Goal: Task Accomplishment & Management: Manage account settings

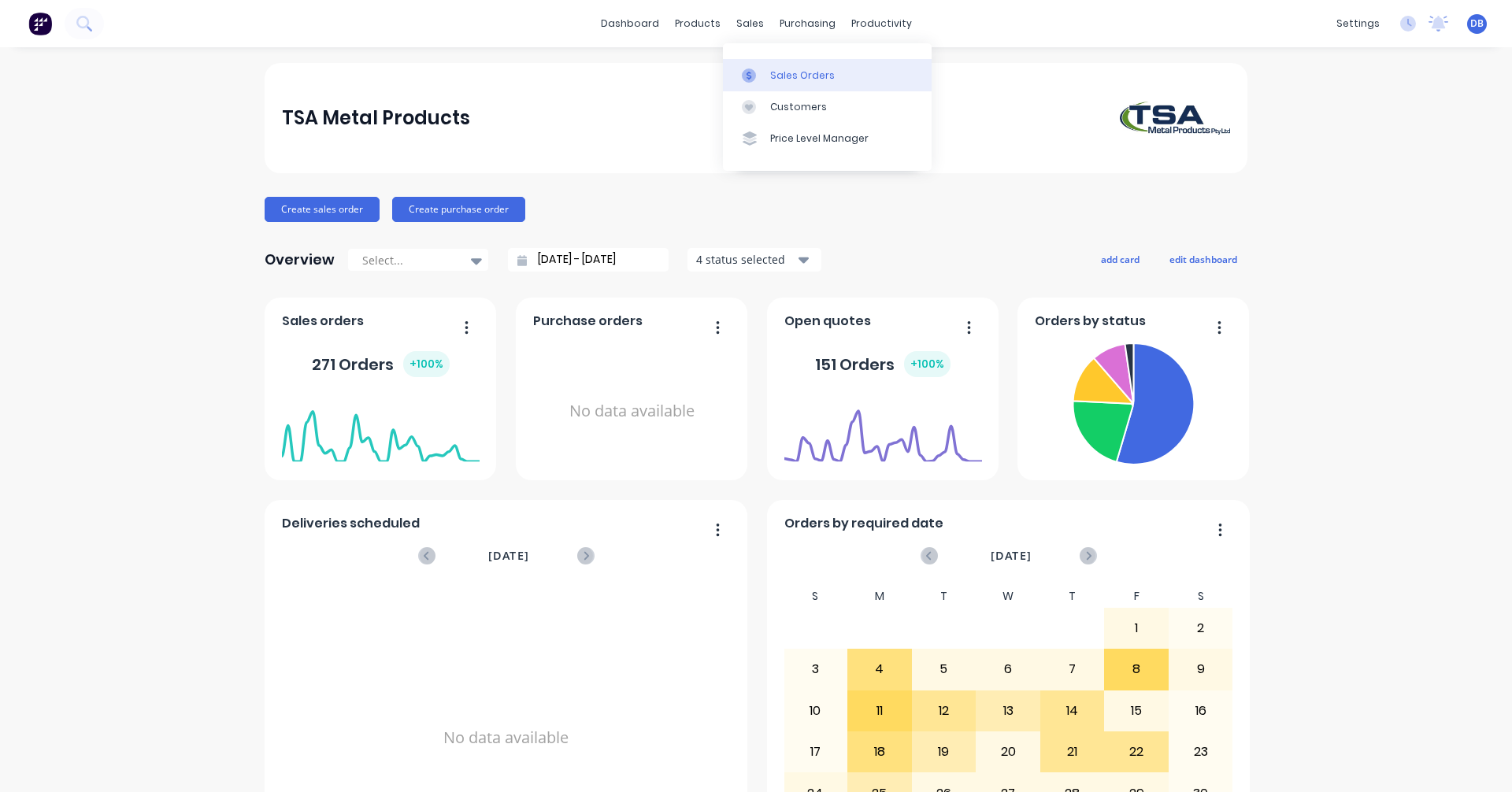
click at [784, 78] on div "Sales Orders" at bounding box center [802, 76] width 65 height 14
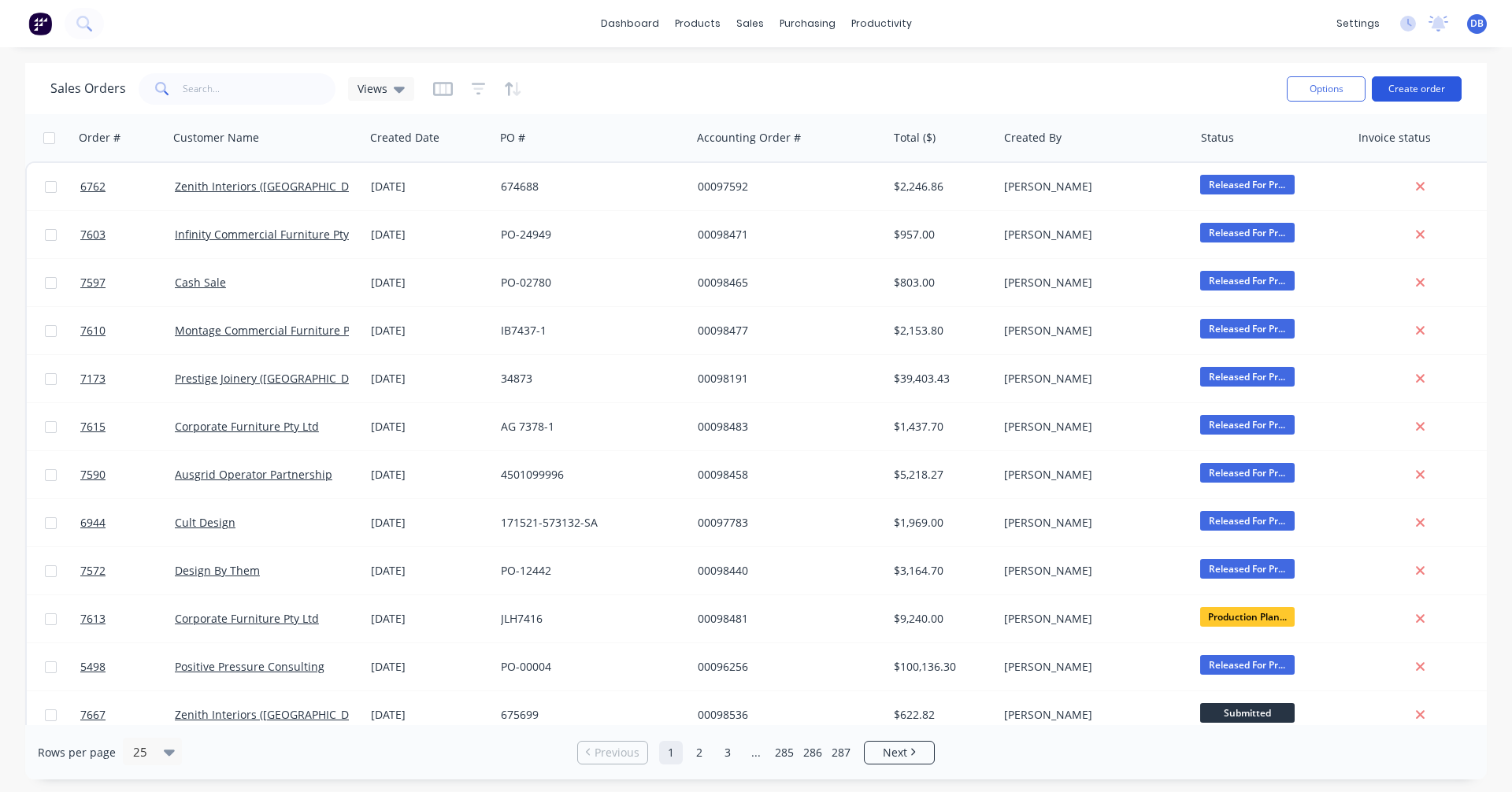
click at [1421, 86] on button "Create order" at bounding box center [1416, 89] width 89 height 26
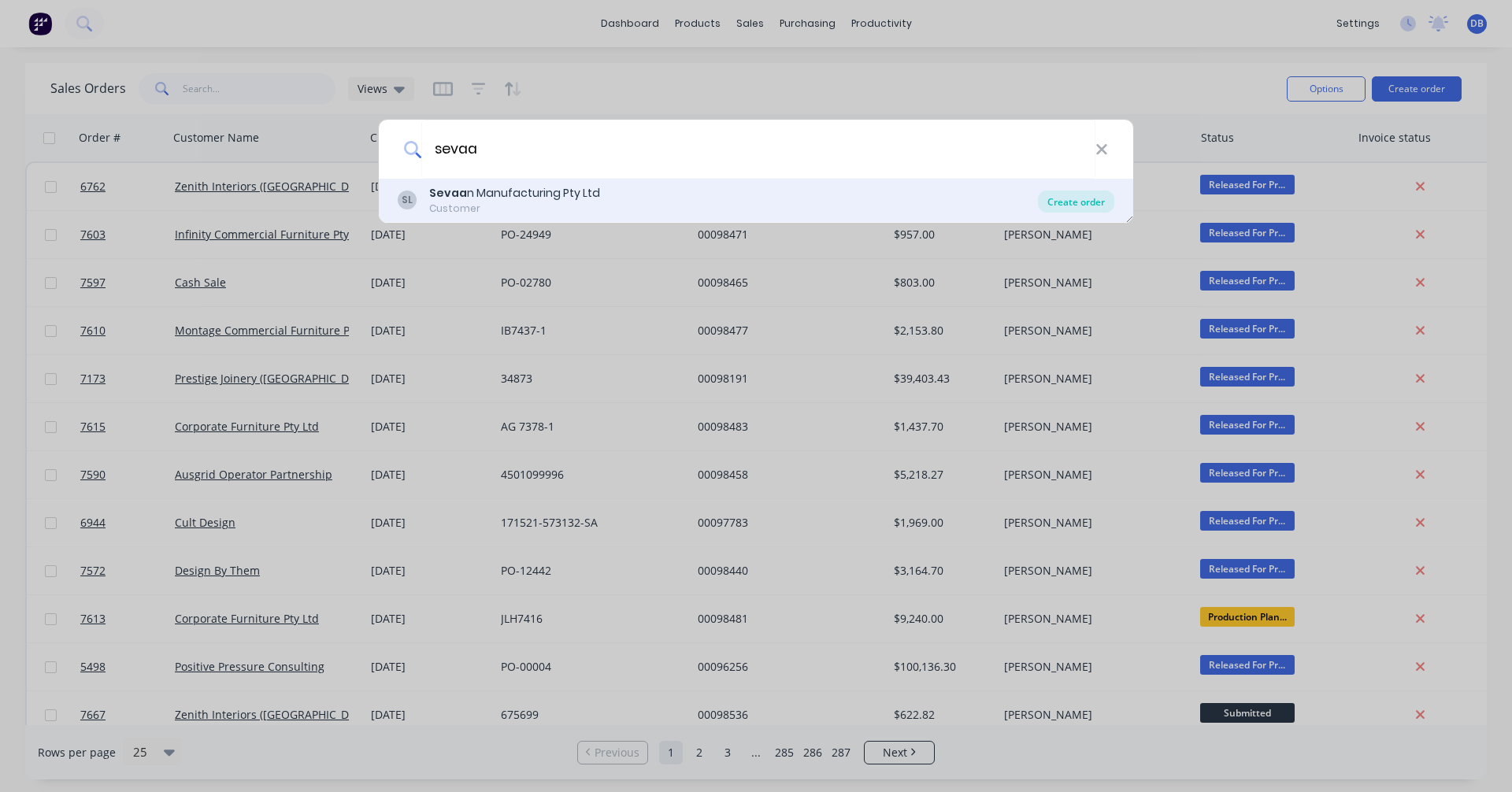
type input "sevaa"
click at [1068, 203] on div "Create order" at bounding box center [1076, 201] width 77 height 22
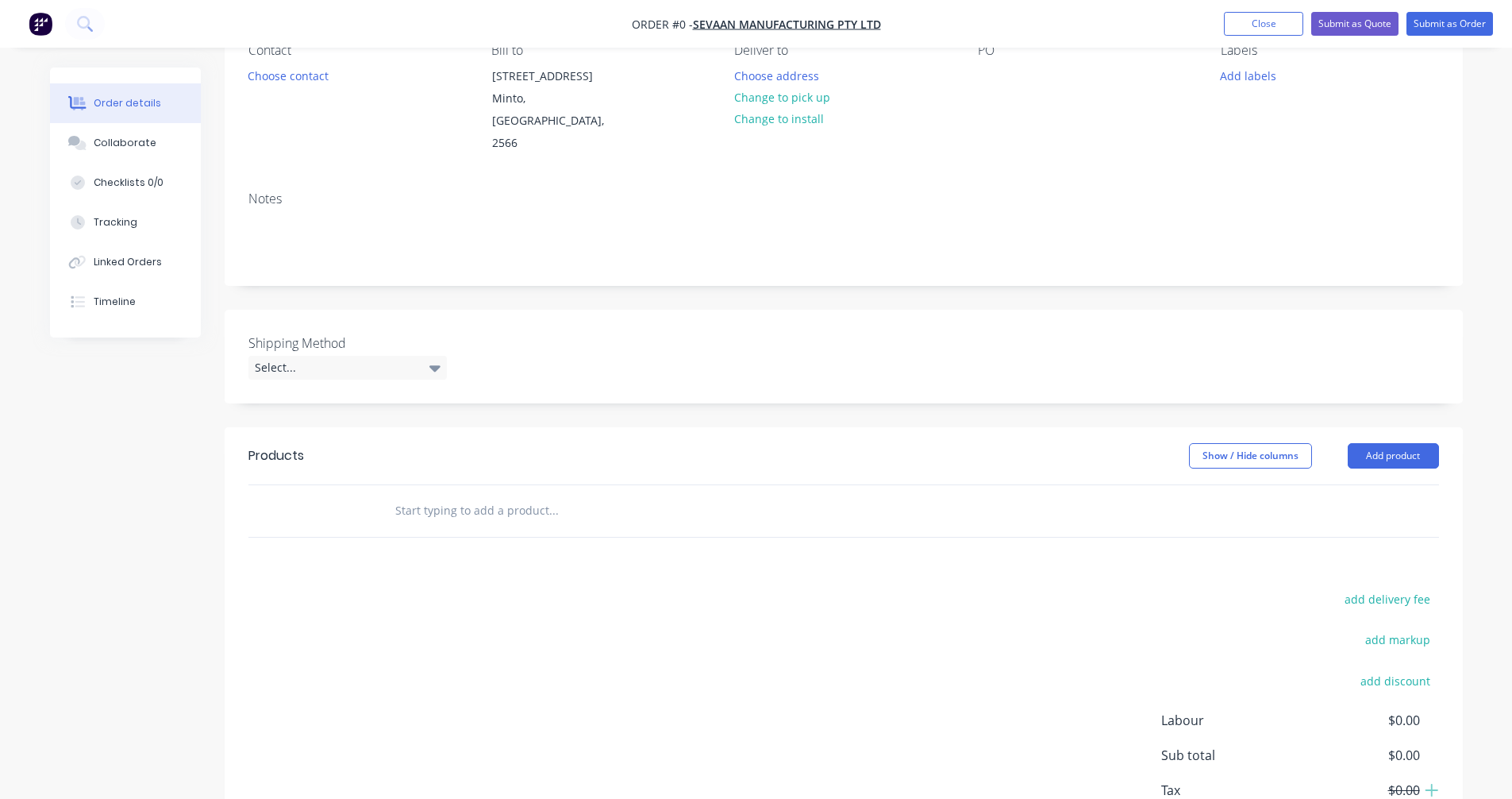
scroll to position [158, 0]
click at [430, 503] on input "text" at bounding box center [553, 509] width 318 height 32
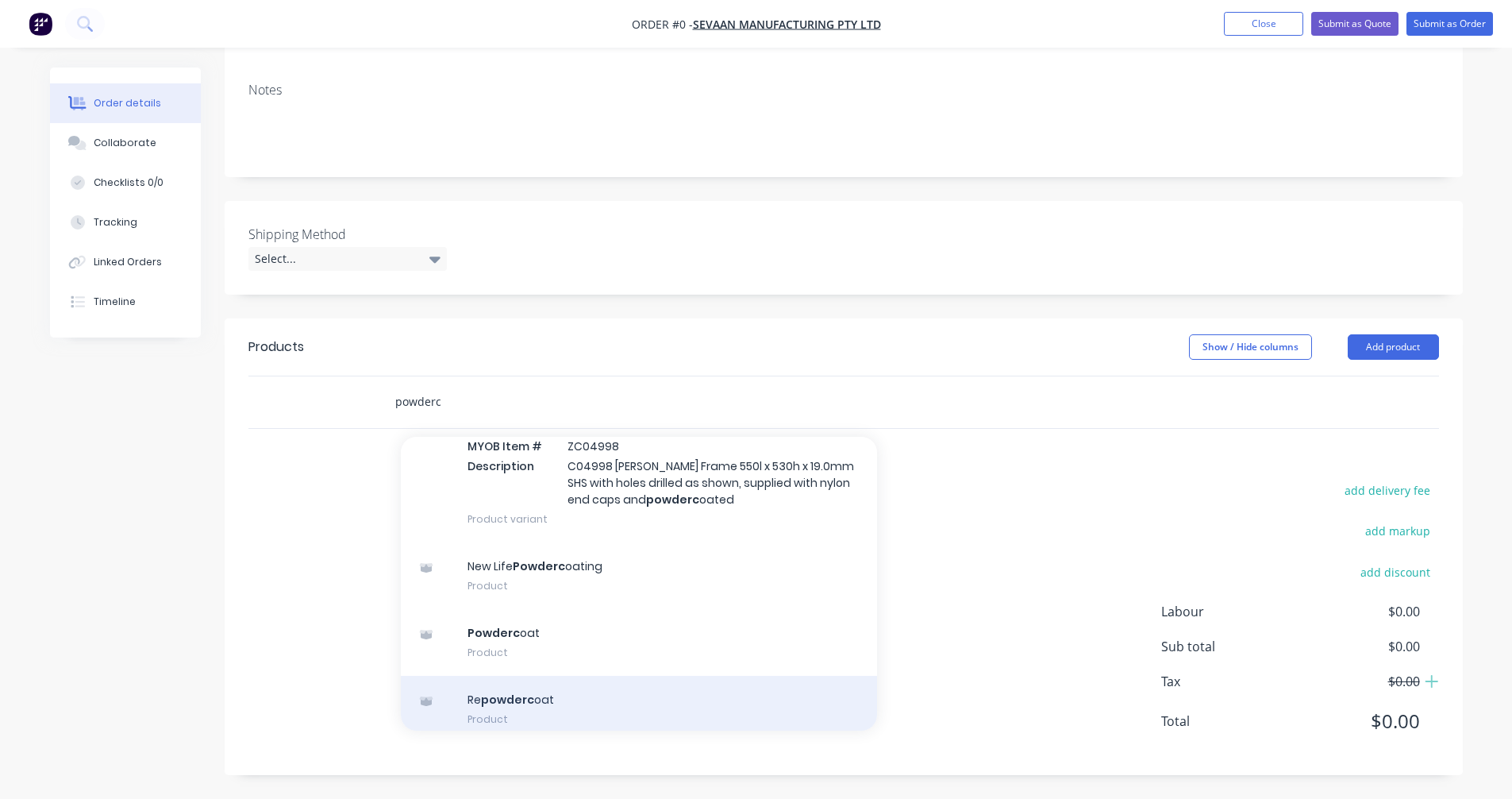
scroll to position [4441, 0]
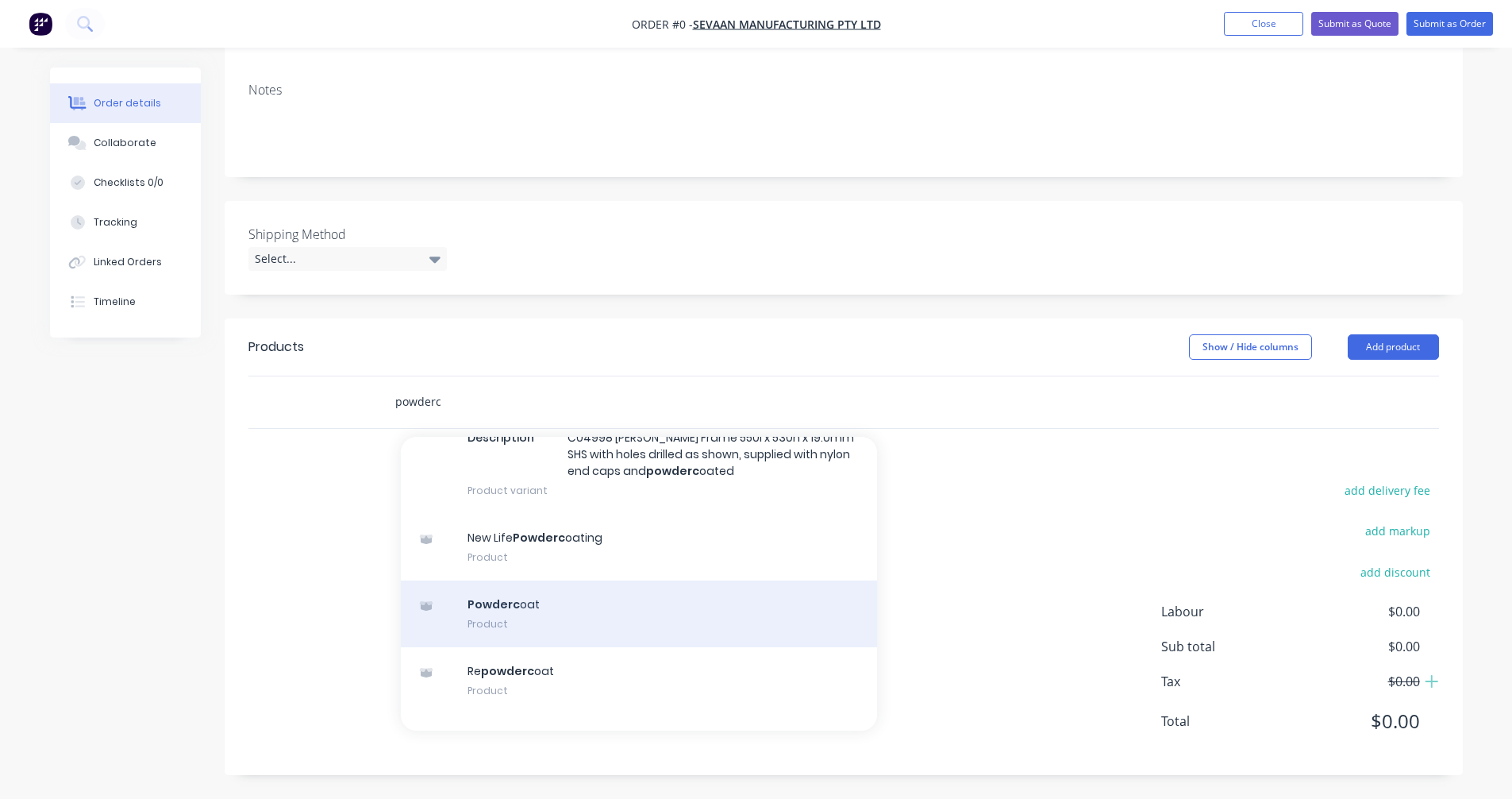
type input "powderc"
click at [516, 613] on div "Powderc oat Product" at bounding box center [638, 613] width 476 height 66
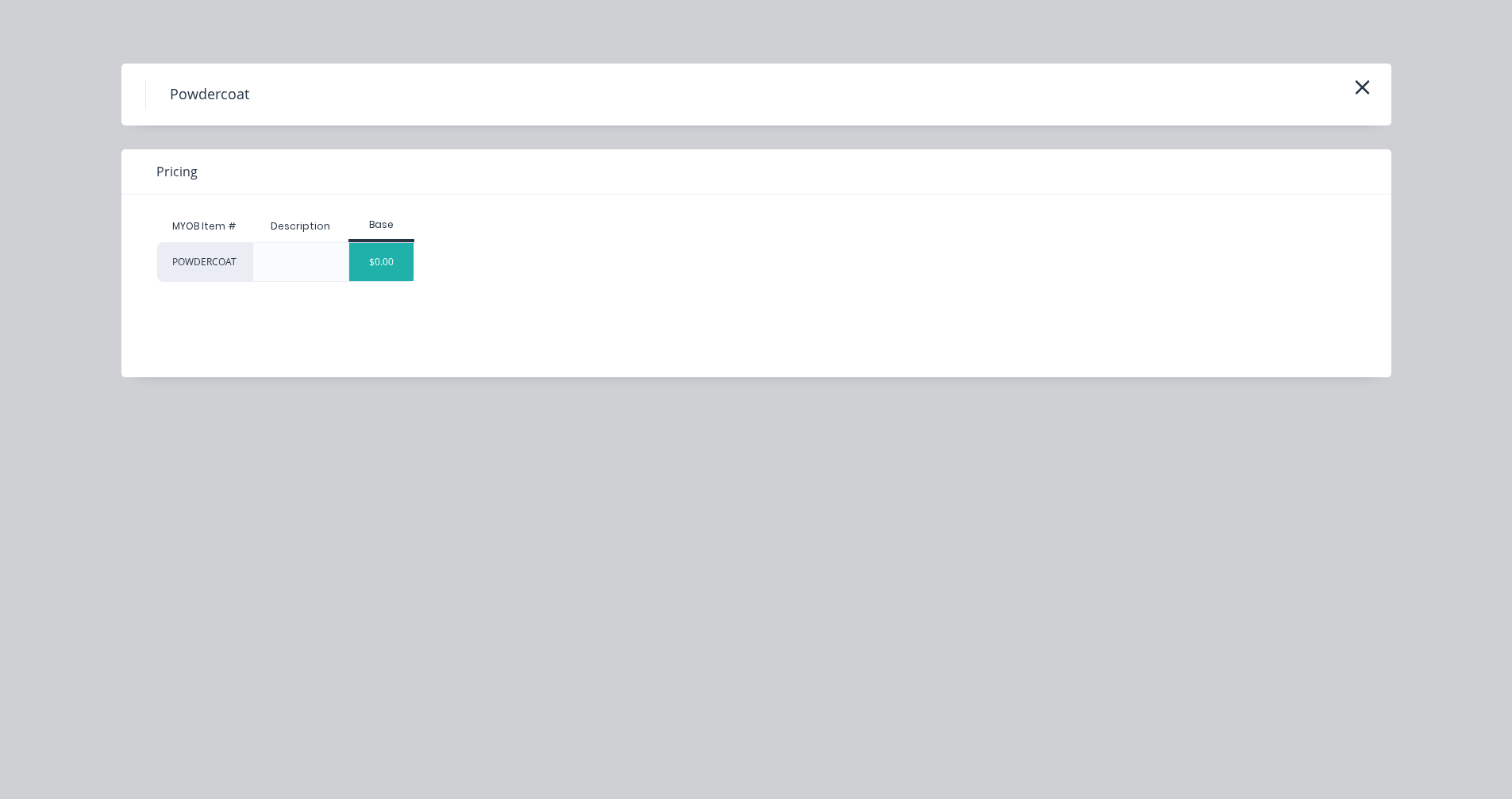
click at [379, 258] on div "$0.00" at bounding box center [381, 261] width 64 height 38
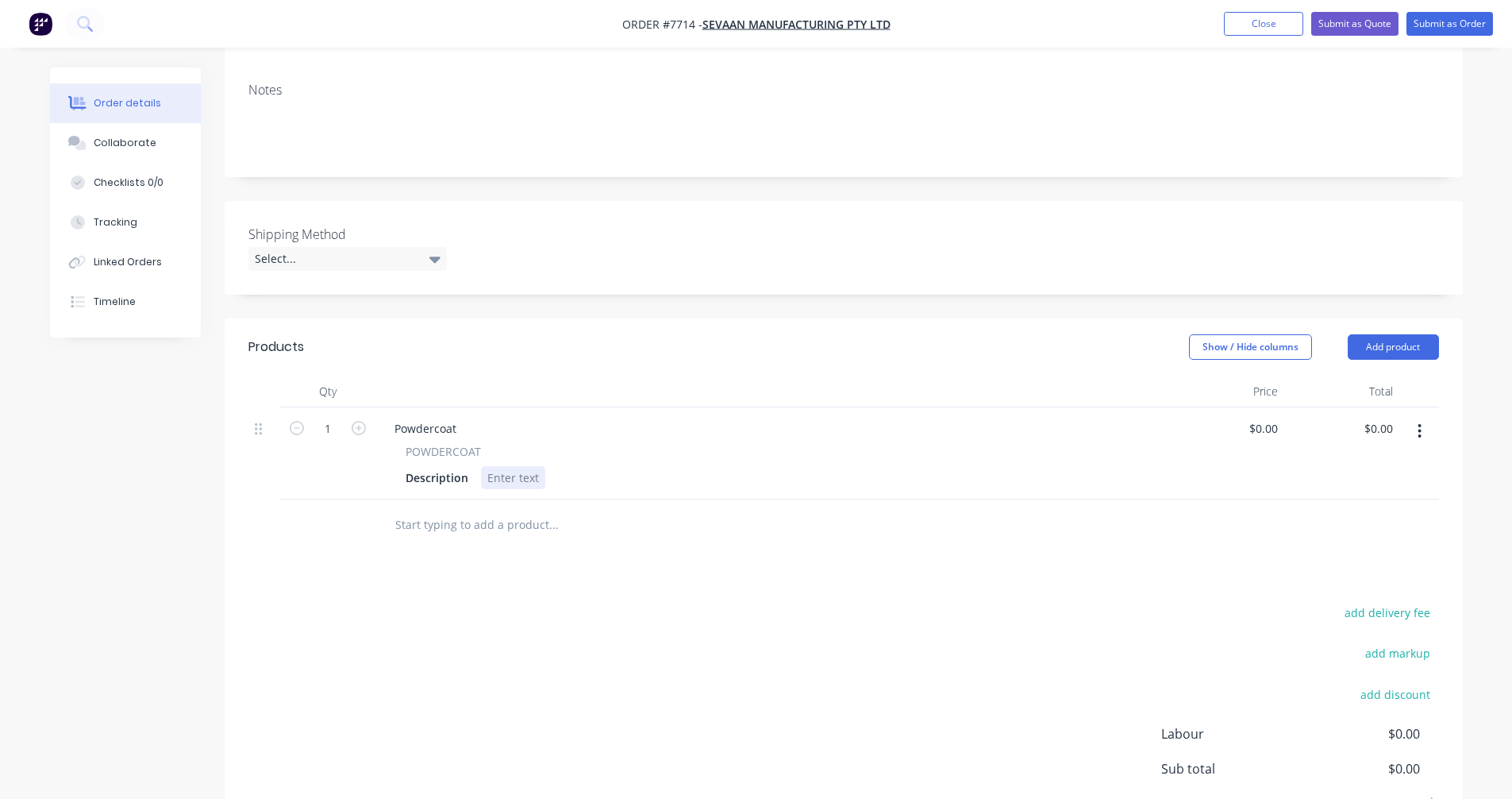
click at [508, 475] on div at bounding box center [513, 477] width 64 height 23
drag, startPoint x: 459, startPoint y: 427, endPoint x: 369, endPoint y: 418, distance: 90.4
click at [370, 418] on div "1 Powdercoat POWDERCOAT Description $0.00 $0.00 $0.00 $0.00" at bounding box center [843, 452] width 1190 height 92
click at [503, 479] on div at bounding box center [513, 477] width 64 height 23
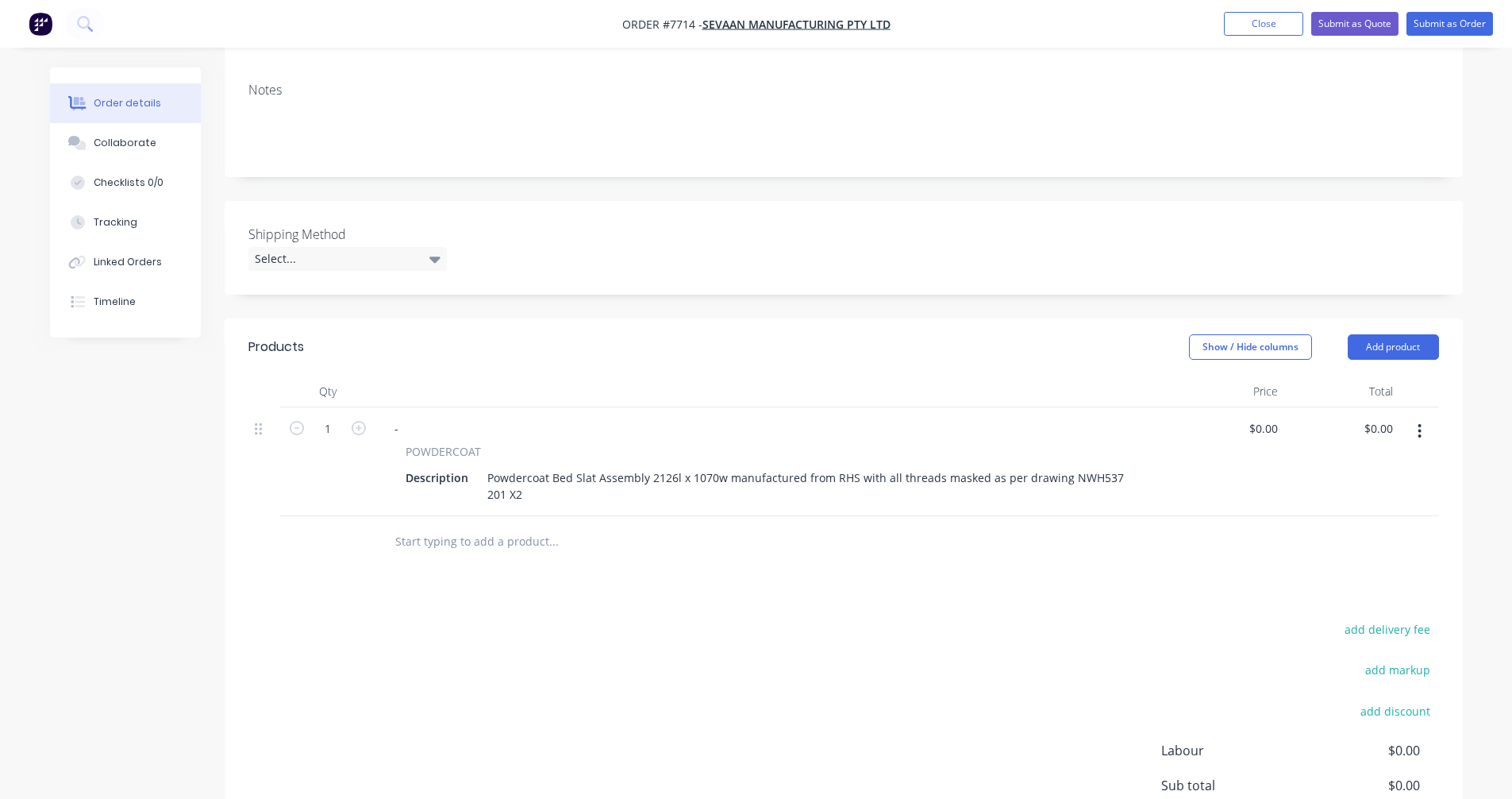
click at [1417, 430] on icon "button" at bounding box center [1419, 432] width 4 height 18
click at [1364, 501] on div "Duplicate" at bounding box center [1363, 504] width 122 height 23
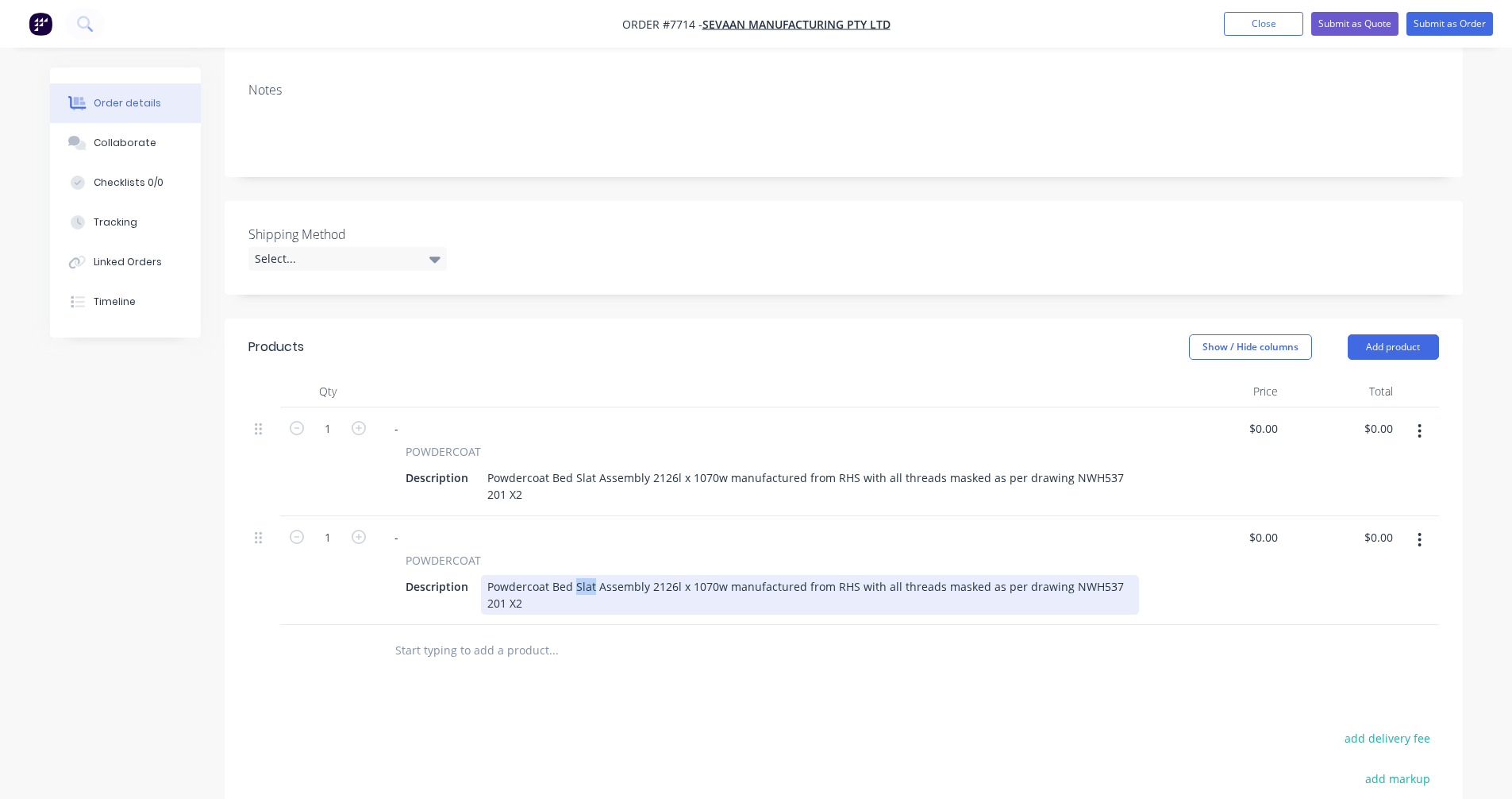
drag, startPoint x: 591, startPoint y: 586, endPoint x: 575, endPoint y: 584, distance: 16.1
click at [575, 584] on div "Powdercoat Bed Slat Assembly 2126l x 1070w manufactured from RHS with all threa…" at bounding box center [809, 595] width 658 height 40
click at [691, 587] on div "Powdercoat Bed Side Frame Assembly 2126l x 1070w manufactured from RHS with all…" at bounding box center [809, 595] width 658 height 40
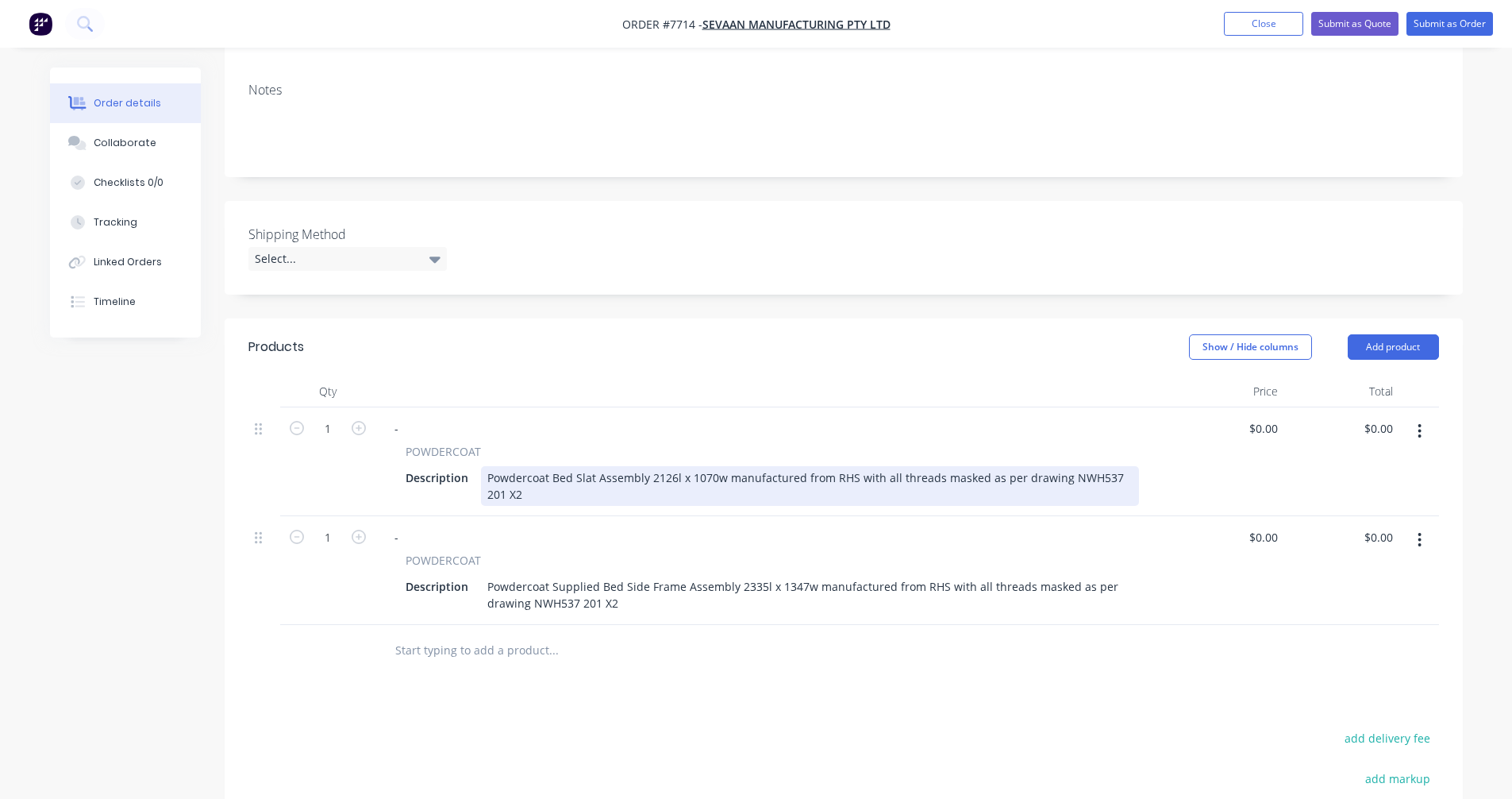
click at [546, 477] on div "Powdercoat Bed Slat Assembly 2126l x 1070w manufactured from RHS with all threa…" at bounding box center [809, 486] width 658 height 40
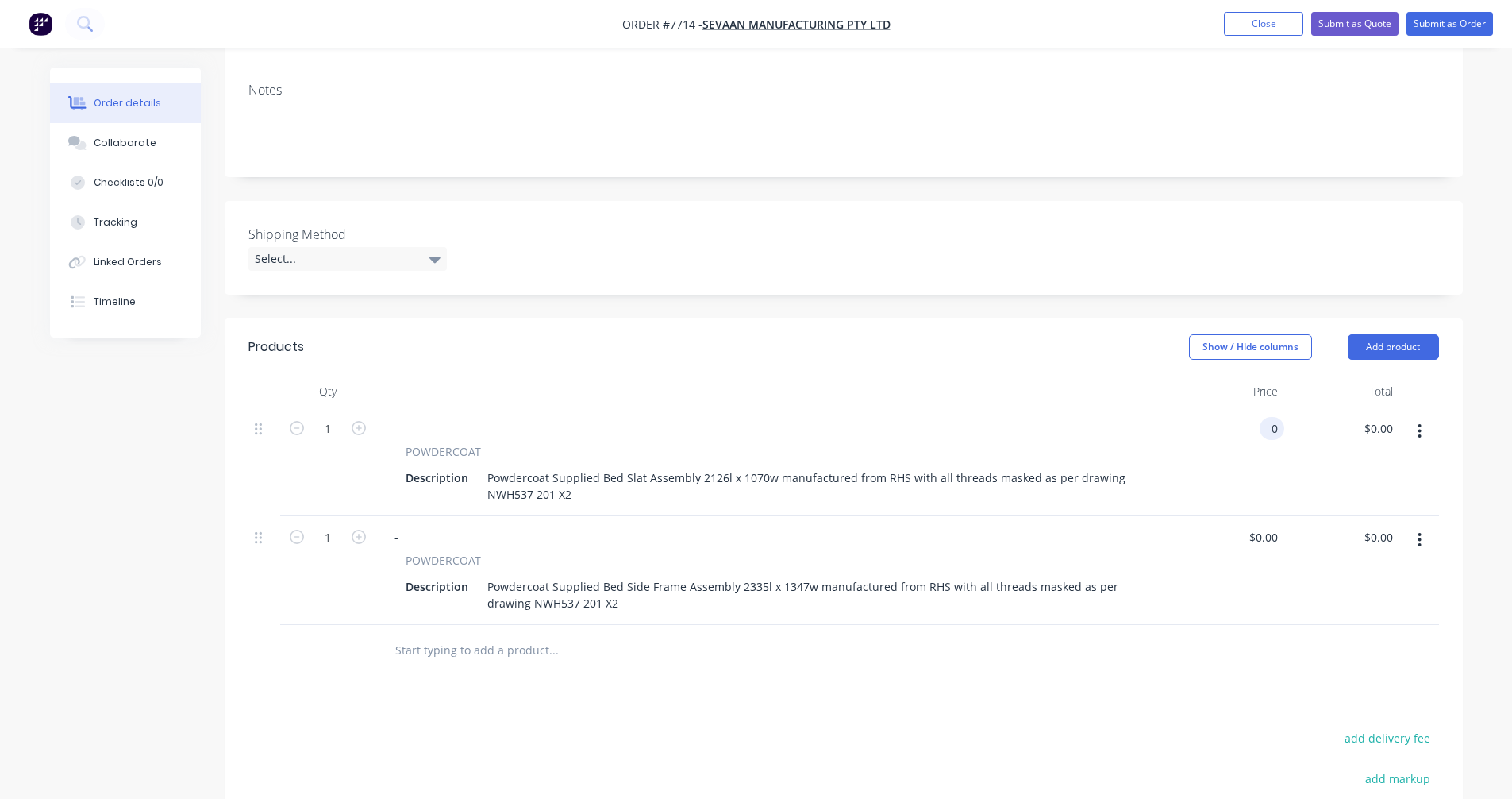
type input "$0.00"
click at [1423, 535] on button "button" at bounding box center [1419, 540] width 38 height 29
click at [1358, 610] on div "Duplicate" at bounding box center [1363, 613] width 122 height 23
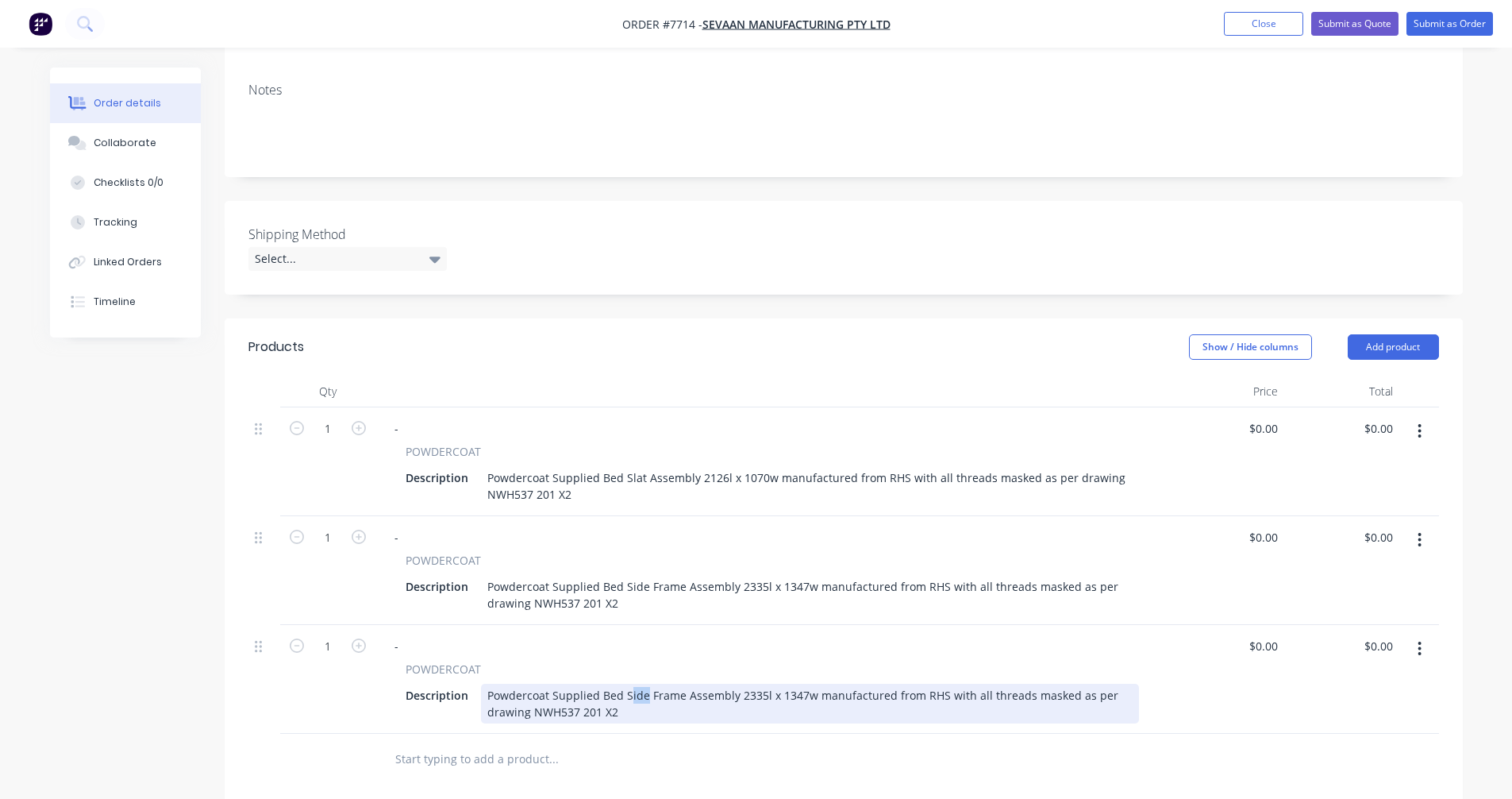
drag, startPoint x: 641, startPoint y: 695, endPoint x: 624, endPoint y: 692, distance: 17.3
click at [624, 692] on div "Powdercoat Supplied Bed Side Frame Assembly 2335l x 1347w manufactured from RHS…" at bounding box center [809, 703] width 658 height 40
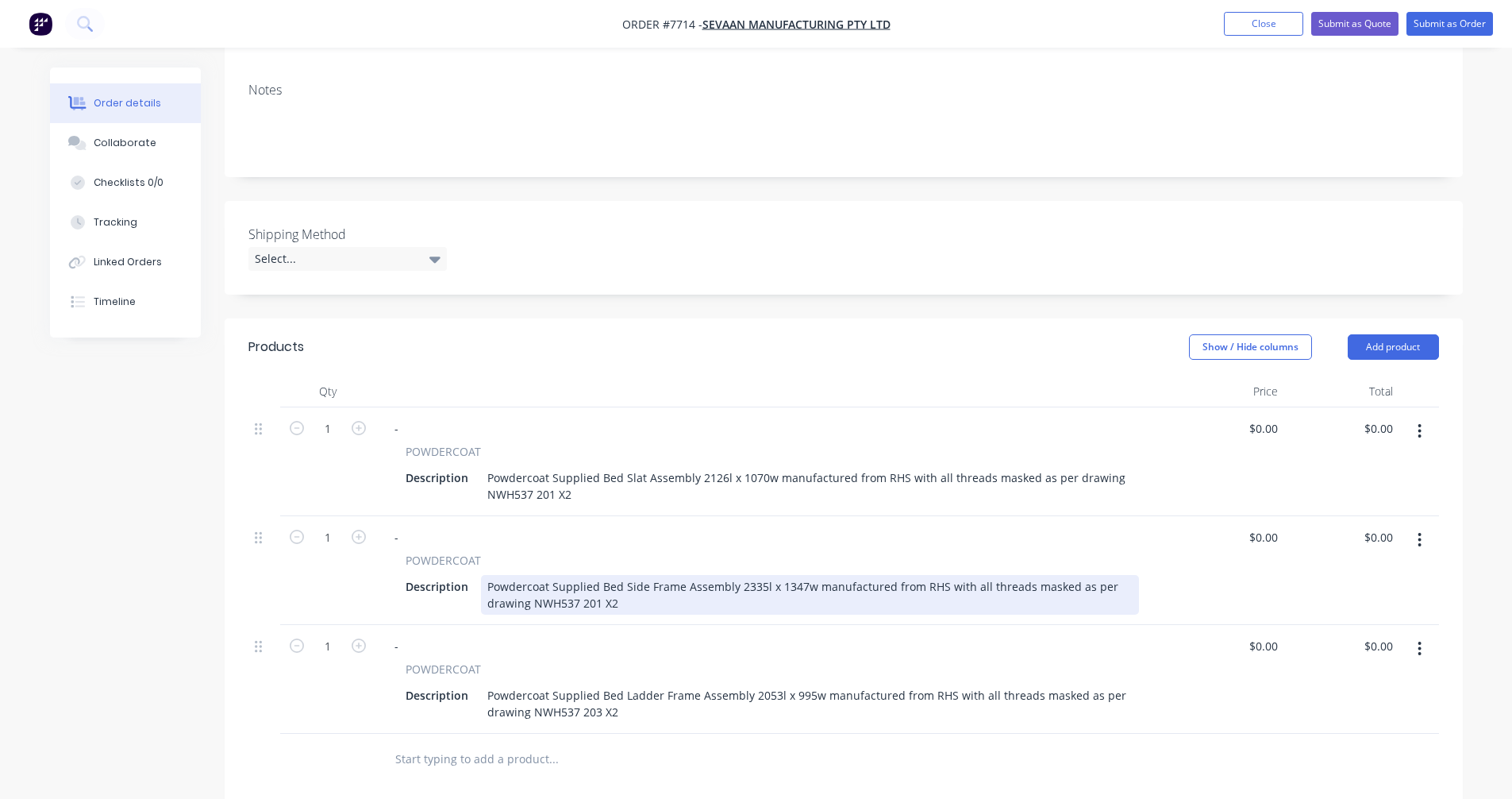
click at [598, 606] on div "Powdercoat Supplied Bed Side Frame Assembly 2335l x 1347w manufactured from RHS…" at bounding box center [809, 595] width 658 height 40
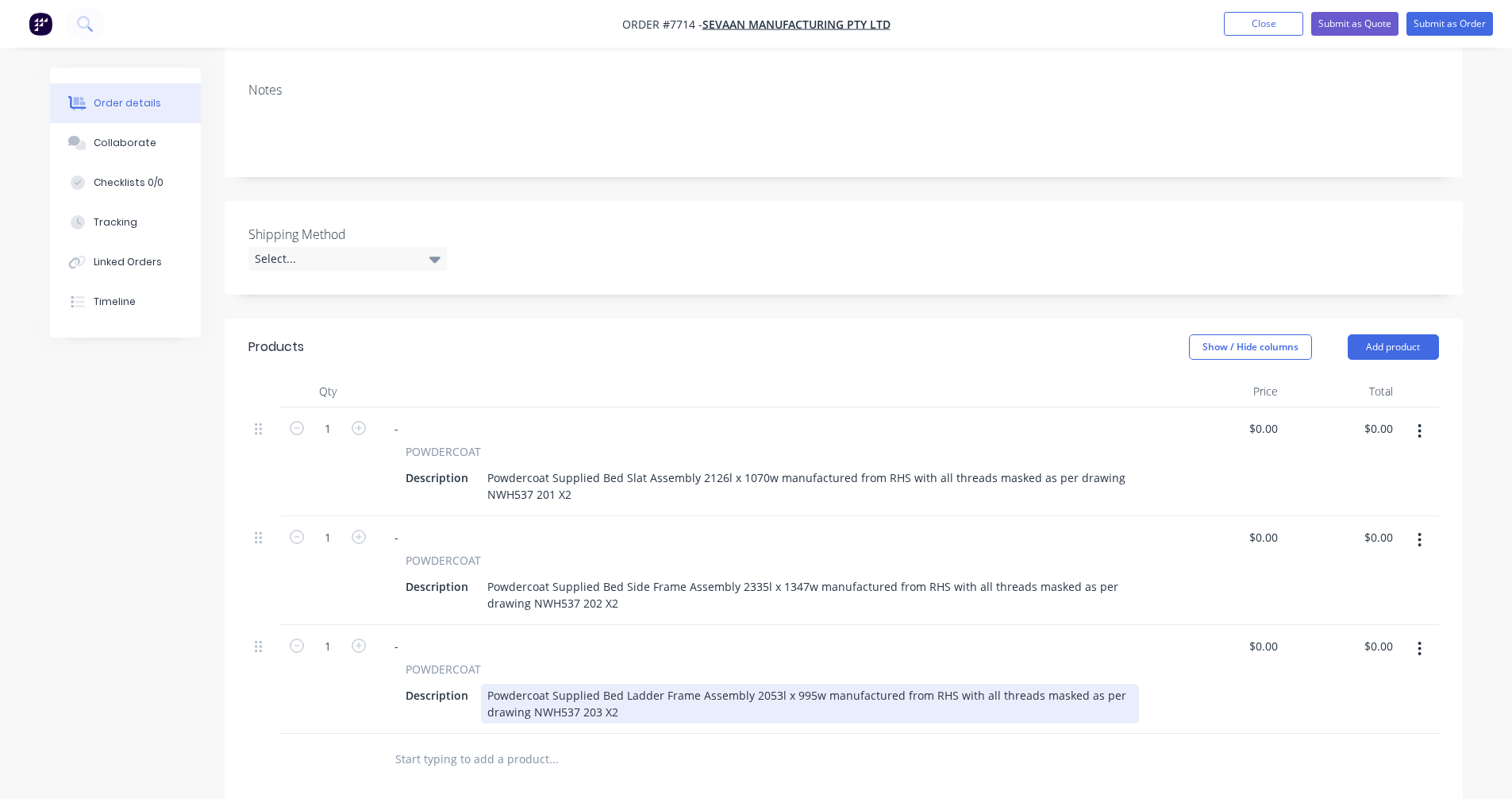
click at [639, 711] on div "Powdercoat Supplied Bed Ladder Frame Assembly 2053l x 995w manufactured from RH…" at bounding box center [809, 703] width 658 height 40
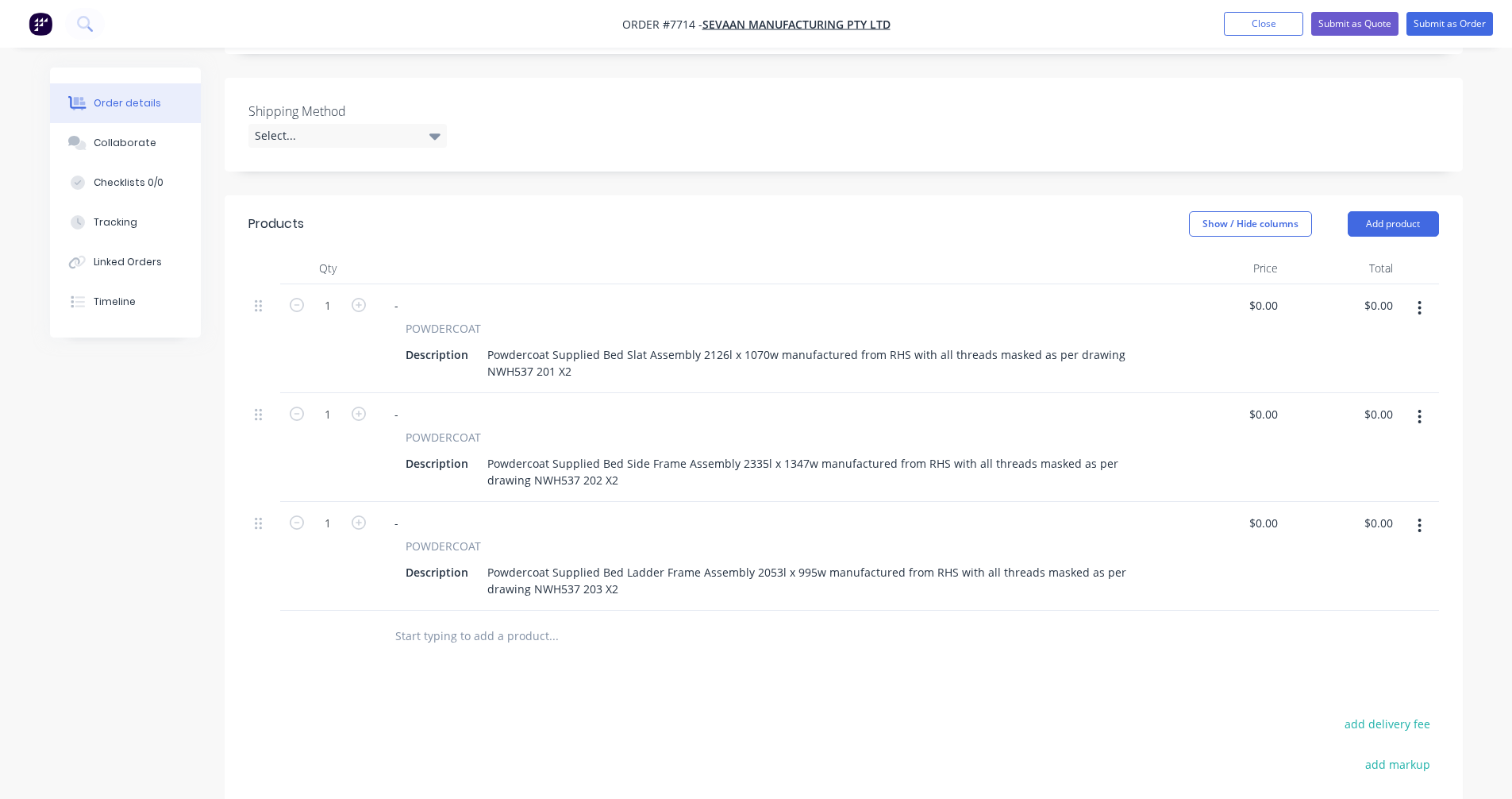
scroll to position [425, 0]
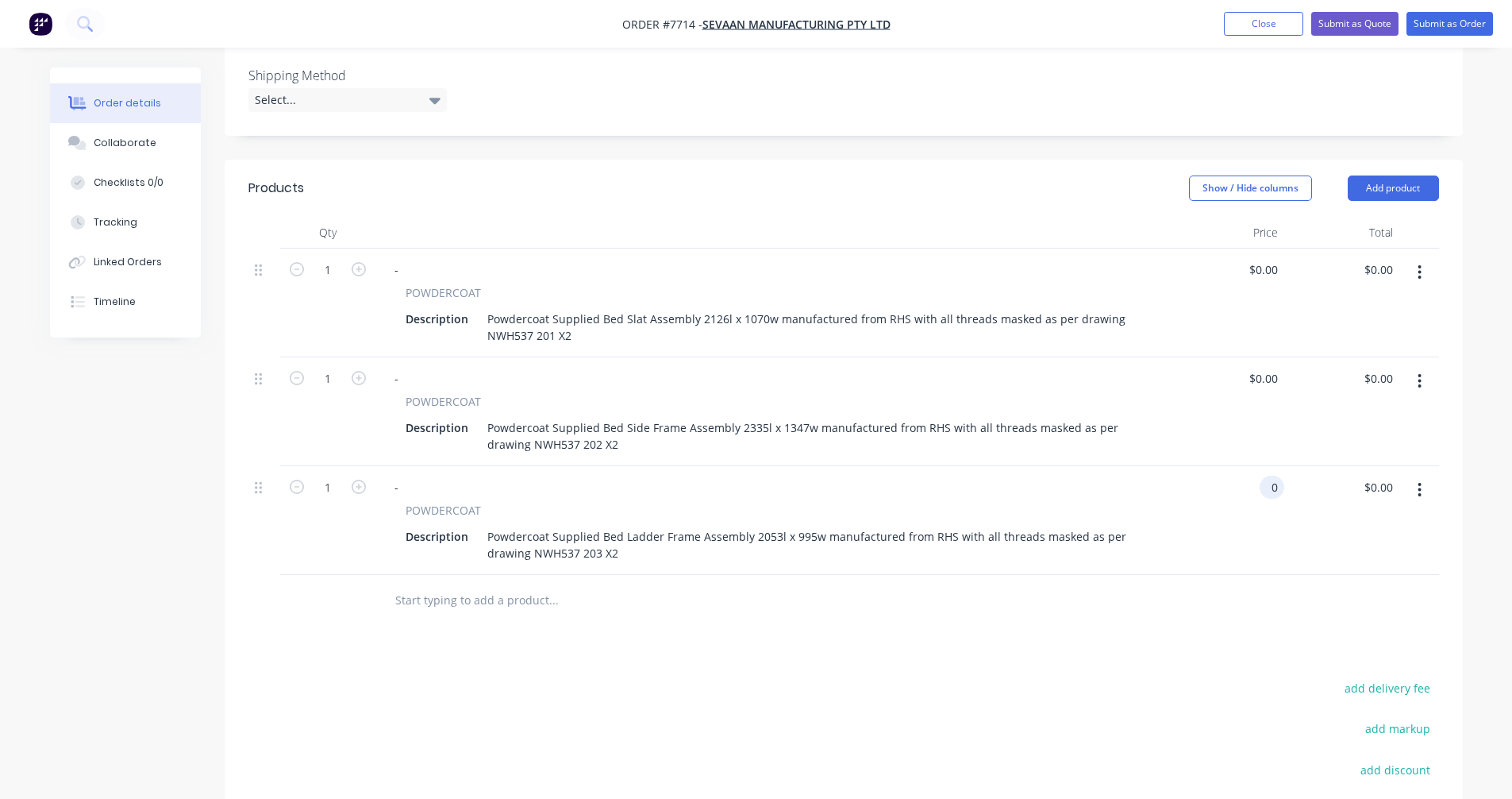
click at [1423, 490] on button "button" at bounding box center [1419, 489] width 38 height 29
type input "$0.00"
click at [1336, 567] on div "Duplicate" at bounding box center [1363, 562] width 122 height 23
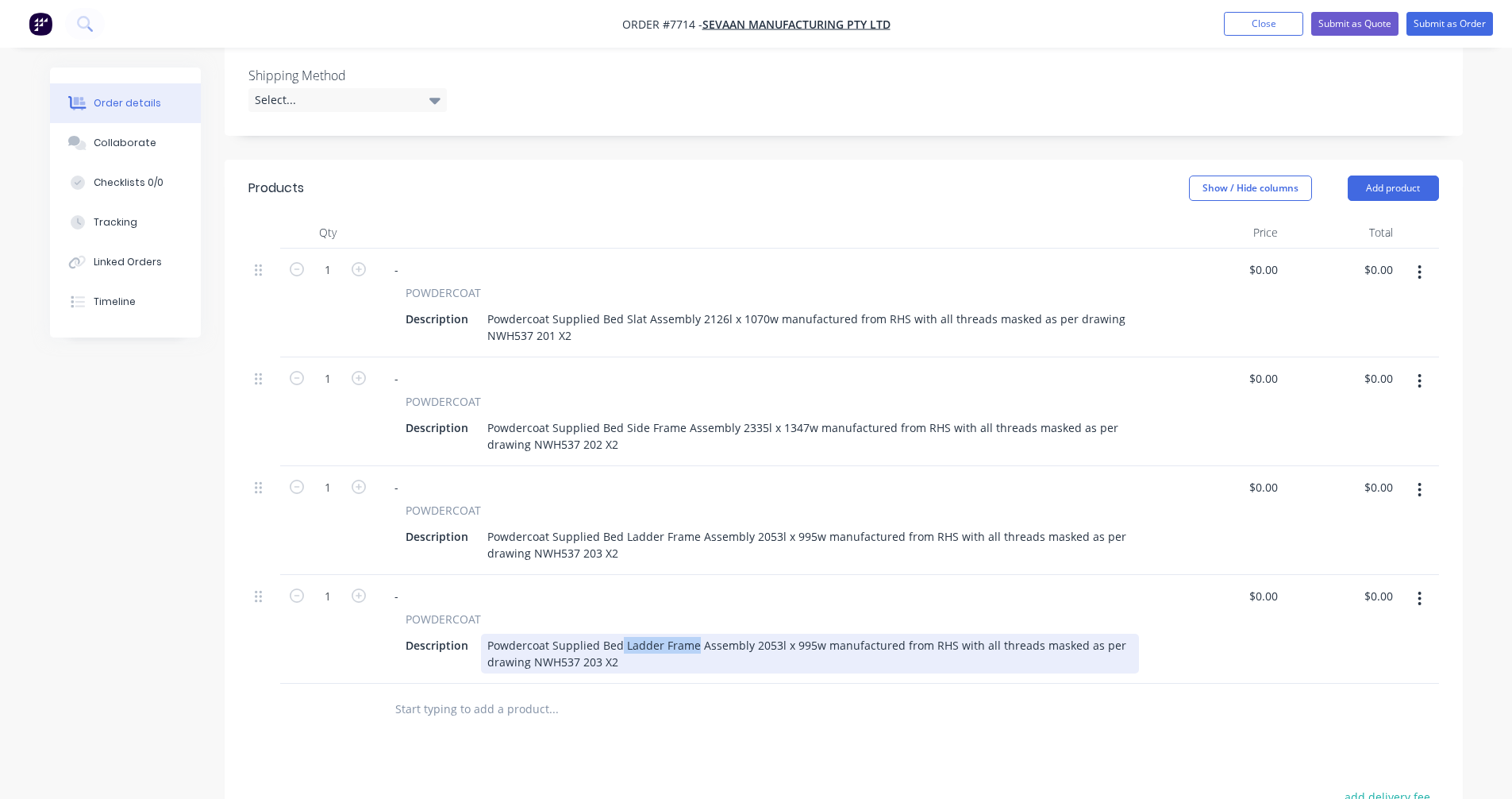
drag, startPoint x: 692, startPoint y: 647, endPoint x: 618, endPoint y: 644, distance: 74.1
click at [618, 644] on div "Powdercoat Supplied Bed Ladder Frame Assembly 2053l x 995w manufactured from RH…" at bounding box center [809, 653] width 658 height 40
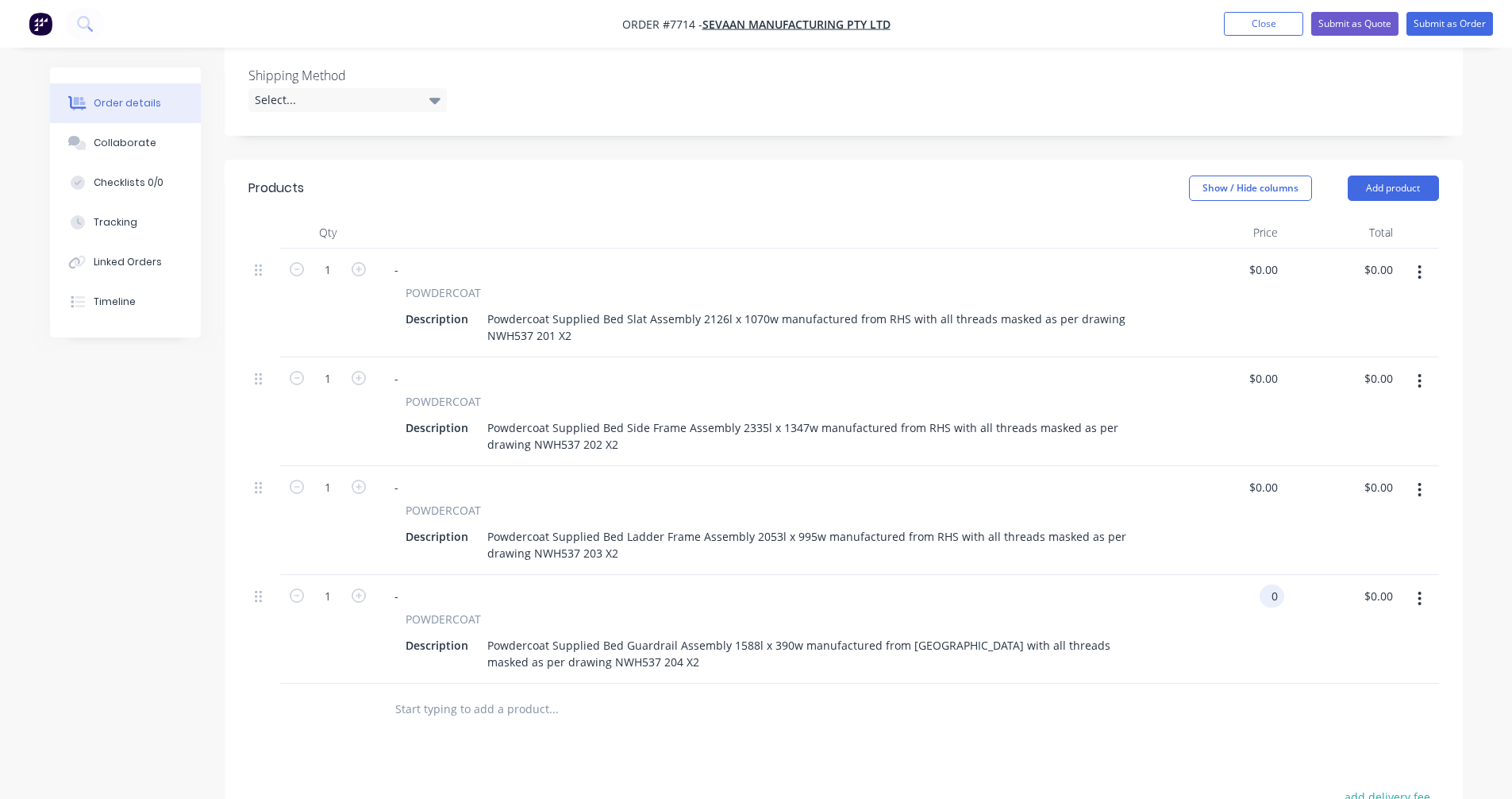
type input "$0.00"
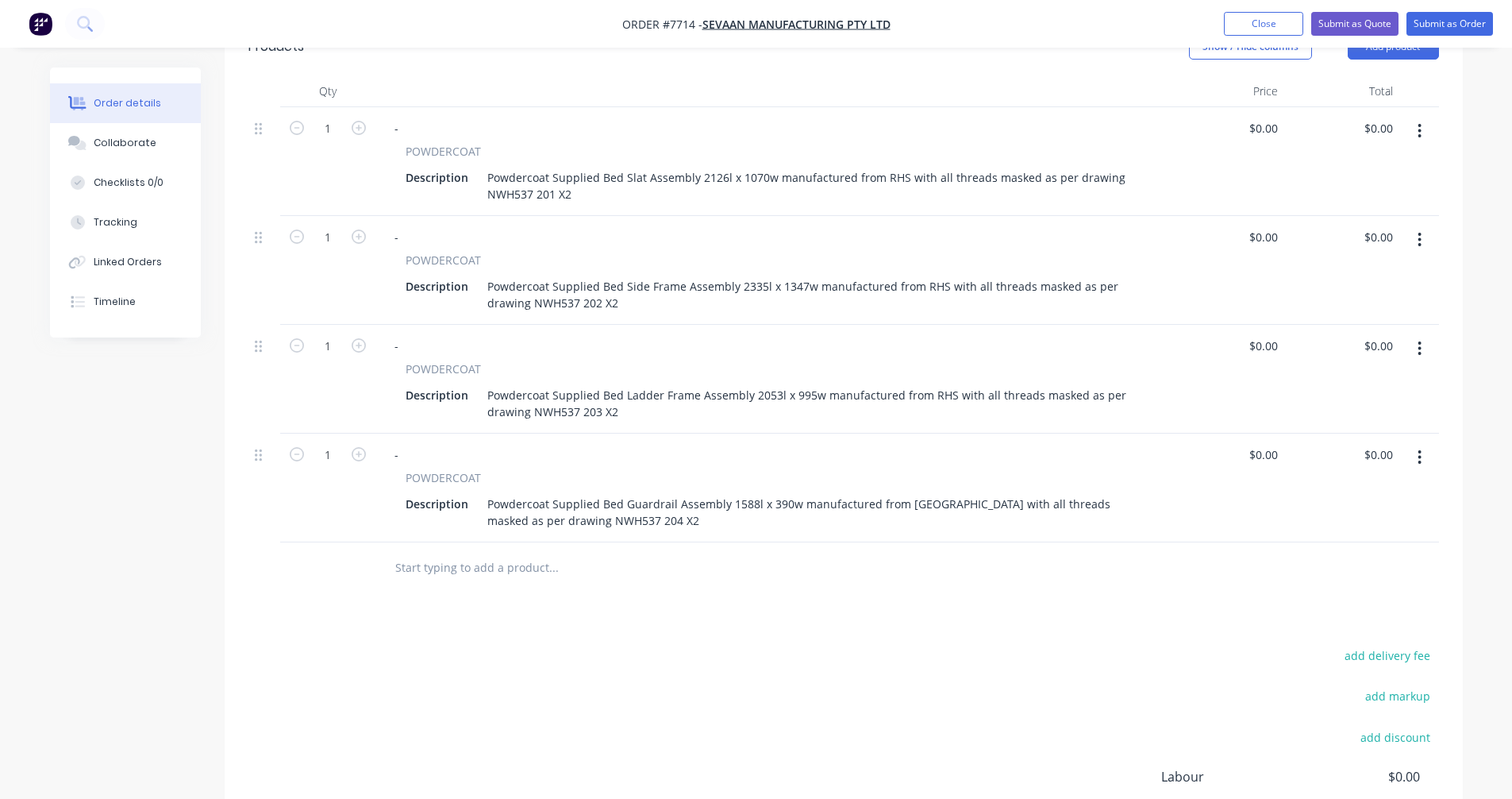
scroll to position [663, 0]
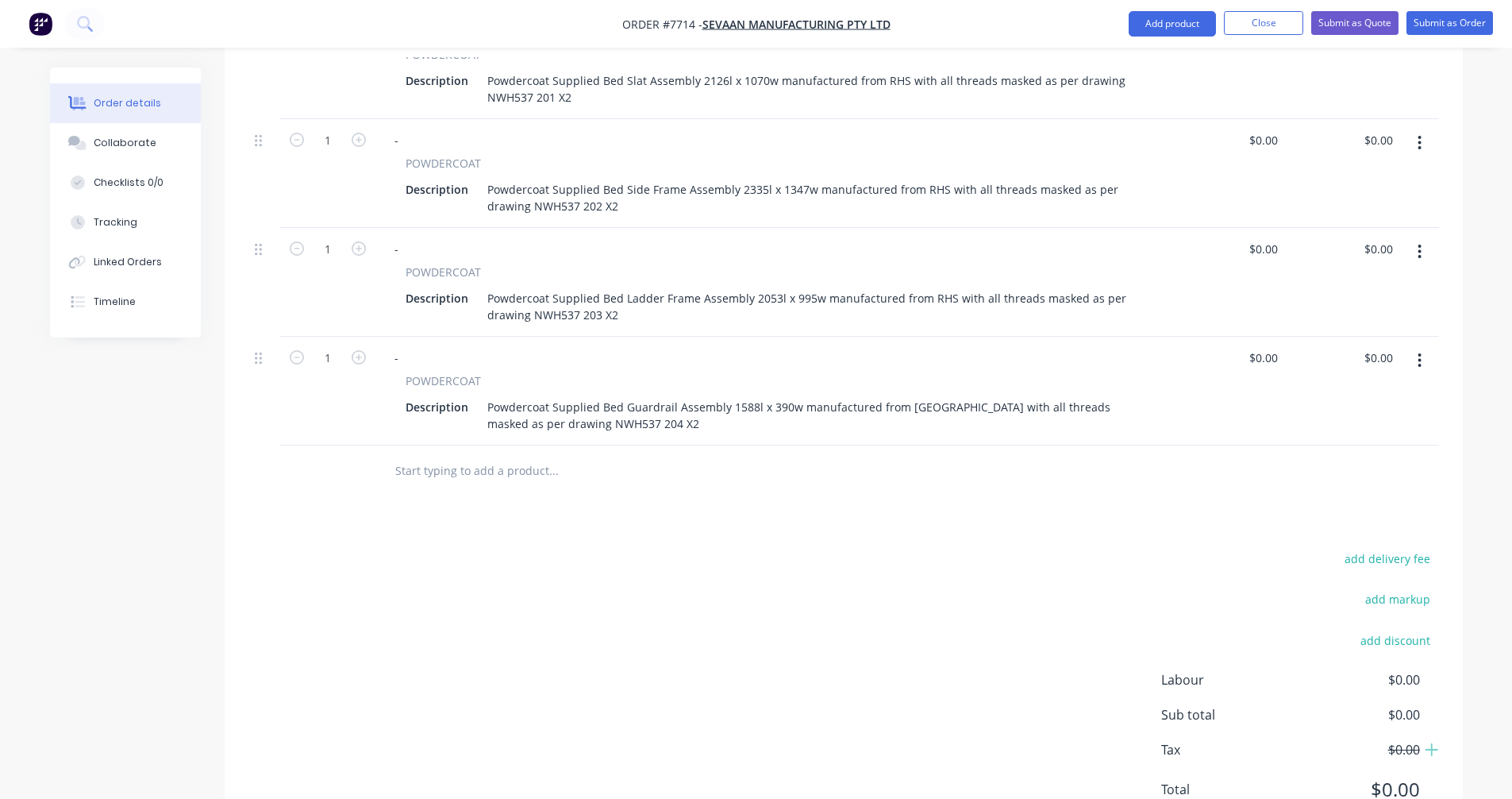
click at [1416, 363] on button "button" at bounding box center [1419, 360] width 38 height 29
click at [1366, 427] on div "Duplicate" at bounding box center [1363, 434] width 122 height 23
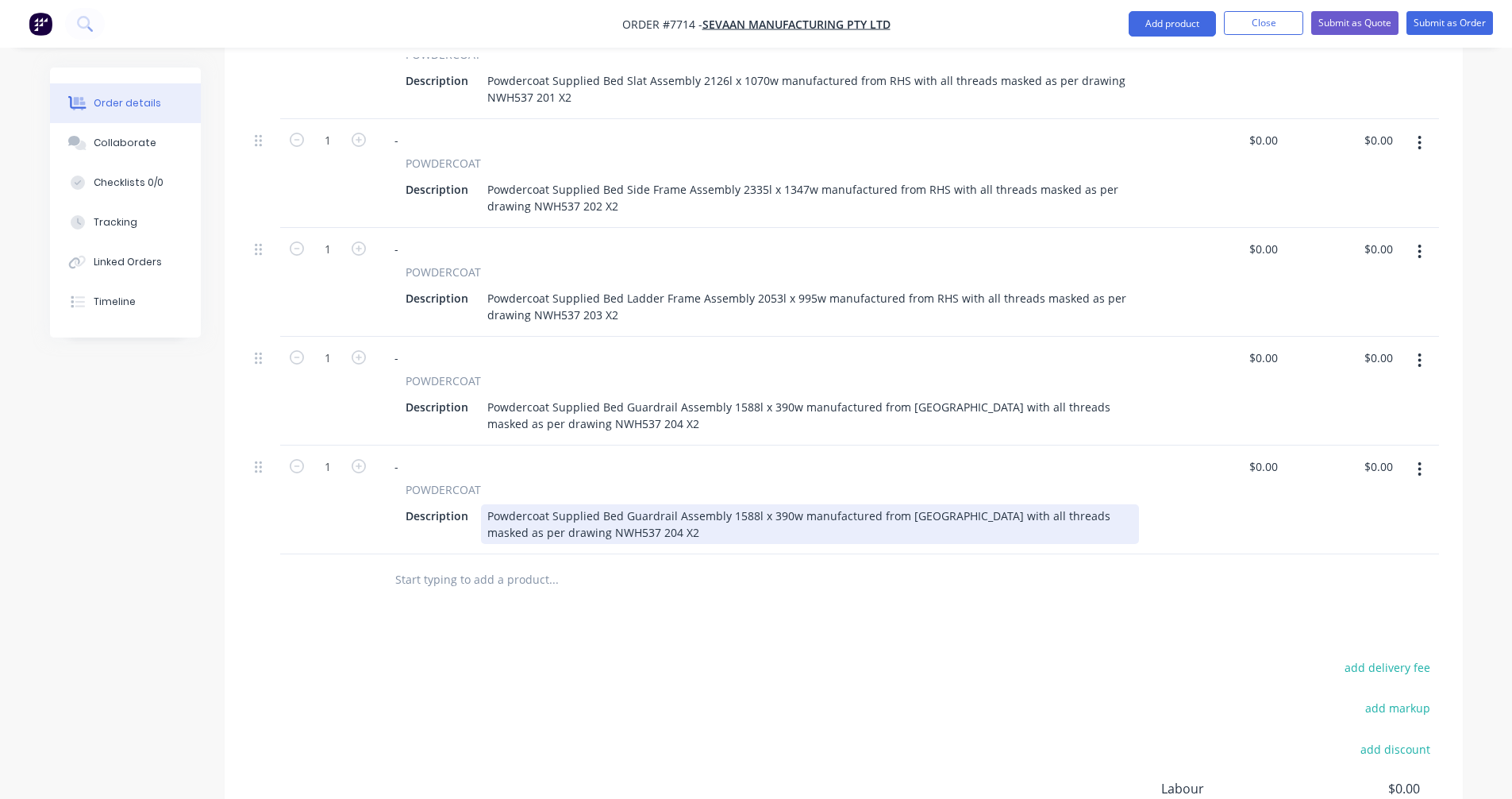
drag, startPoint x: 552, startPoint y: 535, endPoint x: 573, endPoint y: 531, distance: 21.4
click at [553, 534] on div "Powdercoat Supplied Bed Guardrail Assembly 1588l x 390w manufactured from [GEOG…" at bounding box center [809, 524] width 658 height 40
click at [727, 515] on div "Powdercoat Supplied Bed Guardrail Assembly 1588l x 390w manufactured from [GEOG…" at bounding box center [809, 524] width 658 height 40
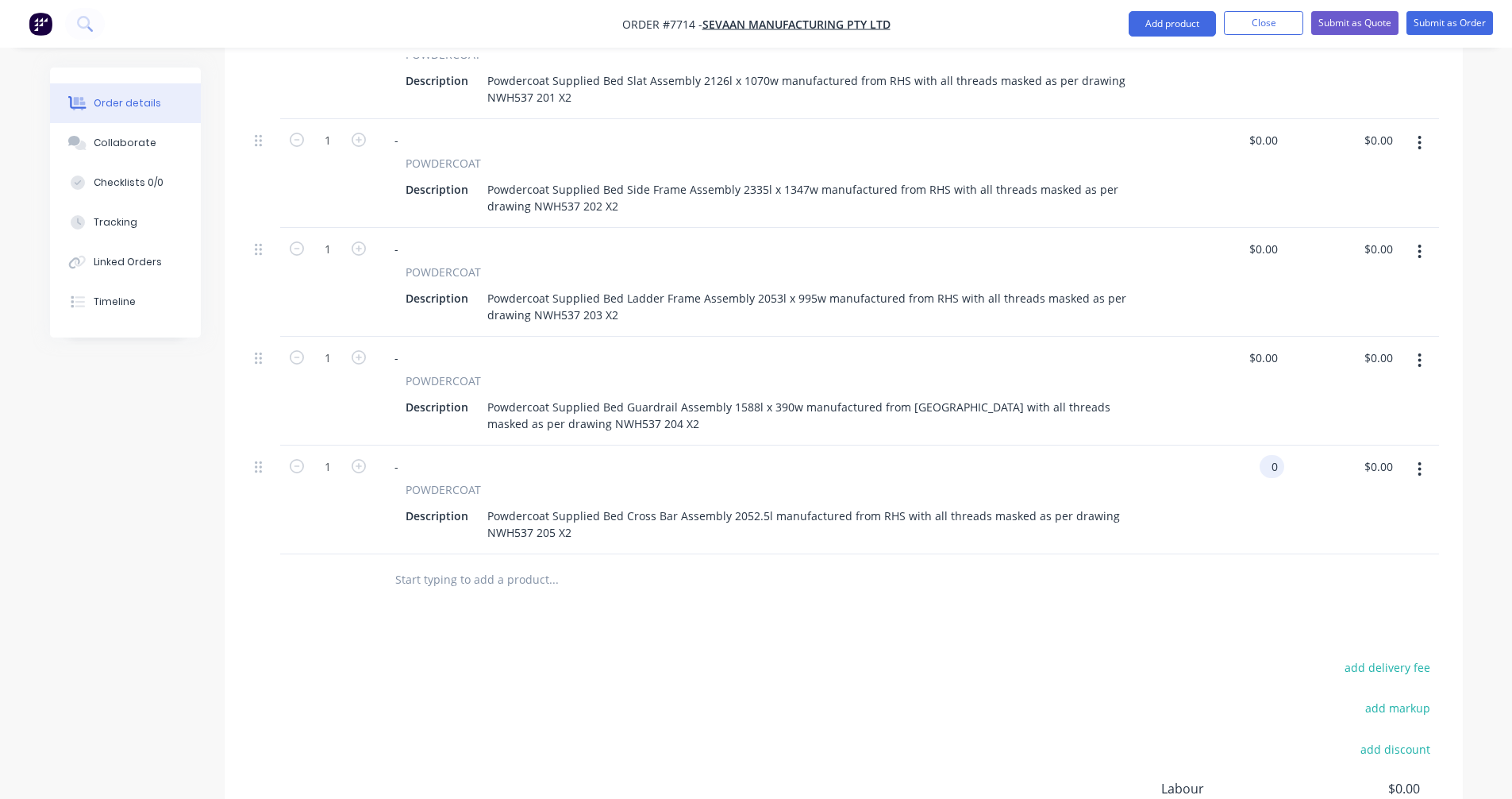
type input "$0.00"
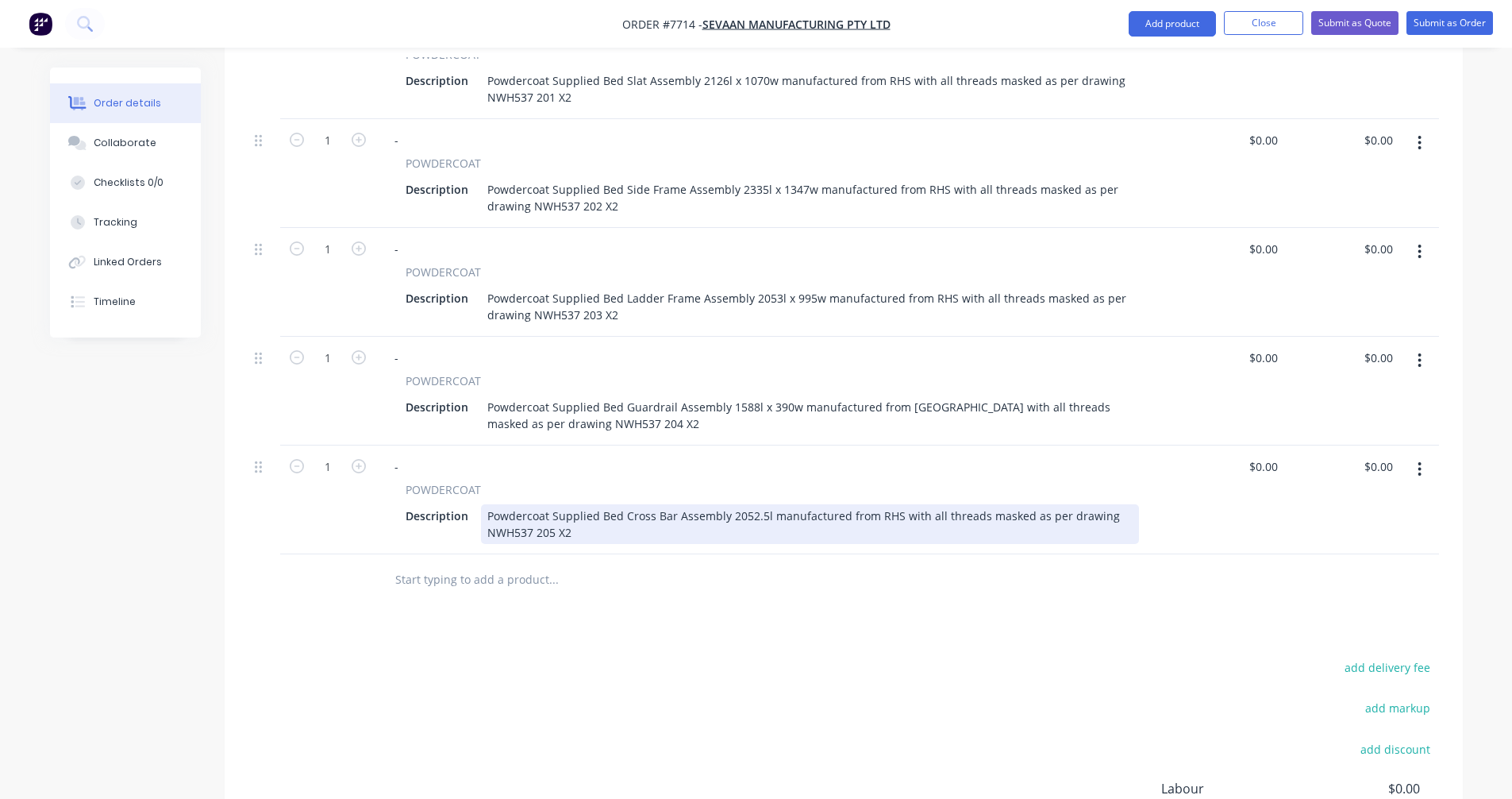
scroll to position [743, 0]
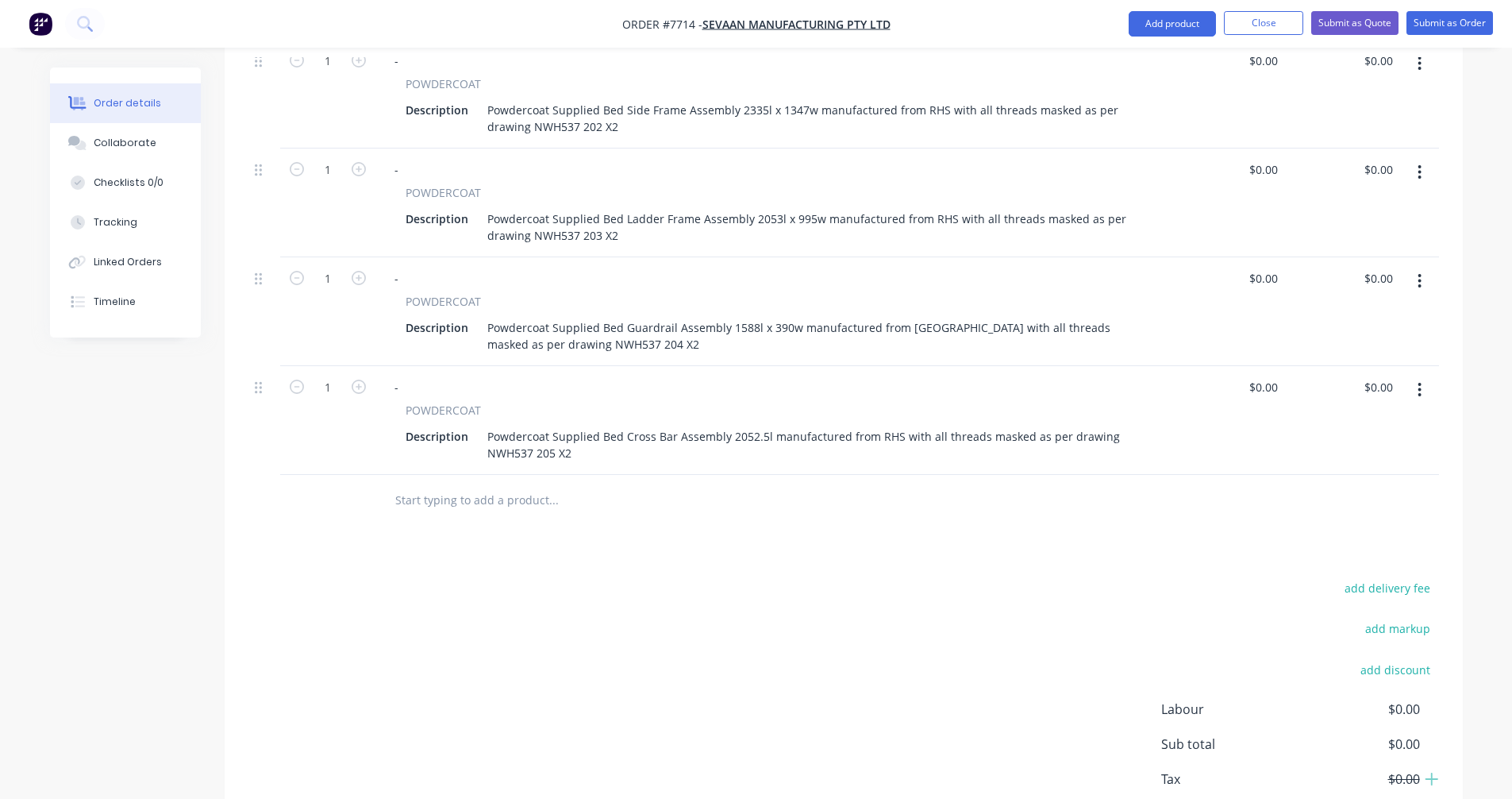
click at [1422, 389] on button "button" at bounding box center [1419, 389] width 38 height 29
click at [1351, 454] on div "Duplicate" at bounding box center [1363, 462] width 122 height 23
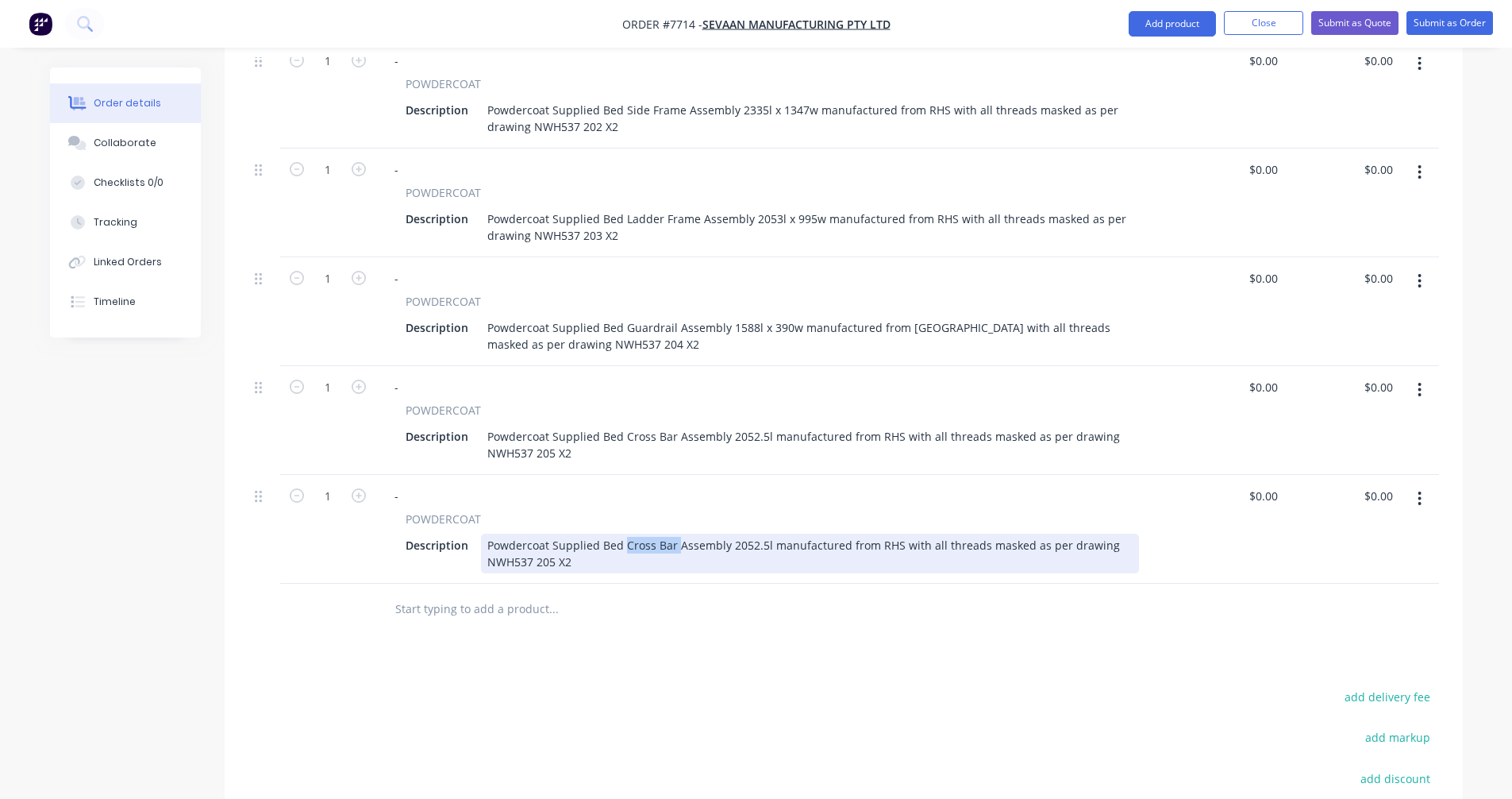
drag, startPoint x: 672, startPoint y: 545, endPoint x: 620, endPoint y: 543, distance: 52.0
click at [620, 543] on div "Powdercoat Supplied Bed Cross Bar Assembly 2052.5l manufactured from RHS with a…" at bounding box center [809, 553] width 658 height 40
click at [794, 545] on div "Powdercoat Supplied Bed Bin Niche Assembly 2066l x 223.2 manufactured from RHS …" at bounding box center [809, 553] width 658 height 40
click at [929, 544] on div "Powdercoat Supplied Bed Bin Niche Assembly 2066l x 223.2w manufactured from RHS…" at bounding box center [809, 553] width 658 height 40
click at [598, 563] on div "Powdercoat Supplied Bed Bin Niche Assembly 2066l x 223.2w manufactured from fol…" at bounding box center [809, 553] width 658 height 40
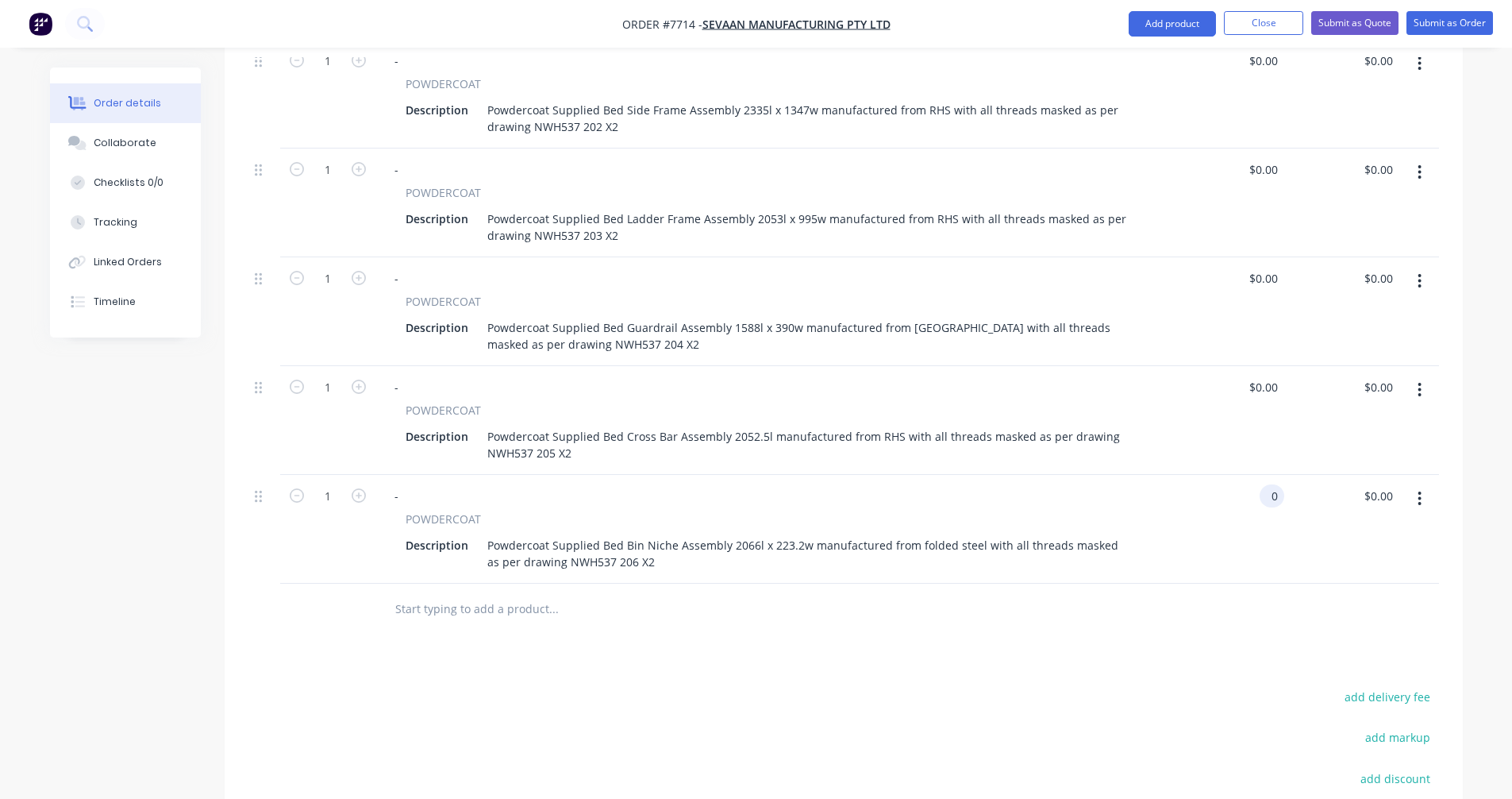
type input "$0.00"
click at [1420, 498] on icon "button" at bounding box center [1419, 498] width 3 height 14
click at [1358, 567] on div "Duplicate" at bounding box center [1363, 571] width 122 height 23
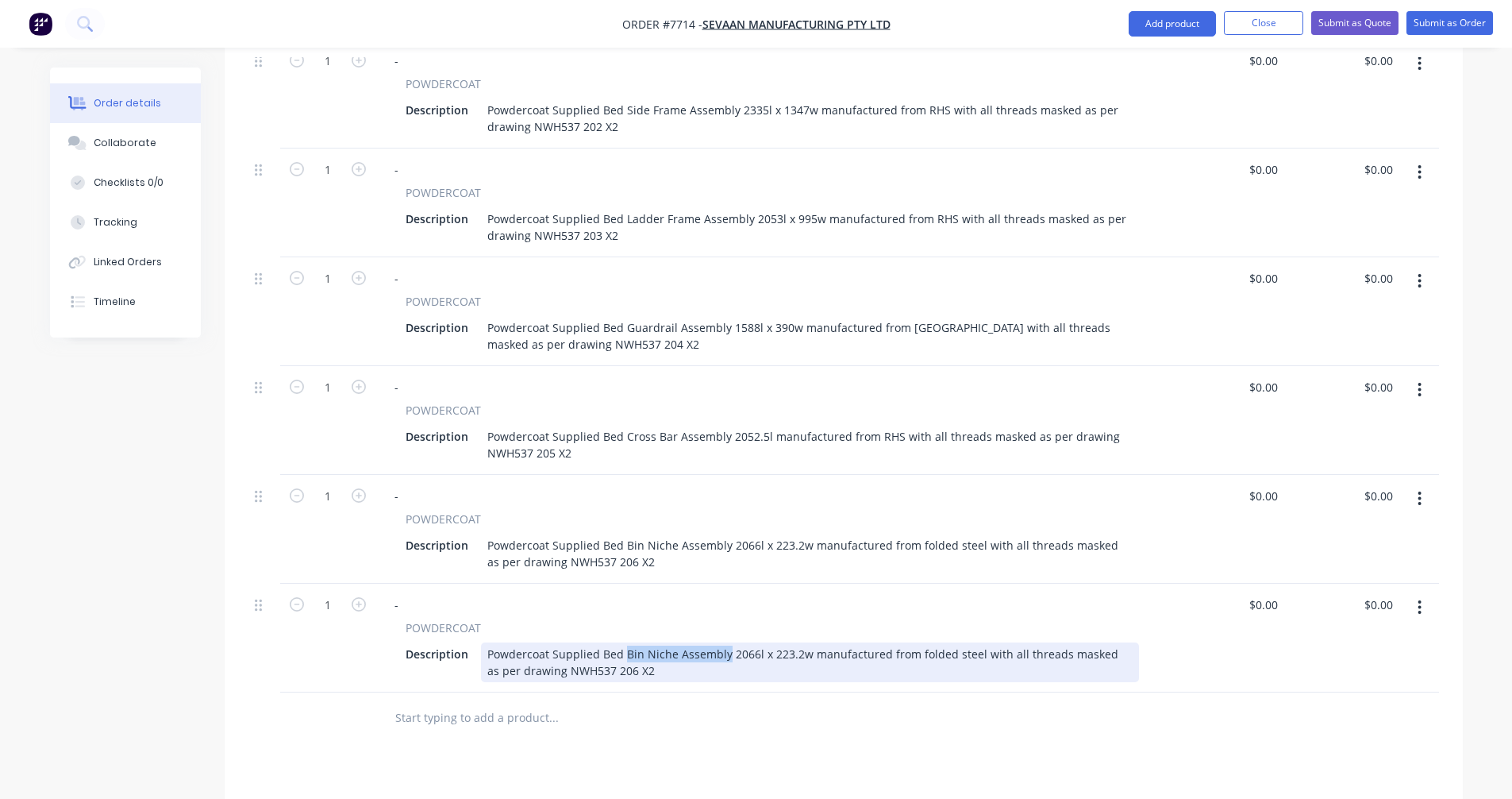
drag, startPoint x: 721, startPoint y: 652, endPoint x: 623, endPoint y: 651, distance: 98.0
click at [623, 651] on div "Powdercoat Supplied Bed Bin Niche Assembly 2066l x 223.2w manufactured from fol…" at bounding box center [809, 662] width 658 height 40
type input "$0.00"
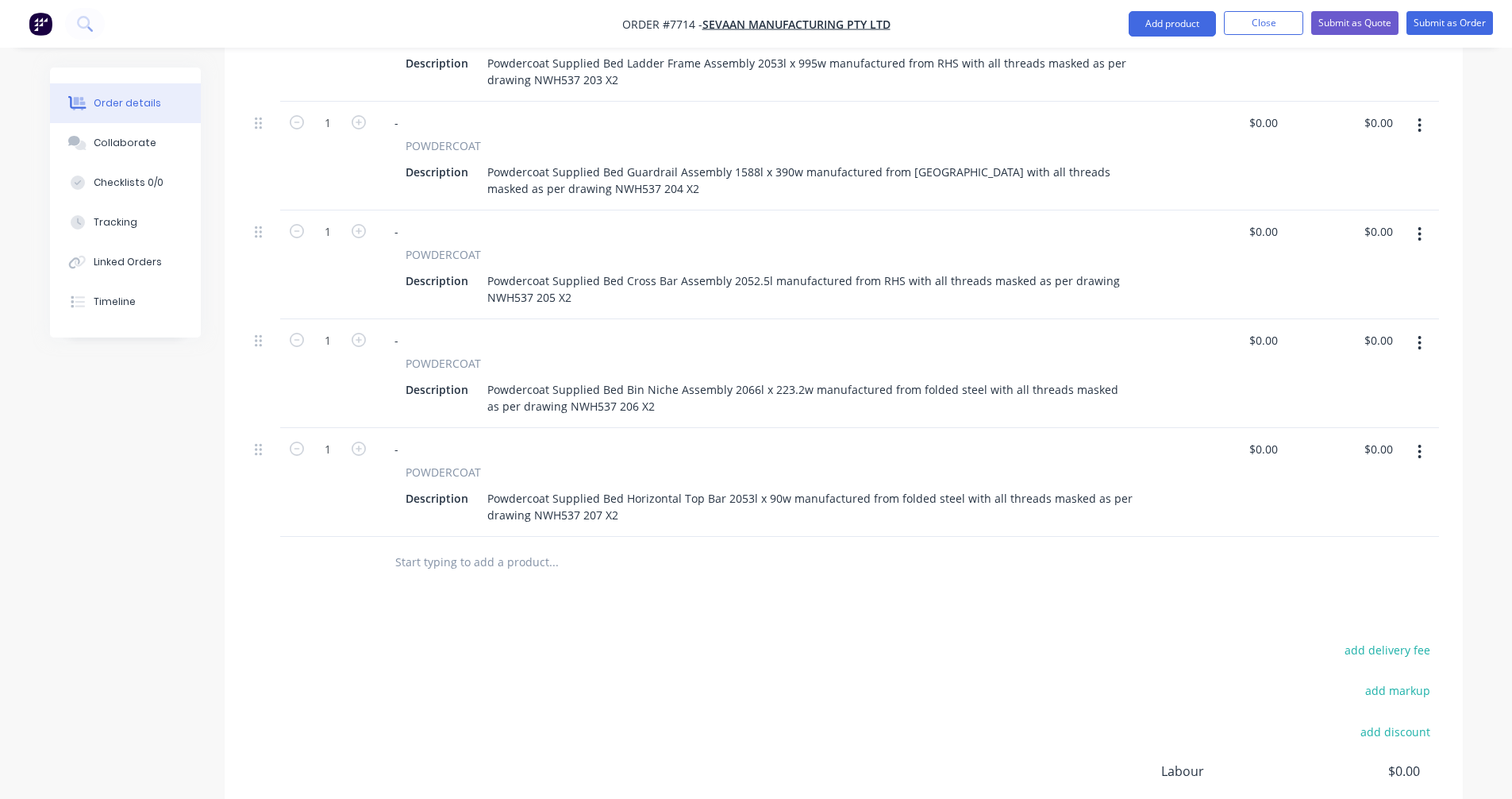
scroll to position [901, 0]
click at [1416, 445] on button "button" at bounding box center [1419, 449] width 38 height 29
click at [1347, 518] on div "Duplicate" at bounding box center [1363, 522] width 122 height 23
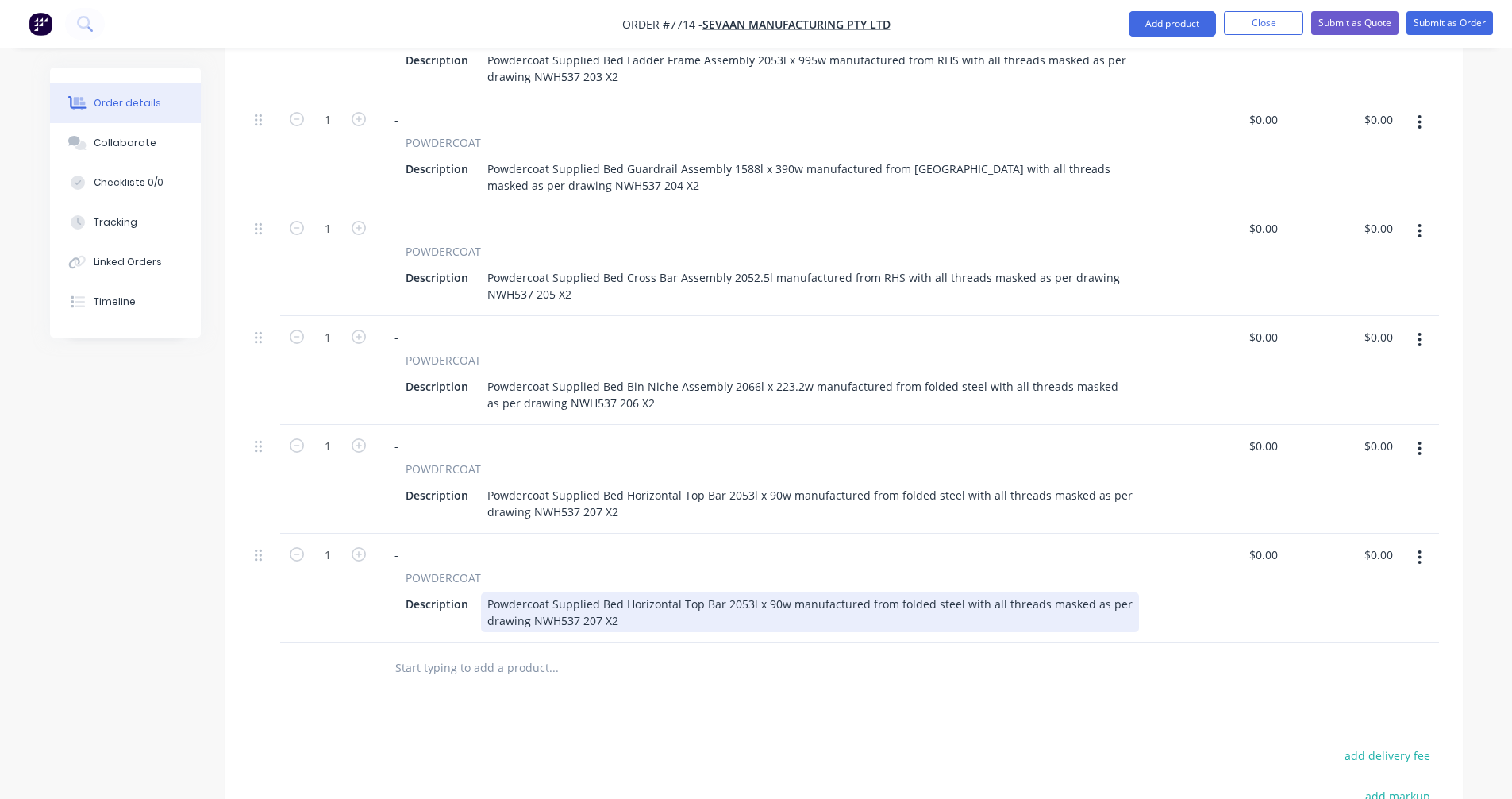
click at [697, 603] on div "Powdercoat Supplied Bed Horizontal Top Bar 2053l x 90w manufactured from folded…" at bounding box center [809, 612] width 658 height 40
type input "$0.00"
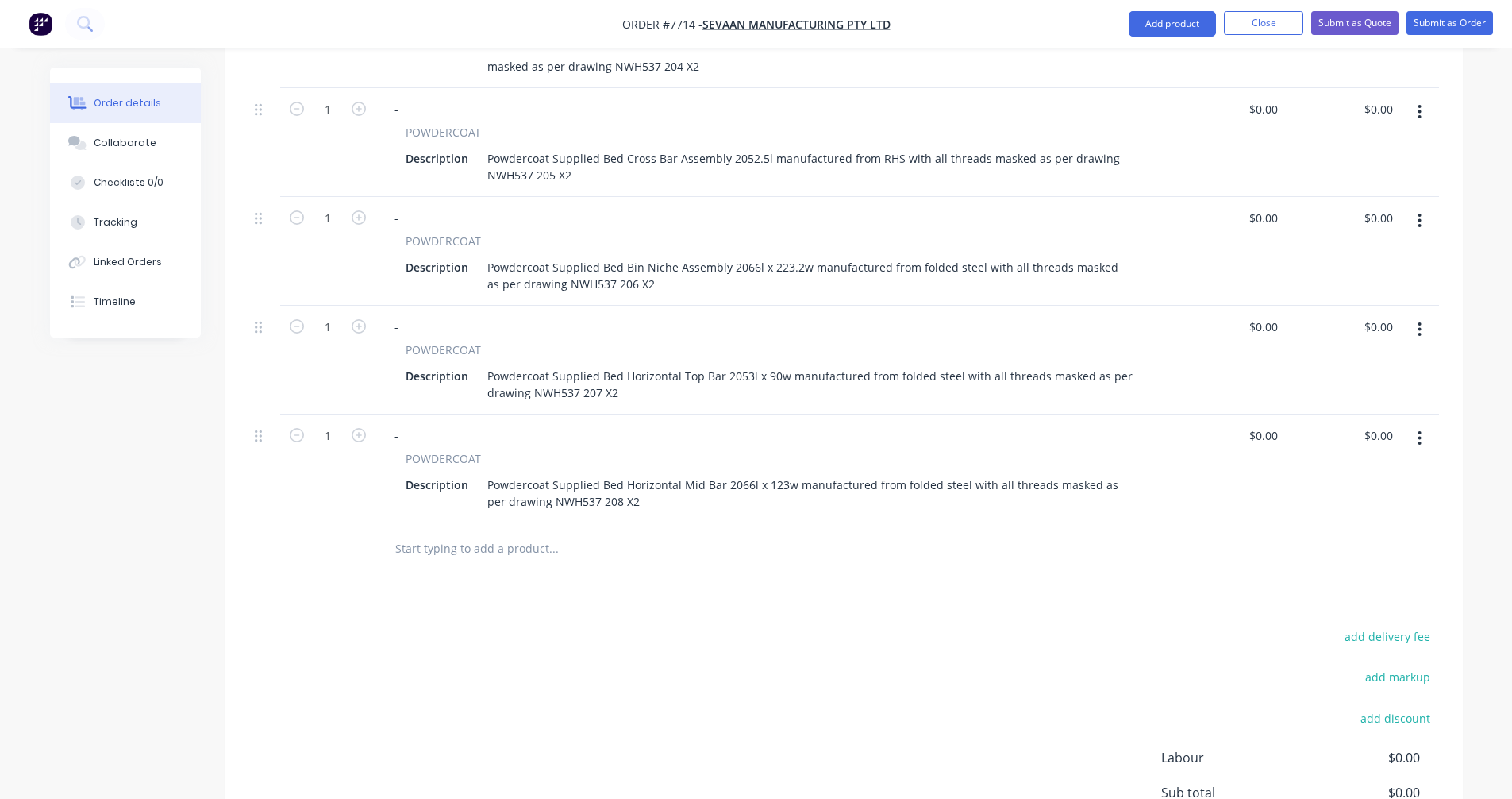
scroll to position [1060, 0]
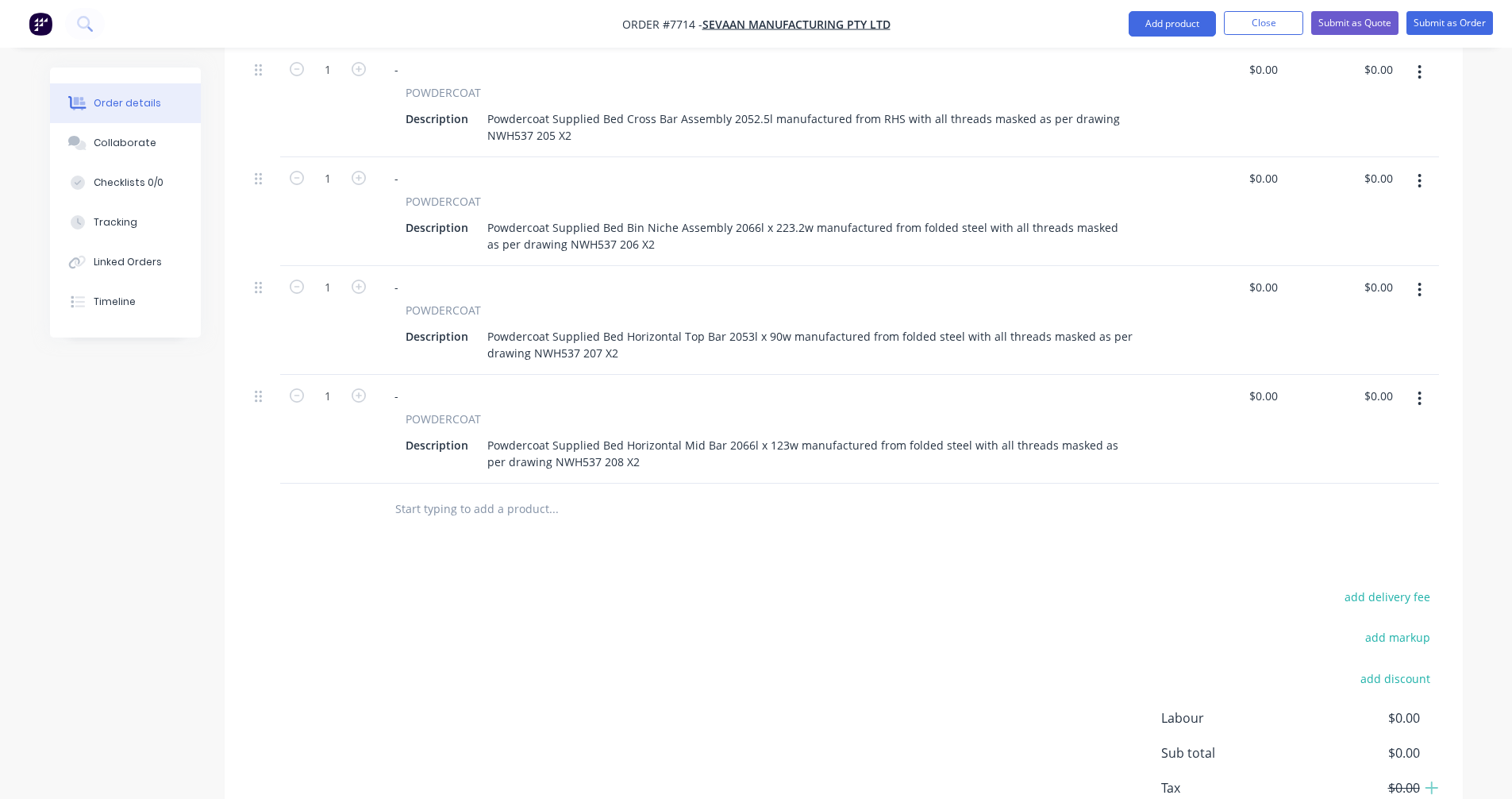
click at [1416, 397] on button "button" at bounding box center [1419, 398] width 38 height 29
click at [1351, 467] on div "Duplicate" at bounding box center [1363, 471] width 122 height 23
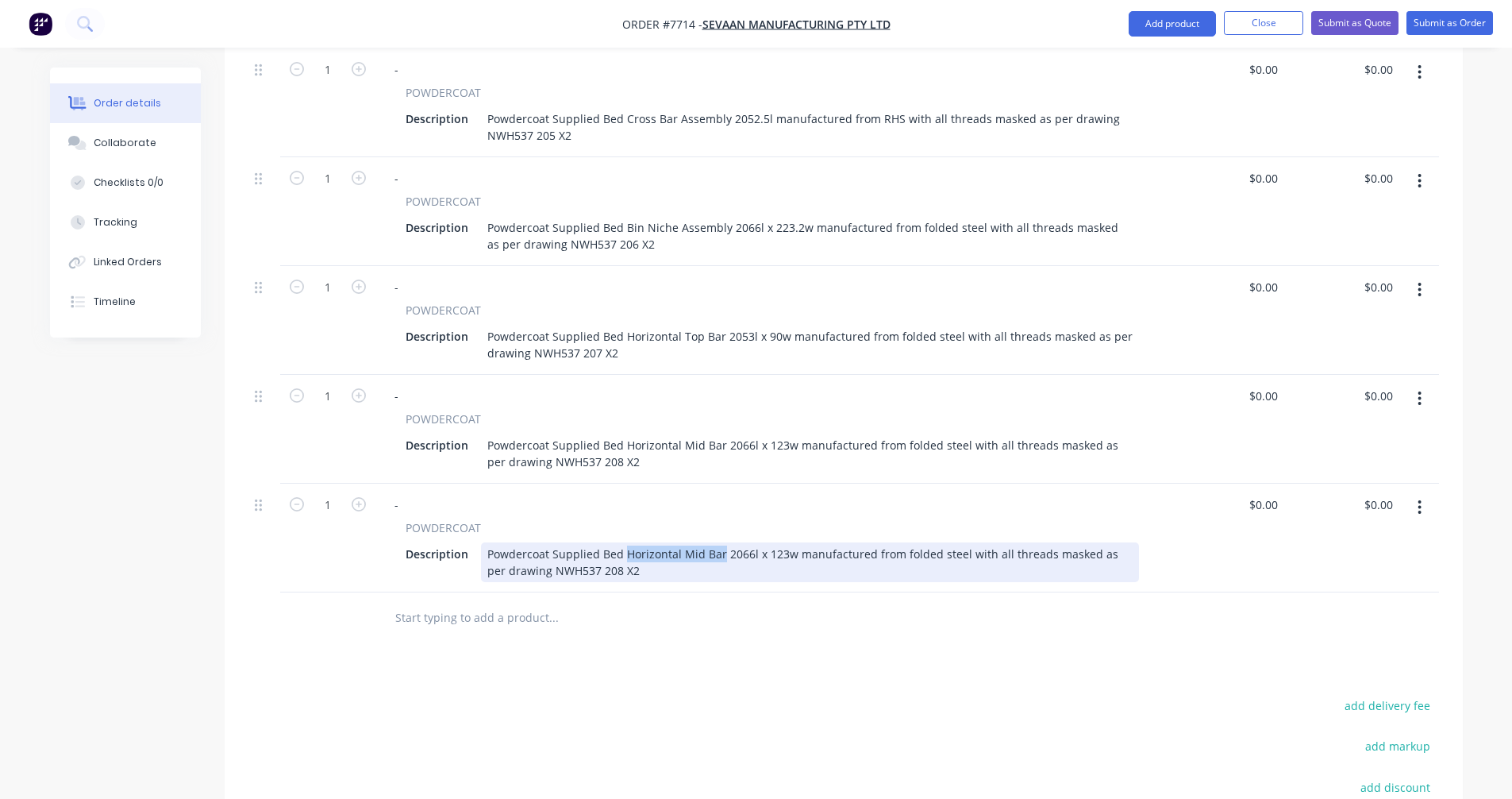
drag, startPoint x: 717, startPoint y: 552, endPoint x: 622, endPoint y: 553, distance: 95.0
click at [622, 553] on div "Powdercoat Supplied Bed Horizontal Mid Bar 2066l x 123w manufactured from folde…" at bounding box center [809, 562] width 658 height 40
click at [551, 572] on div "Powdercoat Supplied Bed Towel Rail 1066.8l x 75w manufactured from folded steel…" at bounding box center [809, 562] width 658 height 40
type input "$0.00"
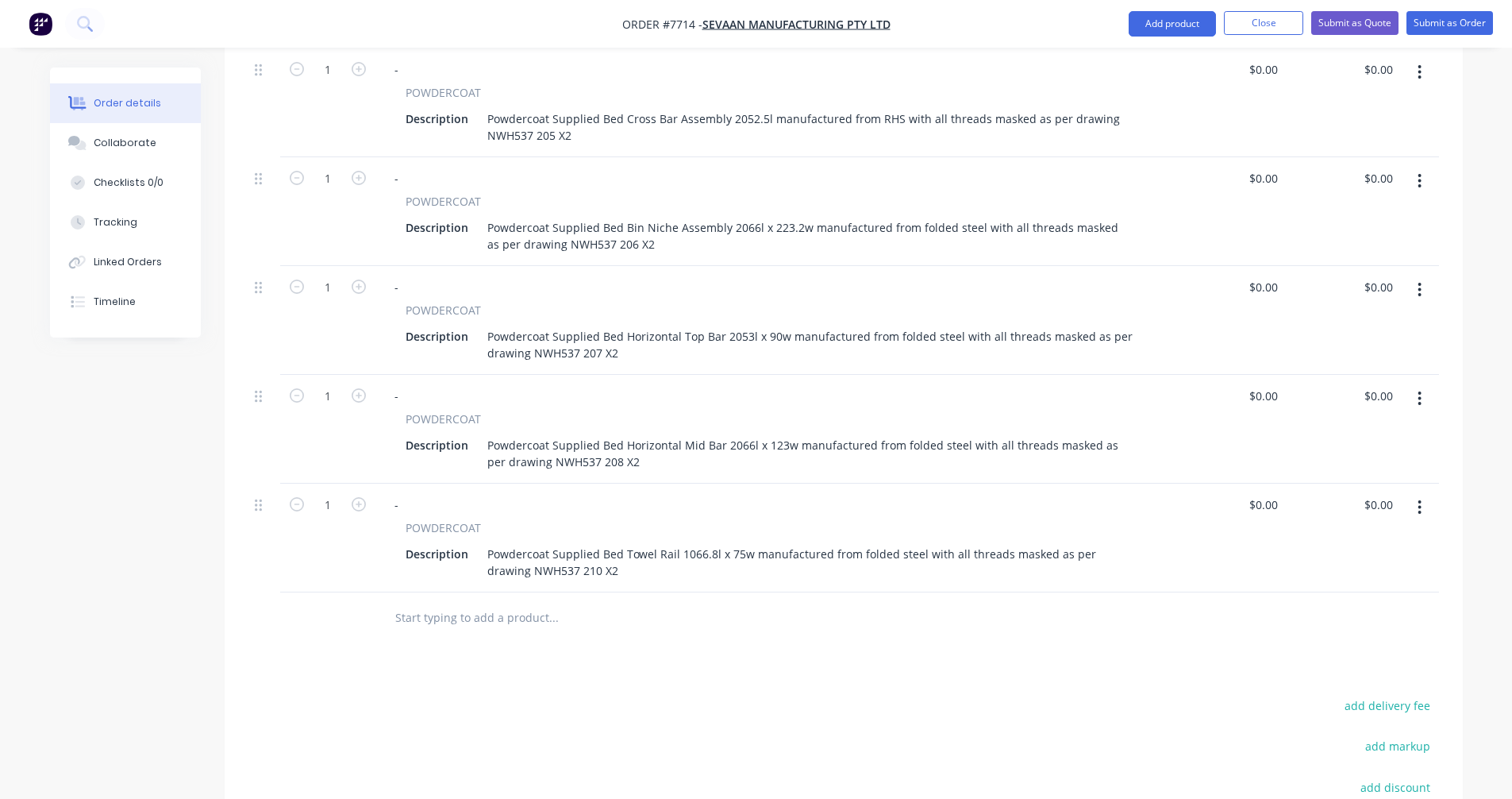
click at [1420, 506] on icon "button" at bounding box center [1419, 507] width 3 height 14
click at [1343, 586] on div "Duplicate" at bounding box center [1363, 580] width 122 height 23
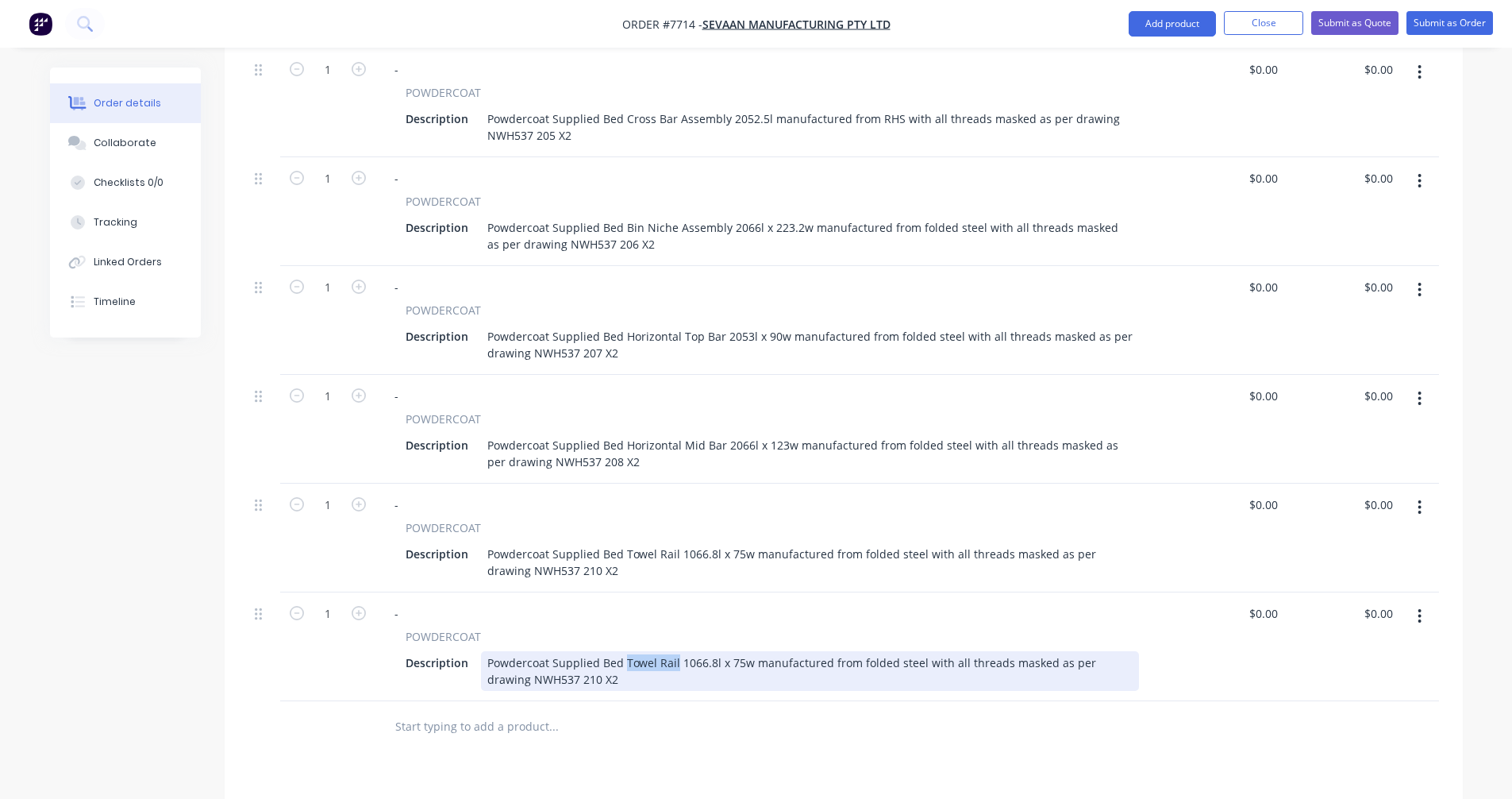
drag, startPoint x: 673, startPoint y: 663, endPoint x: 622, endPoint y: 659, distance: 51.2
click at [622, 659] on div "Powdercoat Supplied Bed Towel Rail 1066.8l x 75w manufactured from folded steel…" at bounding box center [809, 671] width 658 height 40
type input "$0.00"
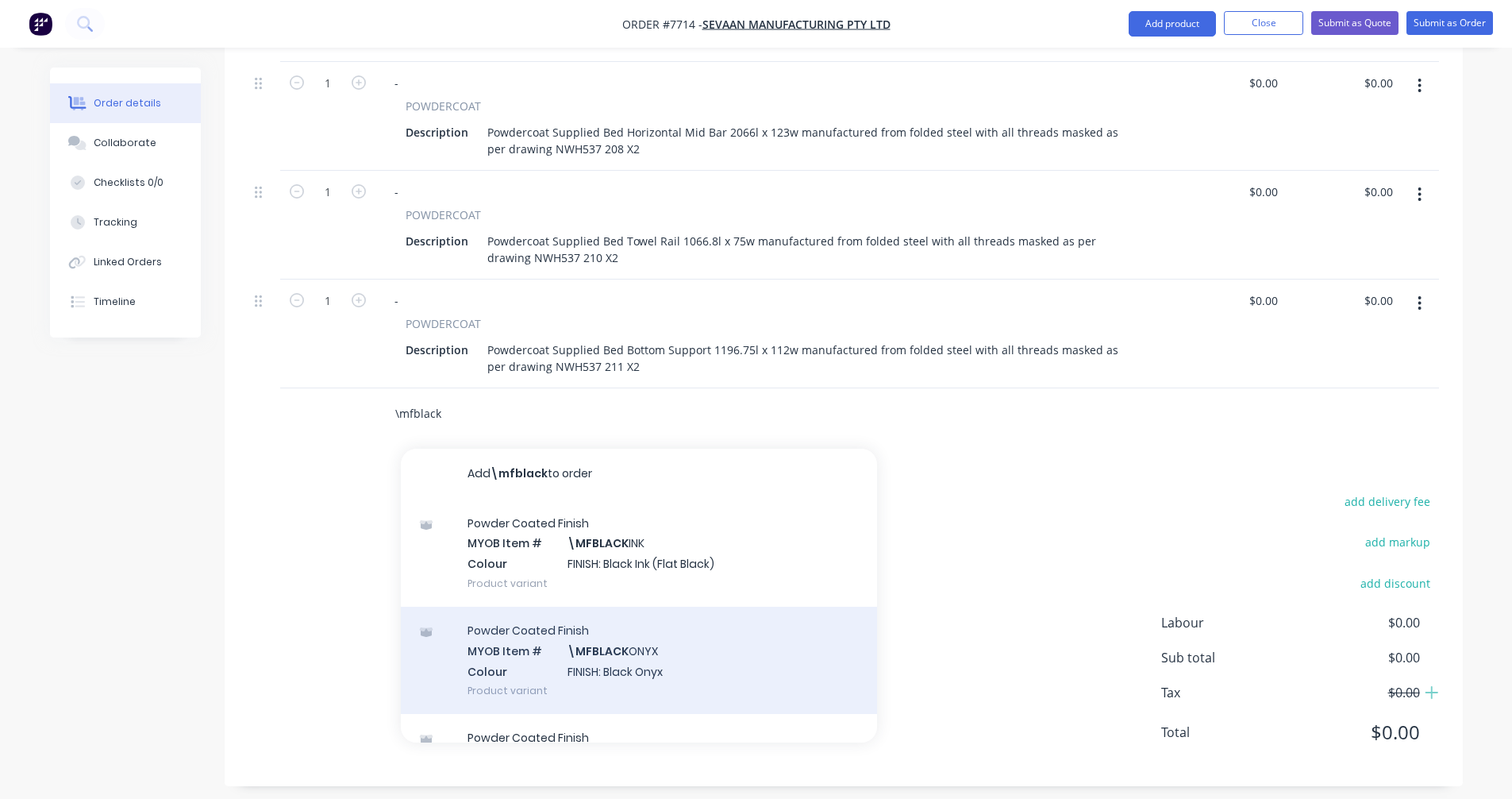
scroll to position [1384, 0]
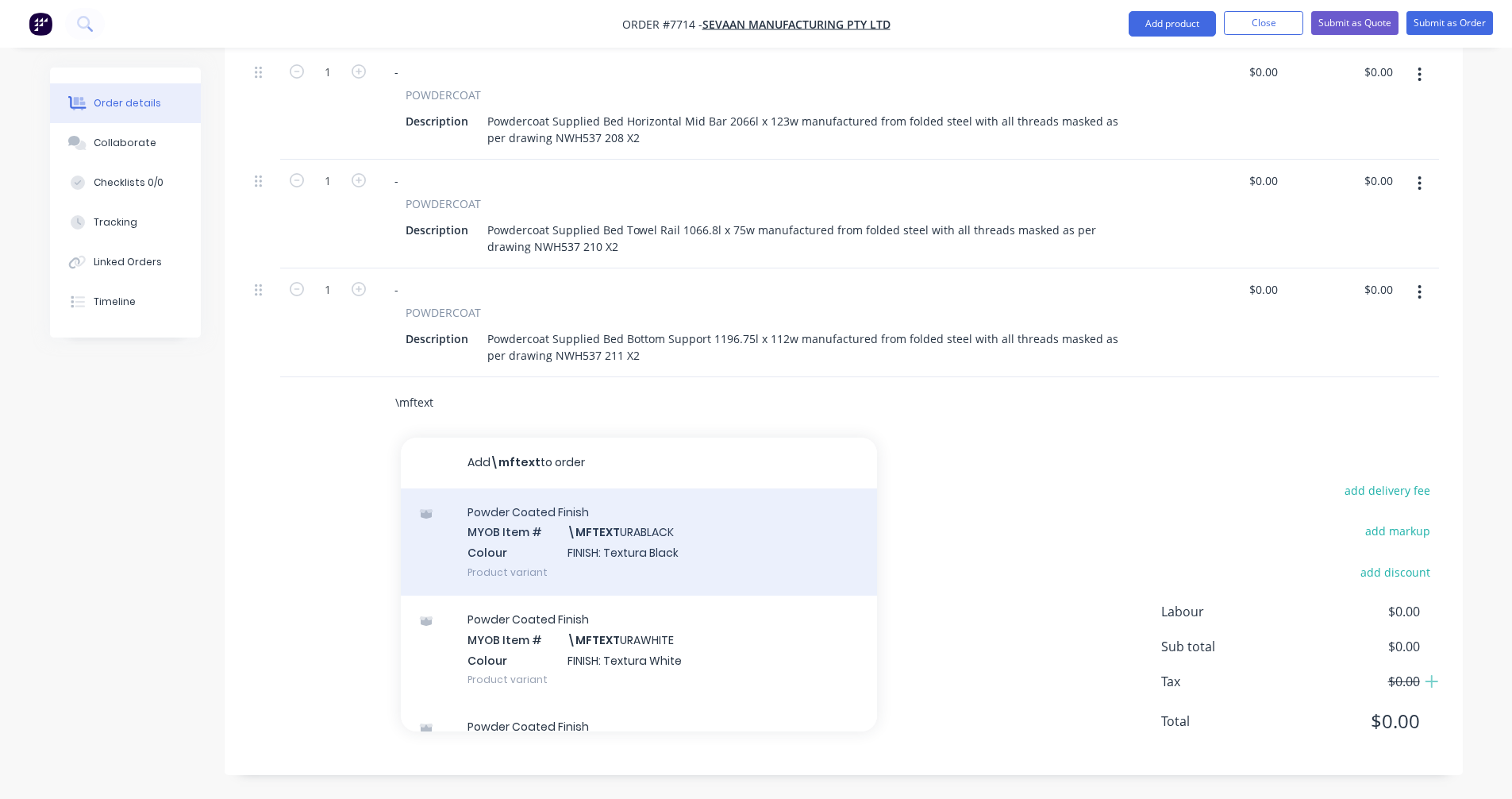
type input "\mftext"
click at [617, 544] on div "Powder Coated Finish MYOB Item # \MFTEXT URABLACK Colour FINISH: Textura Black …" at bounding box center [638, 542] width 476 height 107
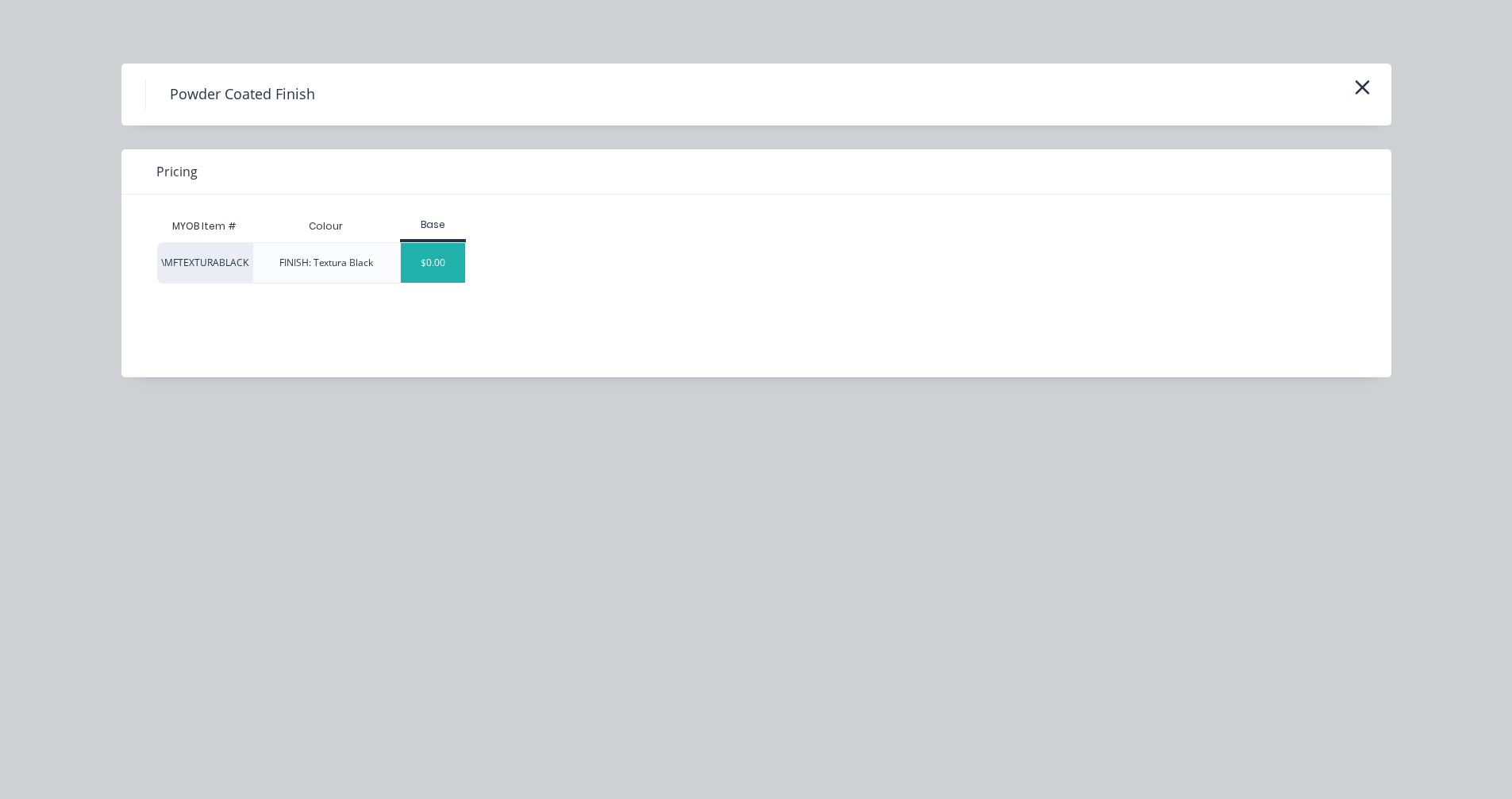
click at [451, 259] on div "$0.00" at bounding box center [432, 262] width 64 height 40
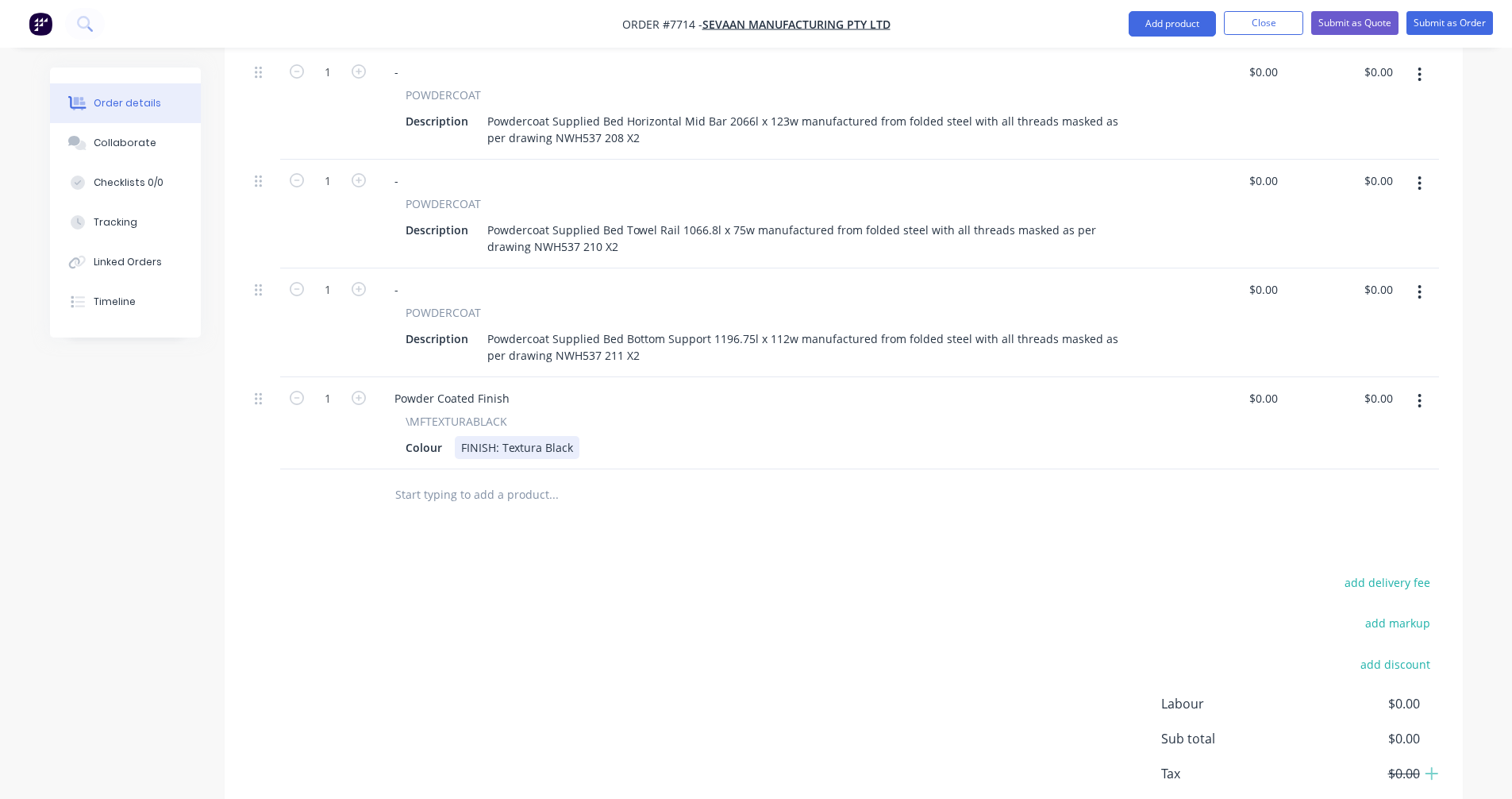
click at [569, 444] on div "FINISH: Textura Black" at bounding box center [517, 447] width 125 height 23
click at [425, 503] on input "text" at bounding box center [553, 495] width 318 height 32
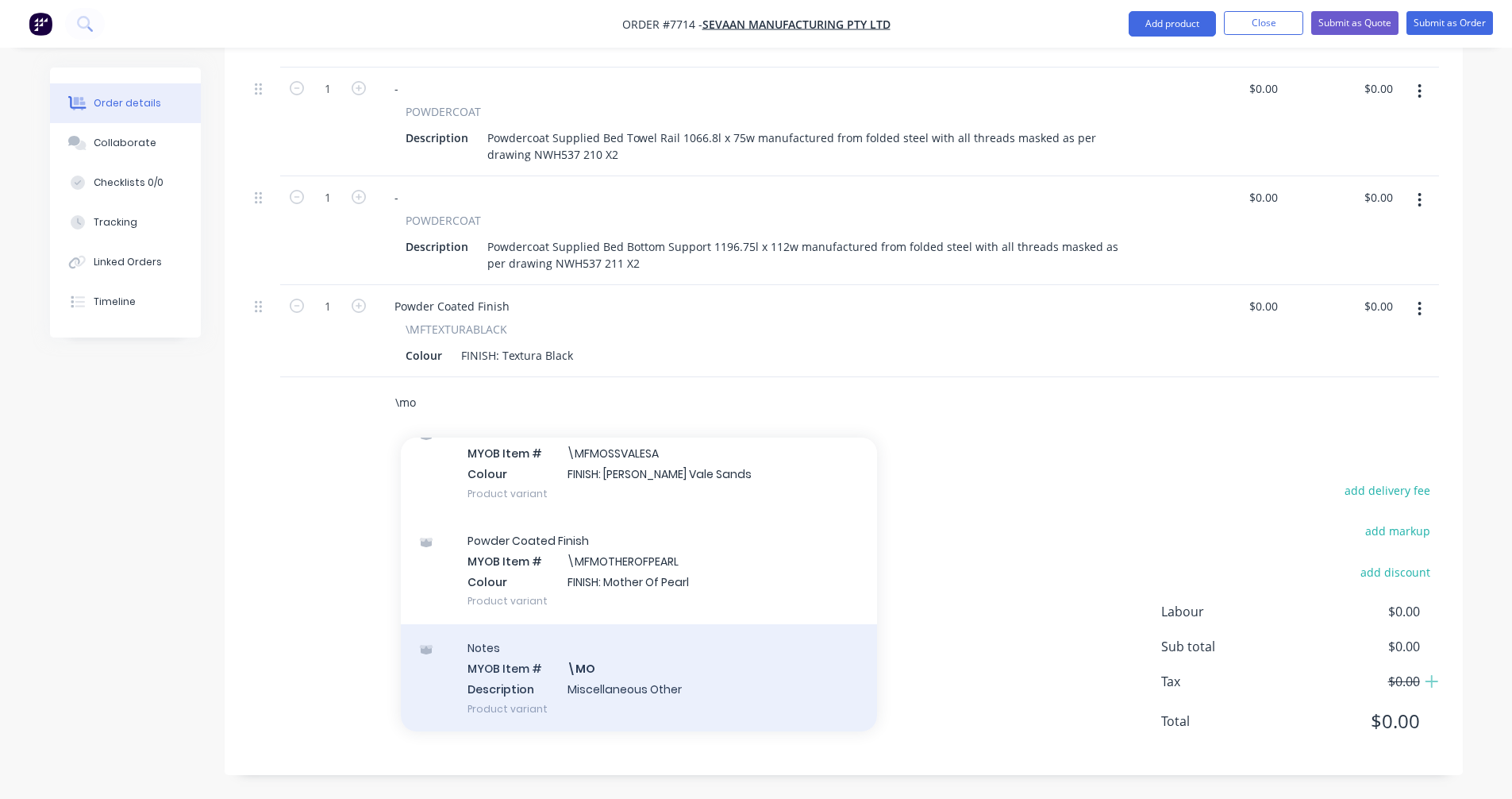
scroll to position [158, 0]
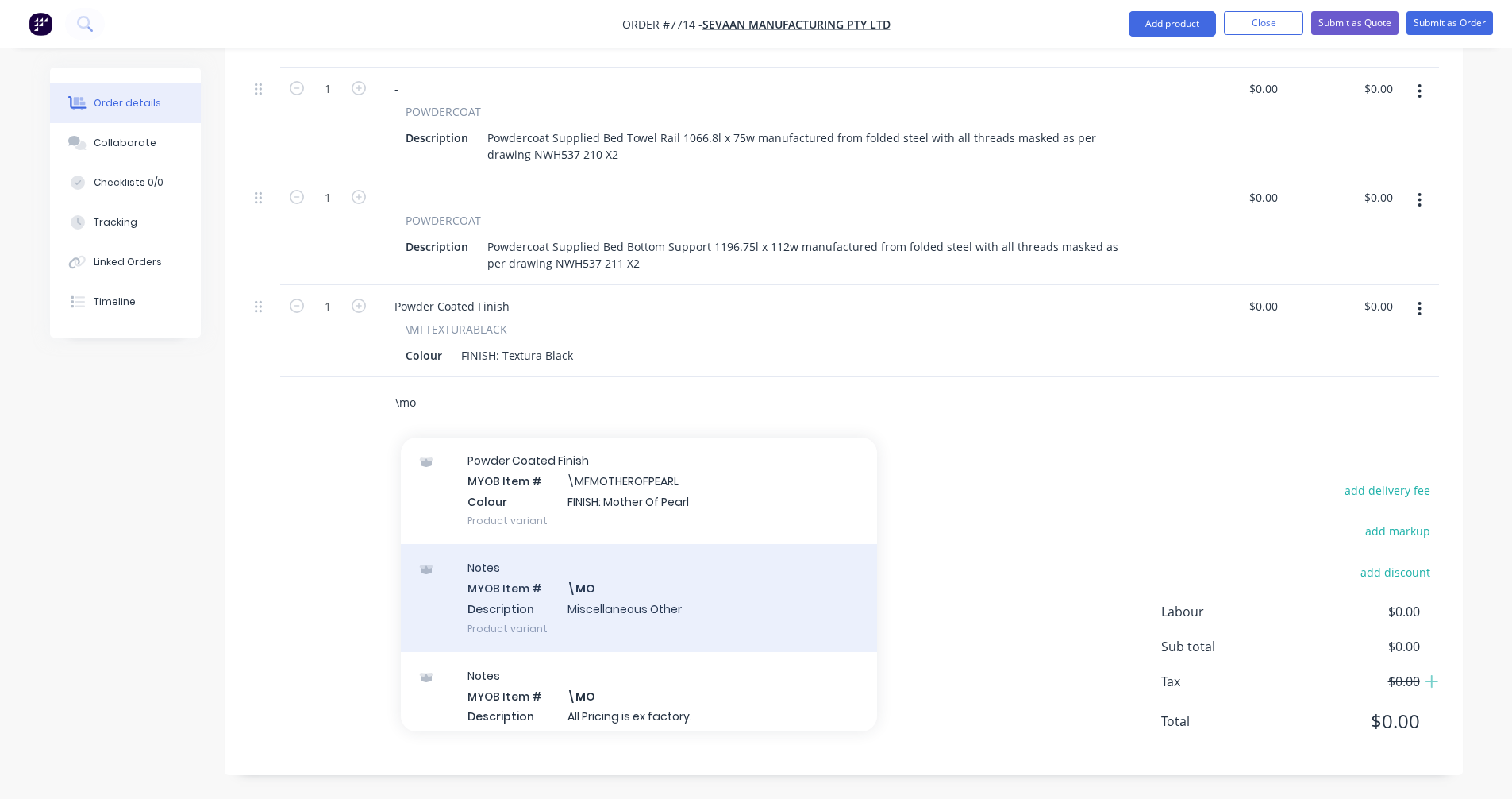
type input "\mo"
click at [584, 606] on div "Notes MYOB Item # \MO Description Miscellaneous Other Product variant" at bounding box center [638, 597] width 476 height 107
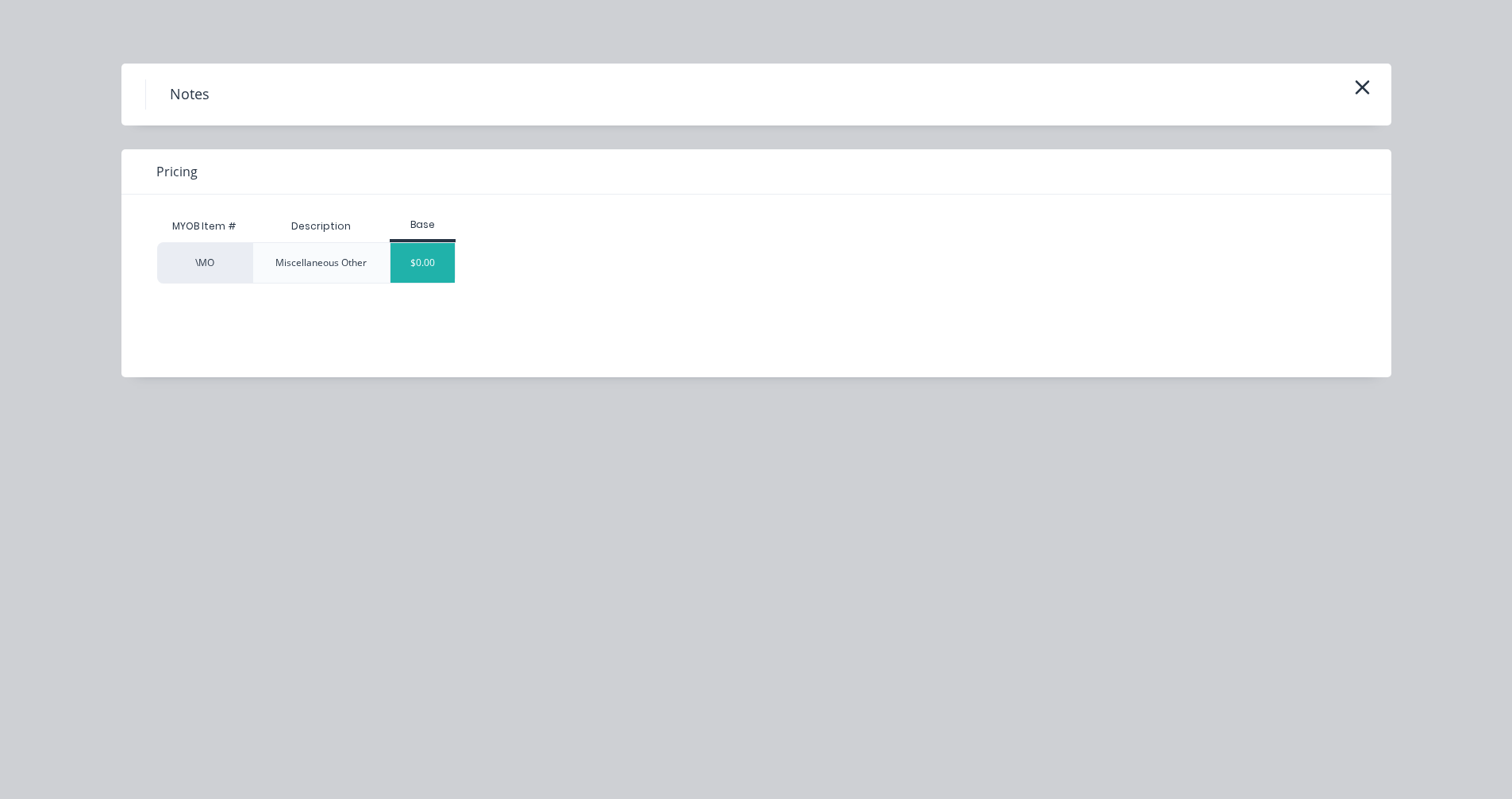
click at [415, 262] on div "$0.00" at bounding box center [423, 262] width 64 height 40
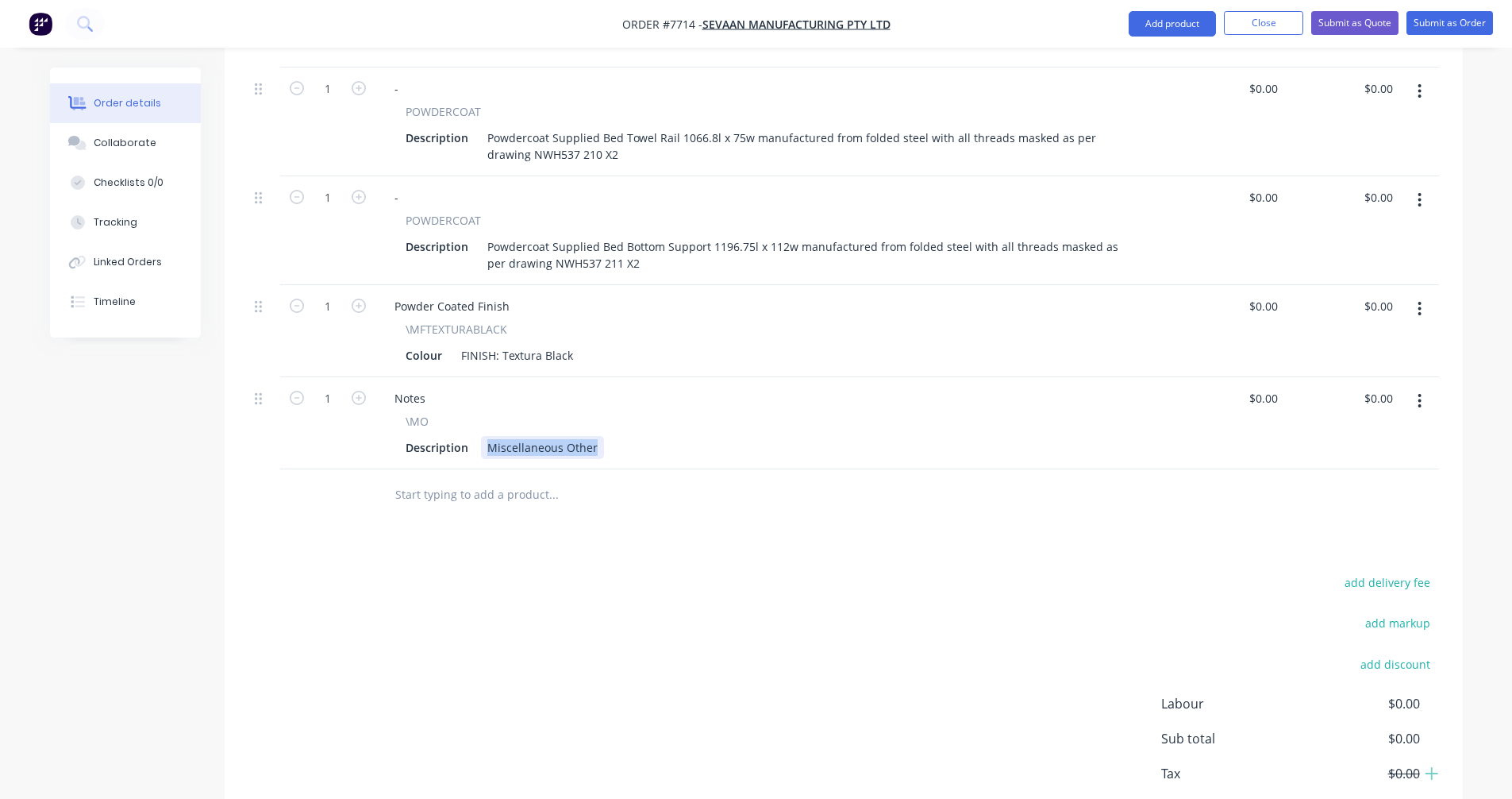
drag, startPoint x: 595, startPoint y: 448, endPoint x: 475, endPoint y: 442, distance: 120.1
click at [475, 442] on div "Description Miscellaneous Other" at bounding box center [768, 447] width 739 height 23
click at [579, 448] on div "All items supplied FIS by Sevaan" at bounding box center [573, 447] width 184 height 23
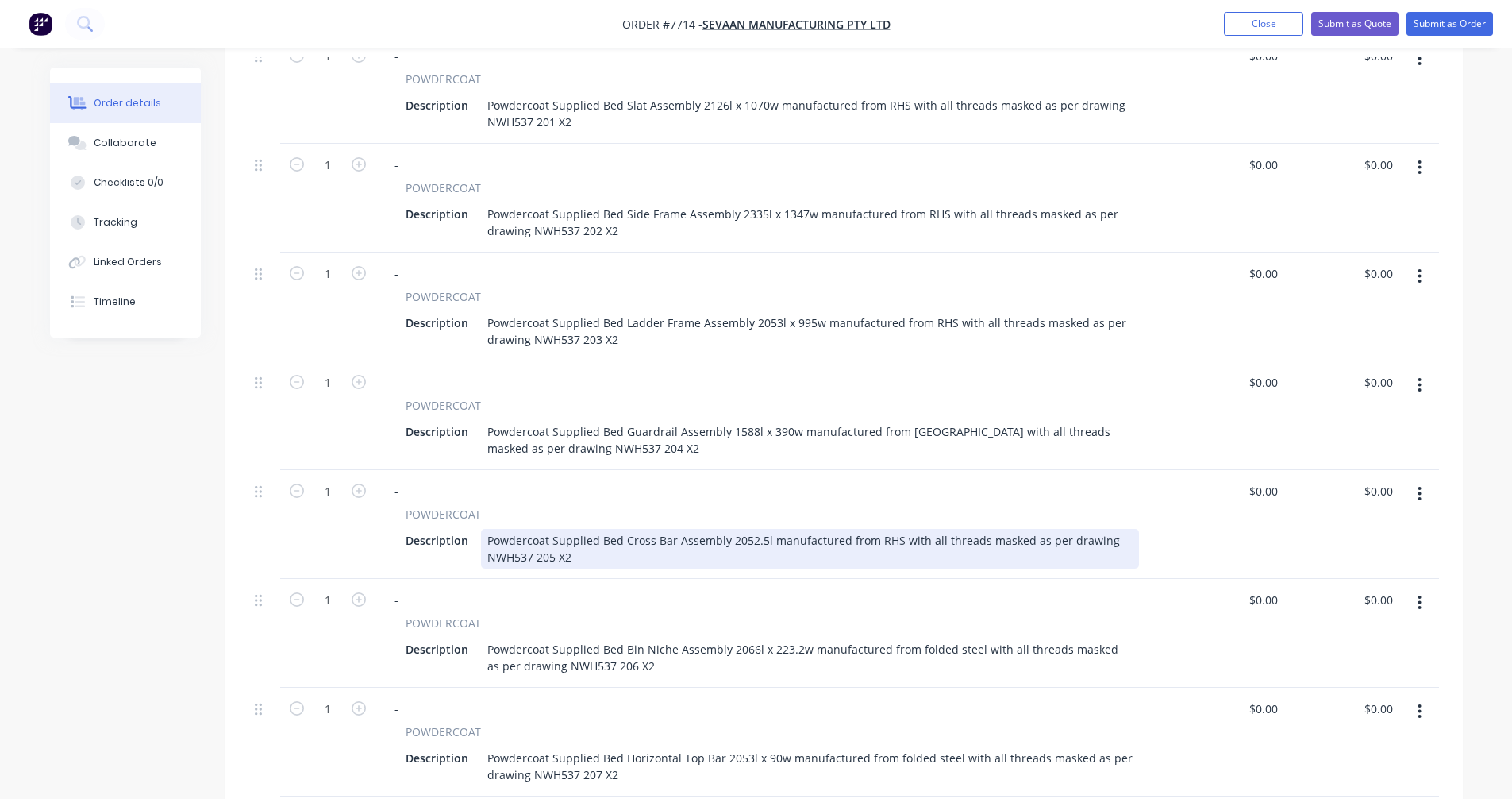
scroll to position [444, 0]
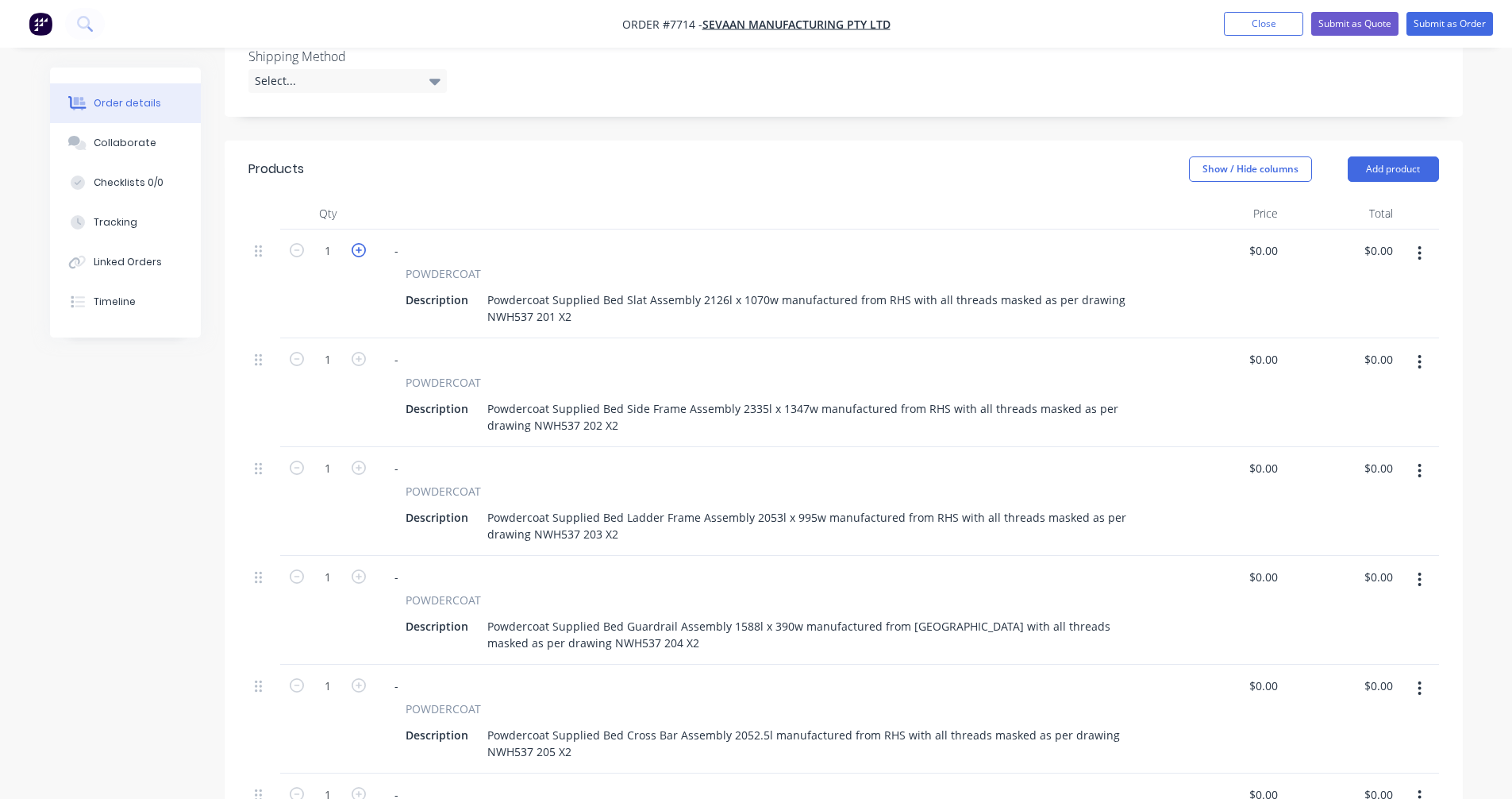
type input "0"
click at [357, 250] on icon "button" at bounding box center [358, 250] width 14 height 14
type input "2"
type input "$0.00"
click at [359, 358] on icon "button" at bounding box center [358, 358] width 14 height 14
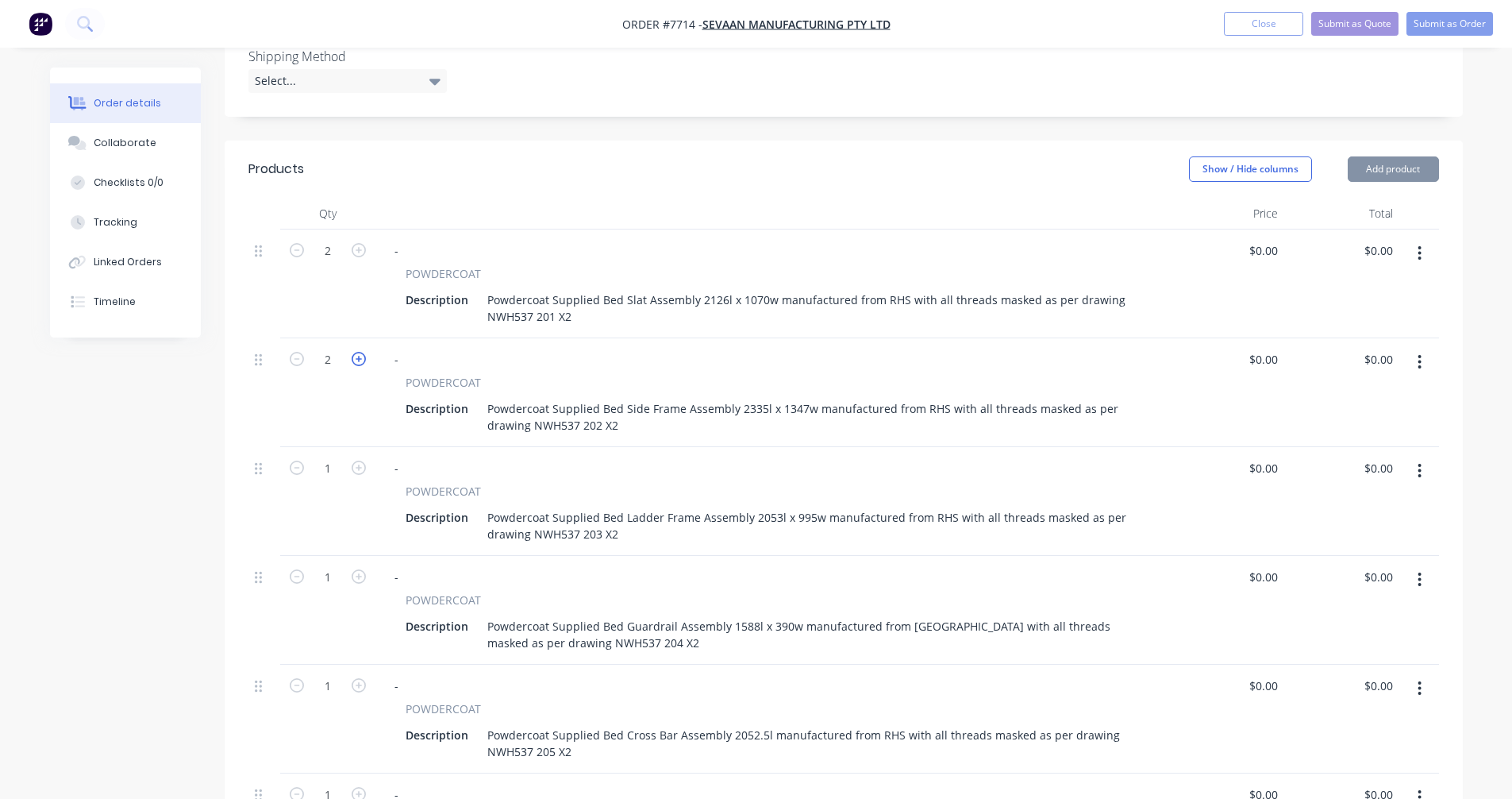
type input "2"
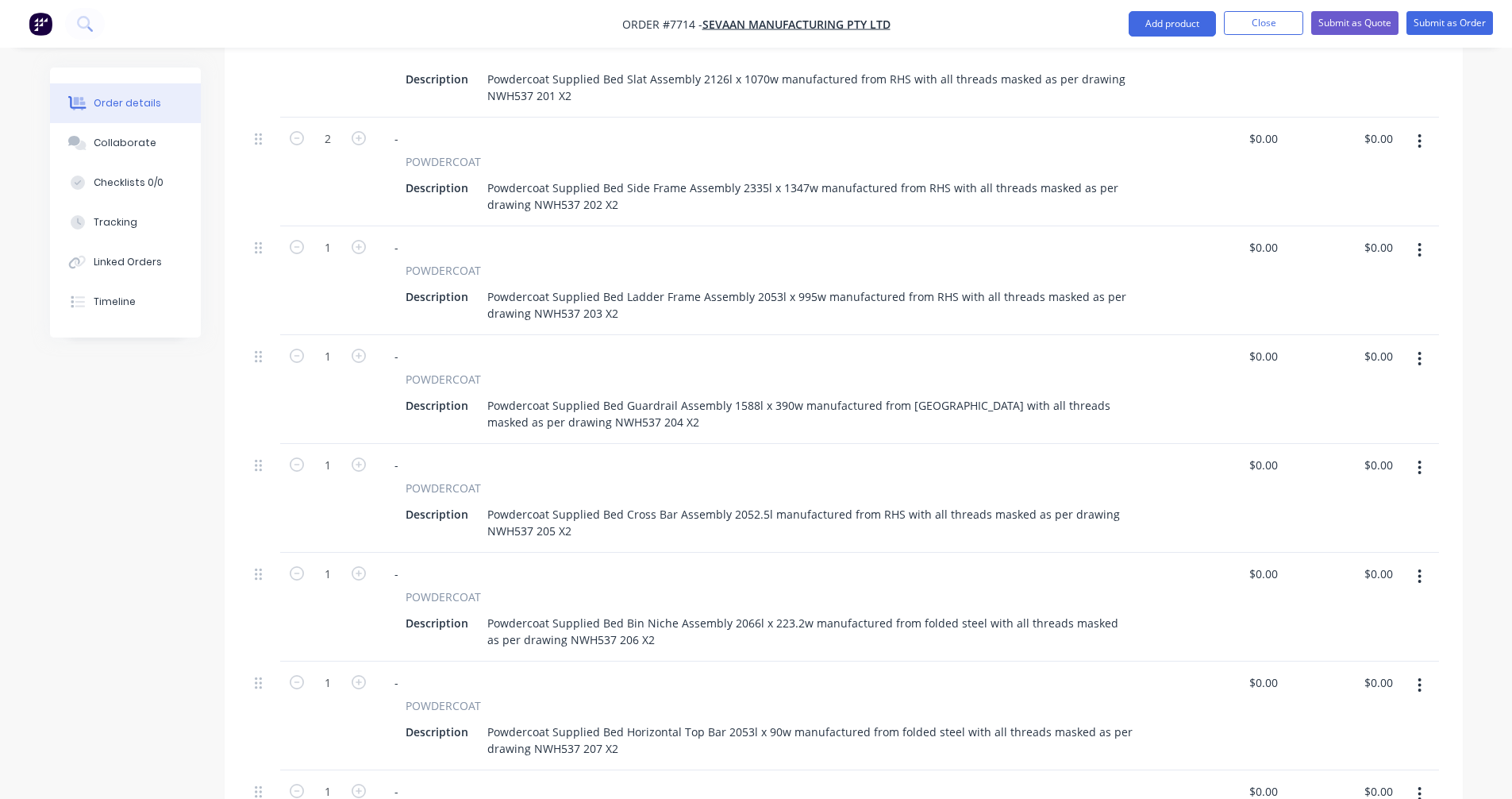
scroll to position [761, 0]
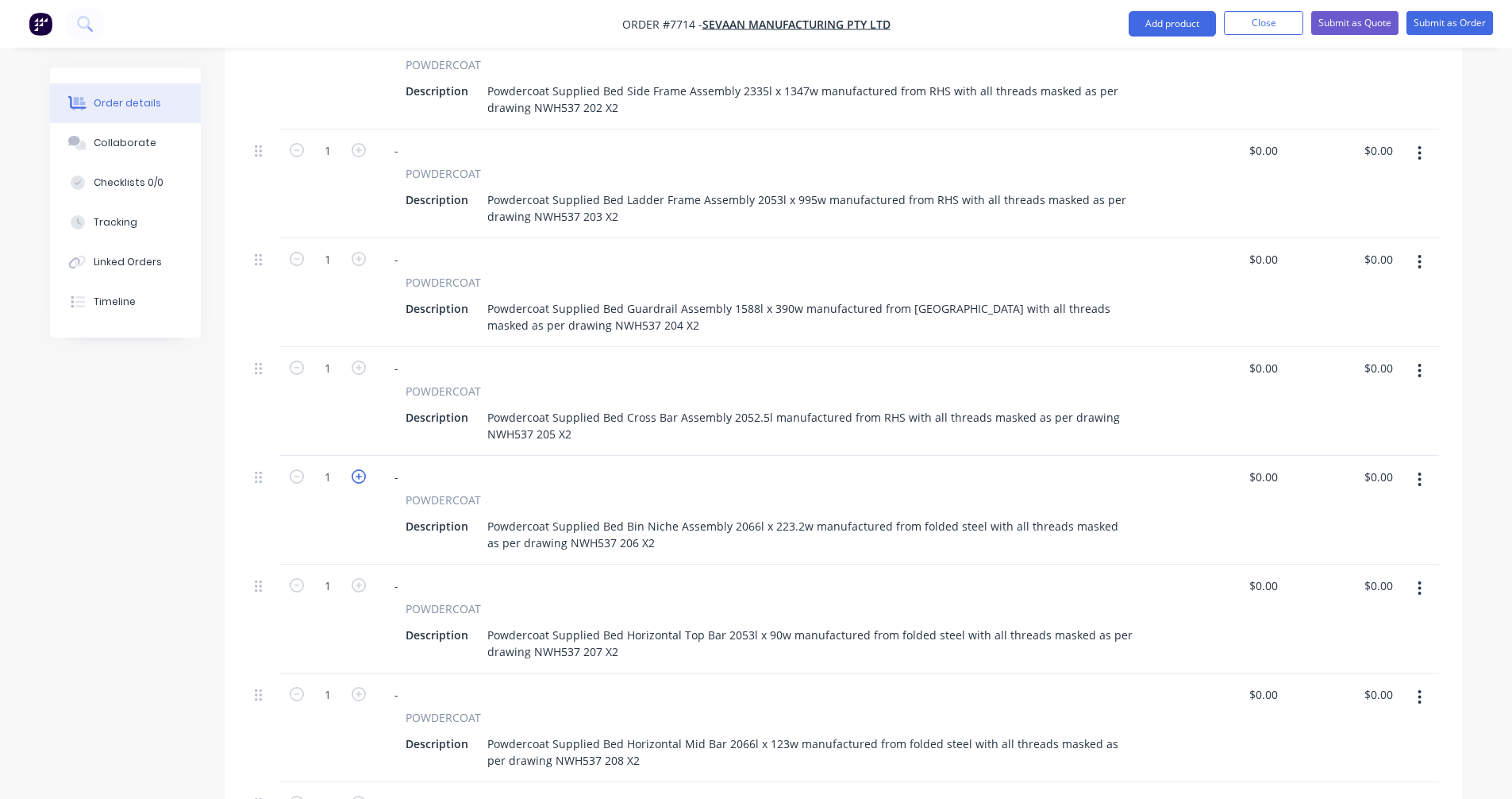
click at [358, 476] on icon "button" at bounding box center [358, 476] width 14 height 14
type input "2"
click at [357, 583] on icon "button" at bounding box center [358, 585] width 14 height 14
type input "2"
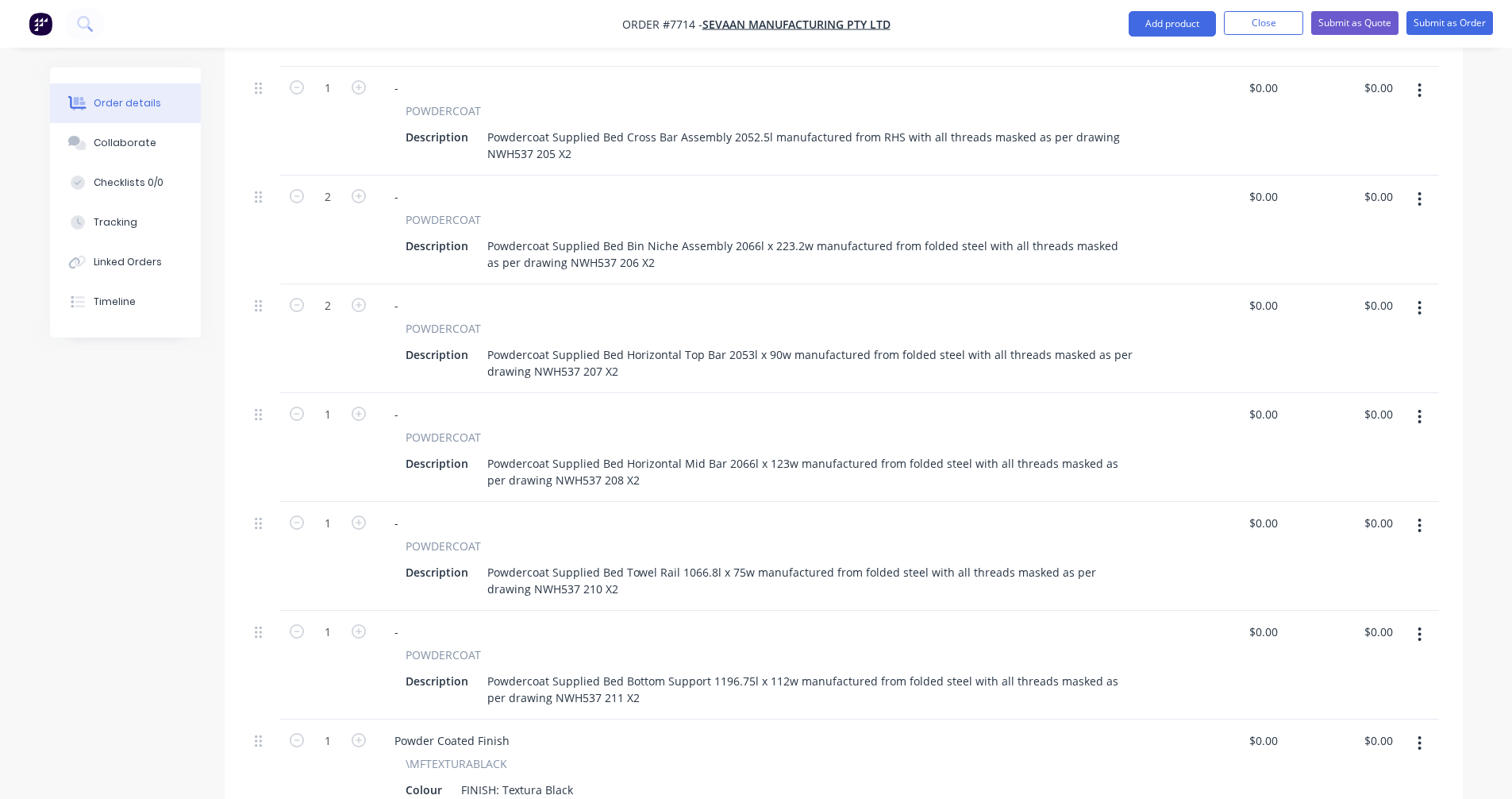
scroll to position [1079, 0]
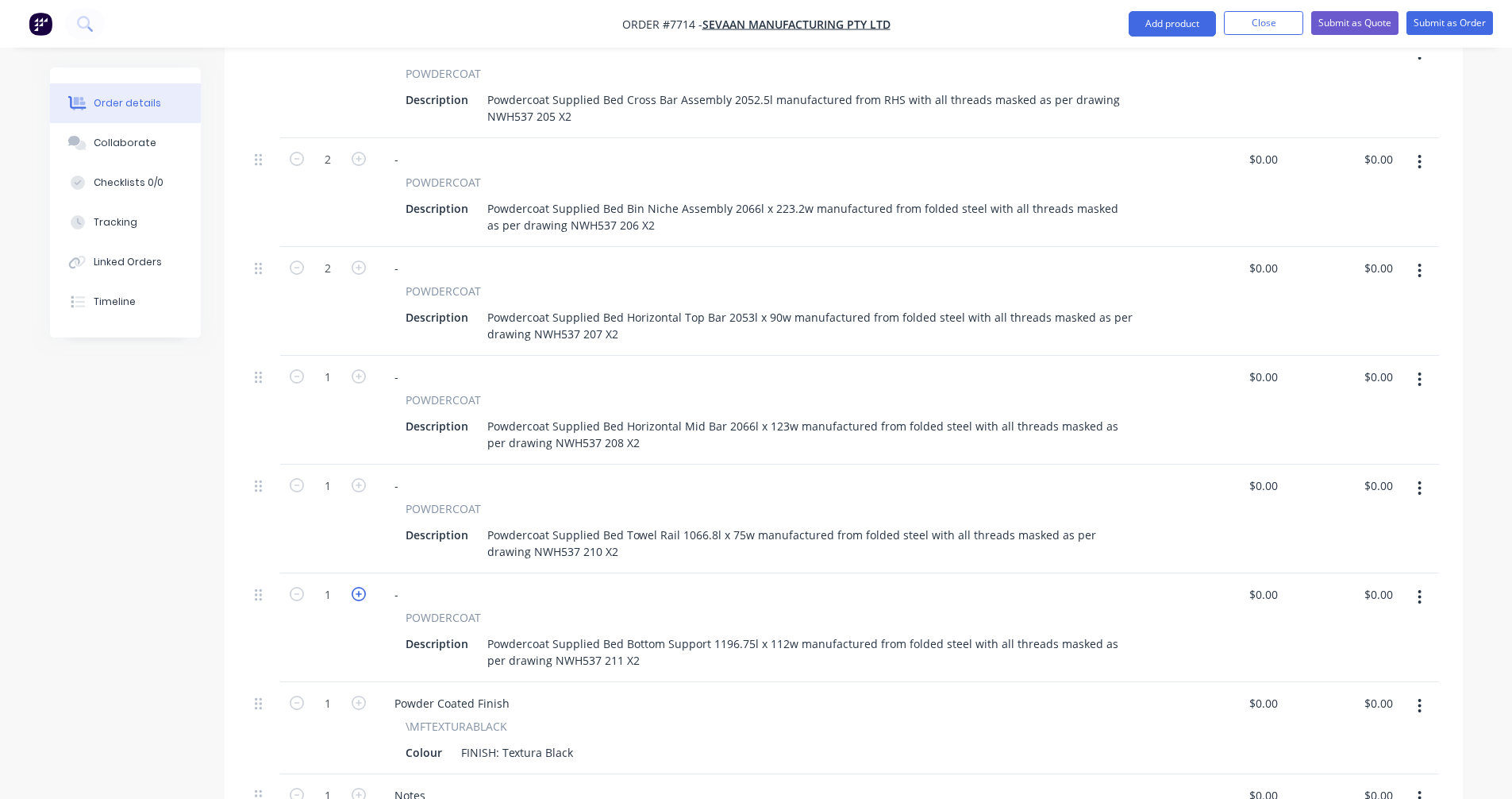
click at [357, 594] on icon "button" at bounding box center [358, 594] width 14 height 14
type input "2"
click at [361, 375] on icon "button" at bounding box center [358, 376] width 14 height 14
type input "2"
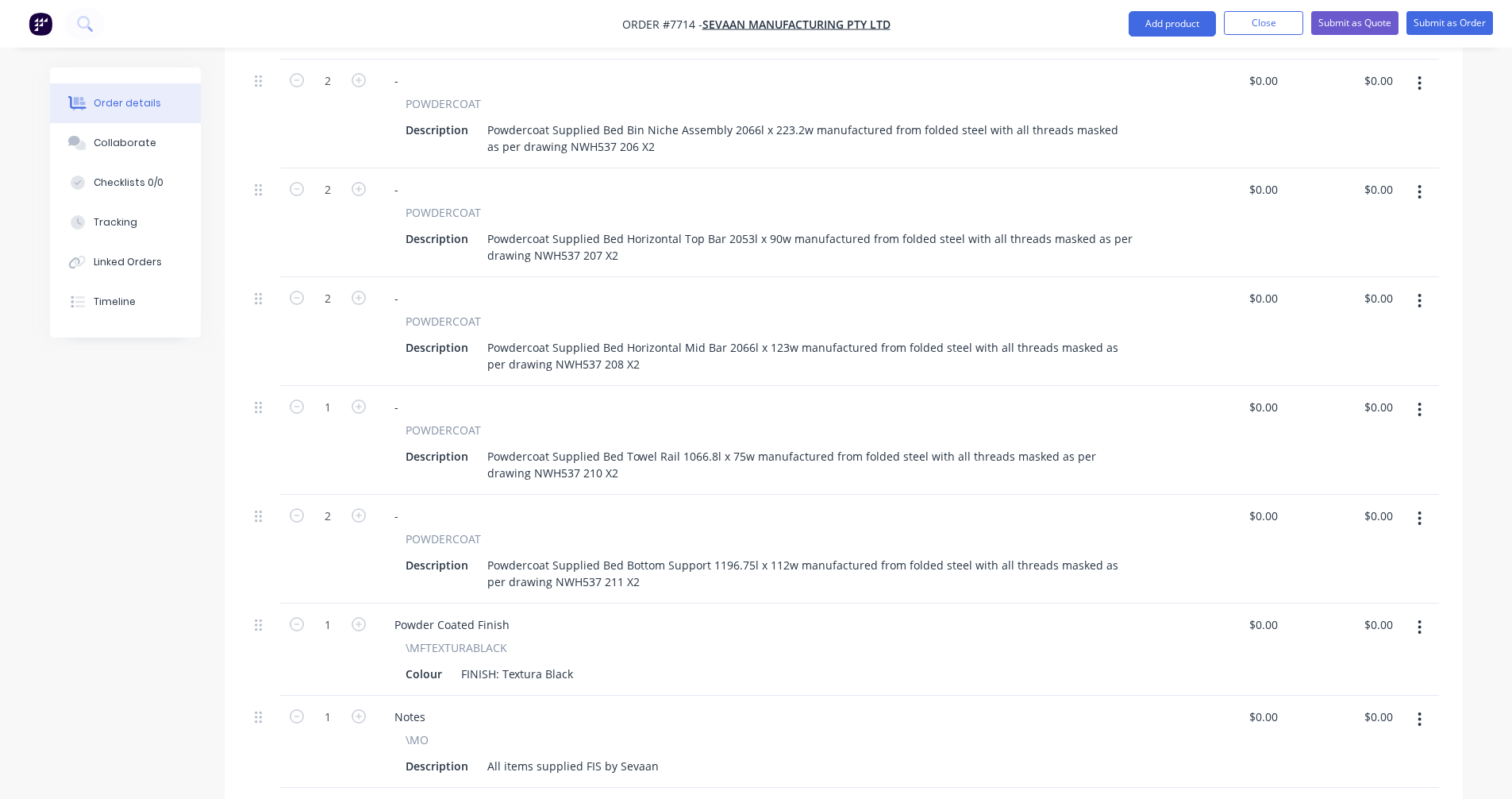
scroll to position [1158, 0]
click at [1334, 23] on button "Submit as Quote" at bounding box center [1355, 23] width 87 height 24
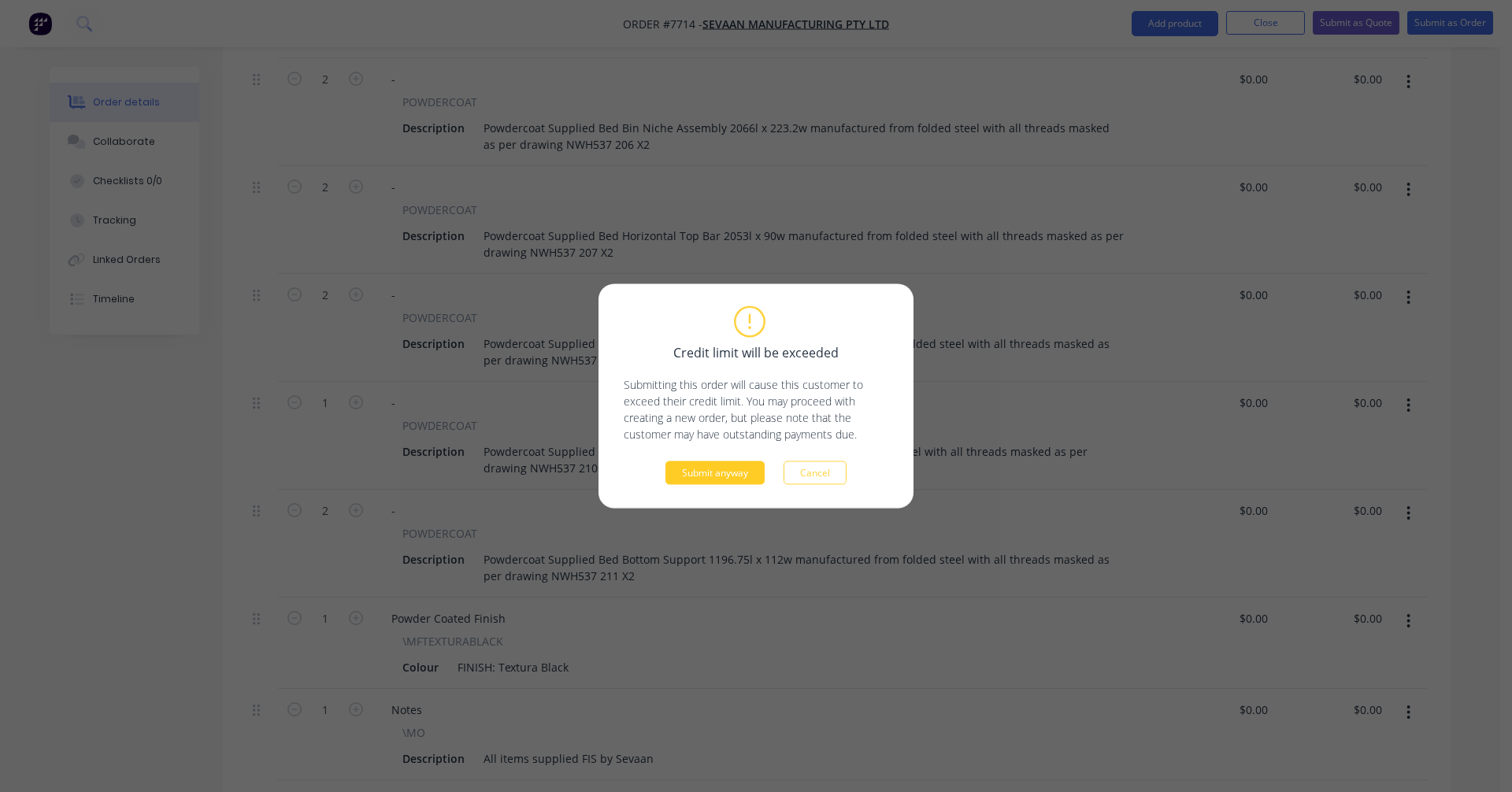
click at [705, 470] on button "Submit anyway" at bounding box center [715, 473] width 99 height 24
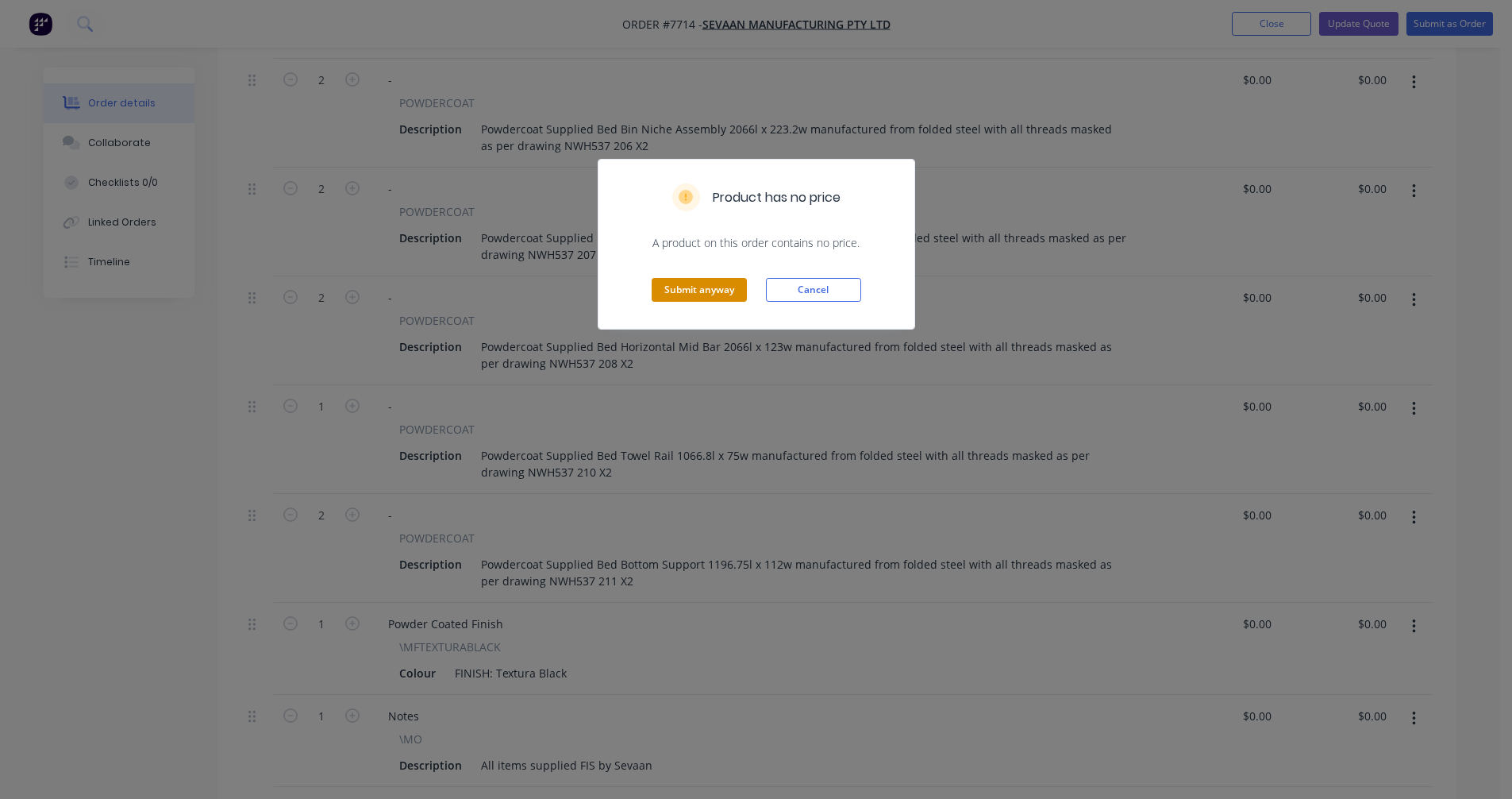
click at [695, 298] on button "Submit anyway" at bounding box center [699, 290] width 95 height 24
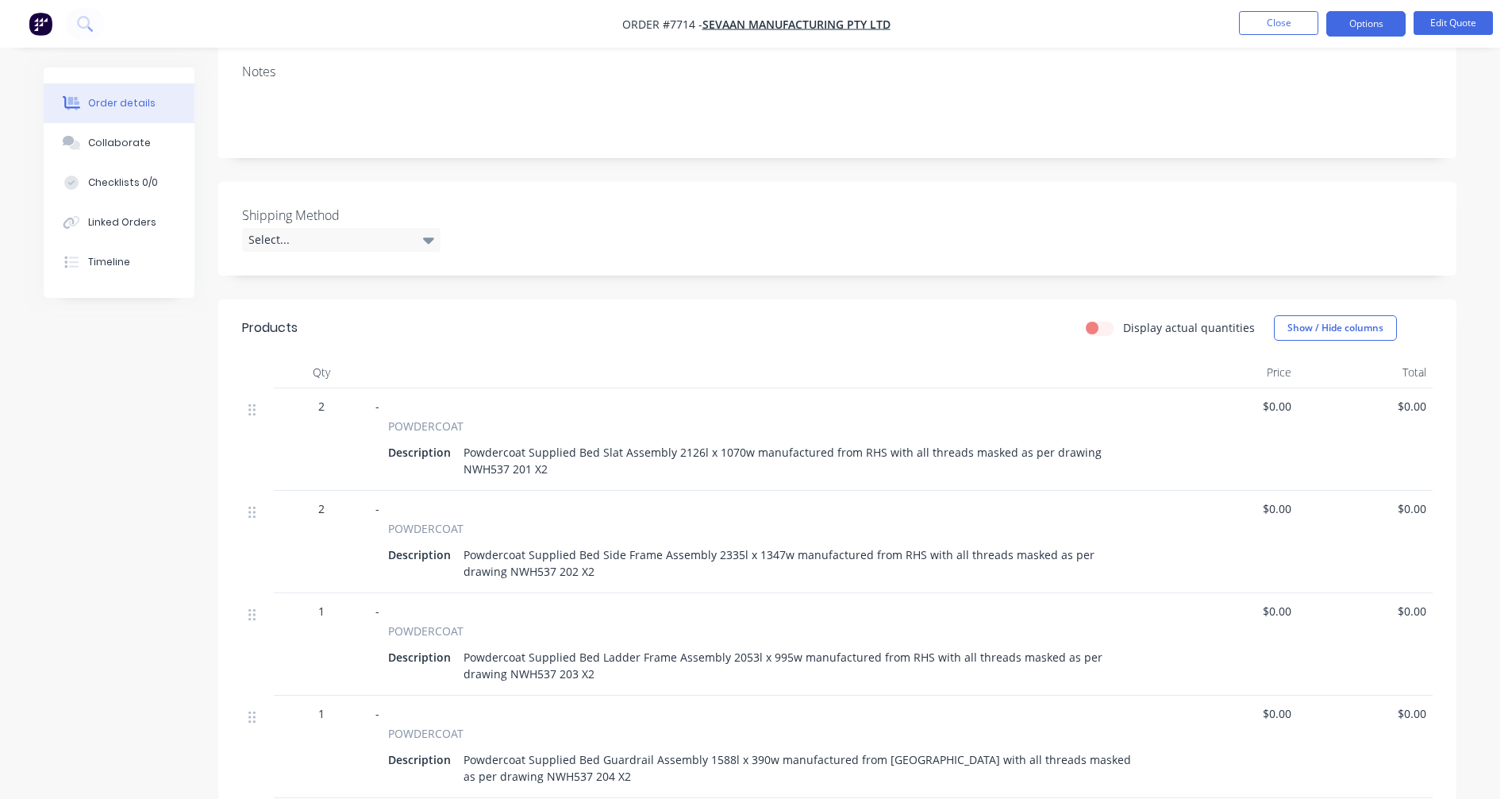
scroll to position [0, 0]
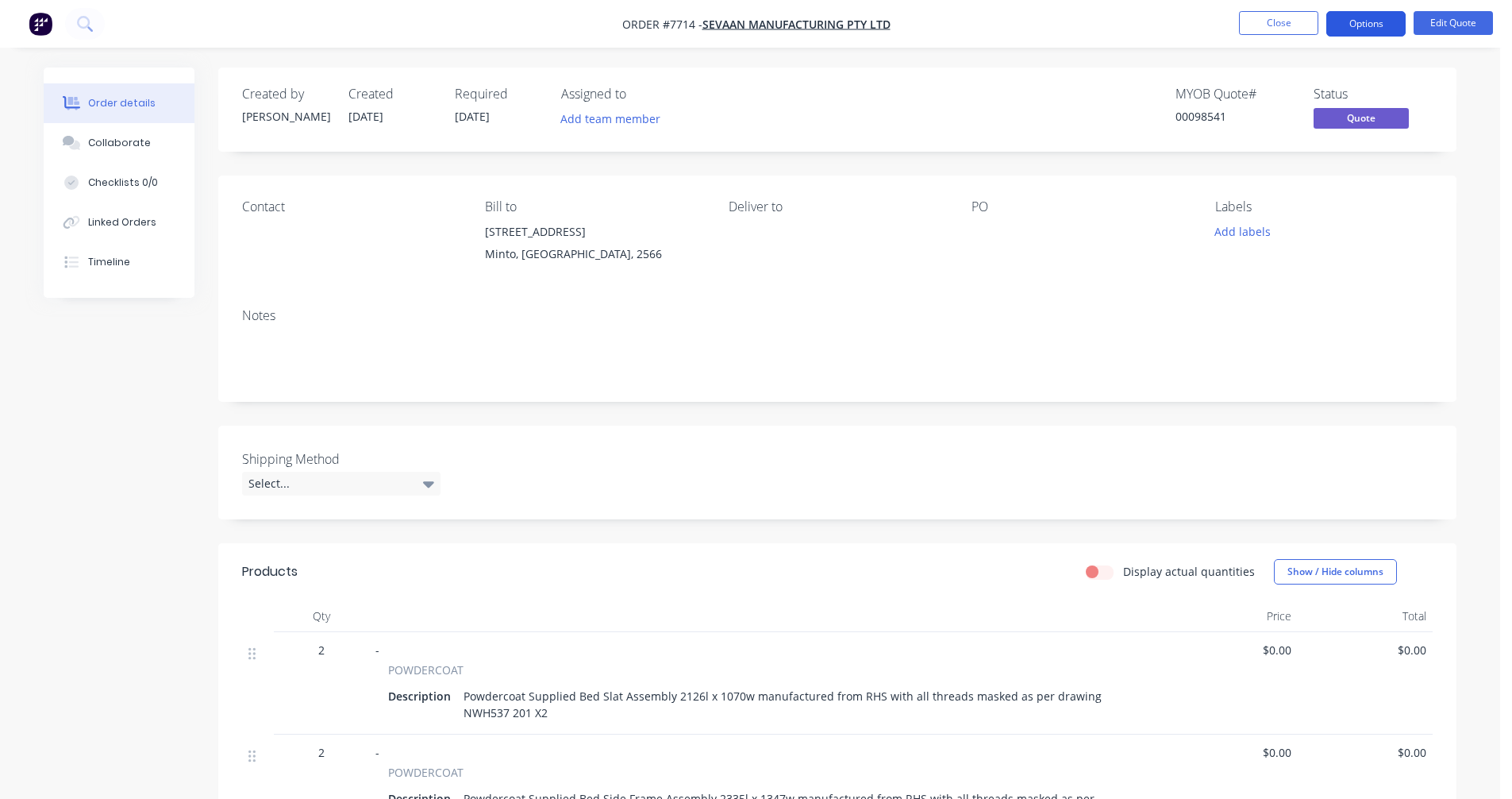
click at [1372, 17] on button "Options" at bounding box center [1366, 24] width 79 height 26
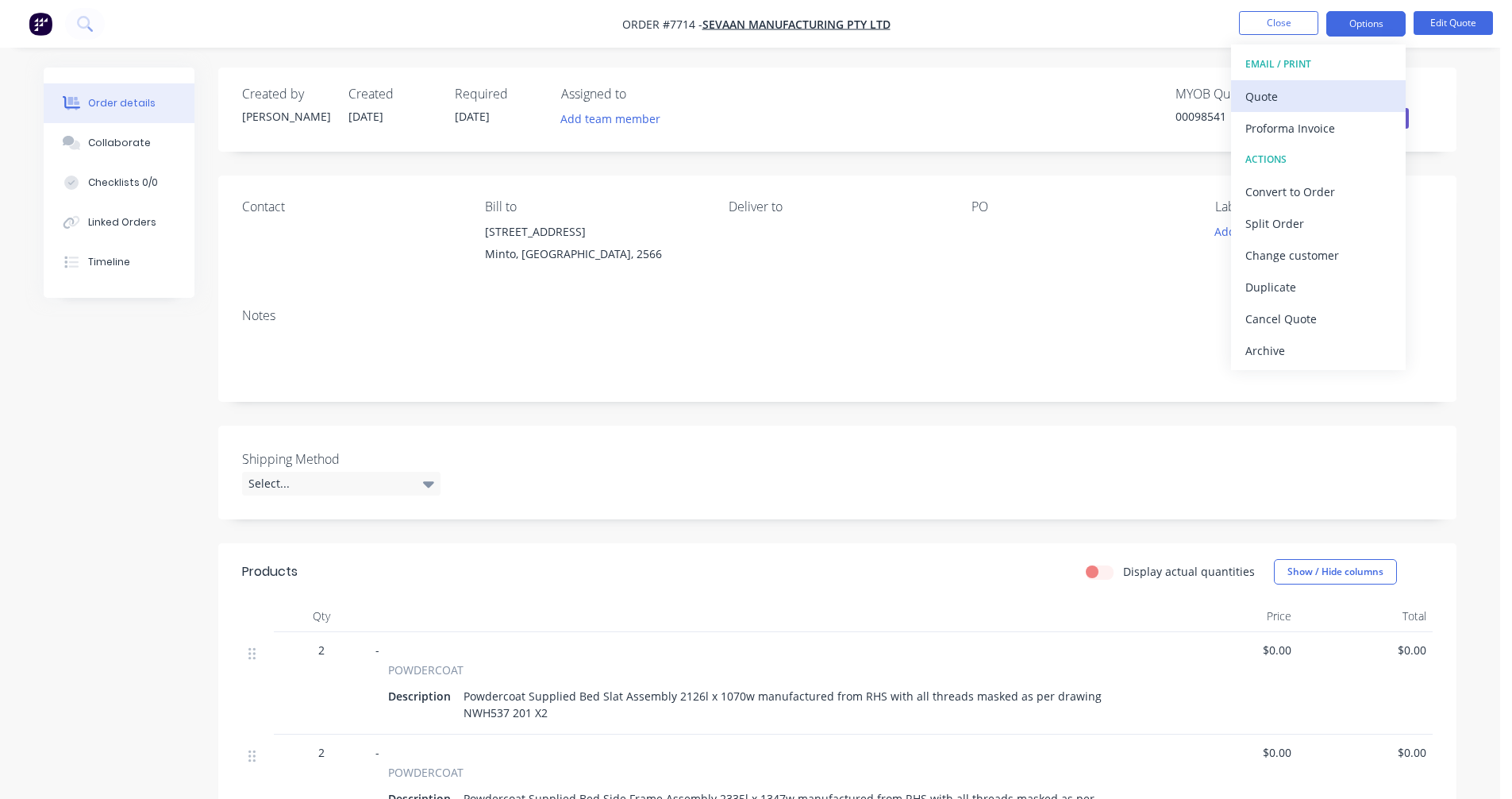
click at [1260, 99] on div "Quote" at bounding box center [1318, 96] width 146 height 23
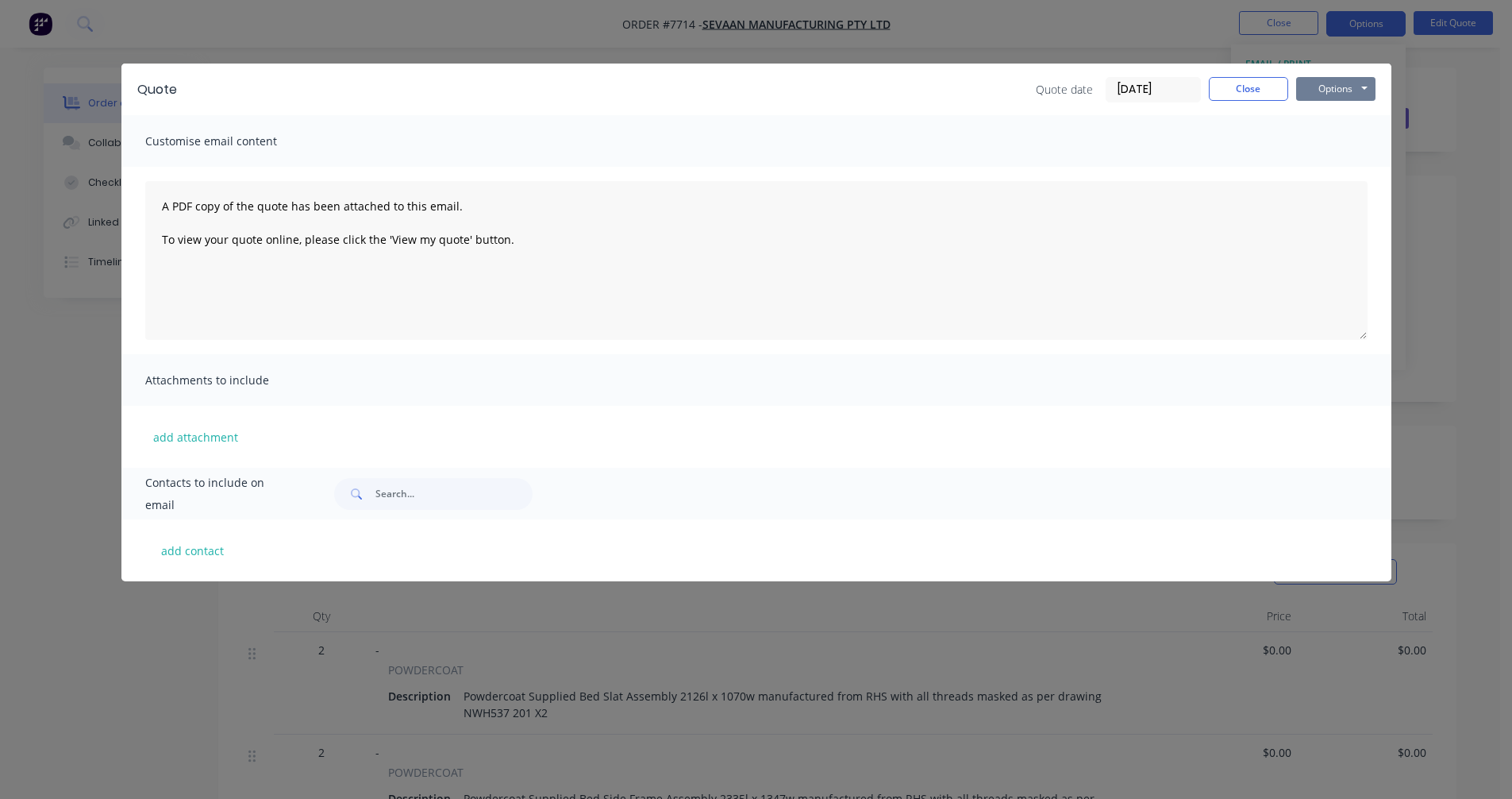
click at [1345, 88] on button "Options" at bounding box center [1335, 89] width 79 height 24
click at [1346, 115] on button "Preview" at bounding box center [1346, 117] width 102 height 26
click at [1250, 93] on button "Close" at bounding box center [1248, 89] width 79 height 24
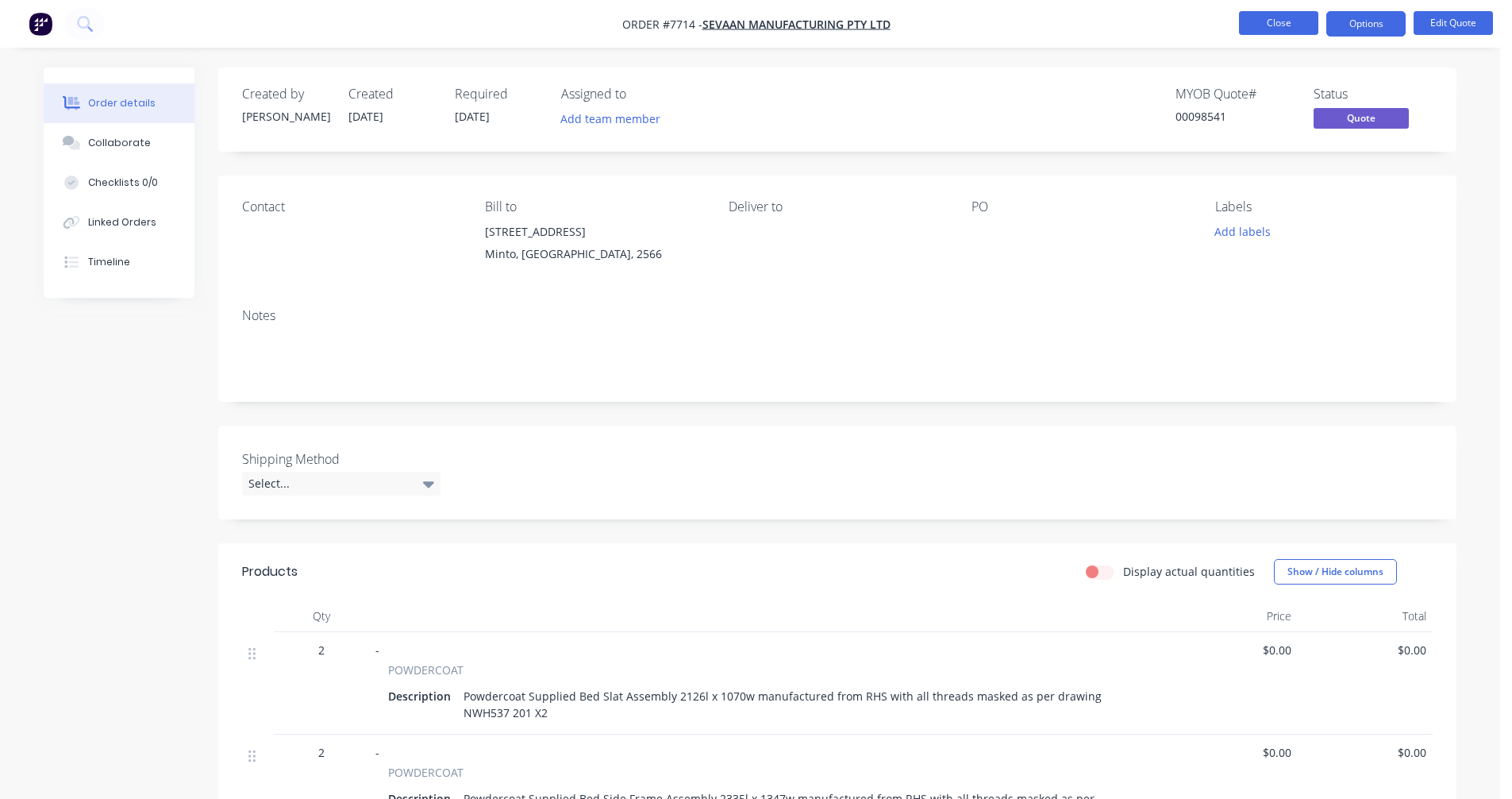
click at [1266, 25] on button "Close" at bounding box center [1278, 23] width 79 height 24
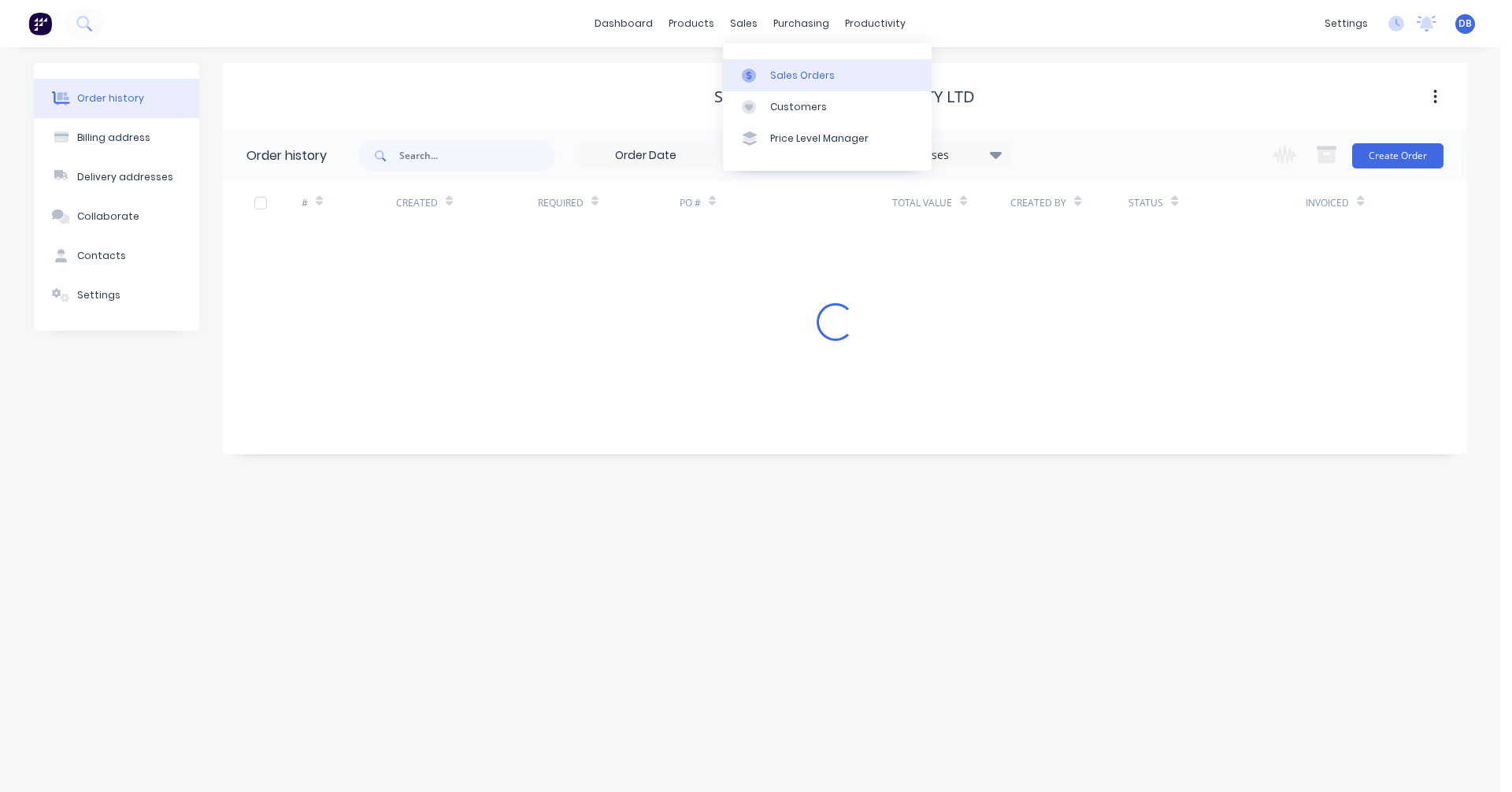
click at [781, 74] on div "Sales Orders" at bounding box center [802, 76] width 65 height 14
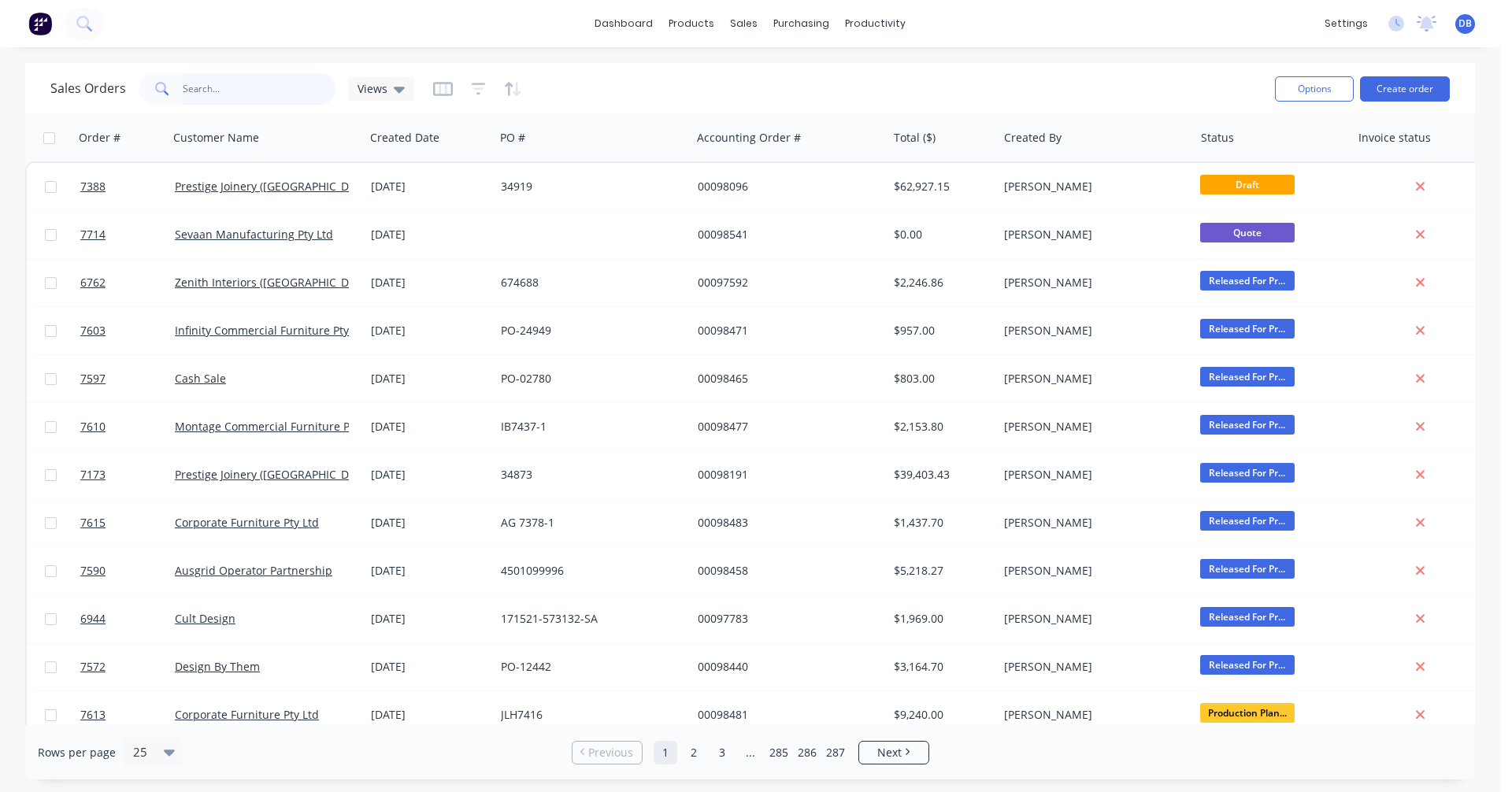
click at [210, 89] on input "text" at bounding box center [259, 89] width 153 height 31
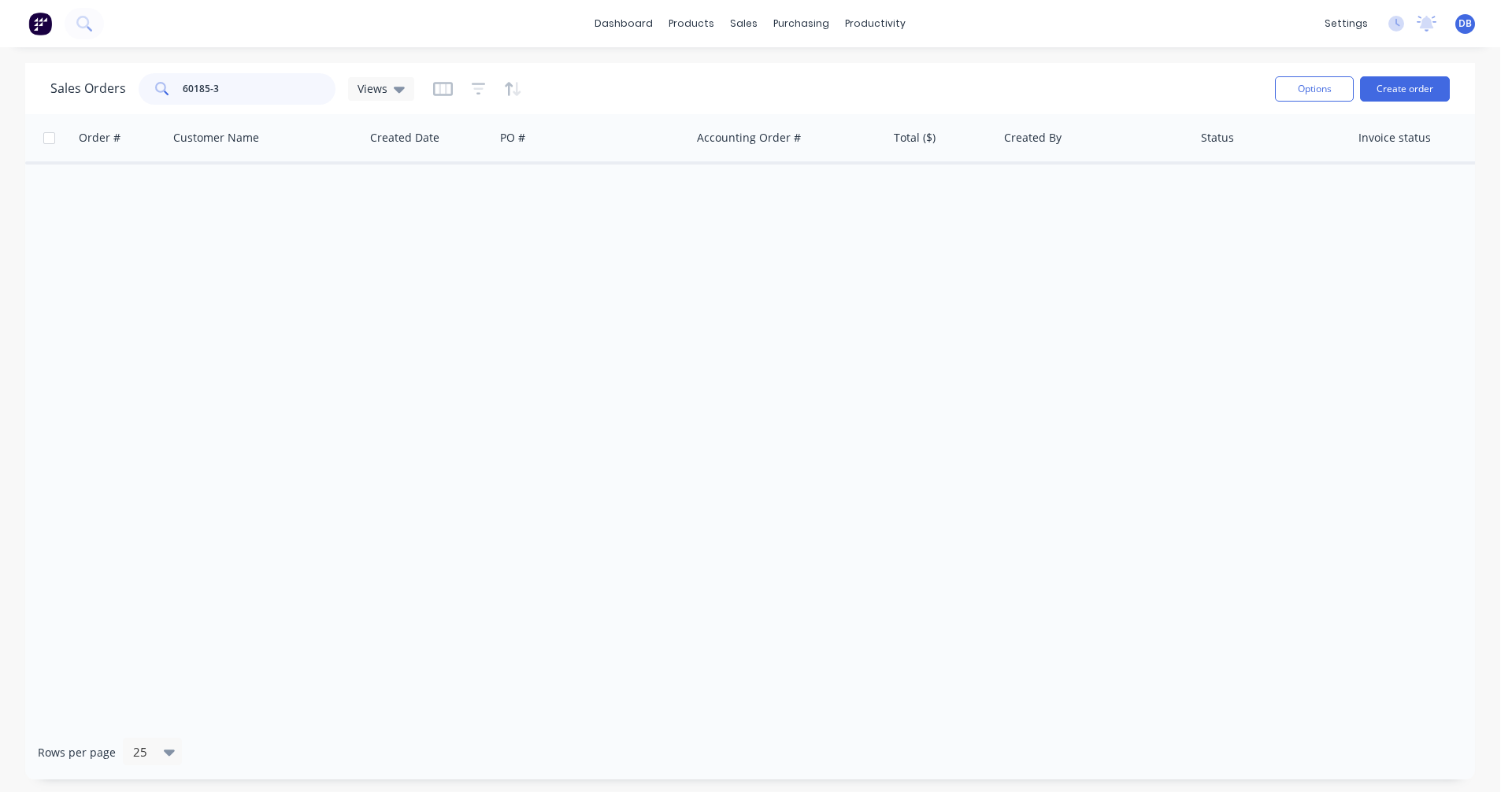
drag, startPoint x: 212, startPoint y: 88, endPoint x: 160, endPoint y: 86, distance: 52.0
click at [160, 86] on div "60185-3" at bounding box center [237, 89] width 196 height 31
type input "87456"
drag, startPoint x: 236, startPoint y: 84, endPoint x: 111, endPoint y: 84, distance: 125.0
click at [111, 84] on div "Sales Orders 87456 Views" at bounding box center [232, 89] width 363 height 31
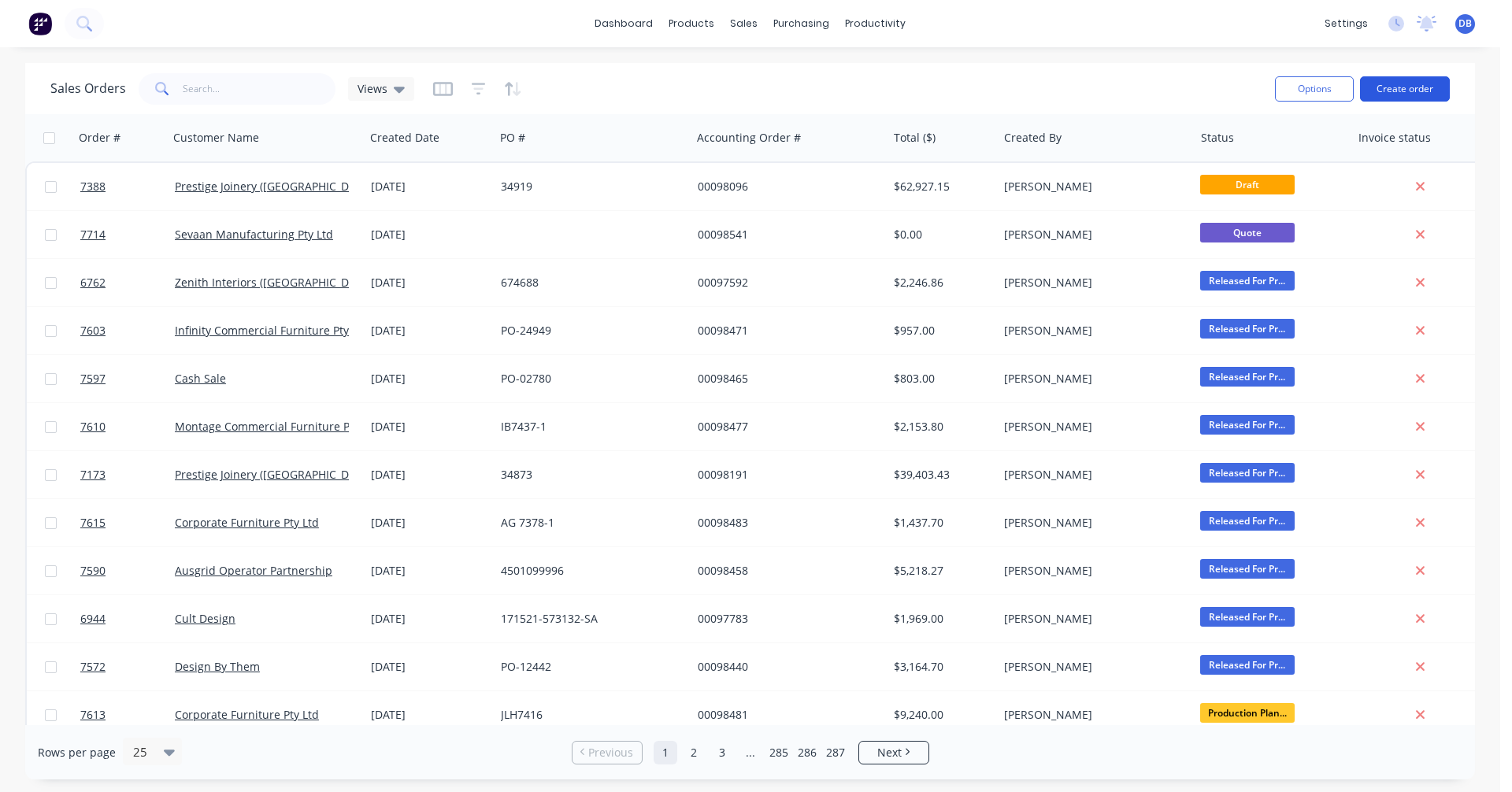
click at [1409, 91] on button "Create order" at bounding box center [1404, 89] width 89 height 26
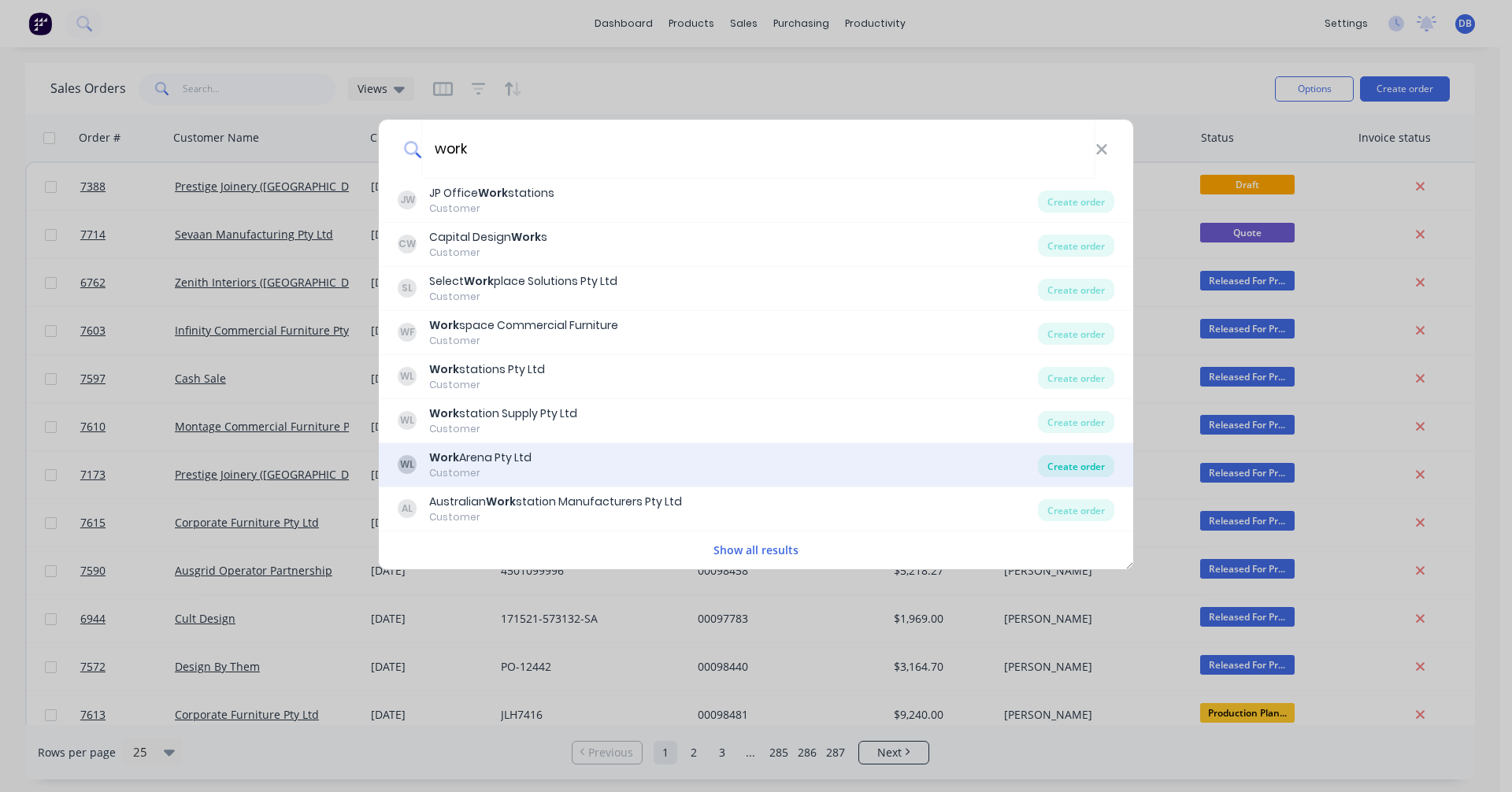
type input "work"
click at [1053, 466] on div "Create order" at bounding box center [1076, 465] width 77 height 22
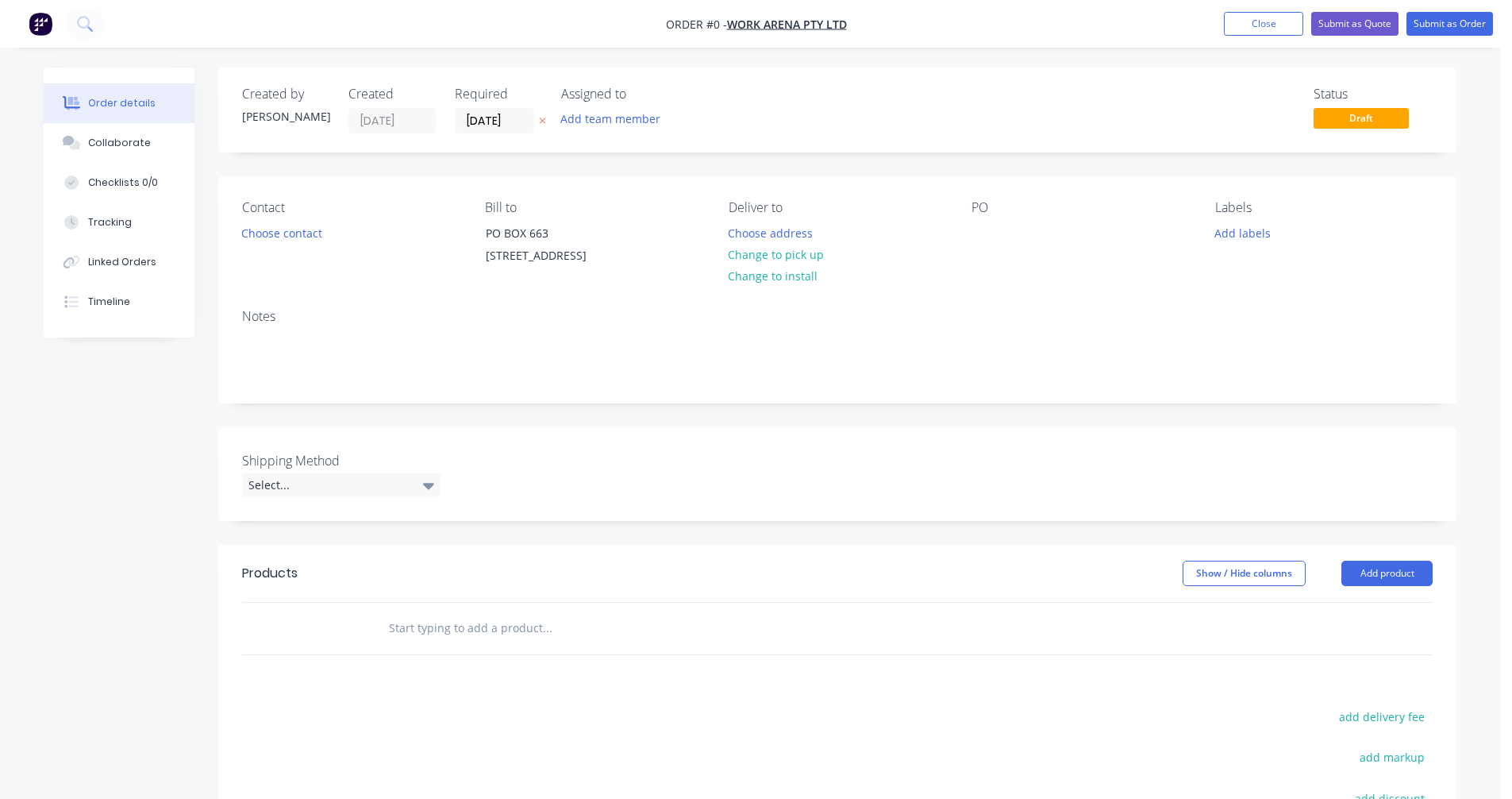
click at [436, 644] on input "text" at bounding box center [546, 628] width 318 height 32
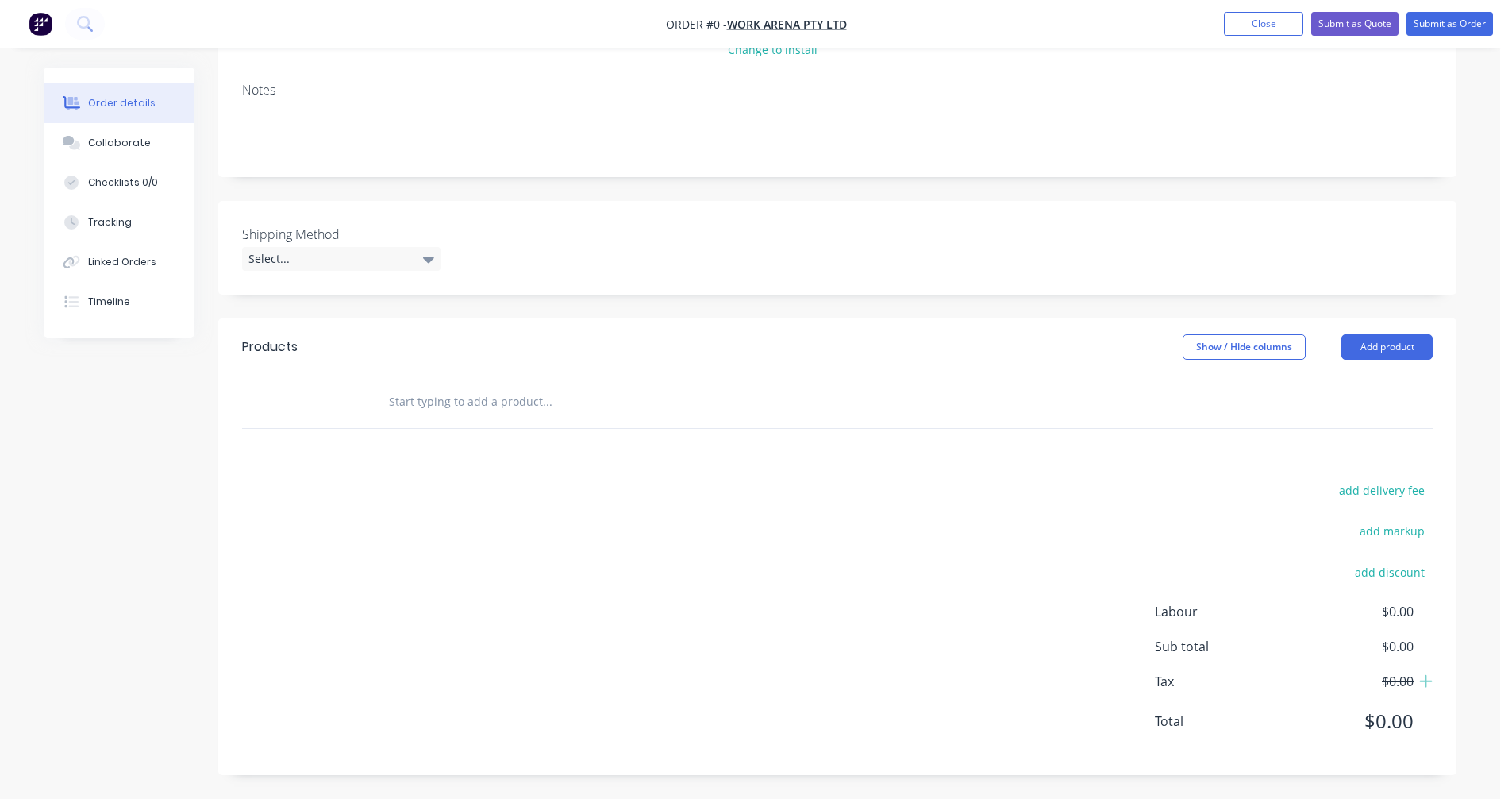
scroll to position [239, 0]
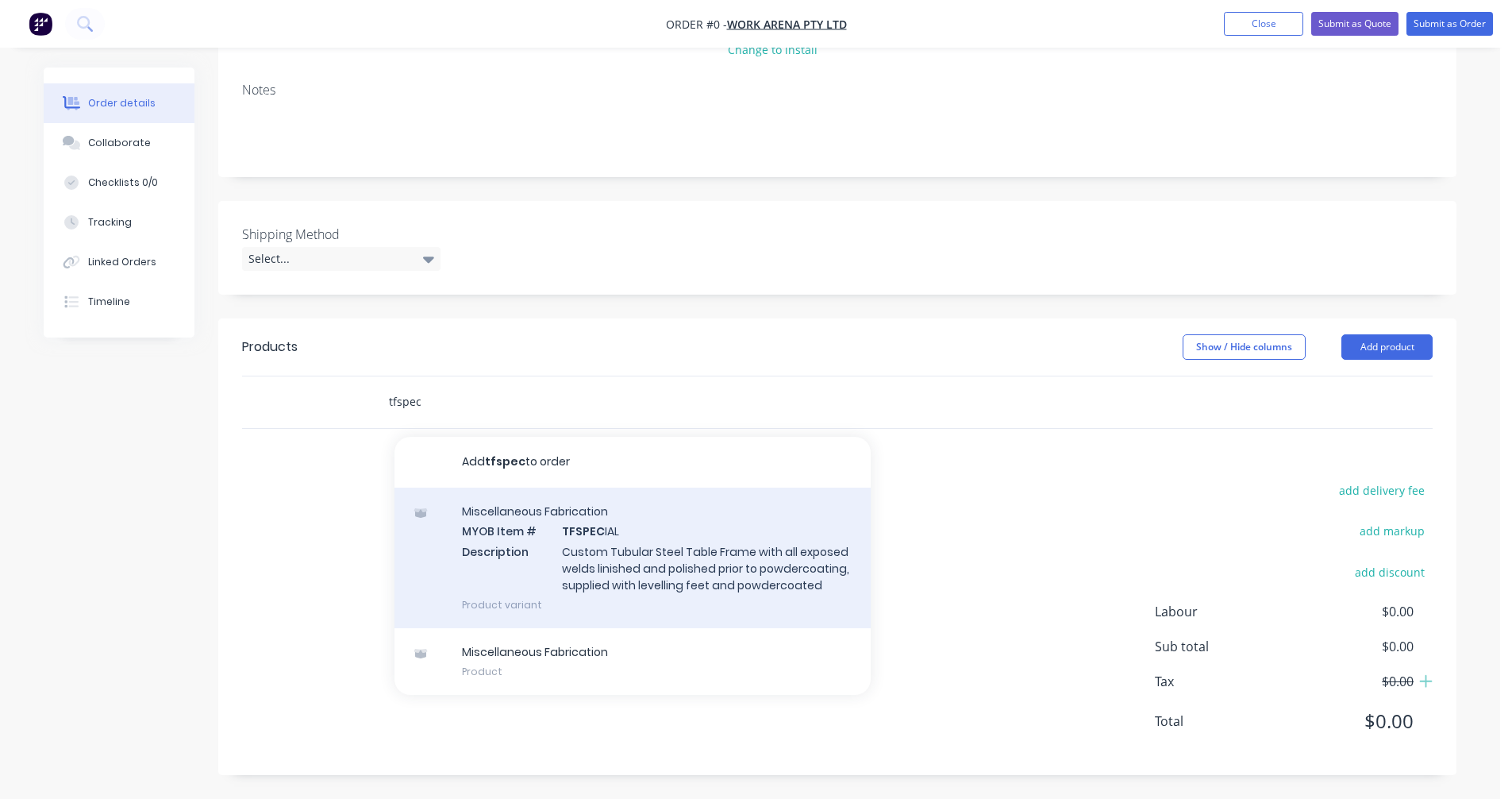
type input "tfspec"
click at [625, 551] on div "Miscellaneous Fabrication MYOB Item # TFSPEC IAL Description Custom Tubular Ste…" at bounding box center [632, 557] width 476 height 141
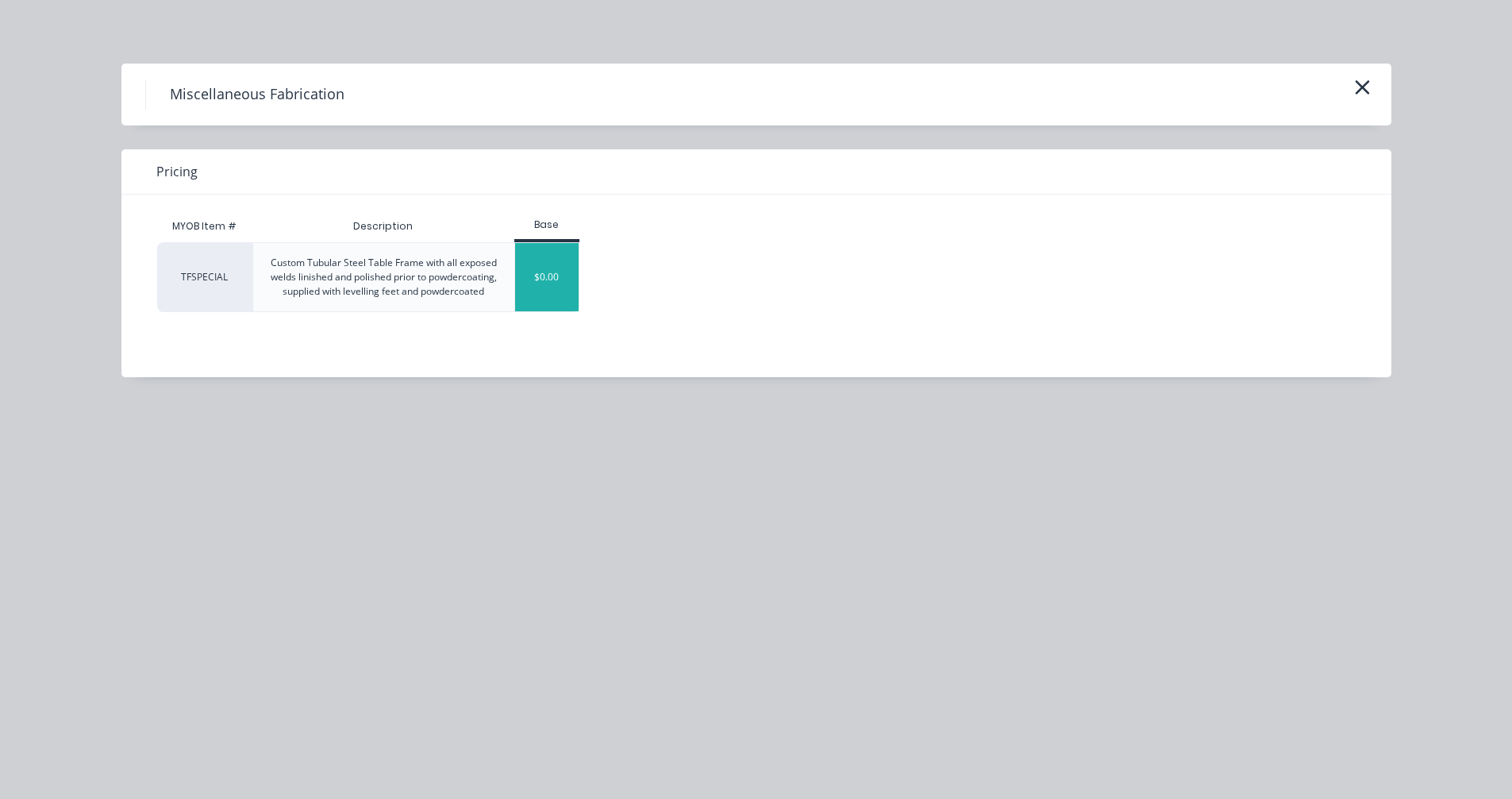
click at [528, 277] on div "$0.00" at bounding box center [546, 276] width 64 height 68
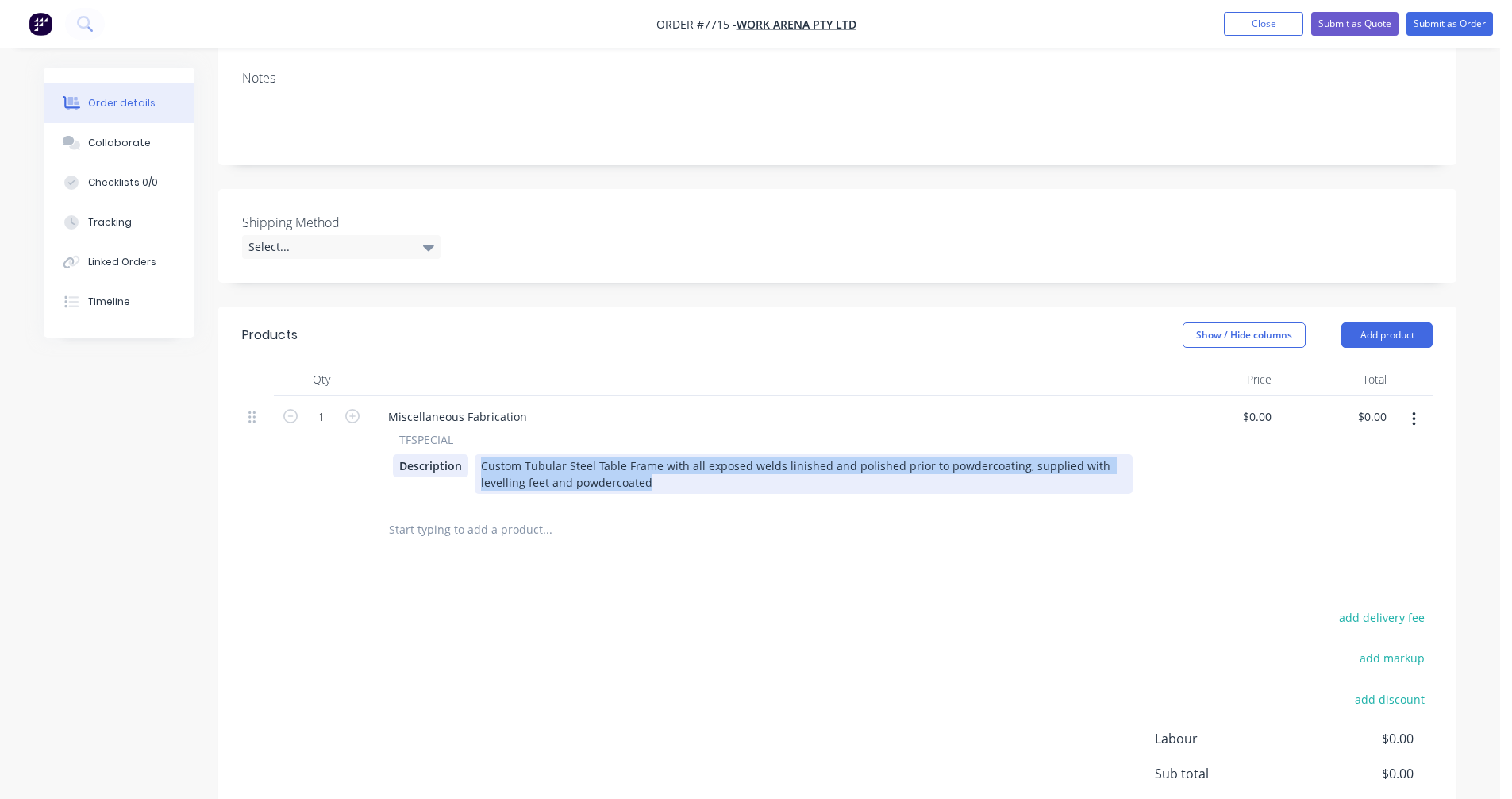
drag, startPoint x: 651, startPoint y: 500, endPoint x: 458, endPoint y: 477, distance: 194.4
click at [458, 477] on div "Description Custom Tubular Steel Table Frame with all exposed welds linished an…" at bounding box center [762, 474] width 739 height 40
paste div
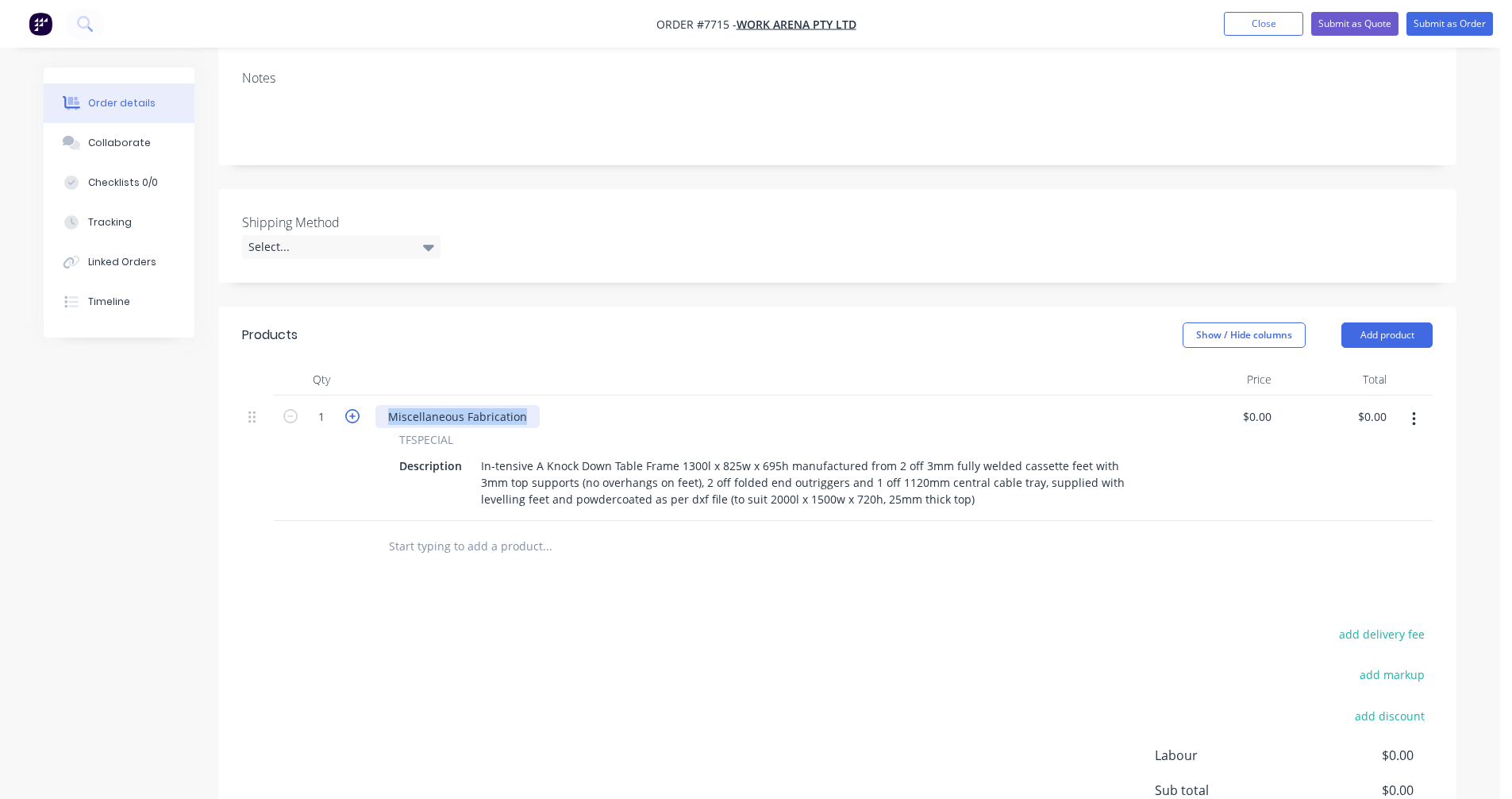
drag, startPoint x: 526, startPoint y: 436, endPoint x: 352, endPoint y: 439, distance: 174.0
click at [352, 439] on div "1 Miscellaneous Fabrication TFSPECIAL Description In-tensive A Knock Down Table…" at bounding box center [837, 457] width 1190 height 126
click at [352, 423] on icon "button" at bounding box center [352, 416] width 14 height 14
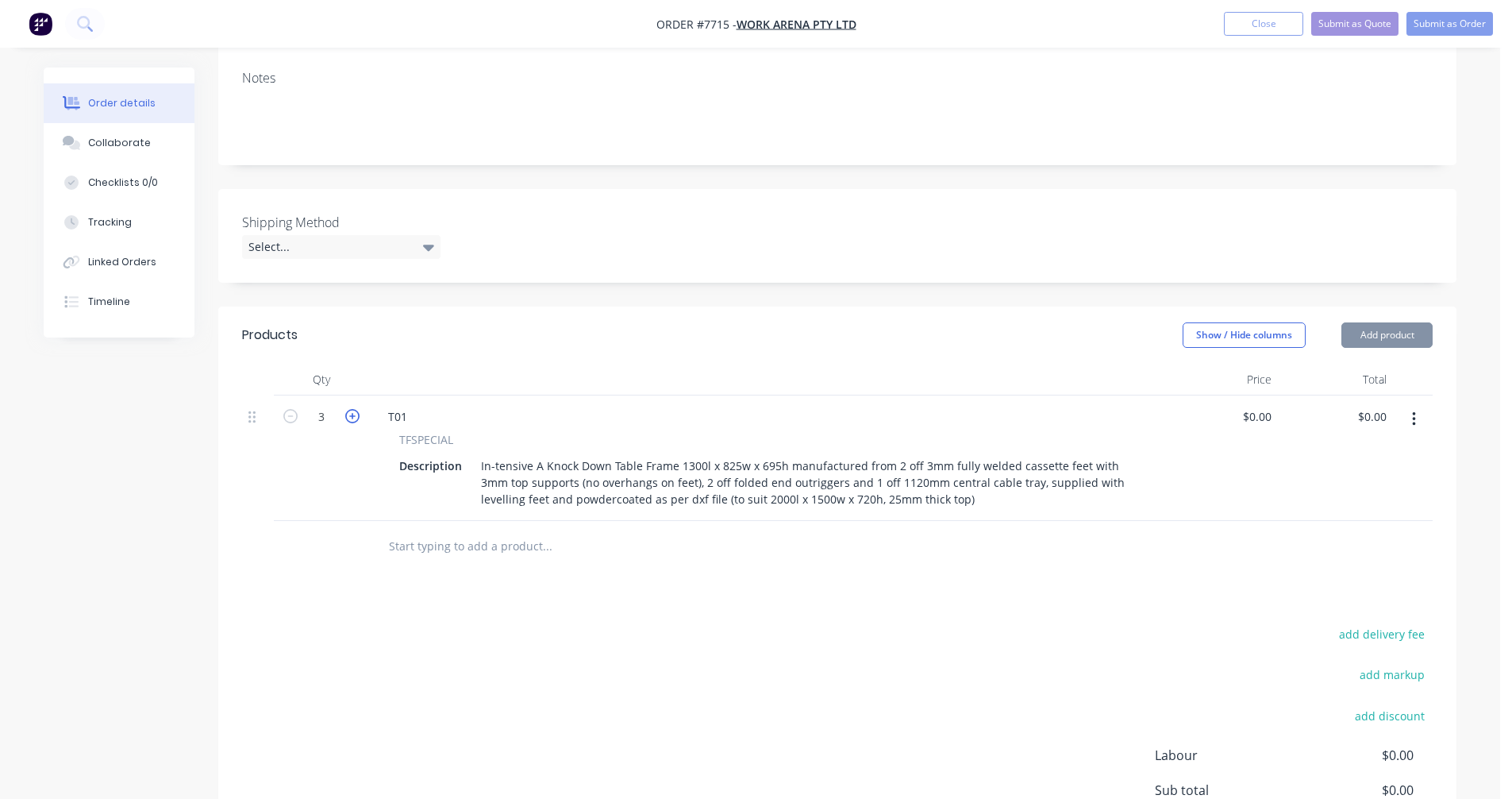
click at [352, 423] on icon "button" at bounding box center [352, 416] width 14 height 14
type input "5"
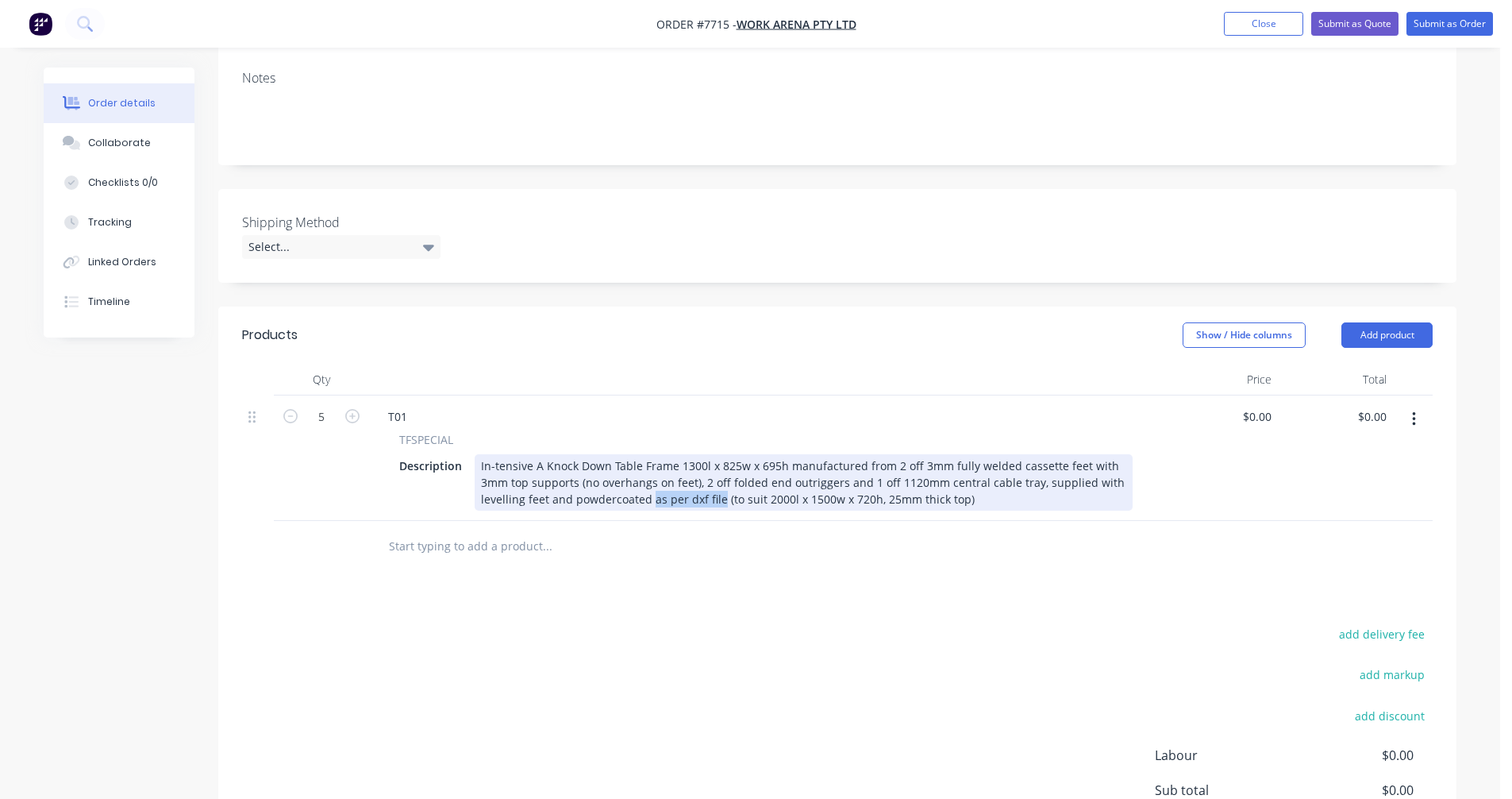
drag, startPoint x: 717, startPoint y: 519, endPoint x: 649, endPoint y: 520, distance: 68.0
click at [649, 511] on div "In-tensive A Knock Down Table Frame 1300l x 825w x 695h manufactured from 2 off…" at bounding box center [803, 482] width 658 height 56
click at [701, 501] on div "In-tensive A Knock Down Table Frame 1300l x 825w x 695h manufactured from 2 off…" at bounding box center [803, 482] width 658 height 56
click at [976, 506] on div "In-tensive A Knock Down Table Frame 1300l x 825w x 695h manufactured from 2 off…" at bounding box center [803, 482] width 658 height 56
type input "$1,881.00"
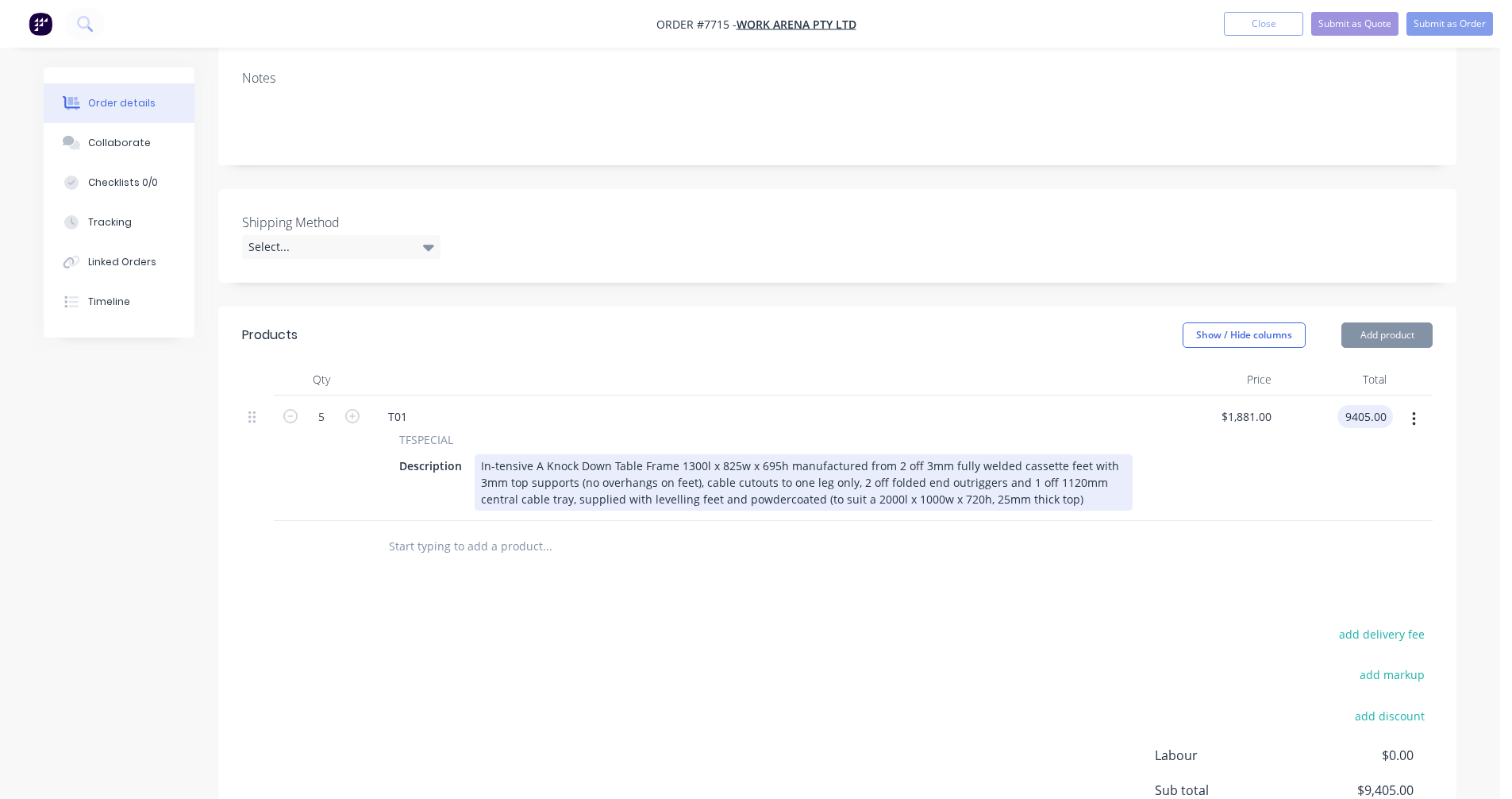
type input "$9,405.00"
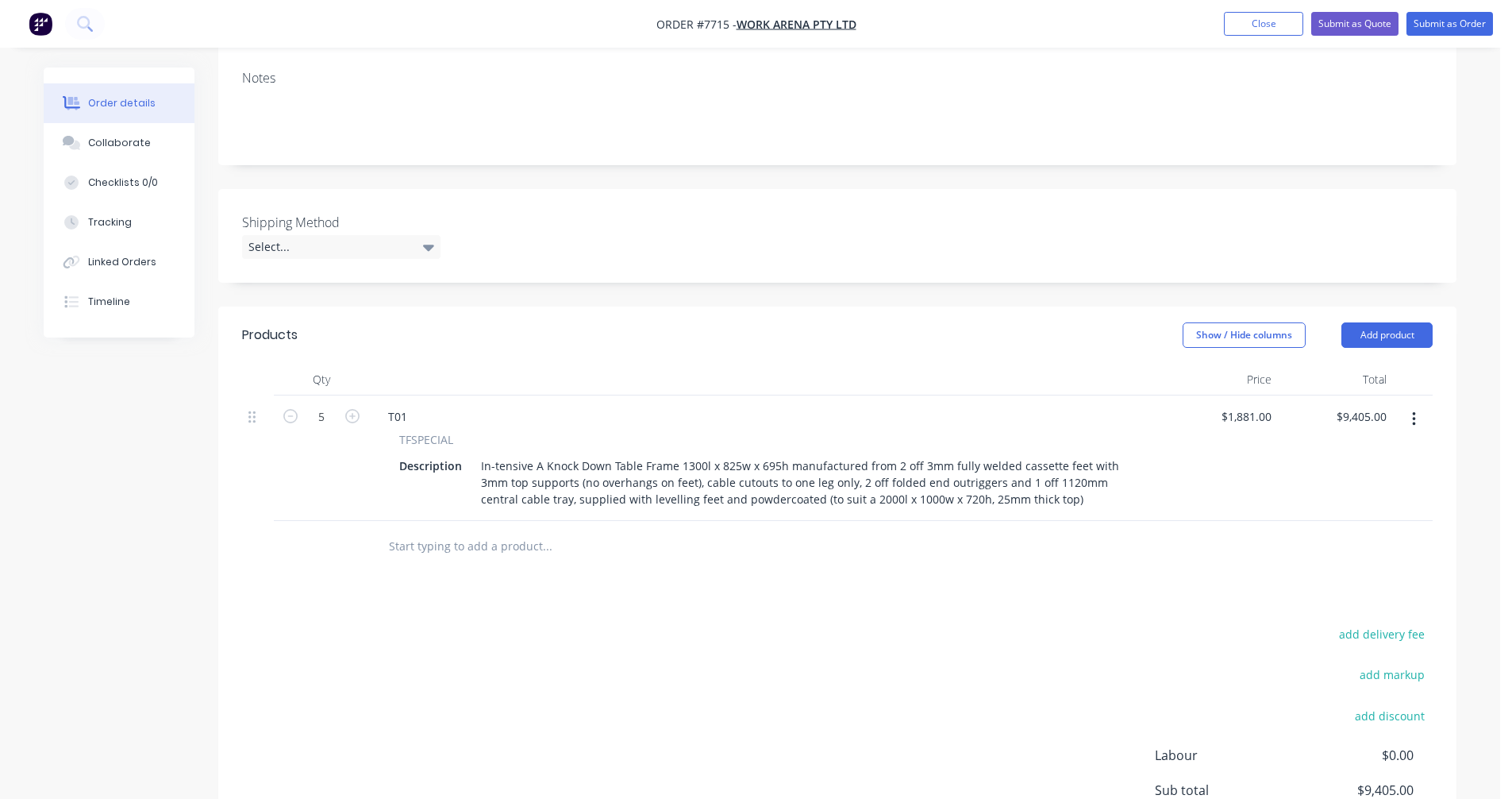
click at [1418, 434] on button "button" at bounding box center [1414, 419] width 38 height 29
click at [1326, 504] on div "Duplicate" at bounding box center [1356, 492] width 122 height 23
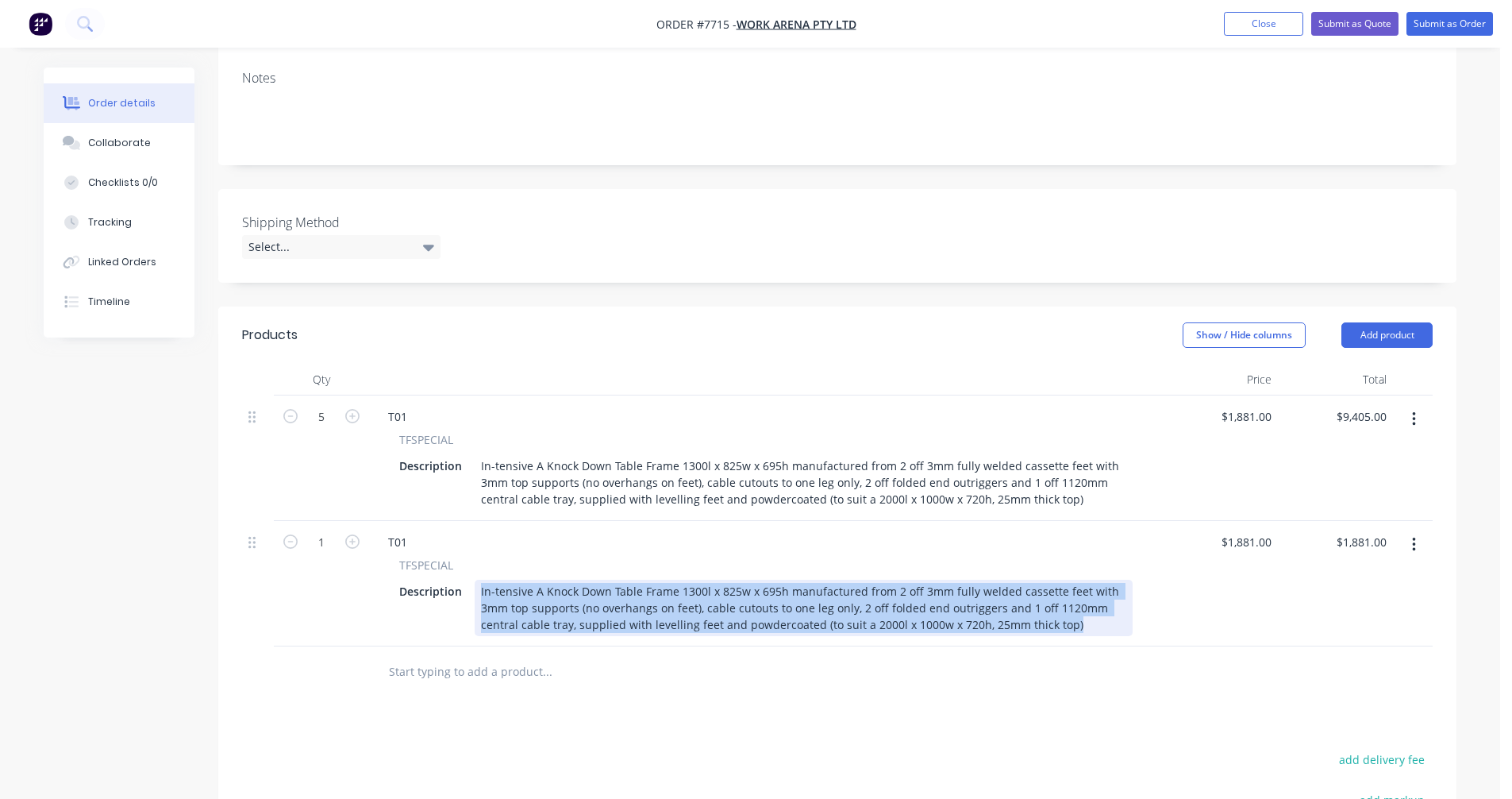
drag, startPoint x: 1082, startPoint y: 646, endPoint x: 463, endPoint y: 574, distance: 623.2
click at [463, 574] on div "TFSPECIAL Description In-tensive A Knock Down Table Frame 1300l x 825w x 695h m…" at bounding box center [765, 596] width 781 height 79
paste div
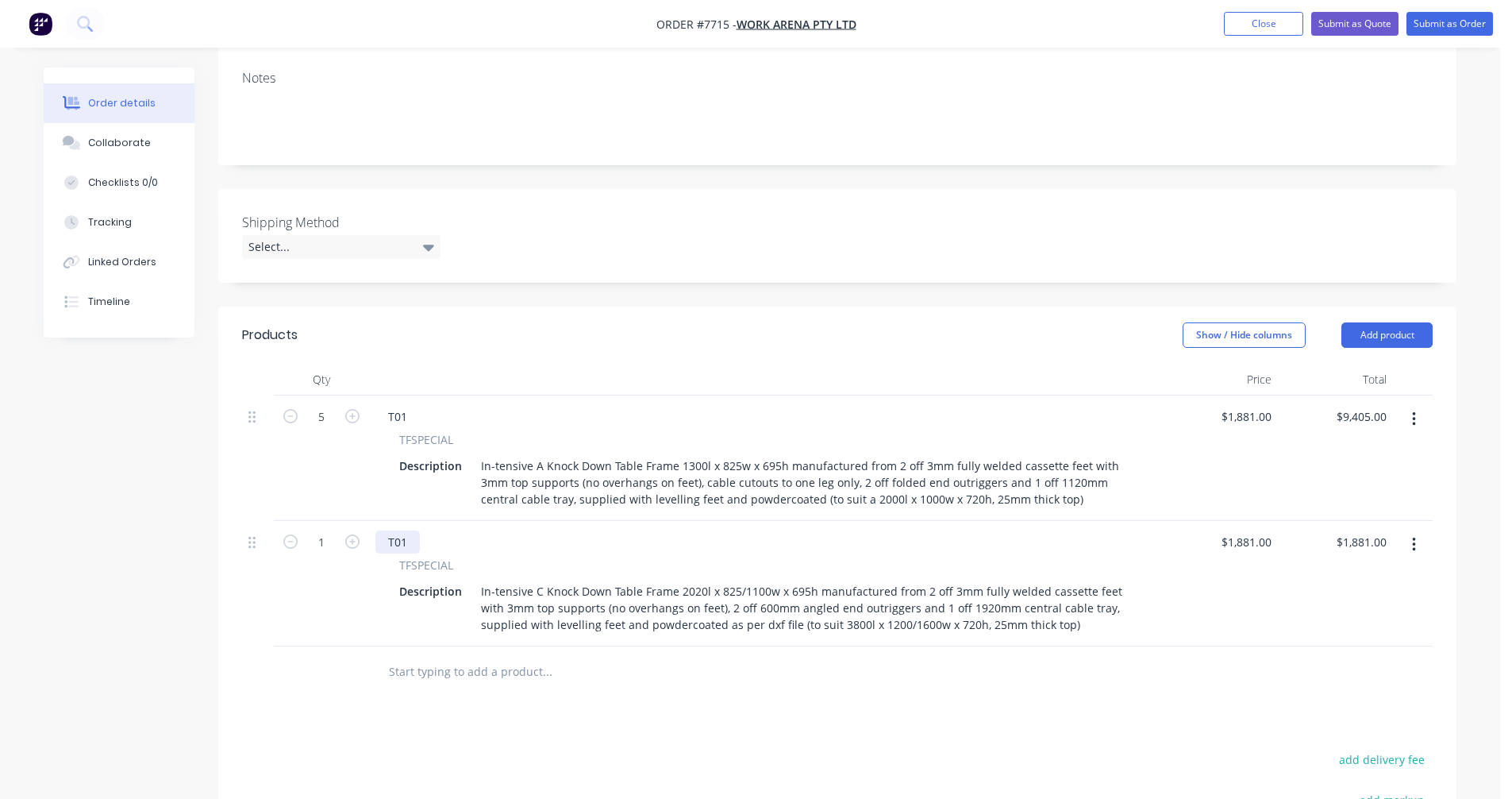
click at [410, 553] on div "T01" at bounding box center [397, 542] width 45 height 23
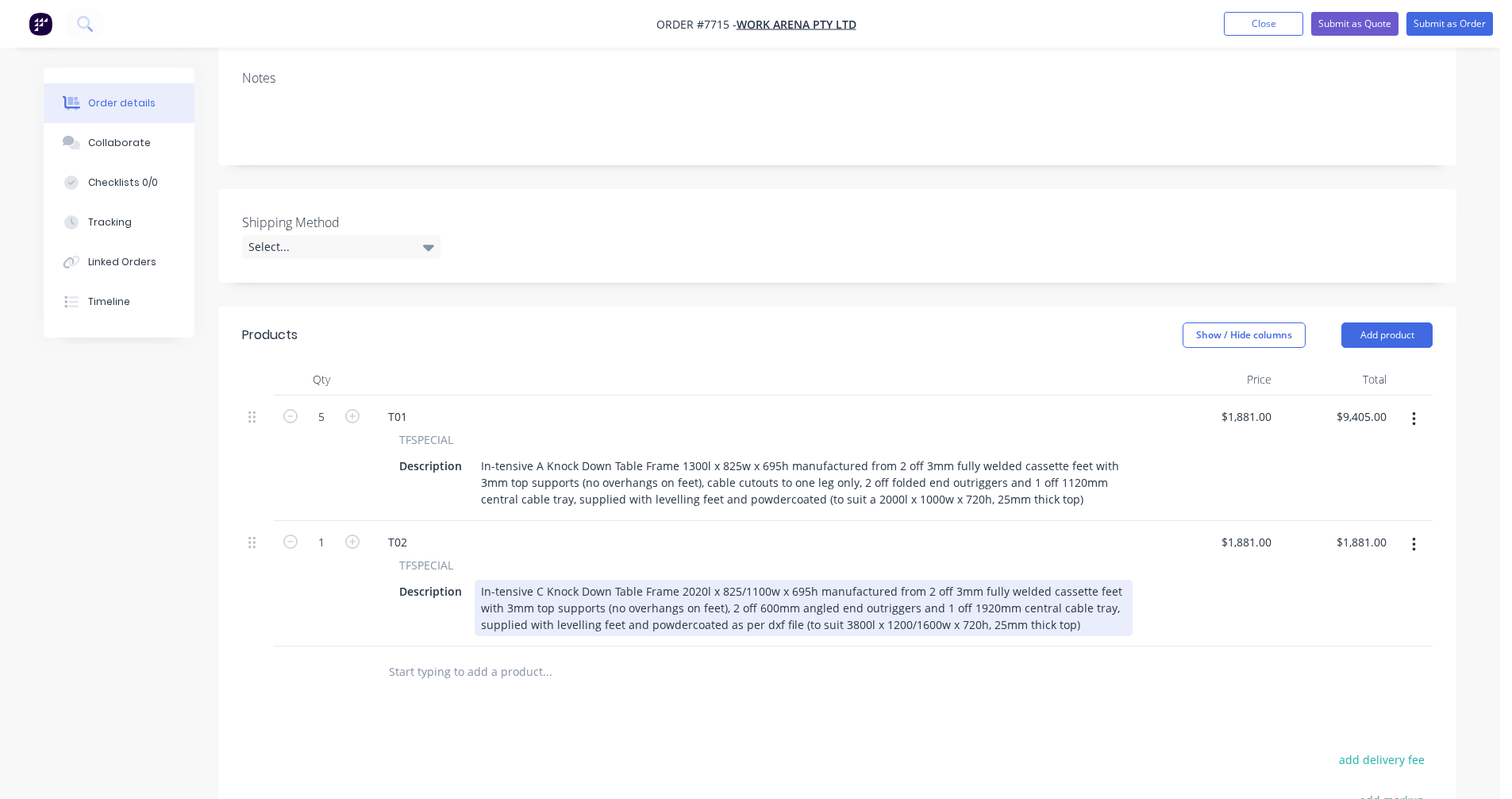
click at [540, 607] on div "In-tensive C Knock Down Table Frame 2020l x 825/1100w x 695h manufactured from …" at bounding box center [803, 607] width 658 height 56
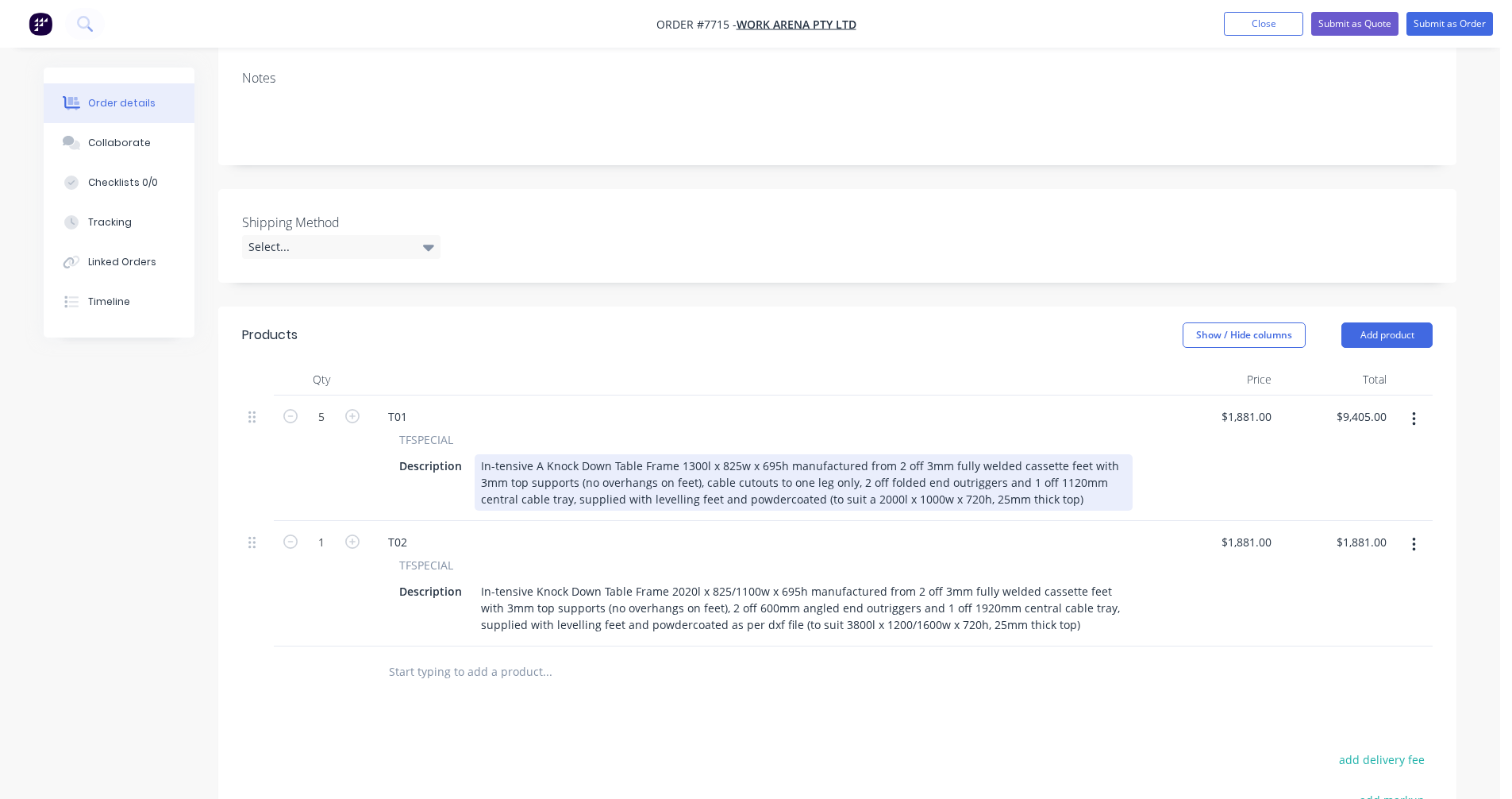
click at [541, 480] on div "In-tensive A Knock Down Table Frame 1300l x 825w x 695h manufactured from 2 off…" at bounding box center [803, 482] width 658 height 56
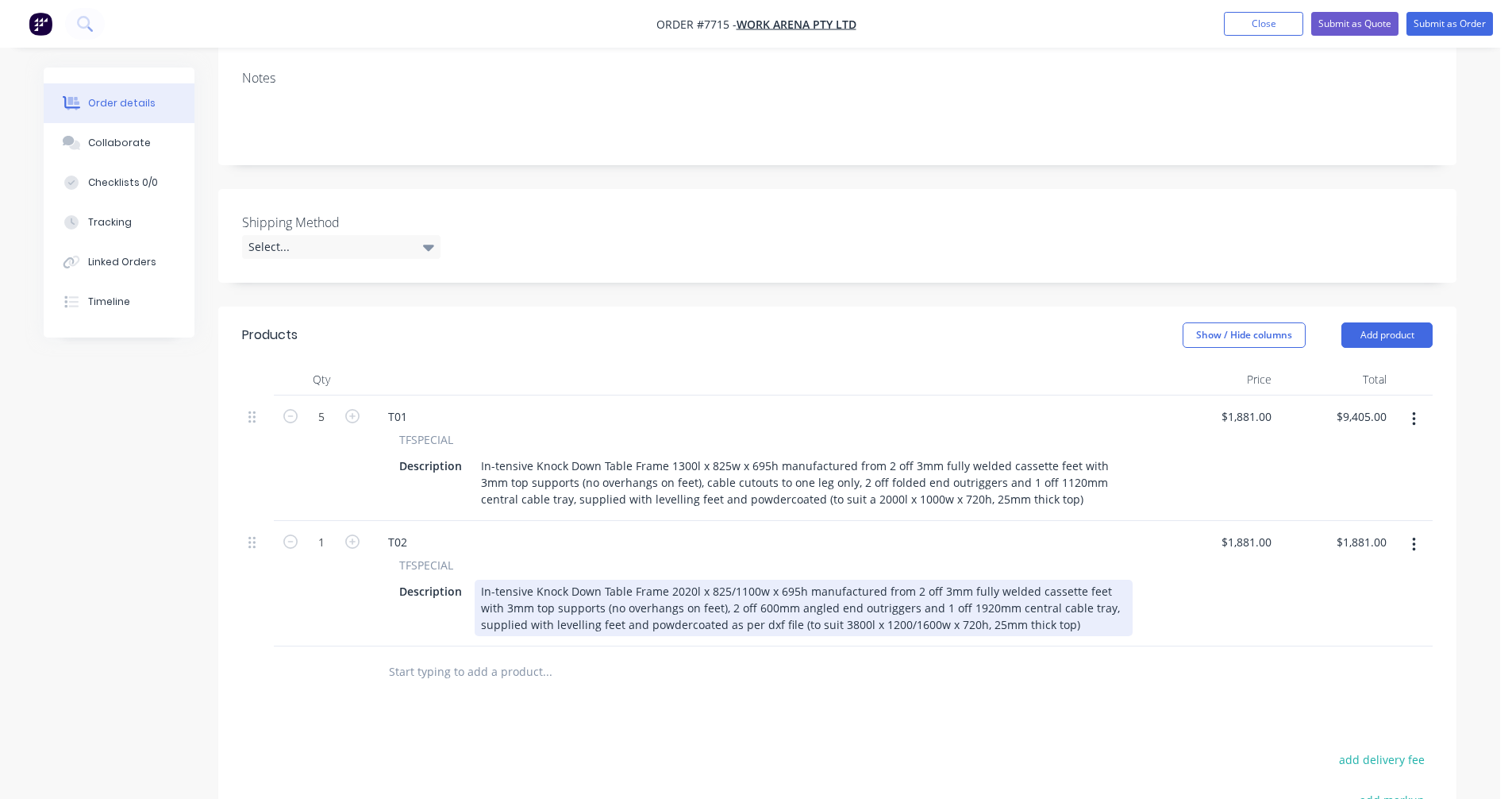
drag, startPoint x: 724, startPoint y: 642, endPoint x: 751, endPoint y: 640, distance: 27.1
click at [727, 636] on div "In-tensive Knock Down Table Frame 2020l x 825/1100w x 695h manufactured from 2 …" at bounding box center [803, 607] width 658 height 56
drag, startPoint x: 742, startPoint y: 640, endPoint x: 709, endPoint y: 641, distance: 33.0
click at [709, 636] on div "In-tensive Knock Down Table Frame 2020l x 825/1100w x 695h manufactured from 2 …" at bounding box center [803, 607] width 658 height 56
click at [827, 636] on div "In-tensive Knock Down Table Frame 2020l x 825/1100w x 695h manufactured from 2 …" at bounding box center [803, 607] width 658 height 56
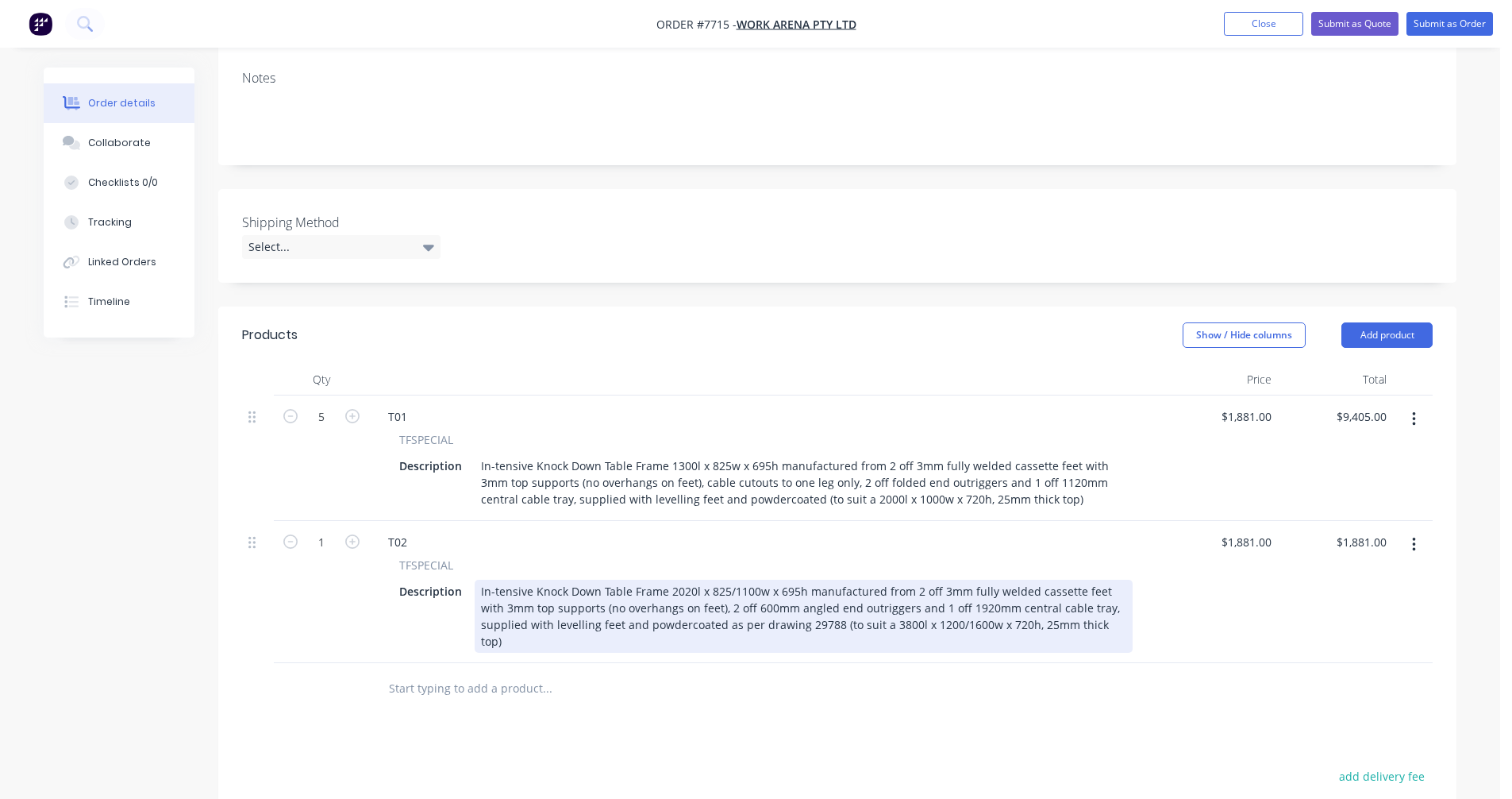
drag, startPoint x: 691, startPoint y: 607, endPoint x: 707, endPoint y: 606, distance: 16.0
click at [694, 607] on div "In-tensive Knock Down Table Frame 2020l x 825/1100w x 695h manufactured from 2 …" at bounding box center [803, 616] width 658 height 73
click at [748, 625] on div "In-tensive Knock Down Table Frame 3485l x 750/1100w x 695h manufactured from 2 …" at bounding box center [803, 616] width 658 height 73
drag, startPoint x: 957, startPoint y: 627, endPoint x: 967, endPoint y: 623, distance: 10.8
click at [958, 627] on div "In-tensive Knock Down Table Frame 3485l x 750/1100w x 695h manufactured from 2 …" at bounding box center [803, 616] width 658 height 73
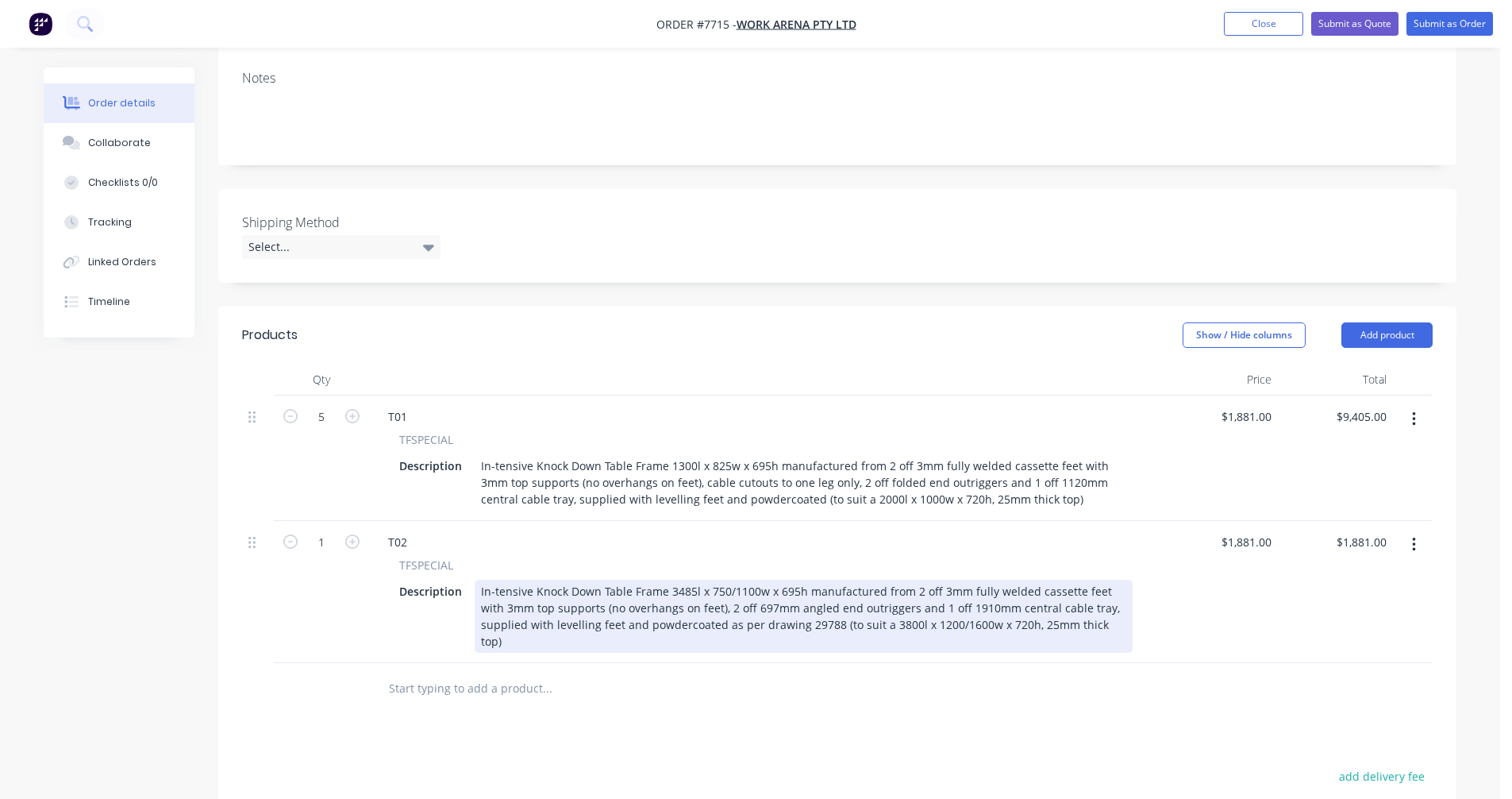
click at [700, 626] on div "In-tensive Knock Down Table Frame 3485l x 750/1100w x 695h manufactured from 2 …" at bounding box center [803, 616] width 658 height 73
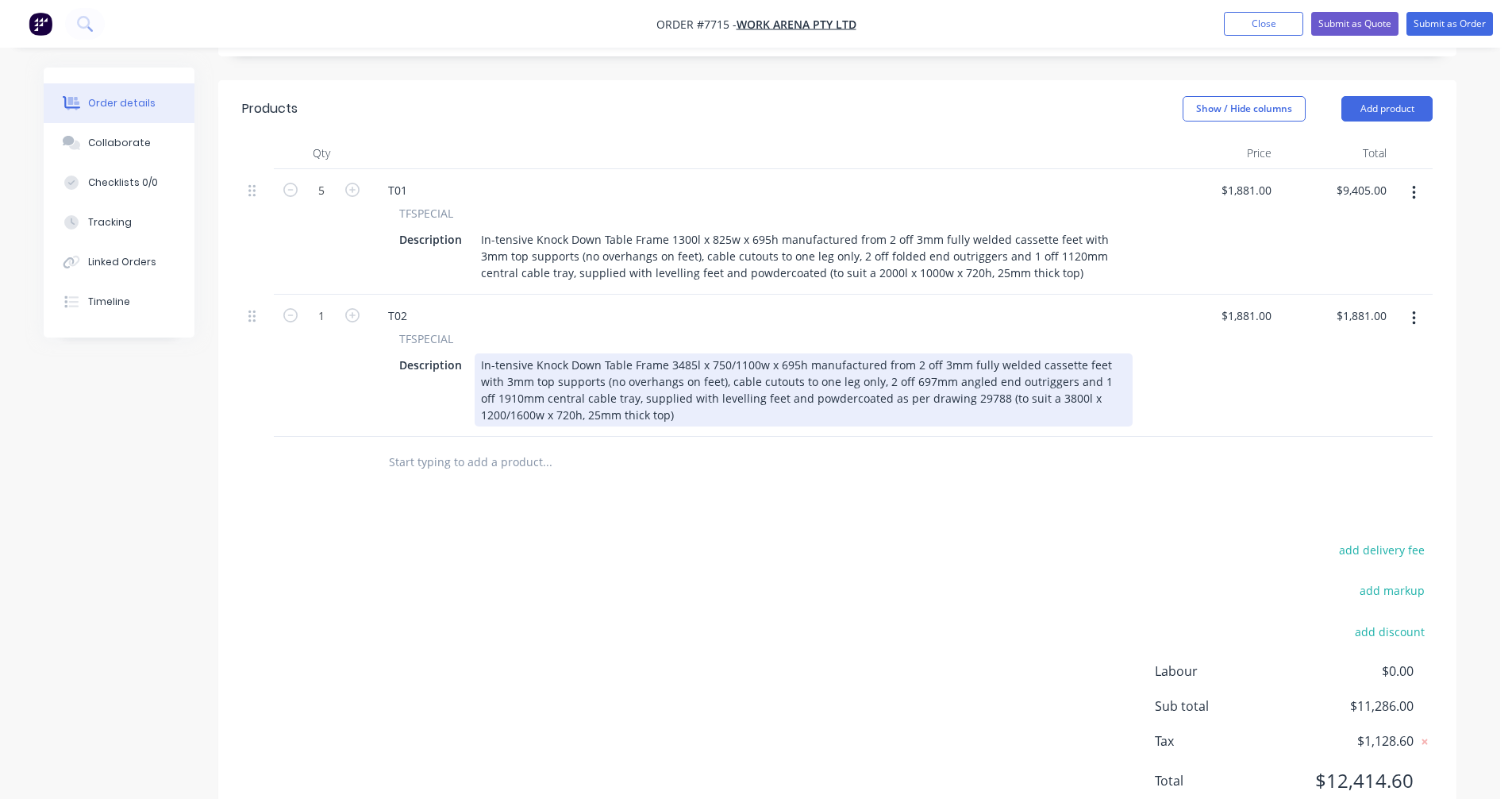
scroll to position [476, 0]
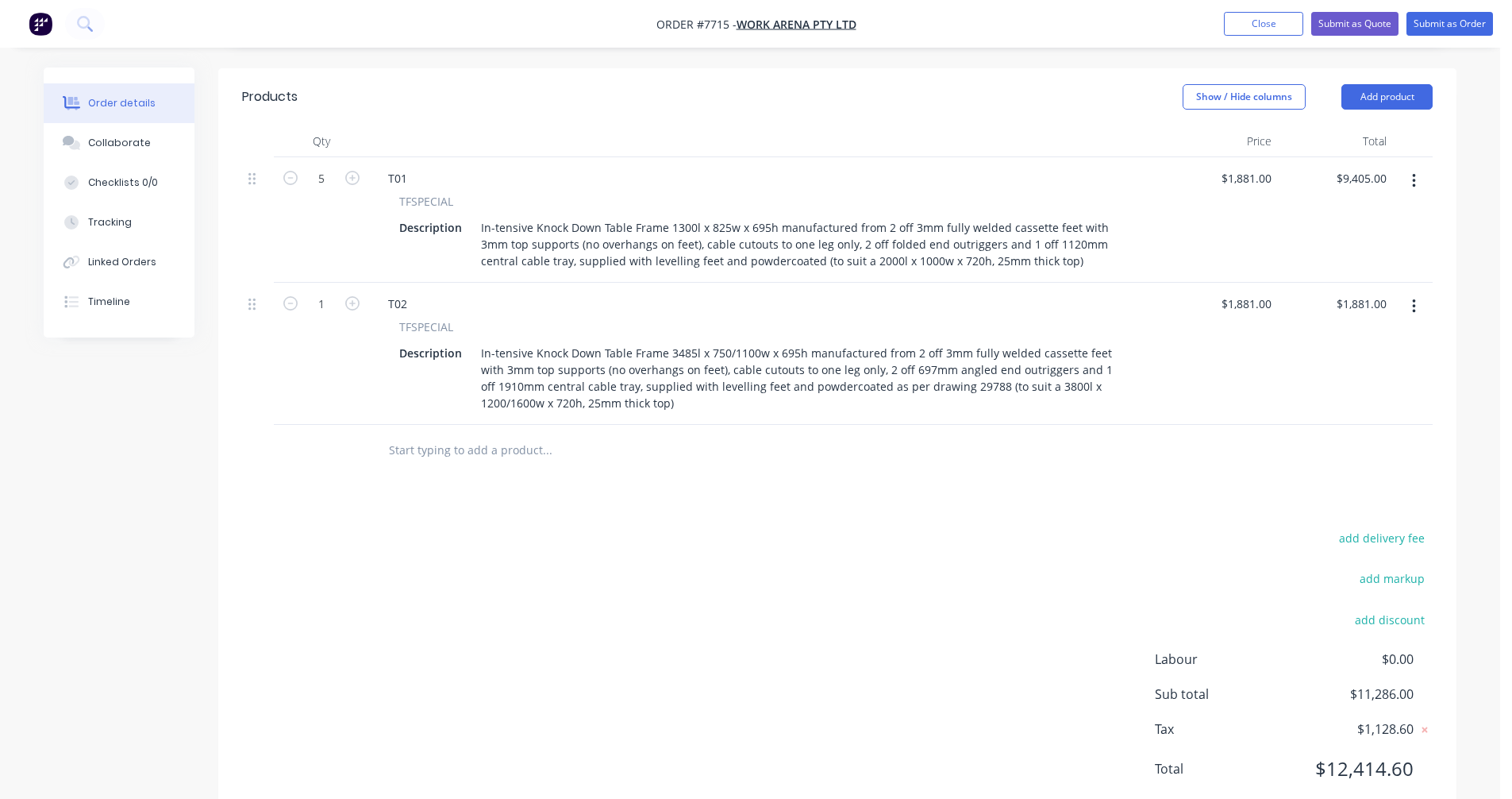
click at [426, 462] on input "text" at bounding box center [546, 450] width 318 height 32
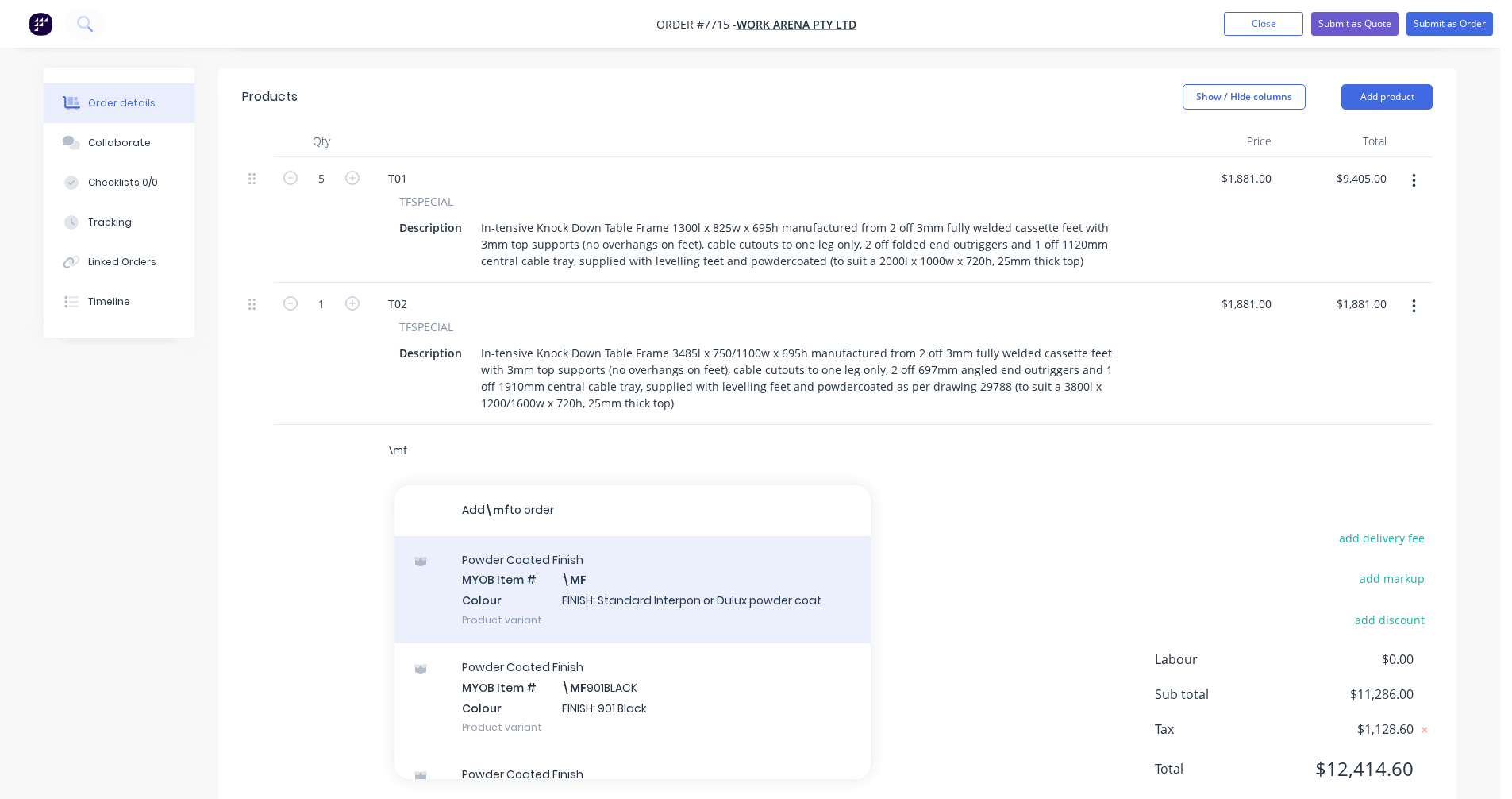
type input "\mf"
click at [582, 591] on div "Powder Coated Finish MYOB Item # \MF Colour FINISH: Standard Interpon or Dulux …" at bounding box center [632, 589] width 476 height 107
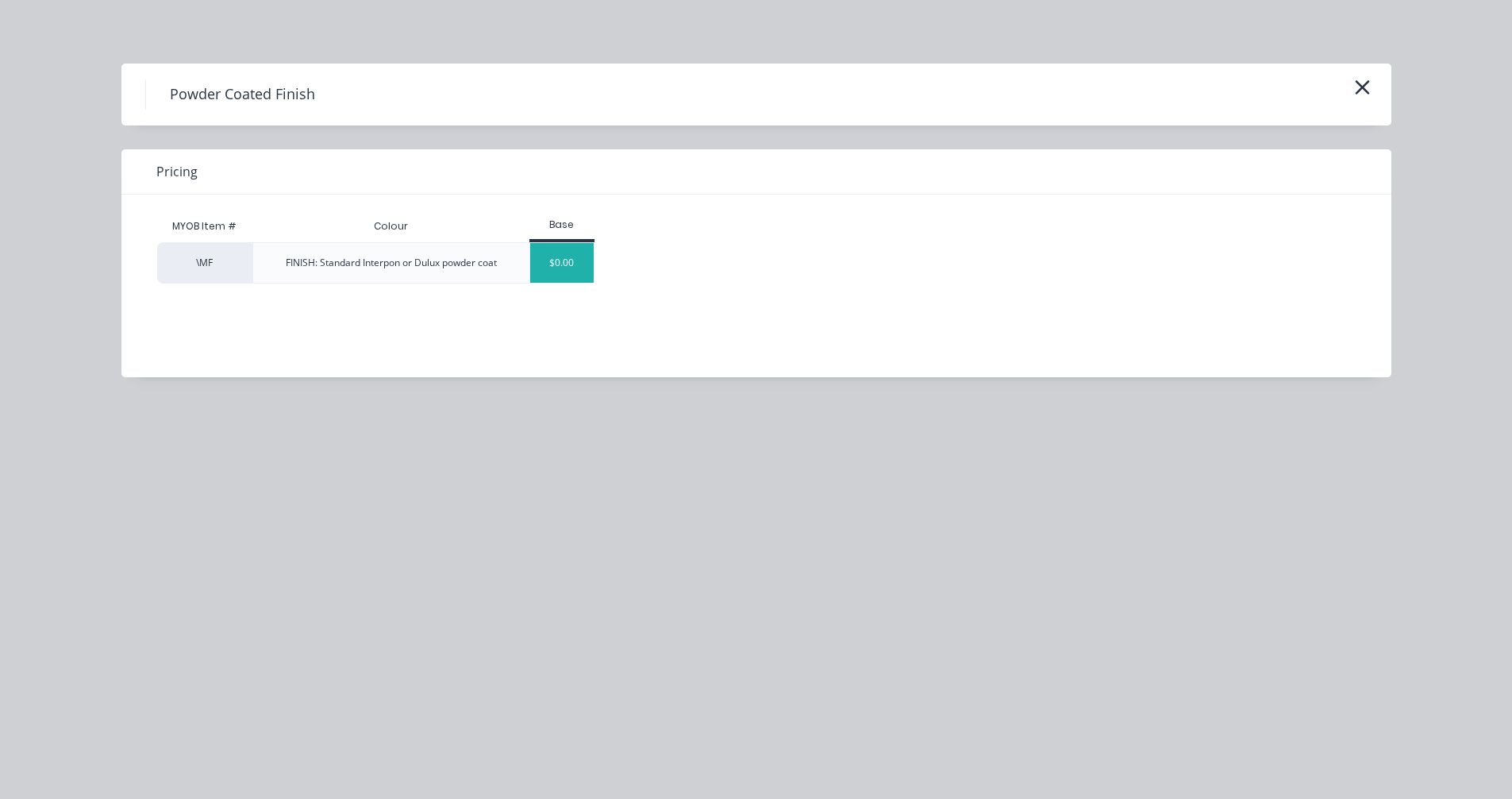
click at [563, 268] on div "$0.00" at bounding box center [562, 262] width 64 height 40
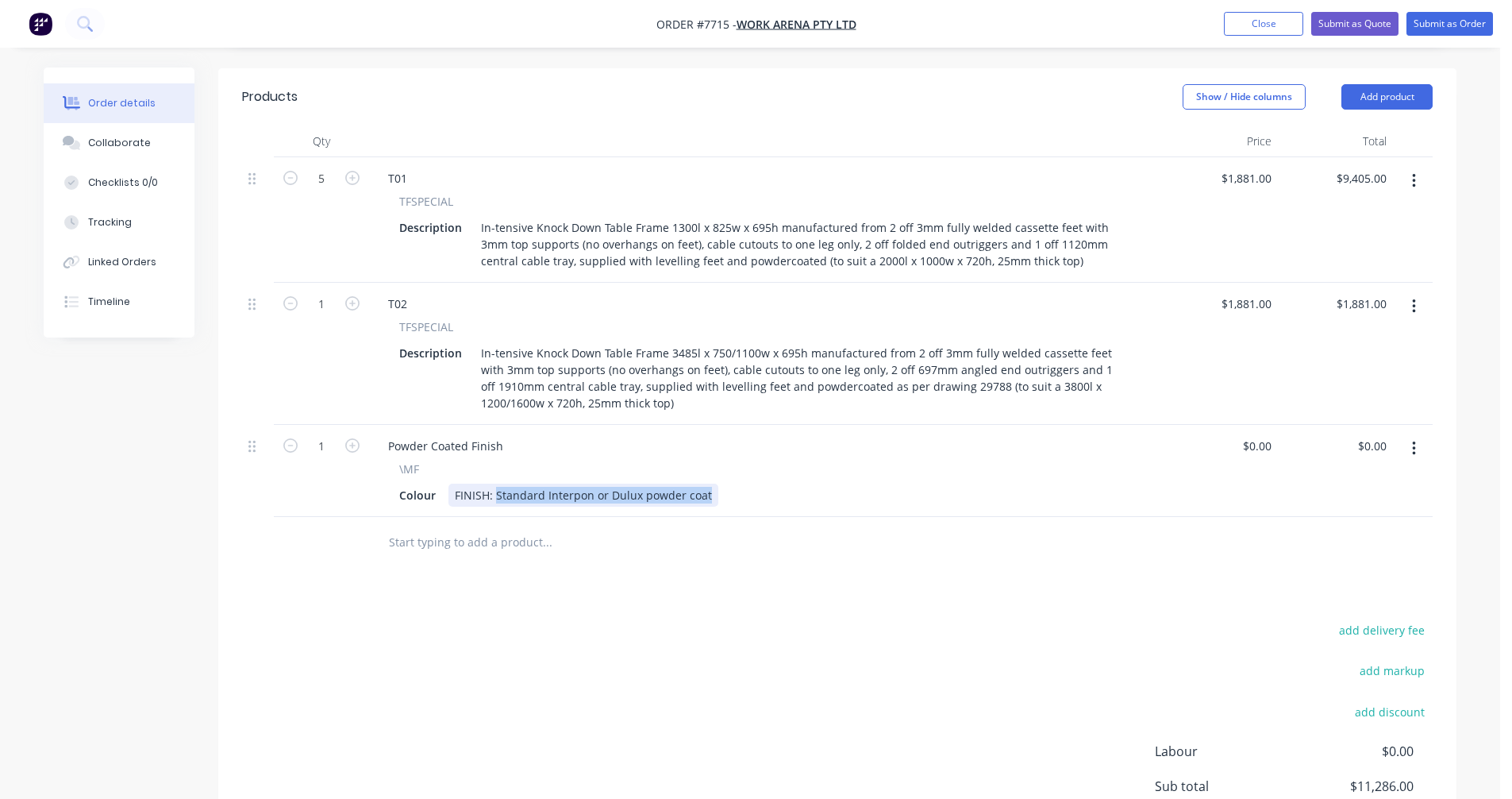
drag, startPoint x: 708, startPoint y: 514, endPoint x: 495, endPoint y: 509, distance: 213.1
click at [495, 507] on div "FINISH: Standard Interpon or Dulux powder coat" at bounding box center [583, 494] width 270 height 23
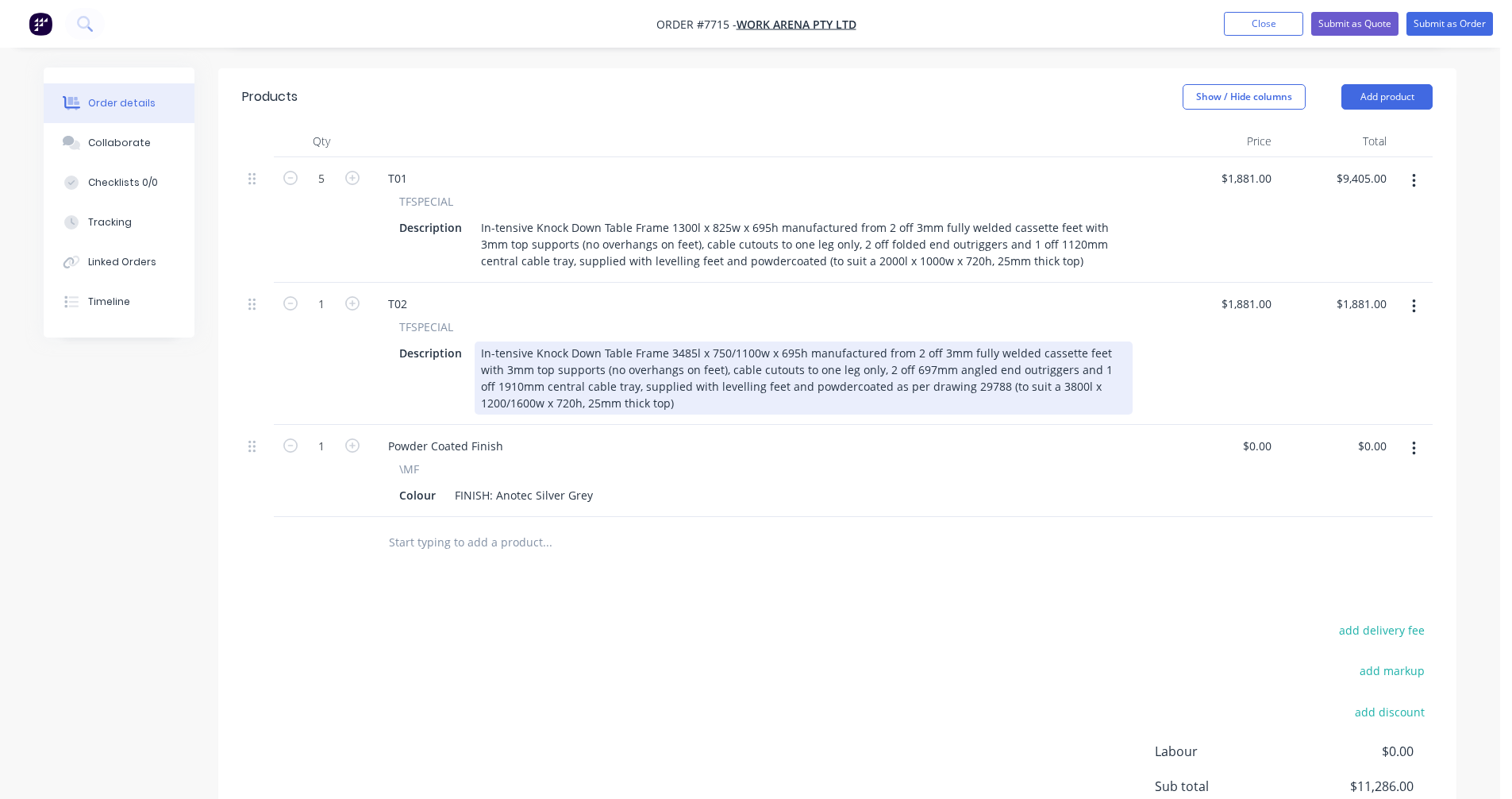
click at [685, 415] on div "In-tensive Knock Down Table Frame 3485l x 750/1100w x 695h manufactured from 2 …" at bounding box center [803, 378] width 658 height 73
type input "$2,454.00"
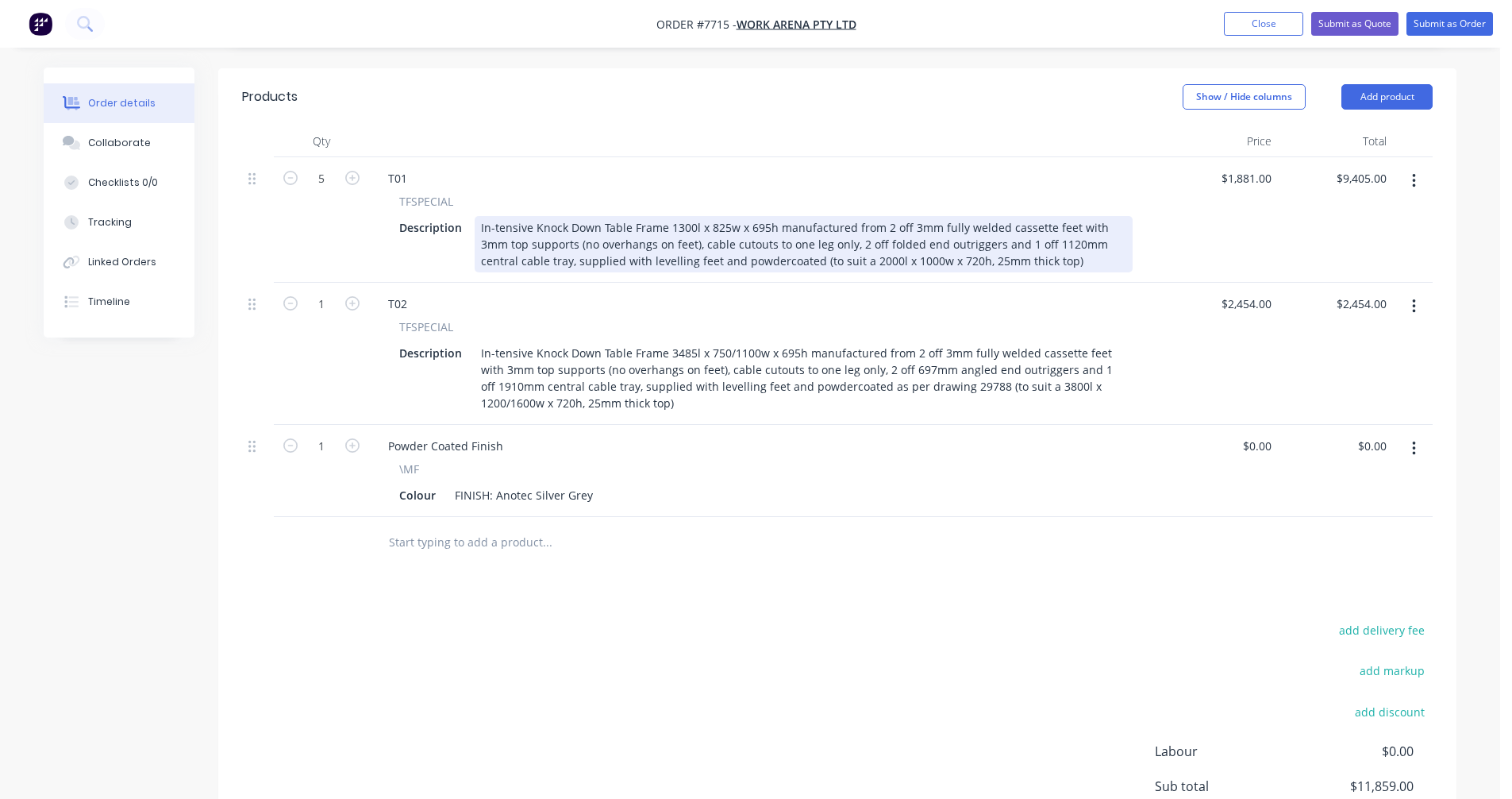
click at [1027, 259] on div "In-tensive Knock Down Table Frame 1300l x 825w x 695h manufactured from 2 off 3…" at bounding box center [803, 244] width 658 height 56
type input "$1,999.00"
type input "$9,995.00"
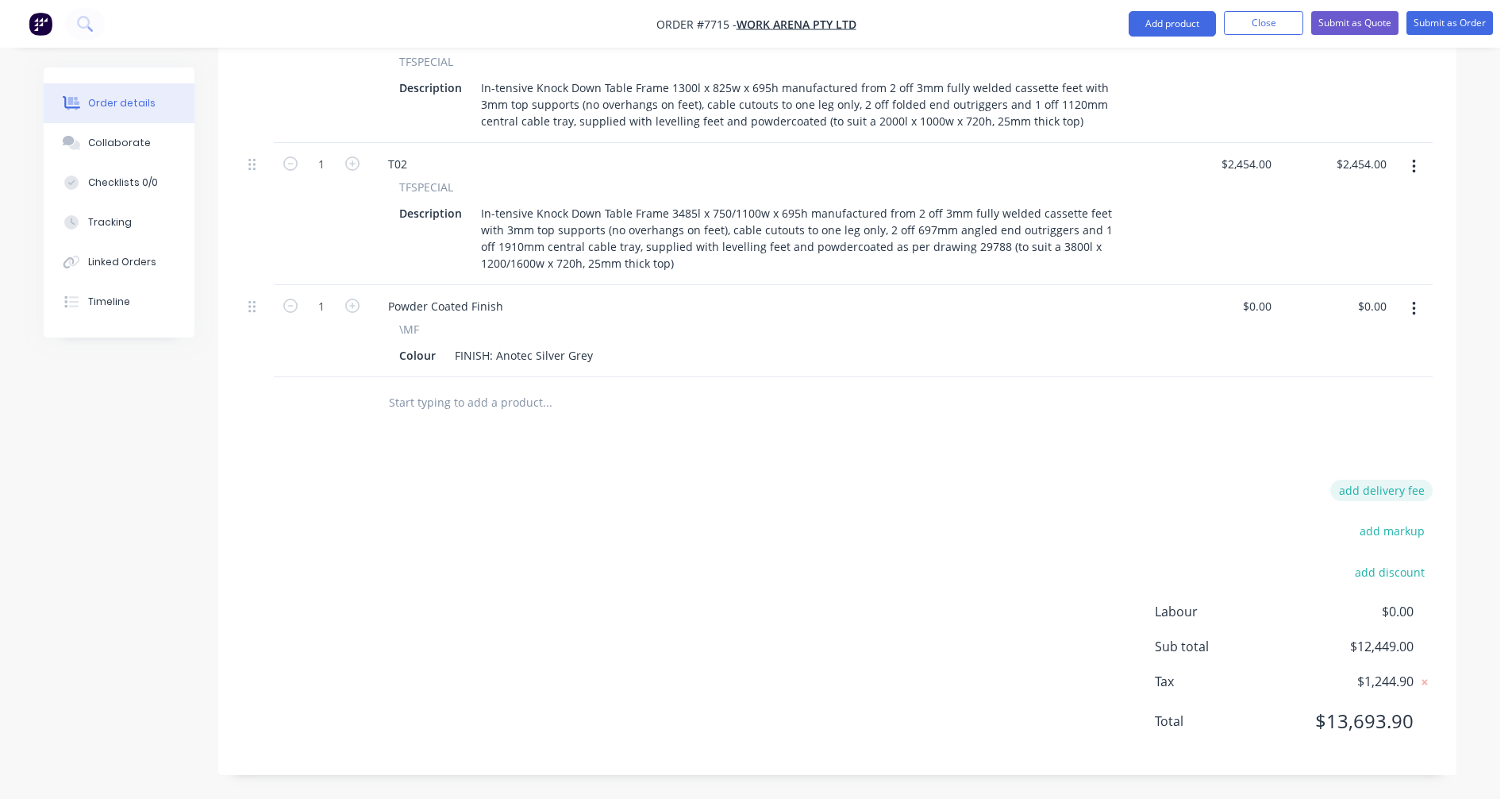
click at [1396, 489] on button "add delivery fee" at bounding box center [1380, 490] width 102 height 22
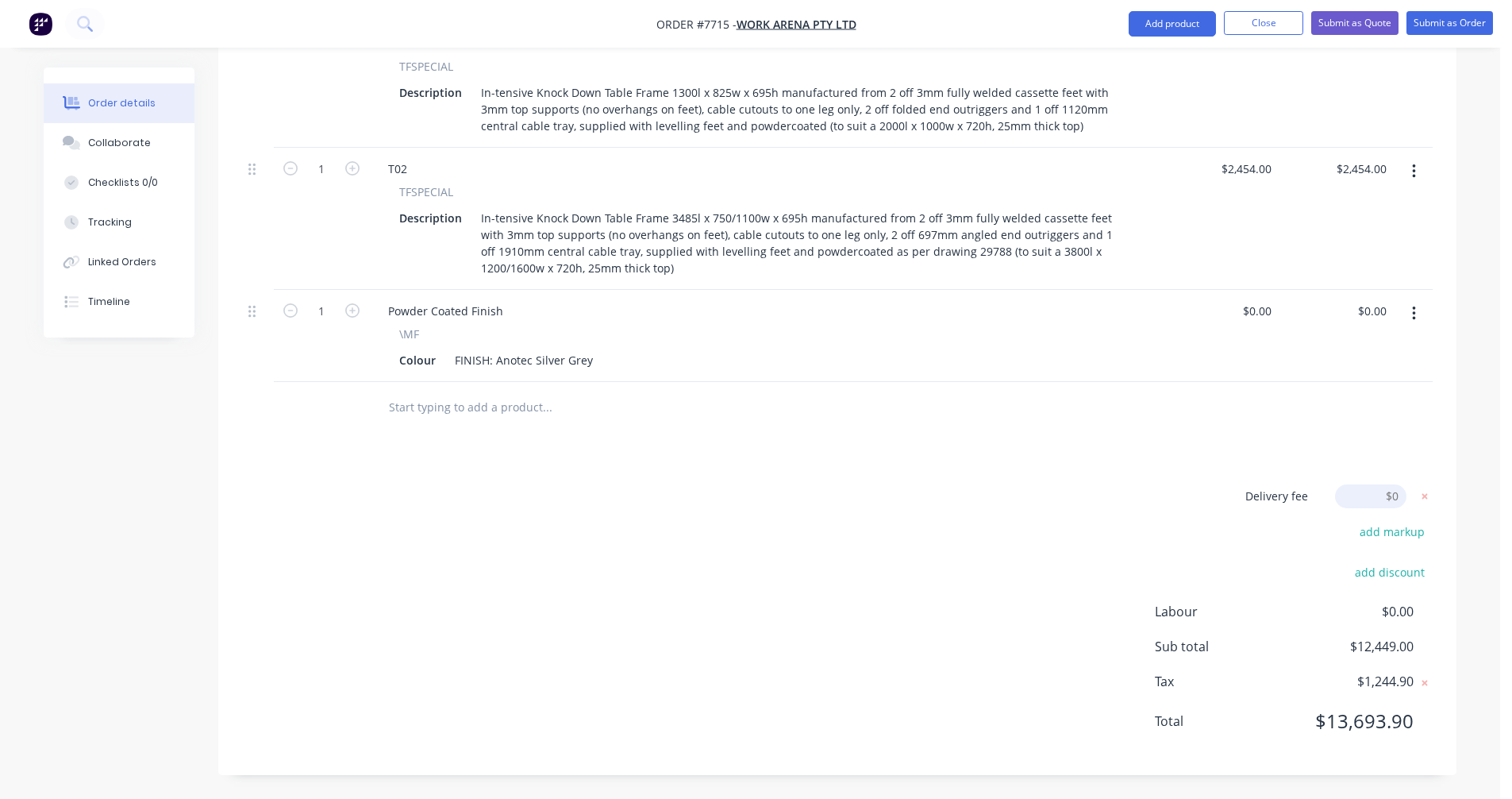
scroll to position [629, 0]
type input "75"
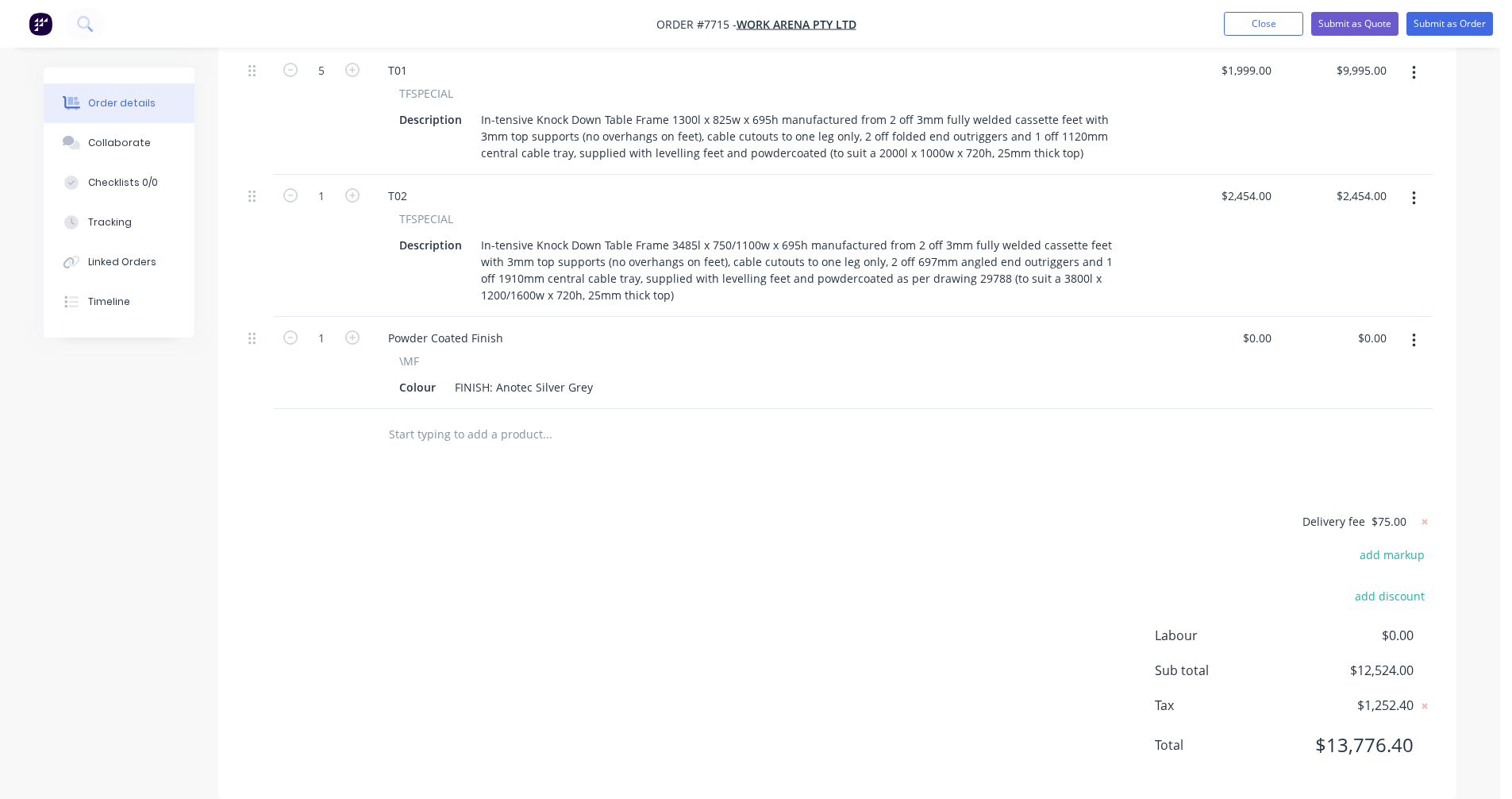
scroll to position [467, 0]
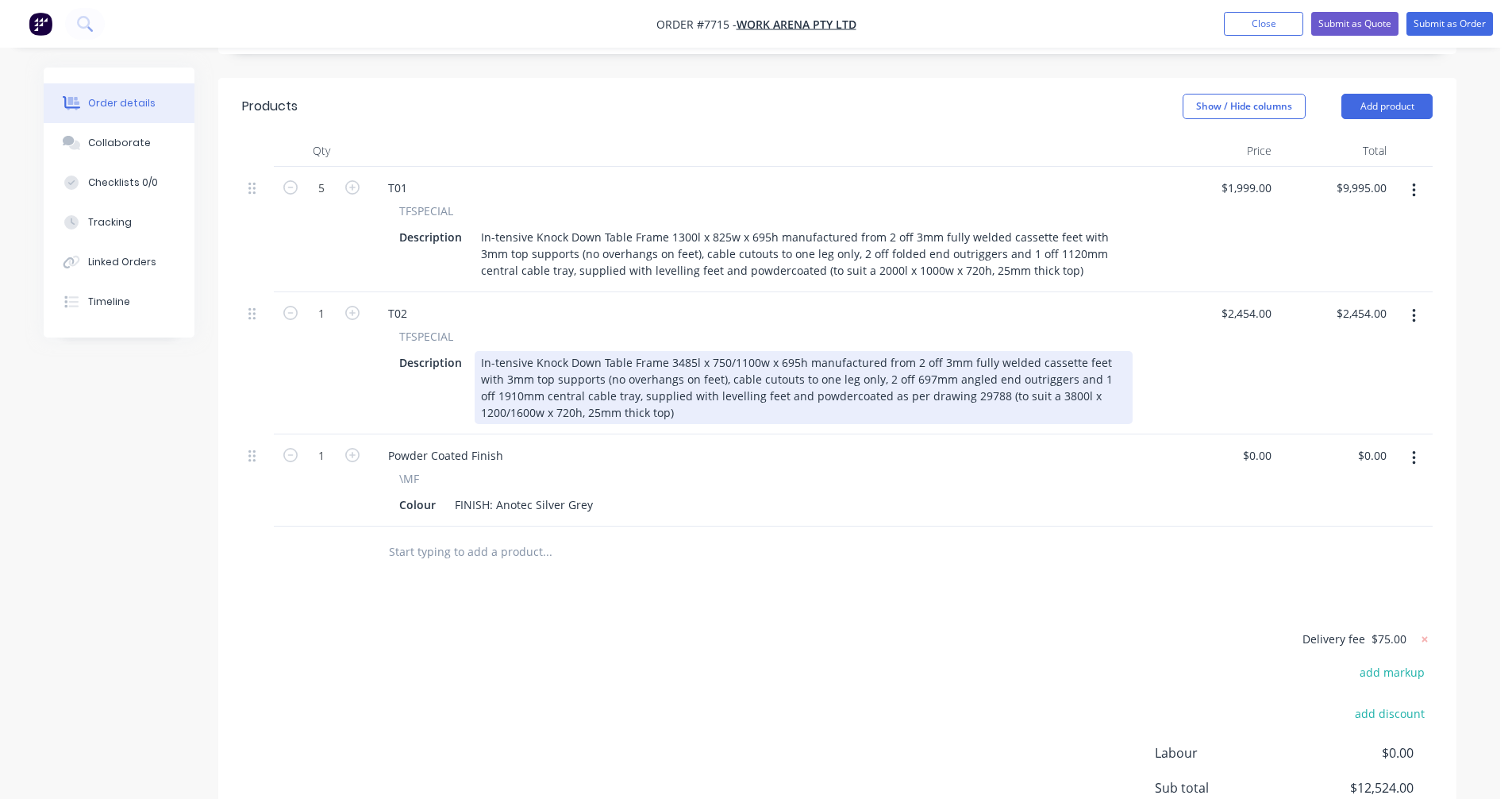
click at [849, 397] on div "In-tensive Knock Down Table Frame 3485l x 750/1100w x 695h manufactured from 2 …" at bounding box center [803, 387] width 658 height 73
type input "$2,470.00"
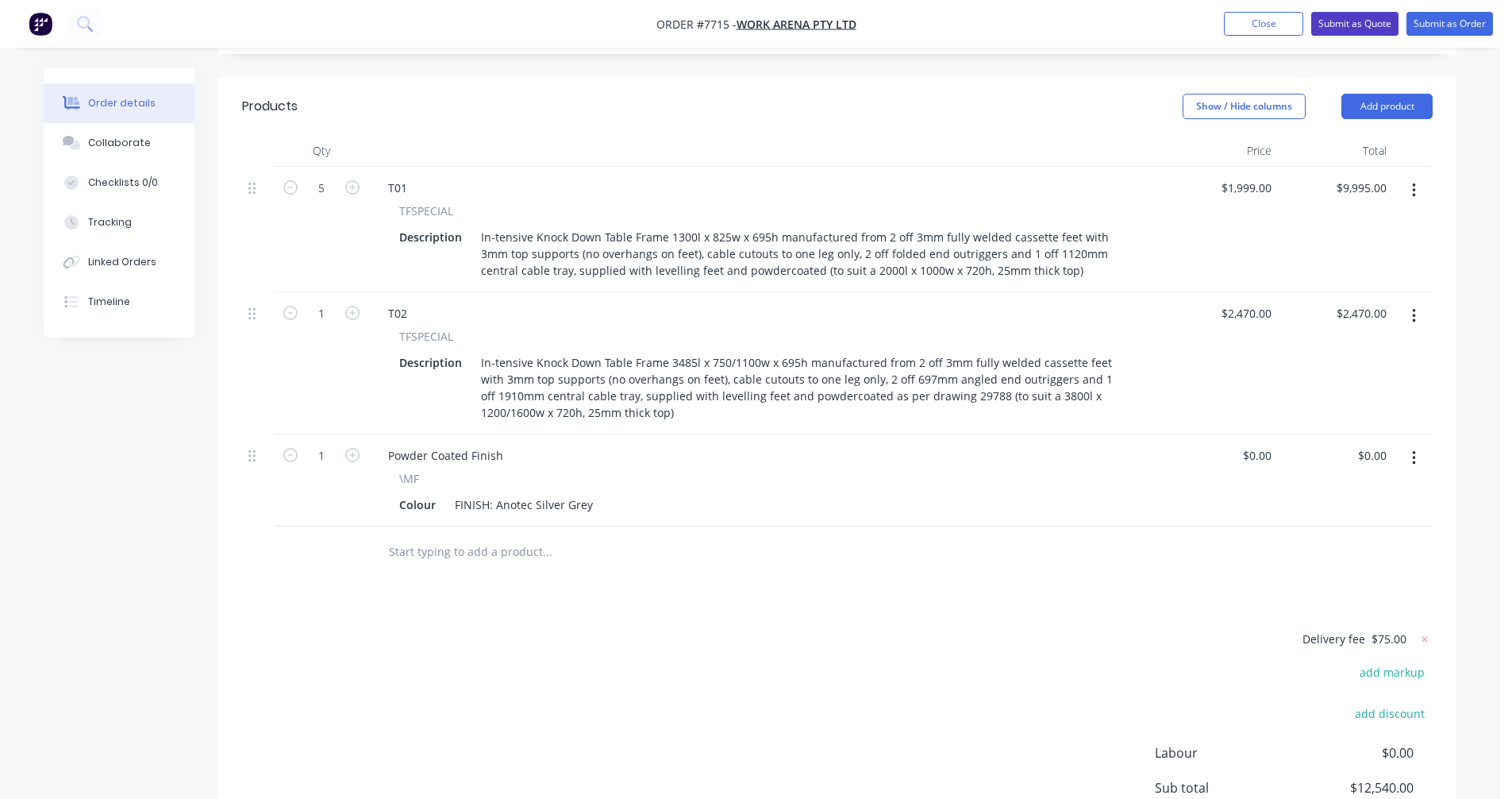
click at [1346, 25] on button "Submit as Quote" at bounding box center [1355, 24] width 87 height 24
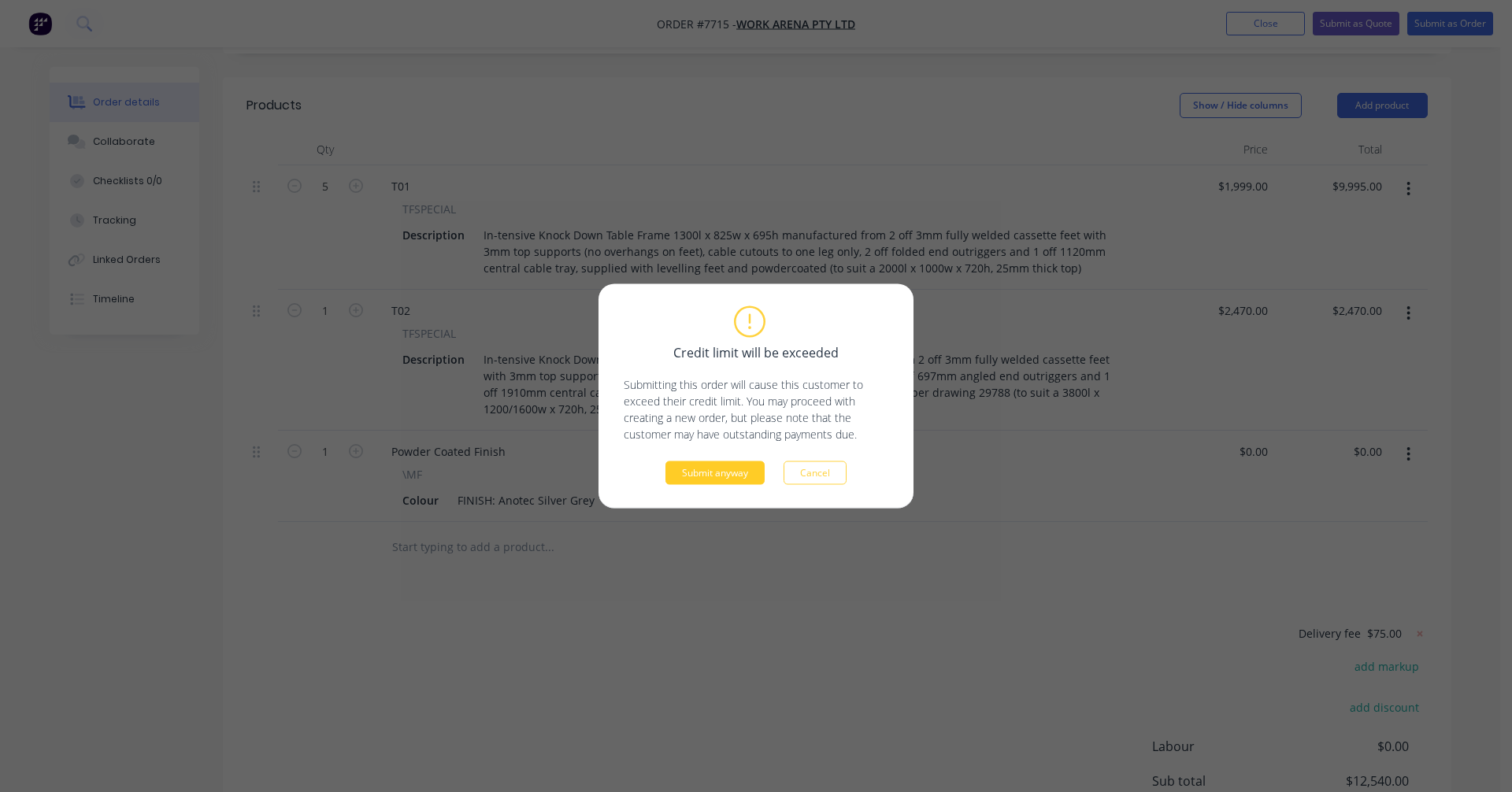
click at [718, 479] on button "Submit anyway" at bounding box center [715, 473] width 99 height 24
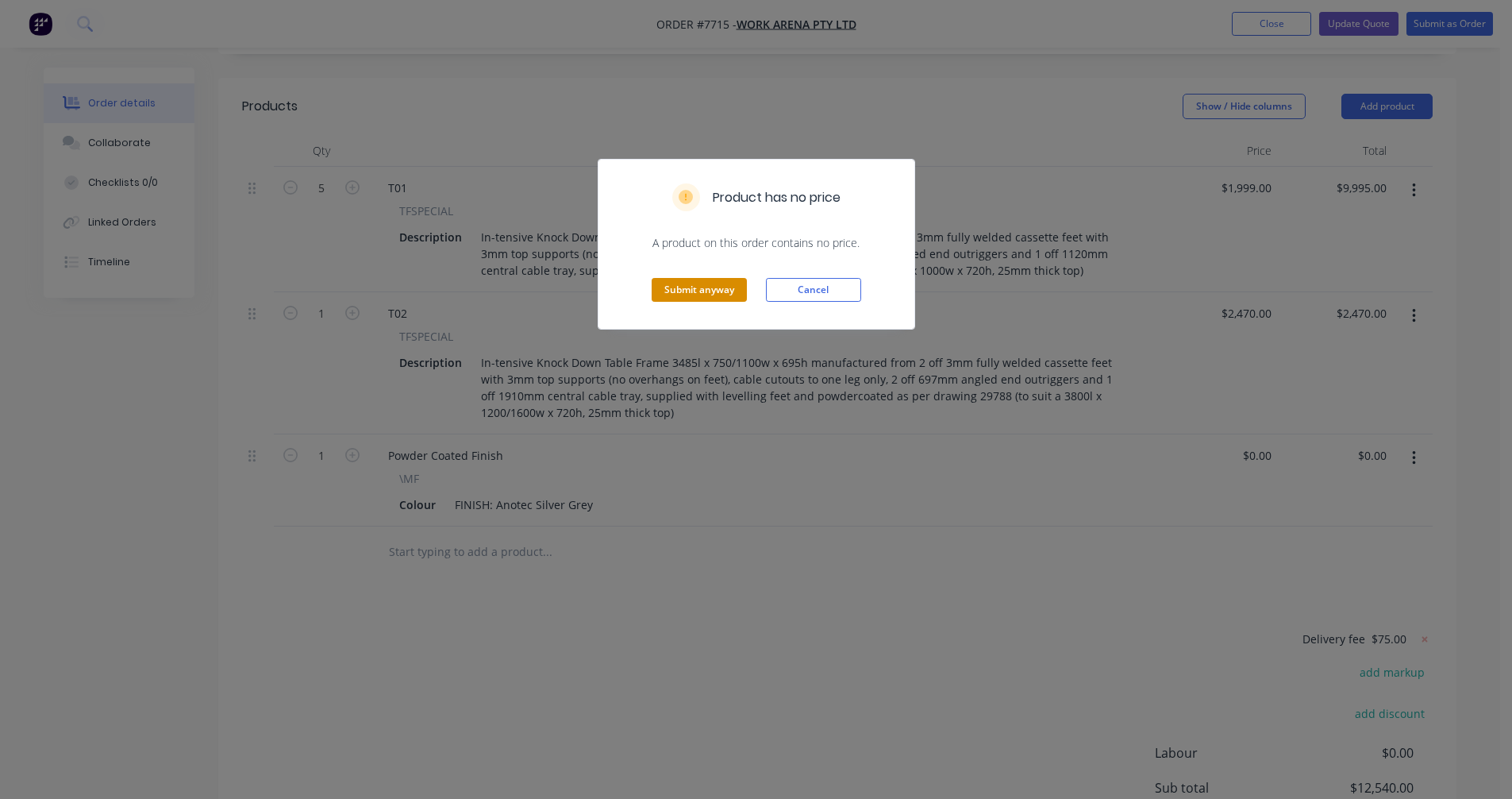
click at [701, 293] on button "Submit anyway" at bounding box center [699, 290] width 95 height 24
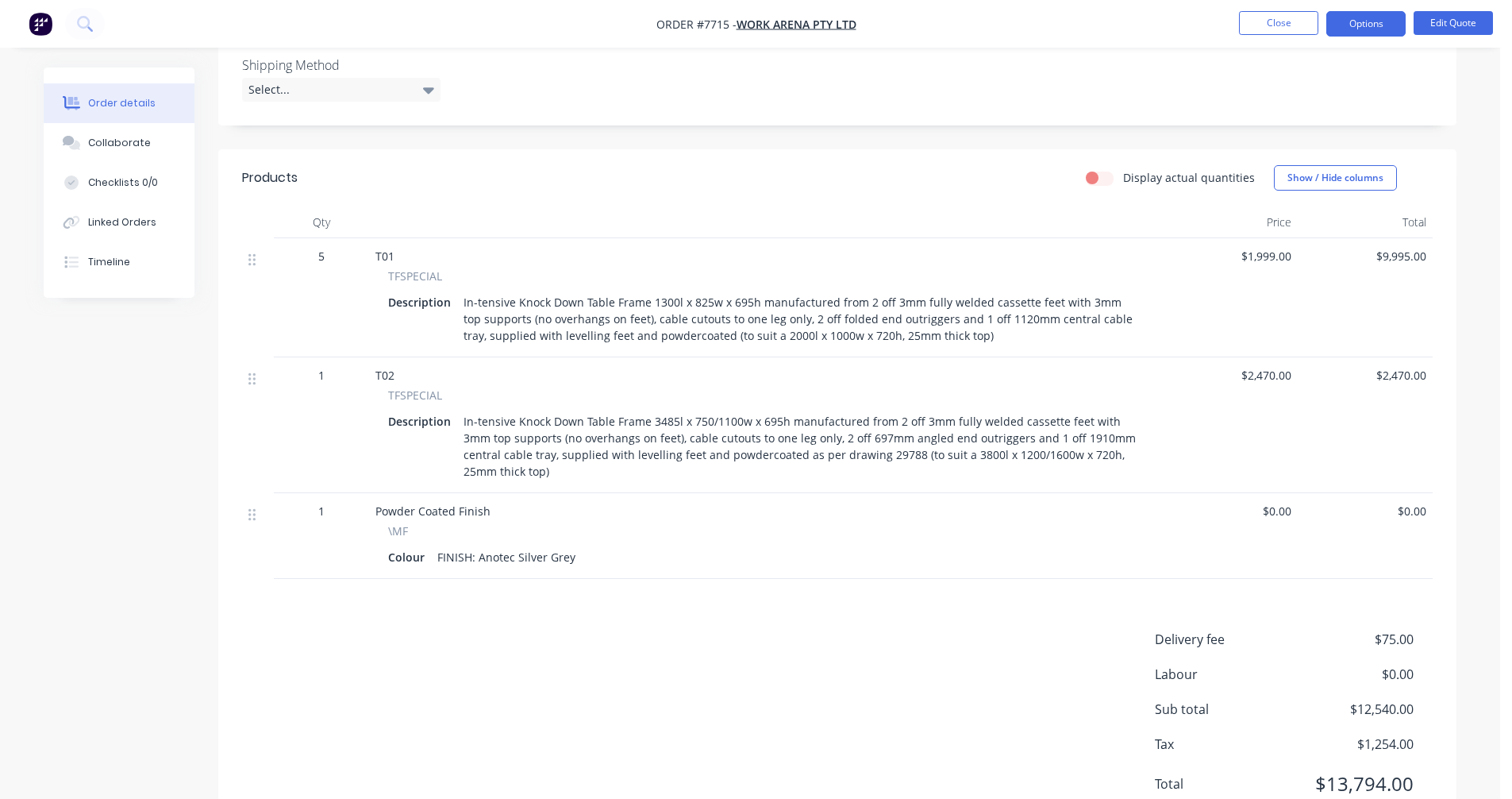
scroll to position [289, 0]
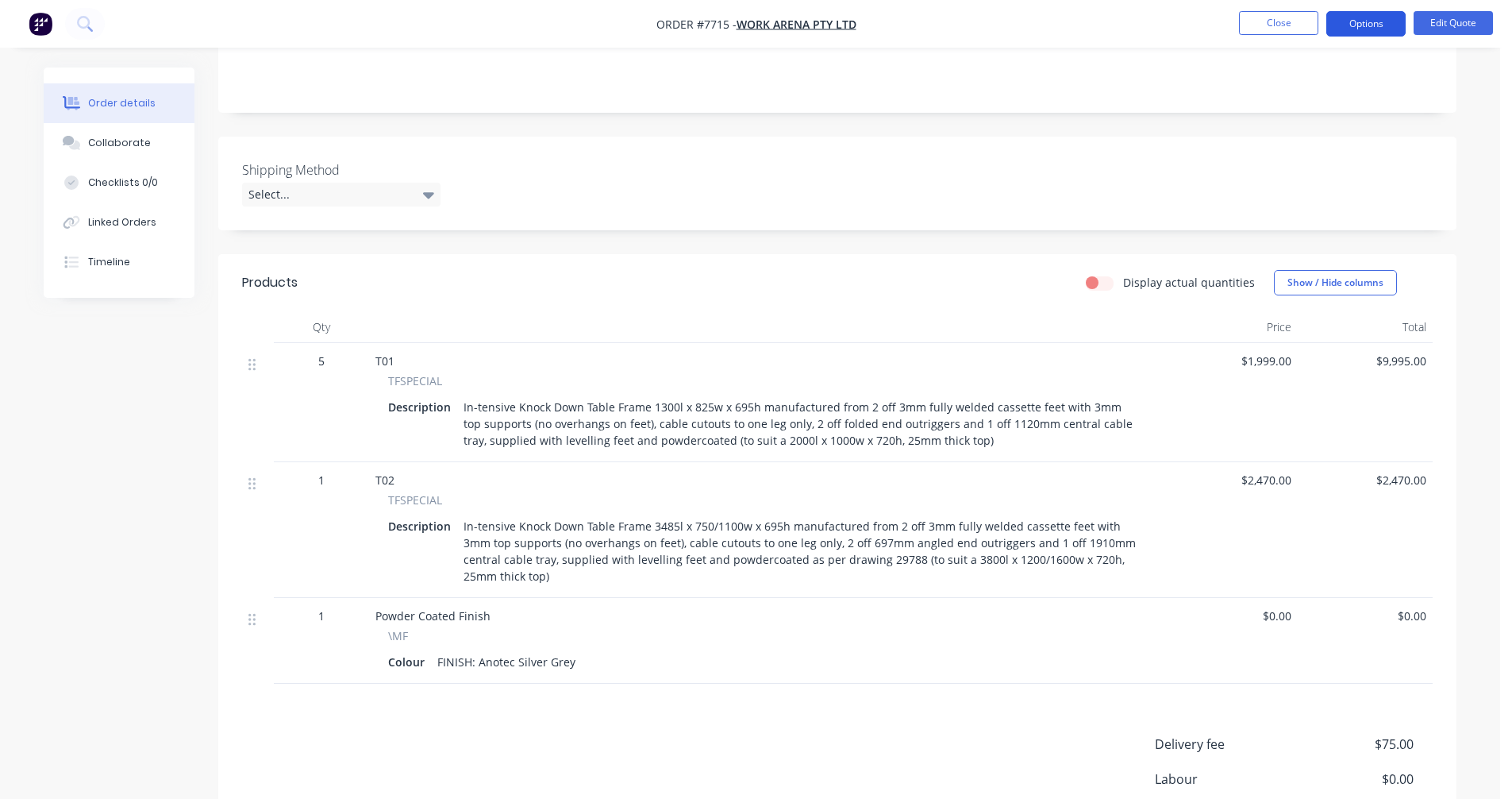
click at [1365, 24] on button "Options" at bounding box center [1366, 24] width 79 height 26
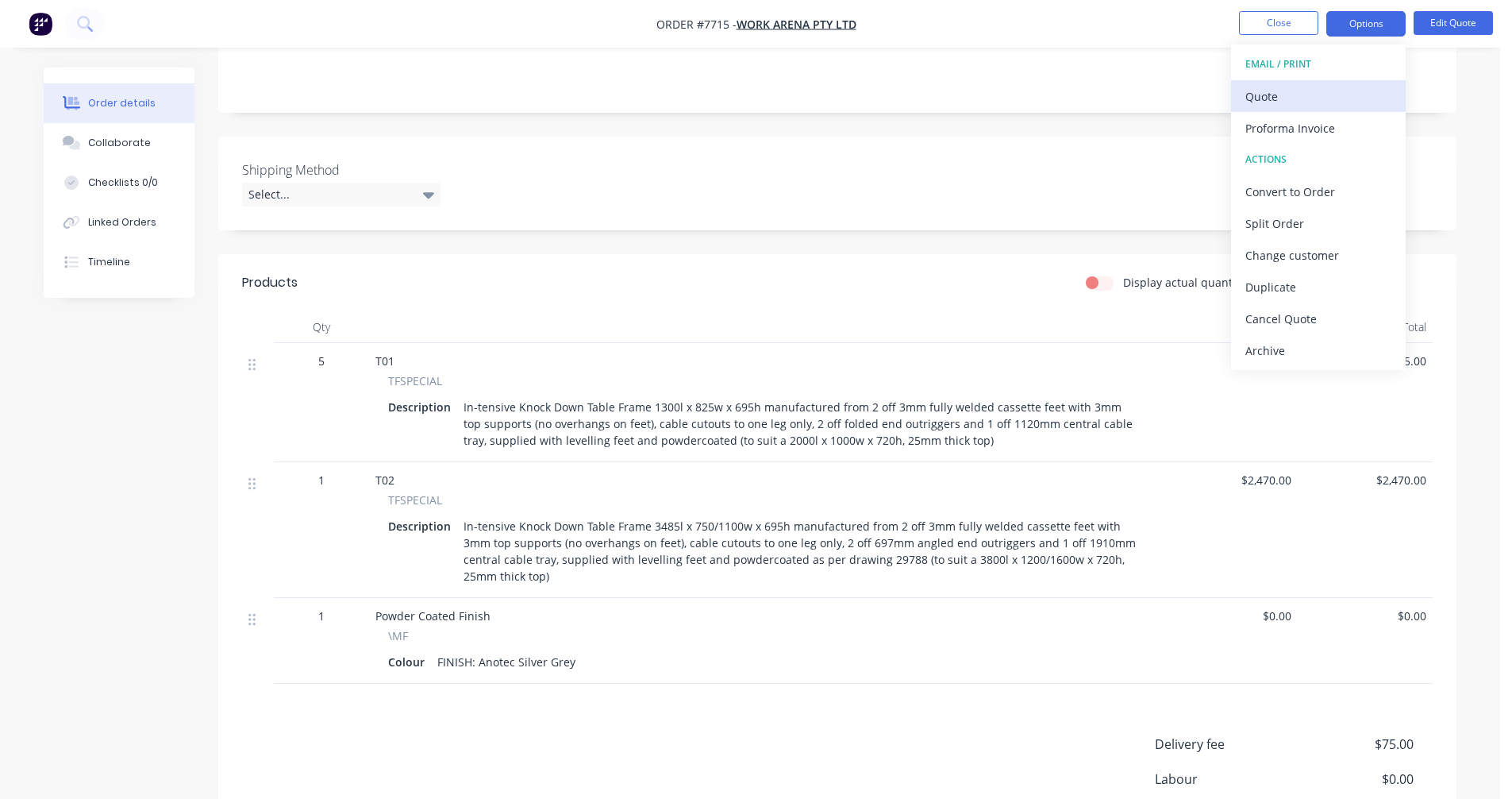
click at [1273, 99] on div "Quote" at bounding box center [1318, 96] width 146 height 23
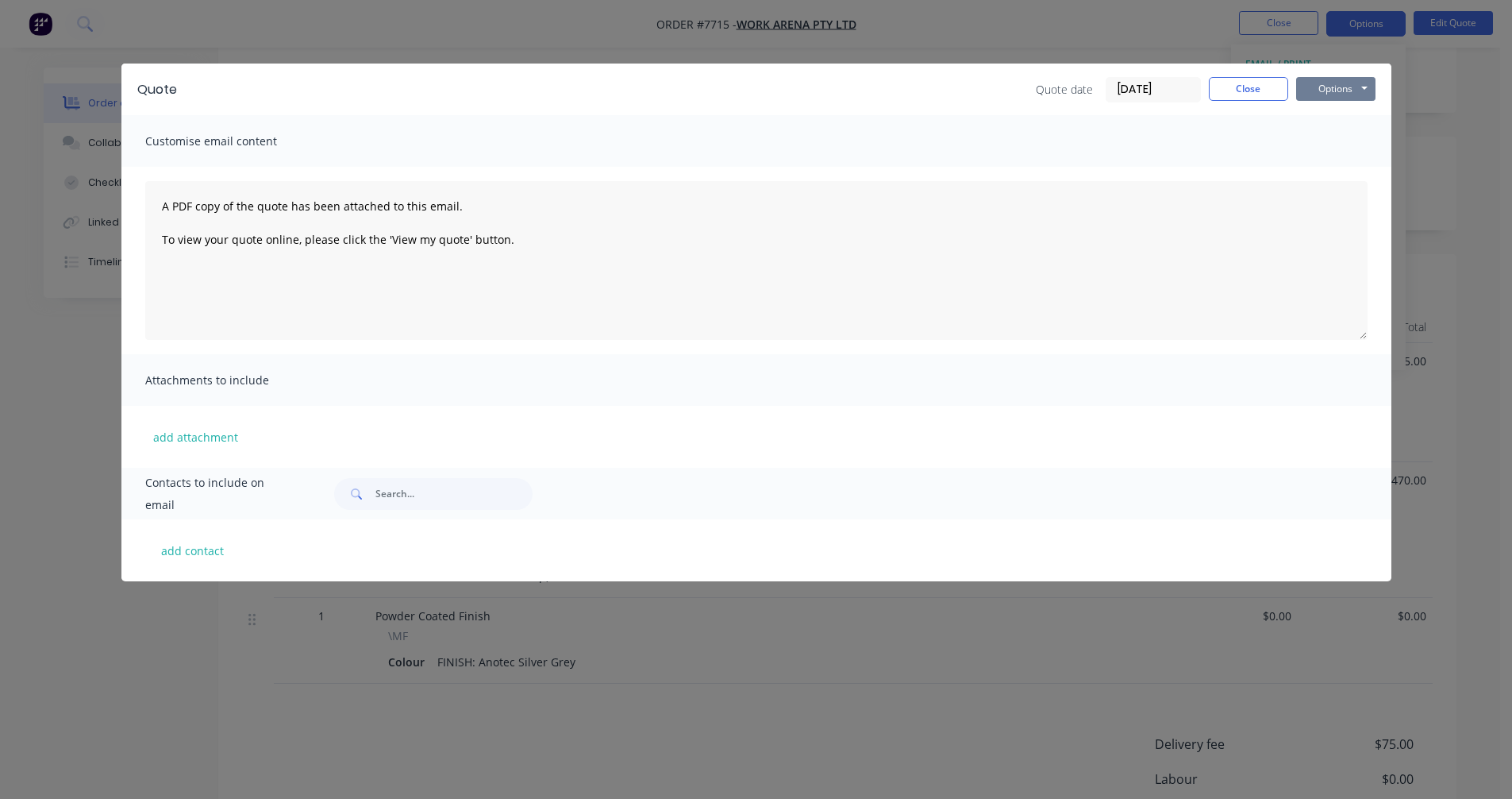
click at [1332, 86] on button "Options" at bounding box center [1335, 89] width 79 height 24
click at [1333, 122] on button "Preview" at bounding box center [1346, 117] width 102 height 26
click at [1252, 92] on button "Close" at bounding box center [1248, 89] width 79 height 24
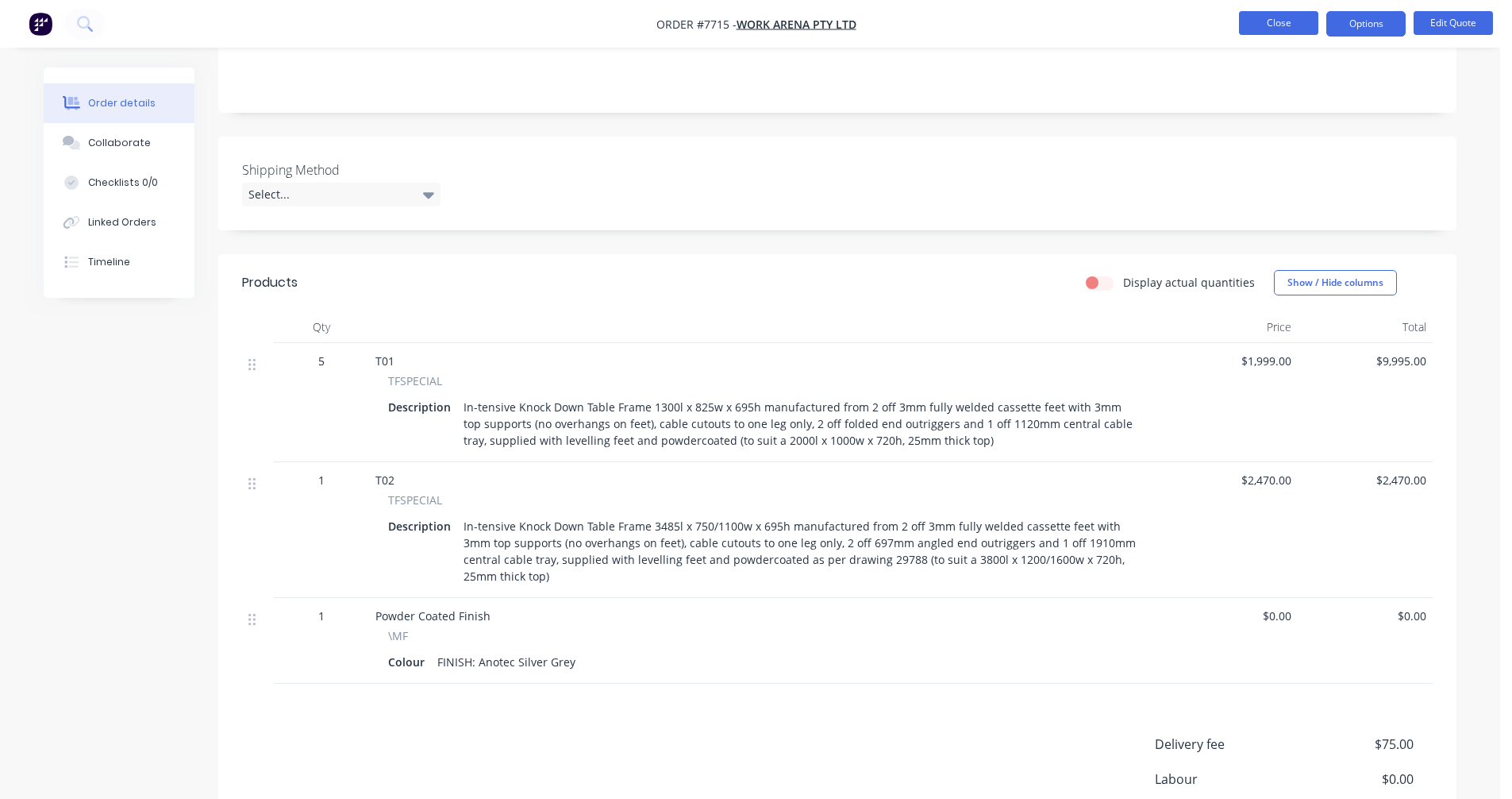
click at [1273, 29] on button "Close" at bounding box center [1278, 23] width 79 height 24
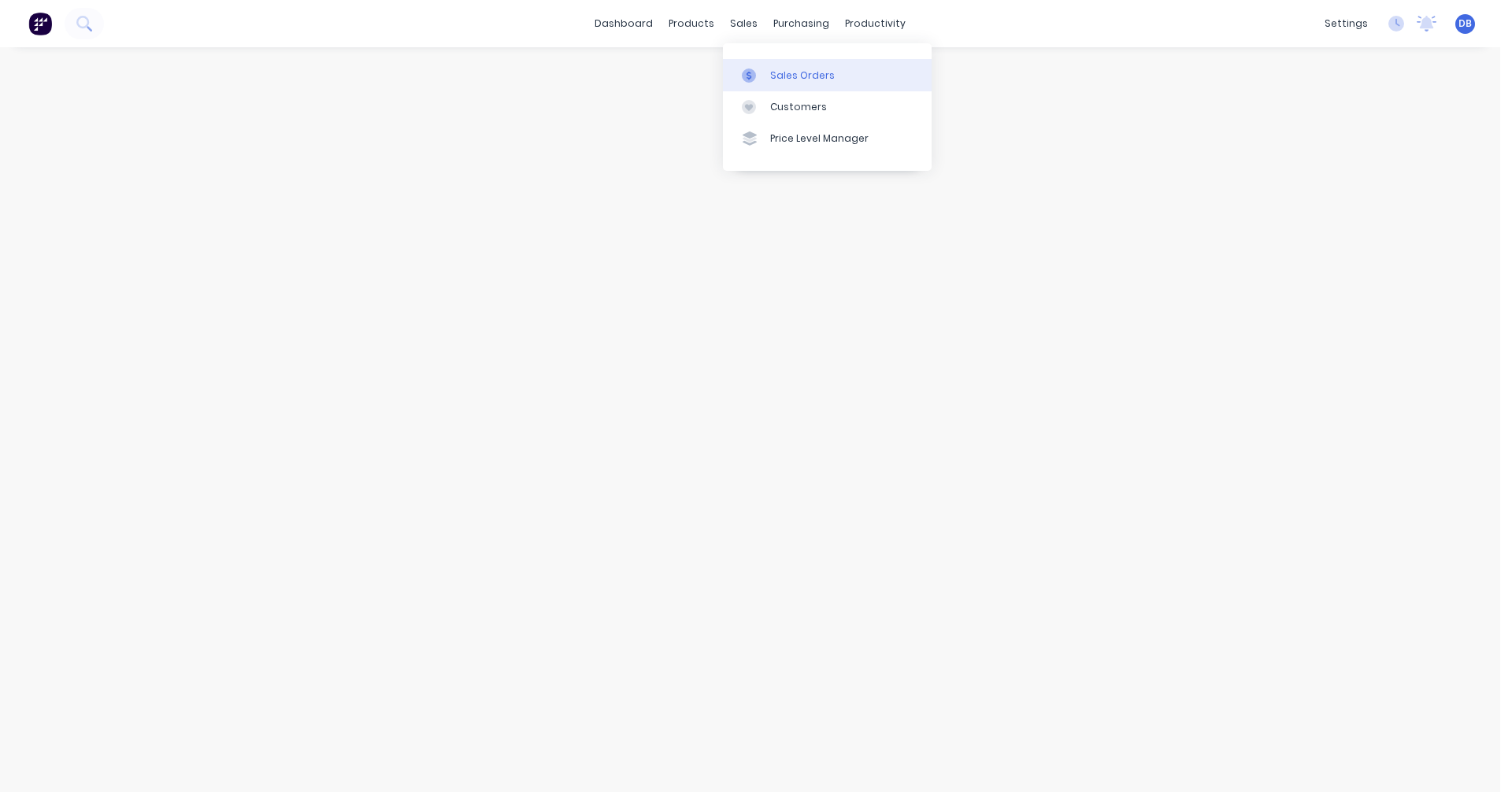
click at [776, 69] on div "Sales Orders" at bounding box center [802, 76] width 65 height 14
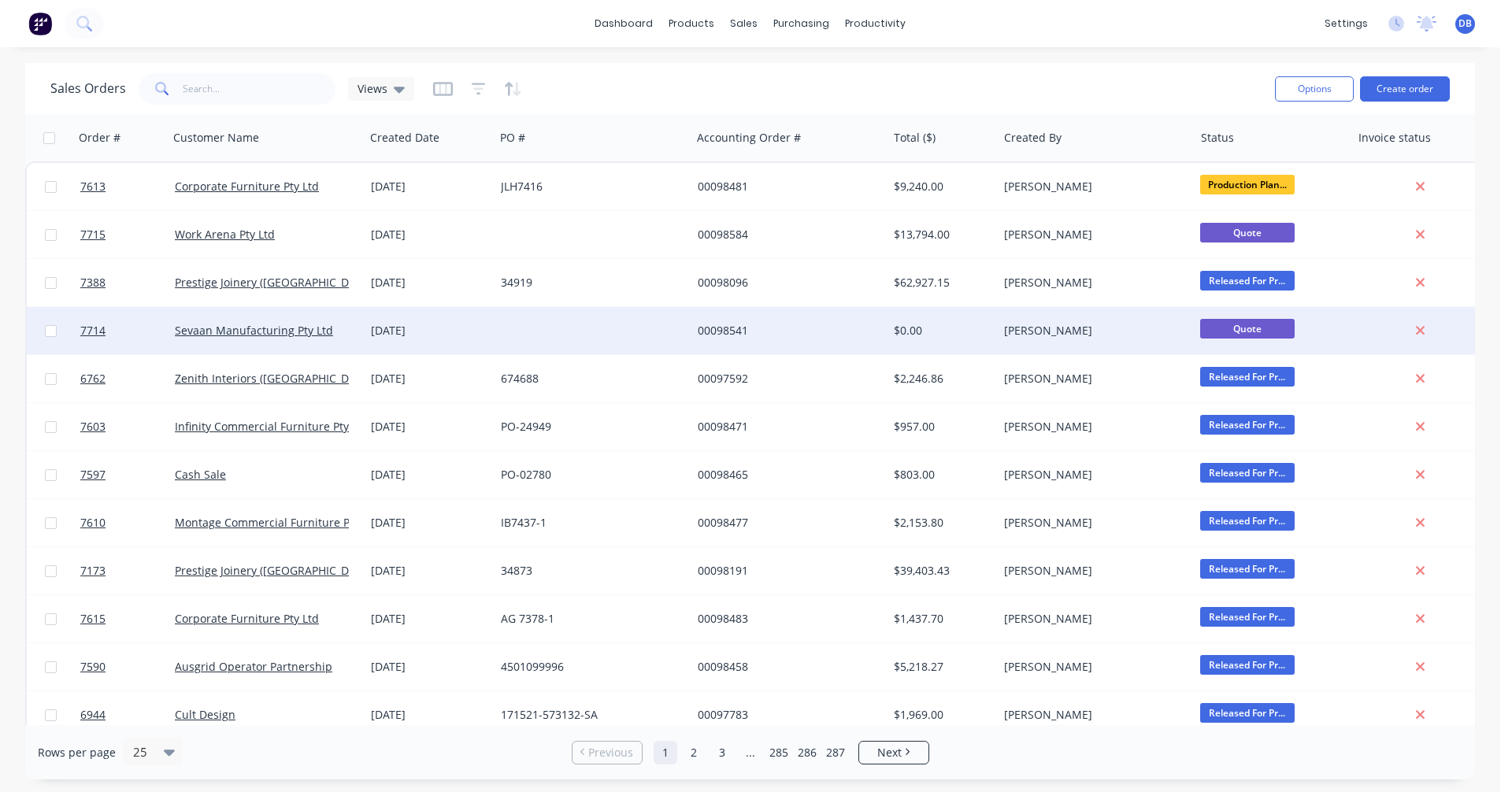
click at [420, 330] on div "[DATE]" at bounding box center [429, 331] width 117 height 16
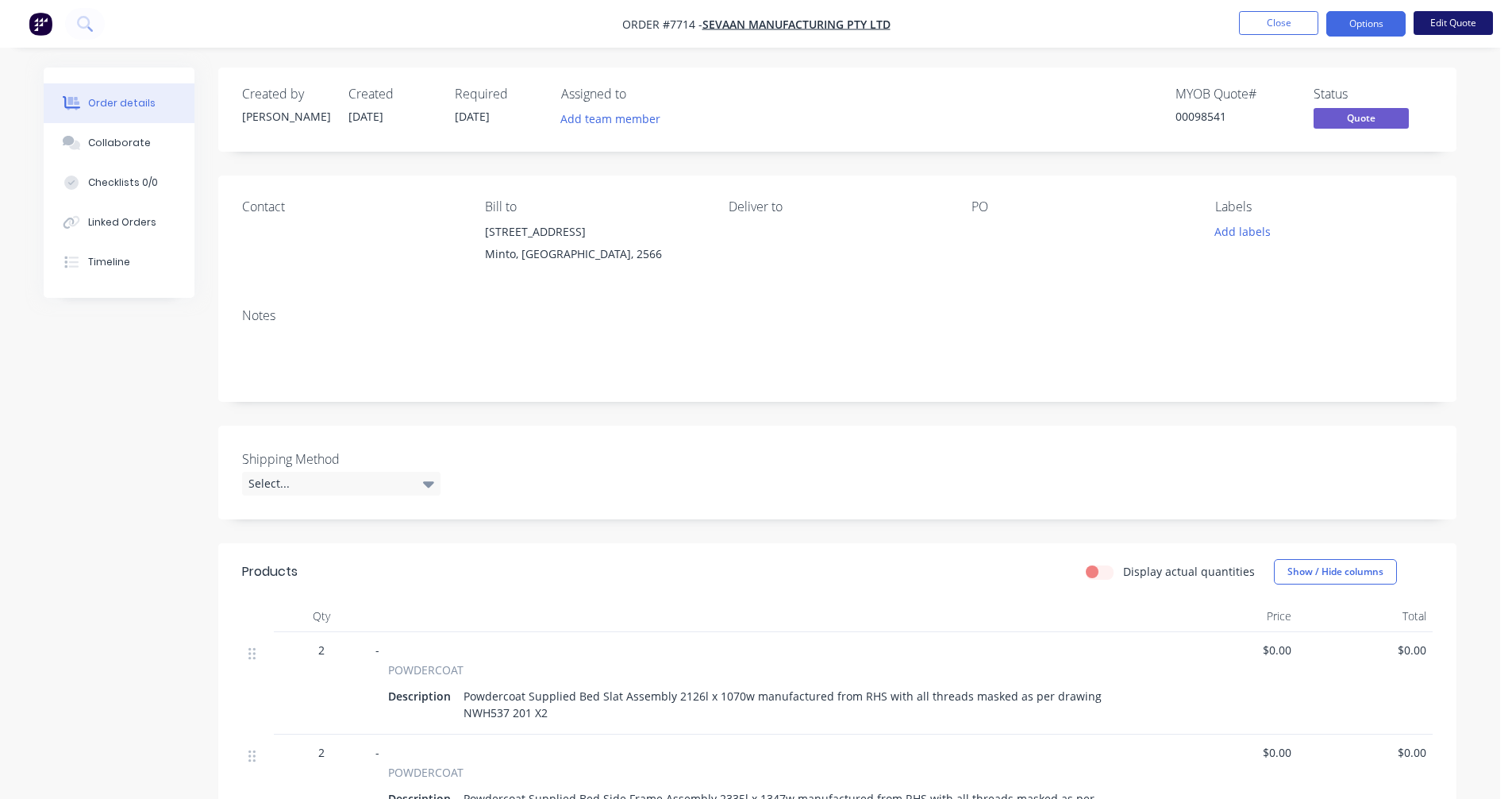
click at [1449, 28] on button "Edit Quote" at bounding box center [1453, 23] width 79 height 24
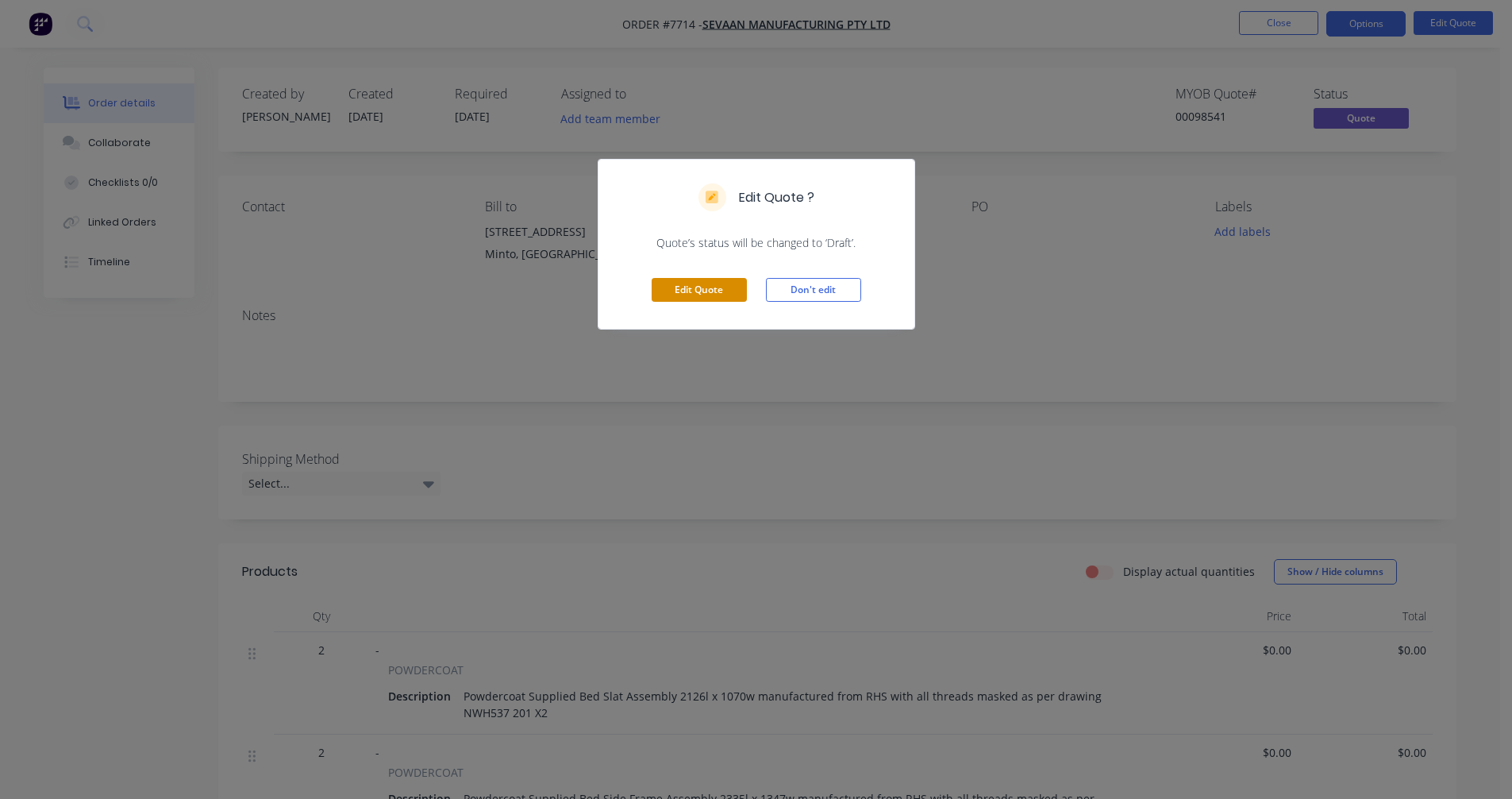
click at [714, 296] on button "Edit Quote" at bounding box center [699, 290] width 95 height 24
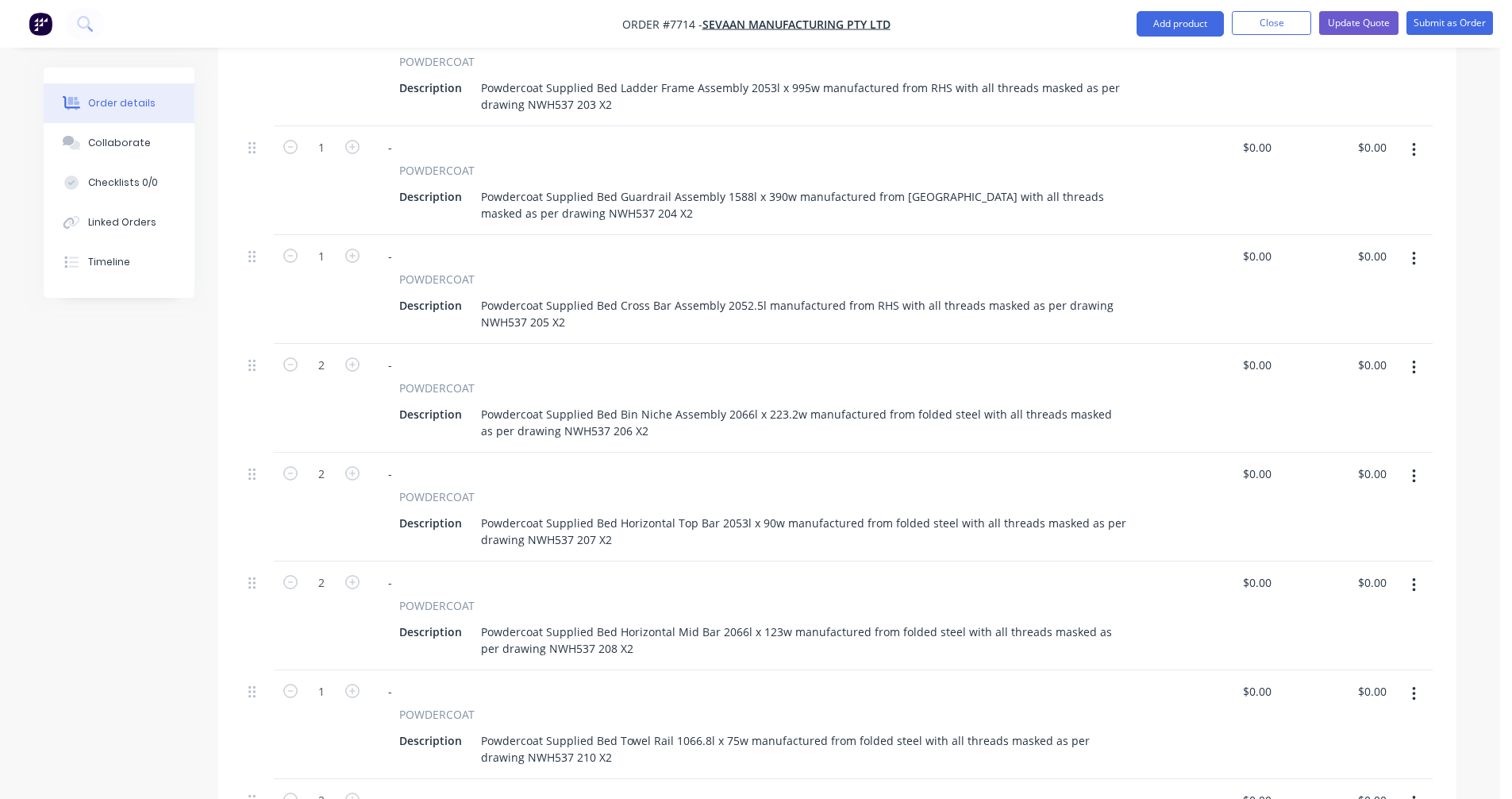
scroll to position [1270, 0]
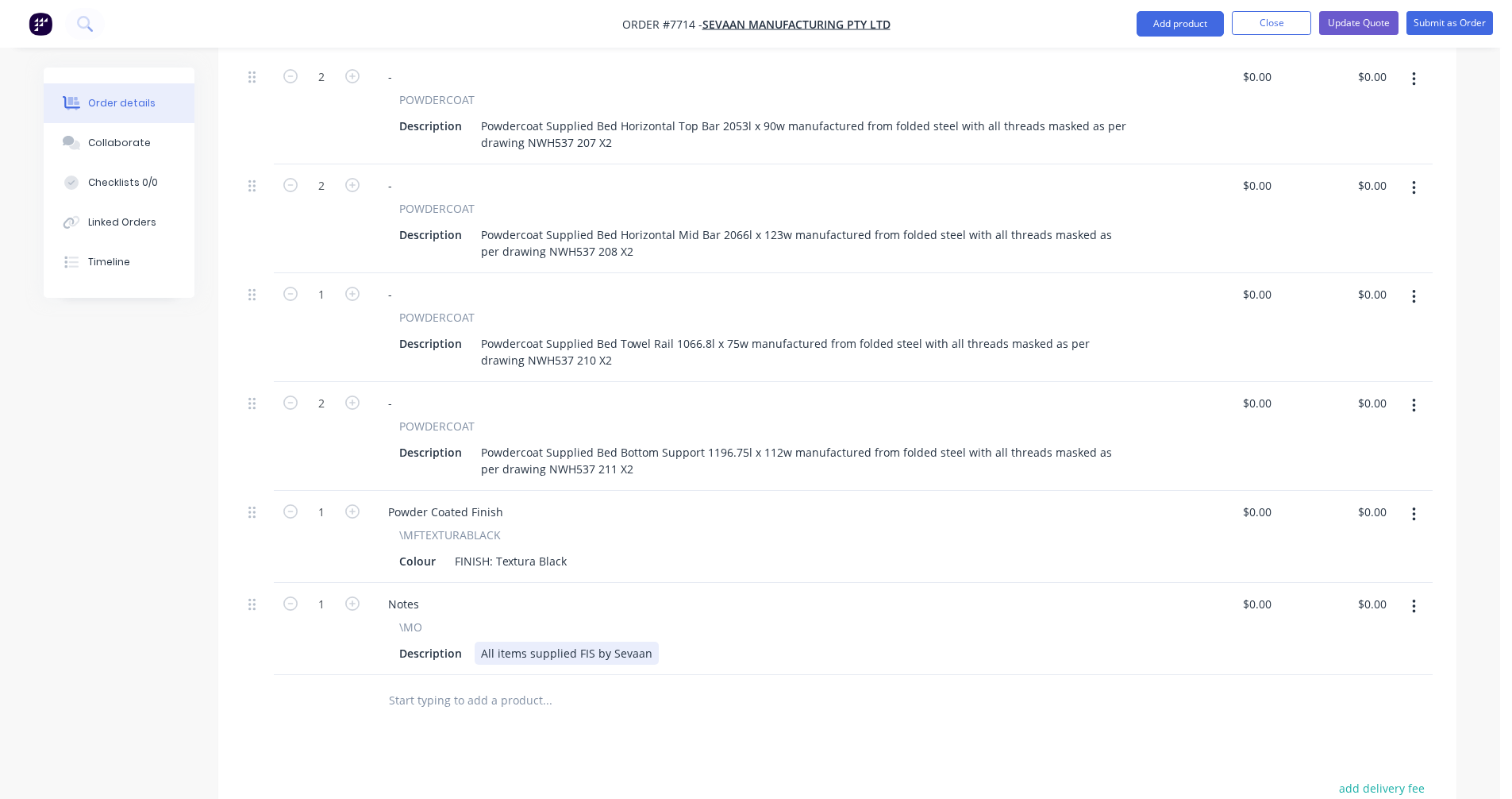
click at [644, 654] on div "All items supplied FIS by Sevaan" at bounding box center [567, 652] width 184 height 23
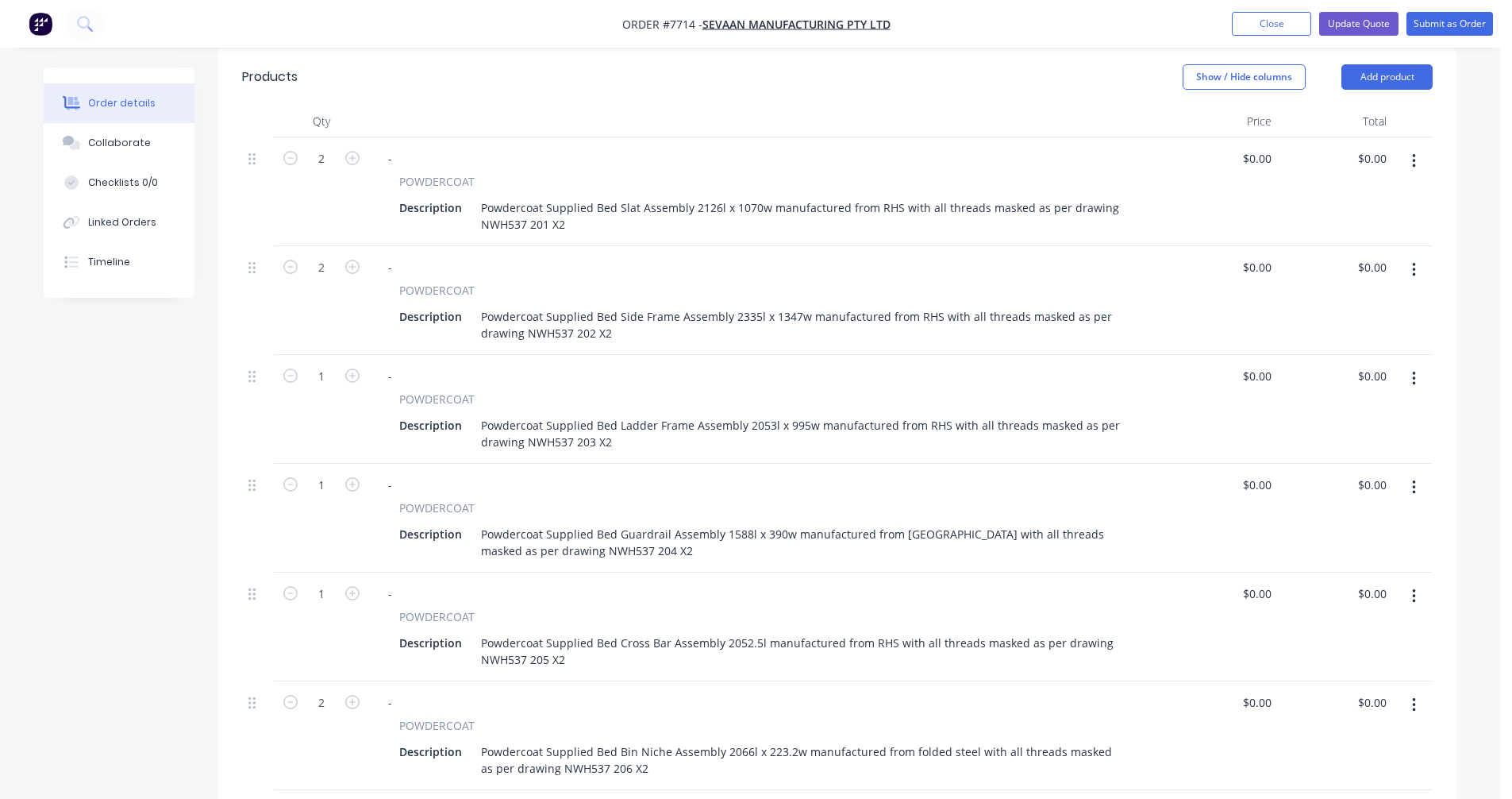
scroll to position [318, 0]
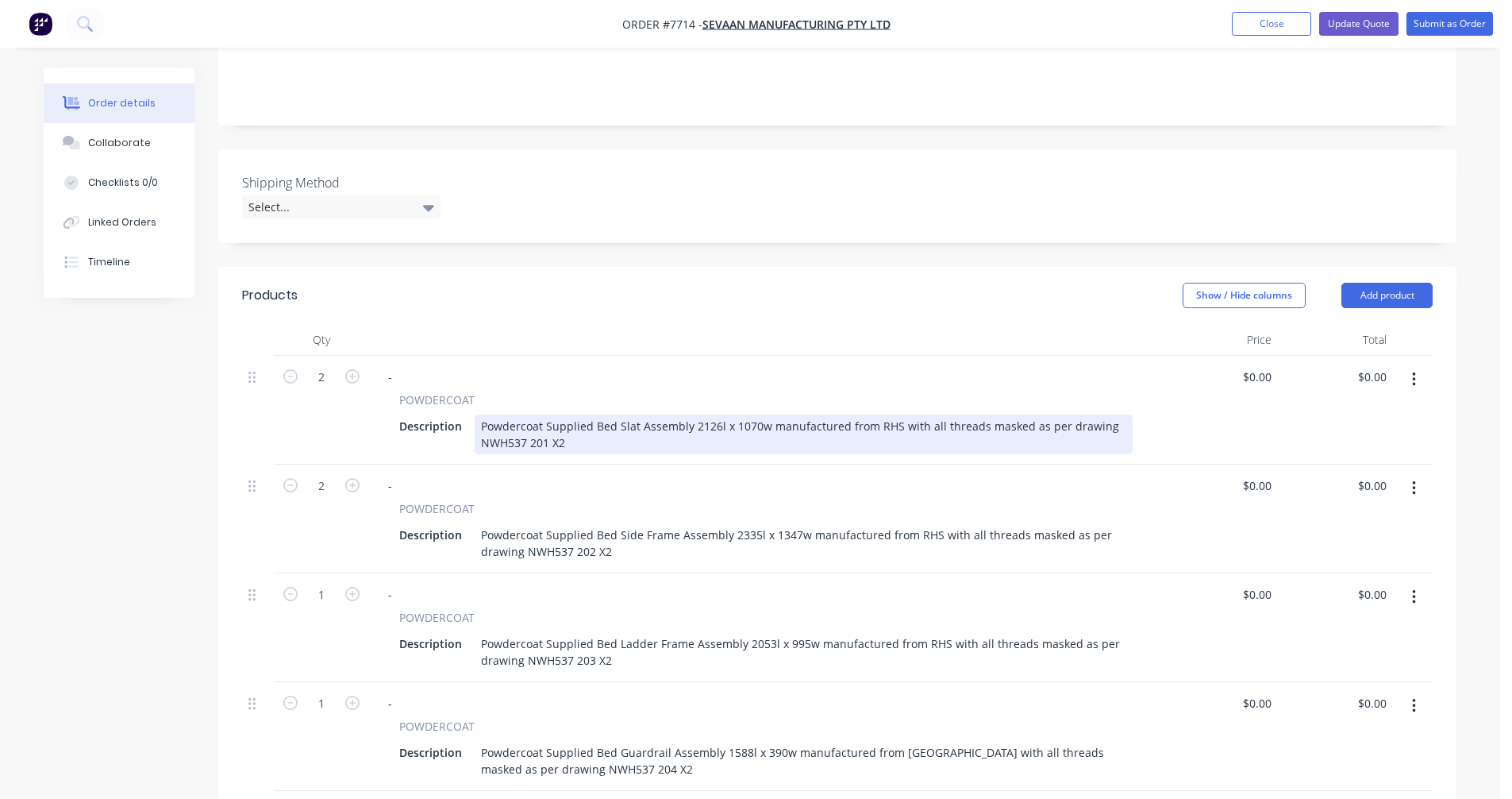
click at [810, 426] on div "Powdercoat Supplied Bed Slat Assembly 2126l x 1070w manufactured from RHS with …" at bounding box center [803, 435] width 658 height 40
type input "$140.00"
type input "$280.00"
type input "$96.40"
type input "$192.80"
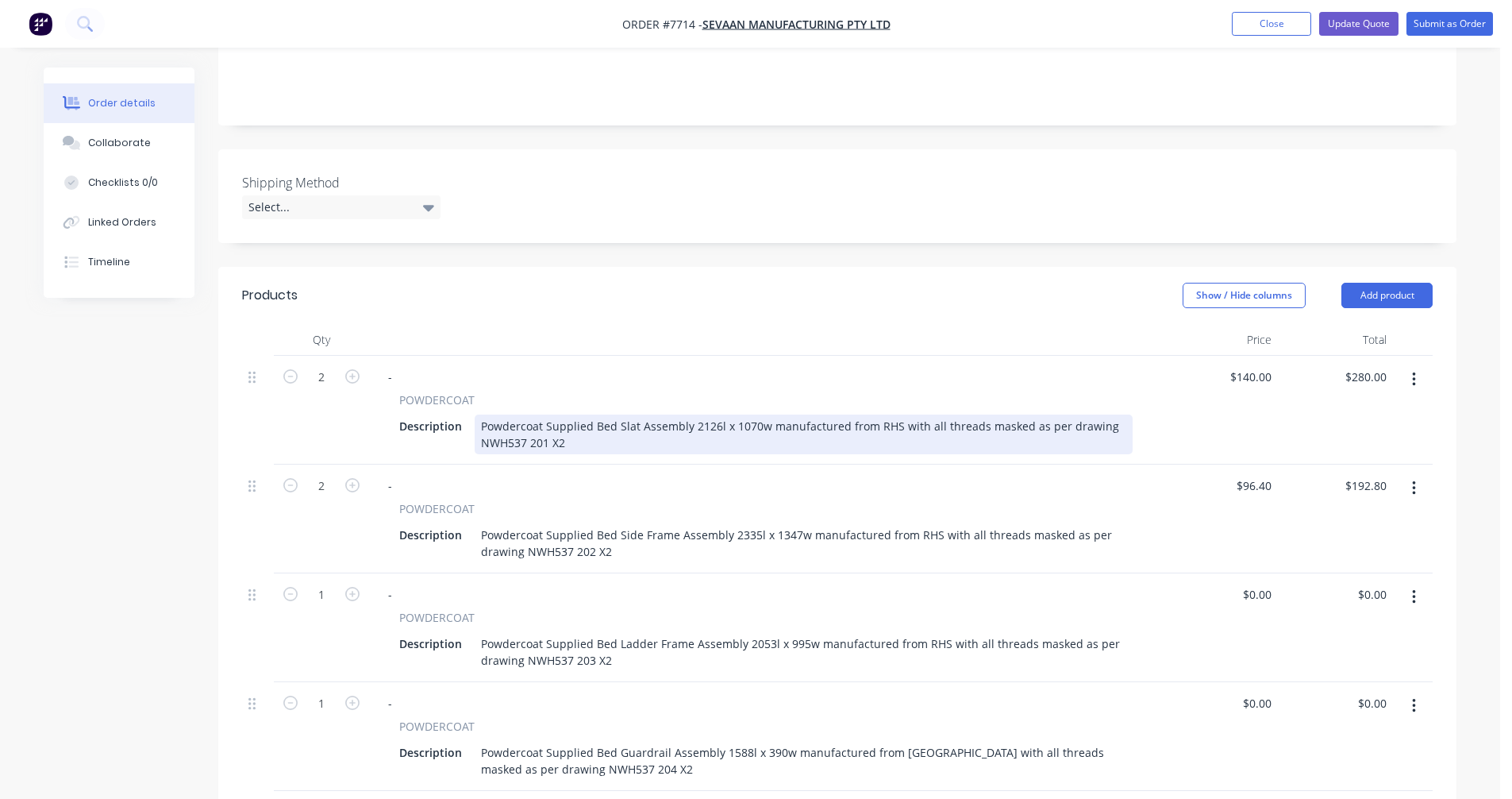
click at [947, 423] on div "Powdercoat Supplied Bed Slat Assembly 2126l x 1070w manufactured from RHS with …" at bounding box center [803, 435] width 658 height 40
type input "$108.00"
type input "$216.00"
type input "$140.00"
type input "$280.00"
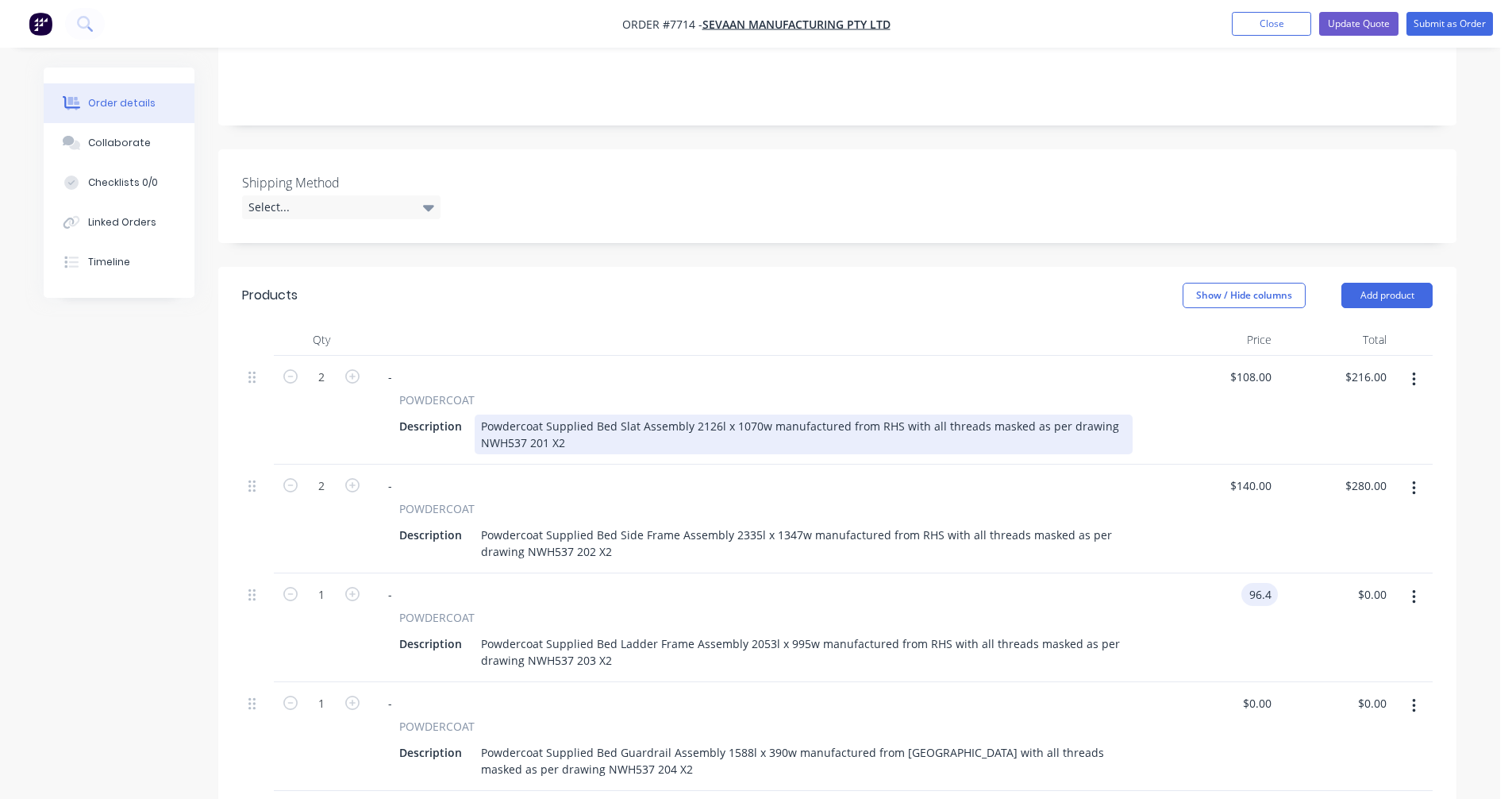
type input "$96.40"
type input "$34.80"
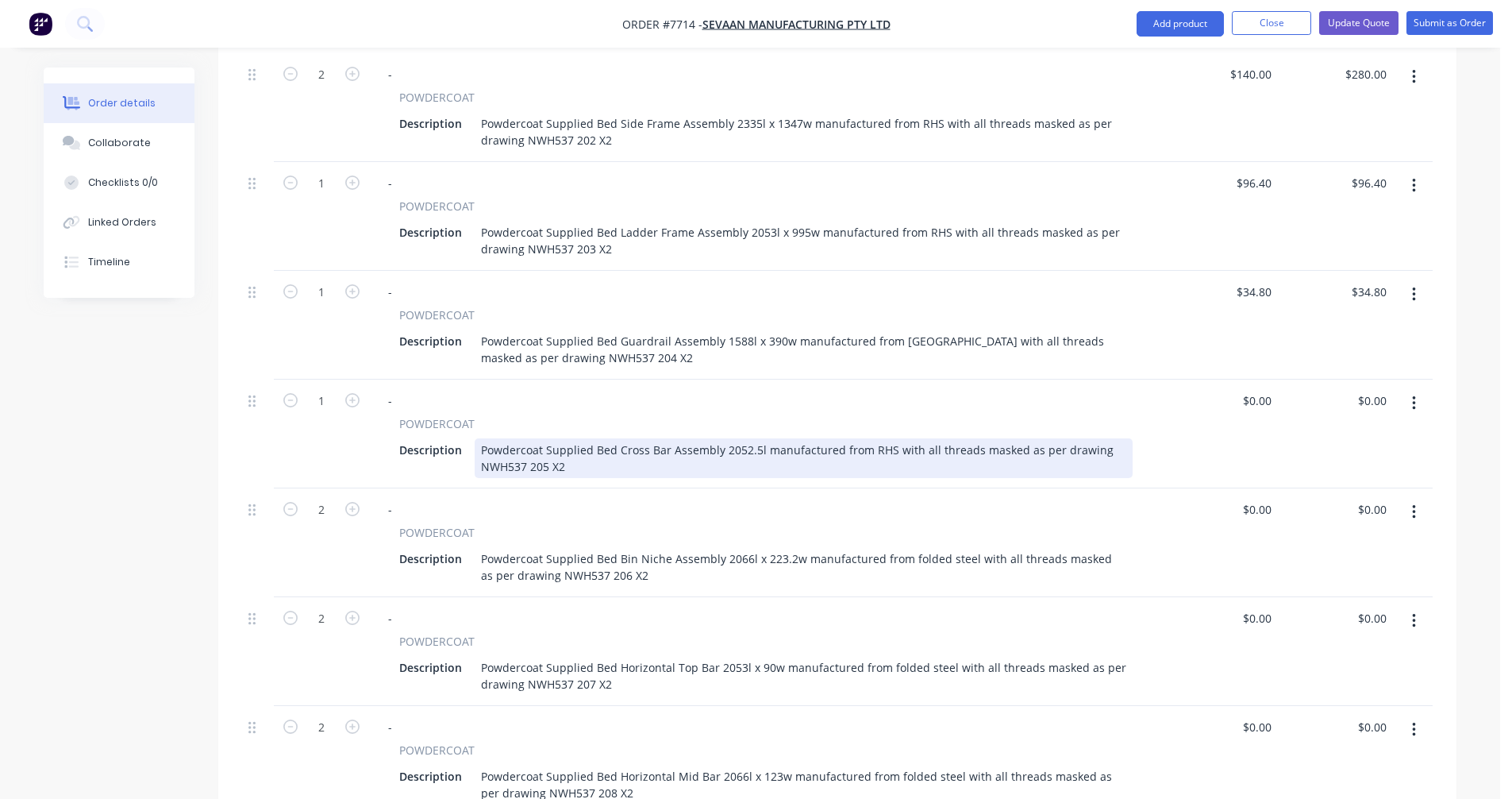
click at [724, 453] on div "Powdercoat Supplied Bed Cross Bar Assembly 2052.5l manufactured from RHS with a…" at bounding box center [803, 458] width 658 height 40
type input "$28.90"
type input "$0.00"
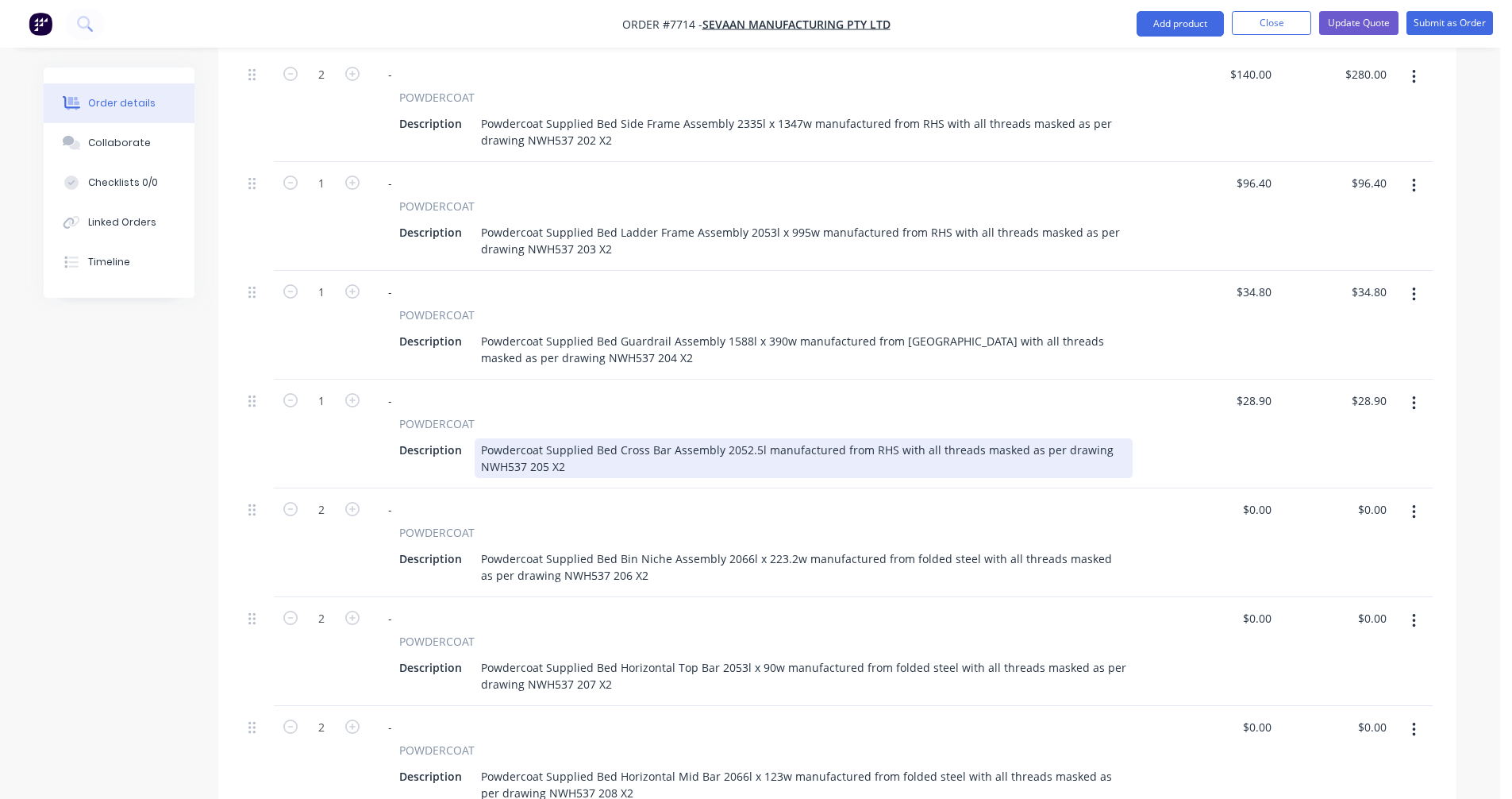
click at [724, 453] on div "Powdercoat Supplied Bed Cross Bar Assembly 2052.5l manufactured from RHS with a…" at bounding box center [803, 458] width 658 height 40
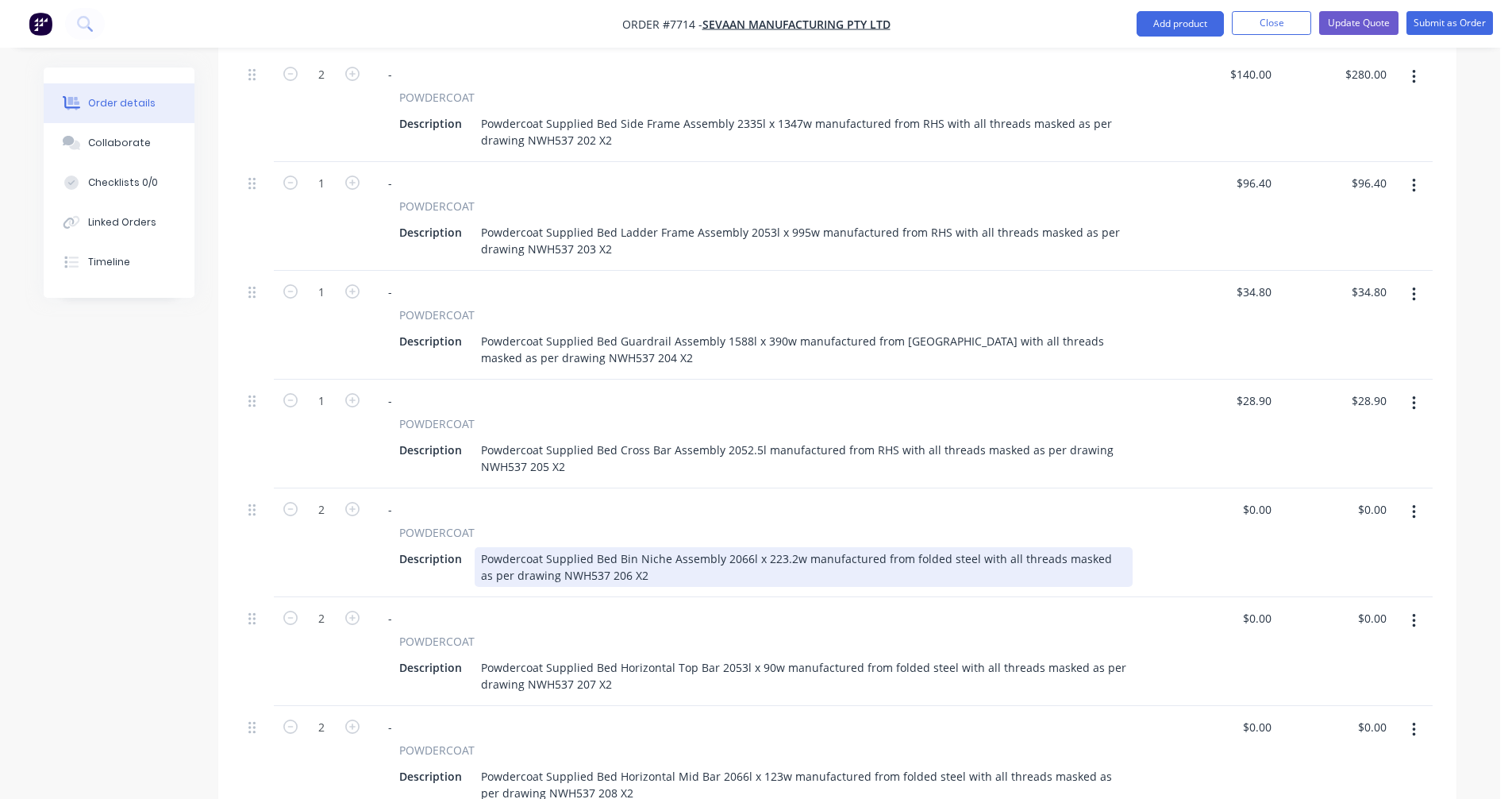
click at [749, 559] on div "Powdercoat Supplied Bed Bin Niche Assembly 2066l x 223.2w manufactured from fol…" at bounding box center [803, 566] width 658 height 40
type input "$31.70"
type input "$63.40"
type input "$28.90"
type input "$57.80"
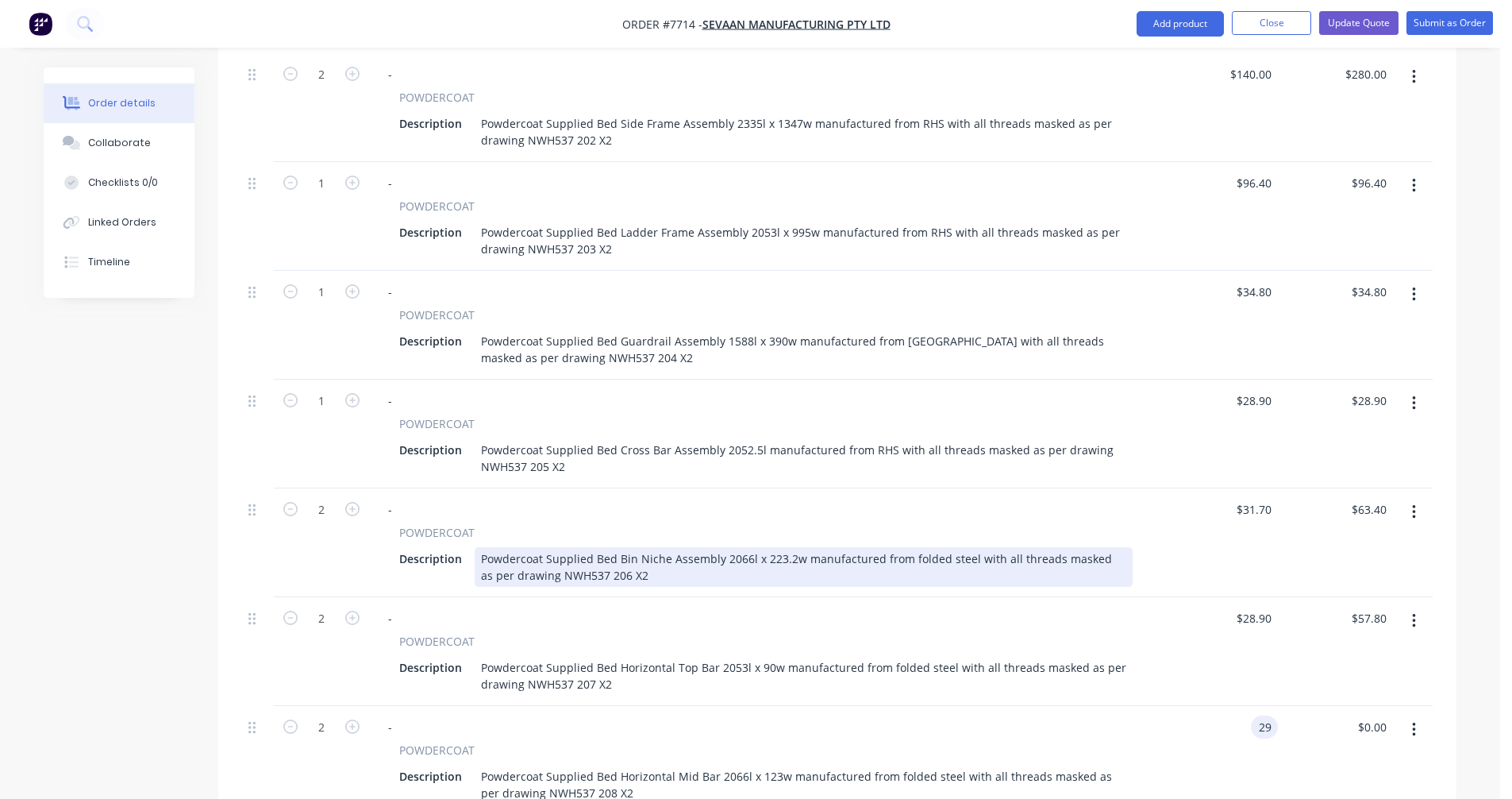
type input "$29.00"
type input "$58.00"
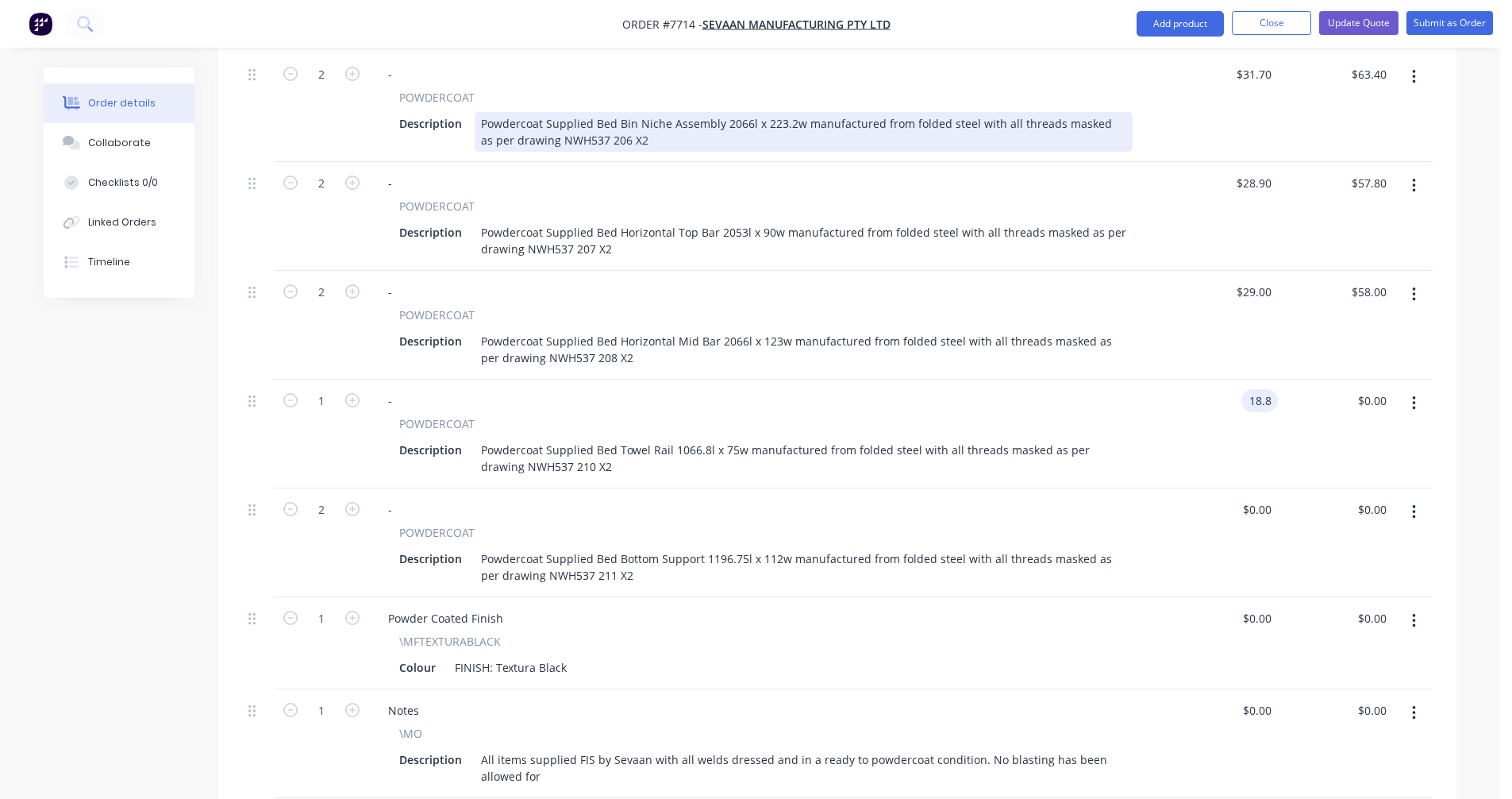
type input "$18.80"
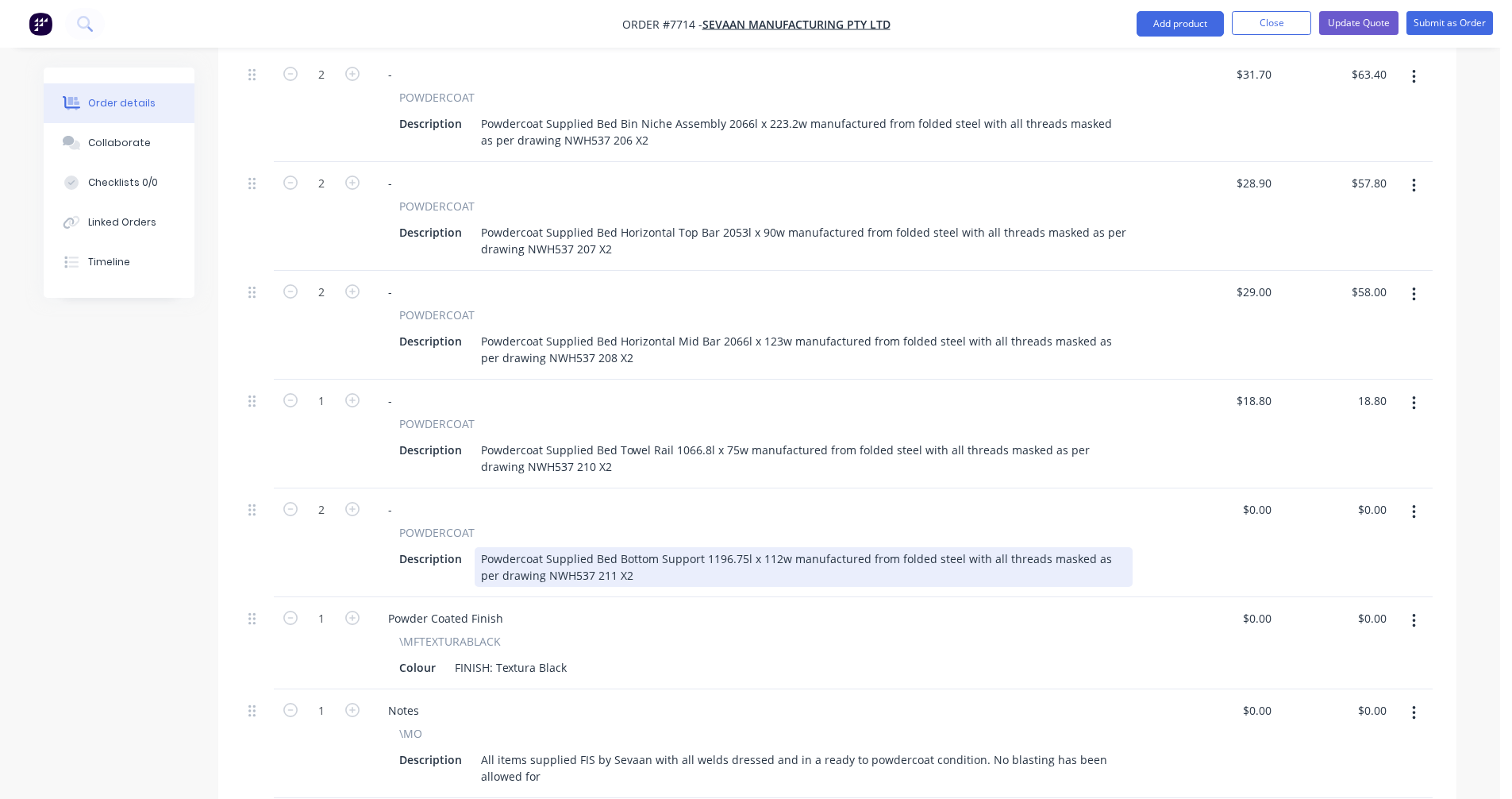
click at [593, 565] on div "Powdercoat Supplied Bed Bottom Support 1196.75l x 112w manufactured from folded…" at bounding box center [803, 566] width 658 height 40
type input "$18.80"
type input "$17.40"
type input "$34.80"
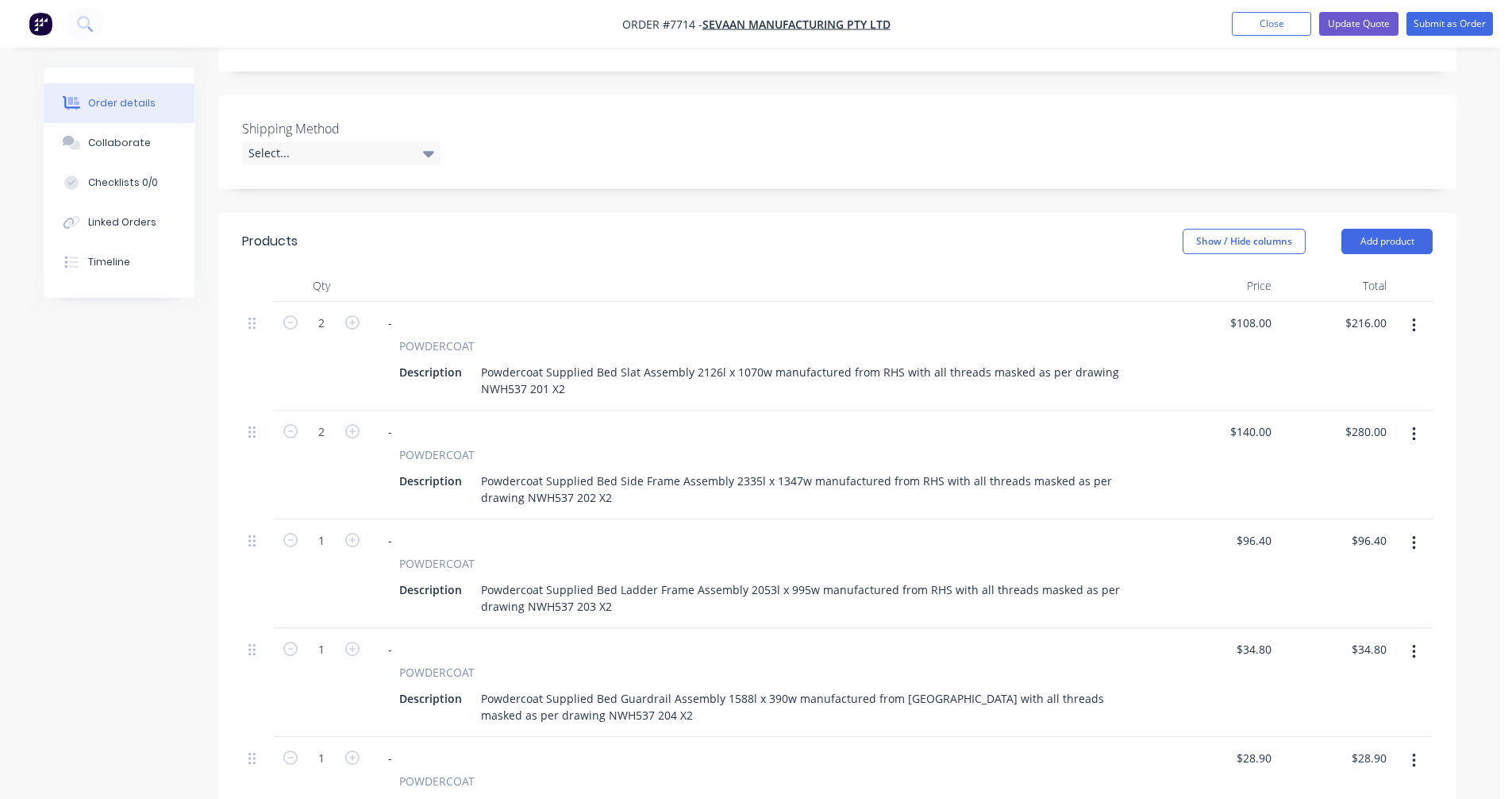
scroll to position [370, 0]
click at [1348, 22] on button "Update Quote" at bounding box center [1359, 24] width 79 height 24
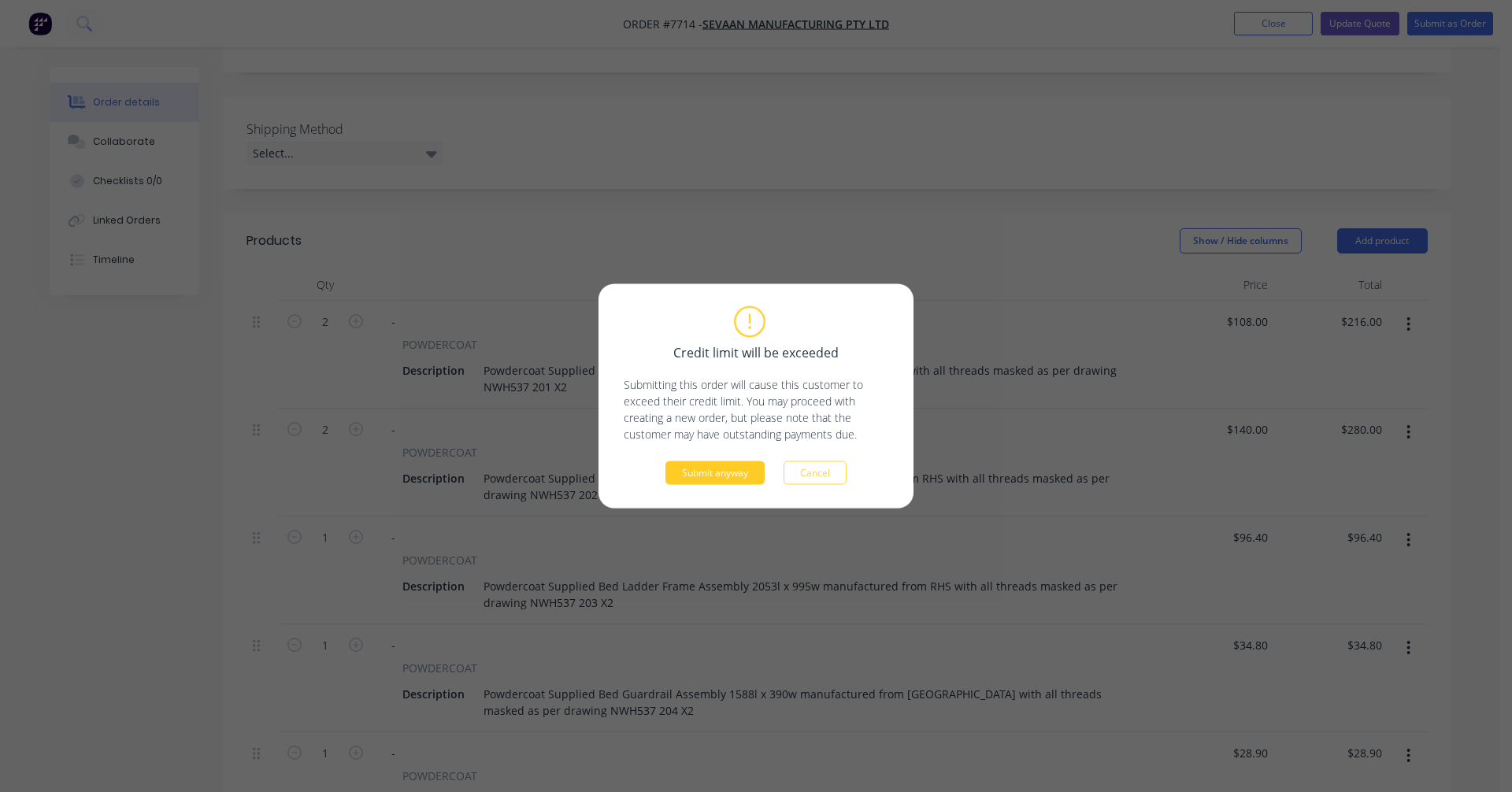
click at [720, 469] on button "Submit anyway" at bounding box center [715, 473] width 99 height 24
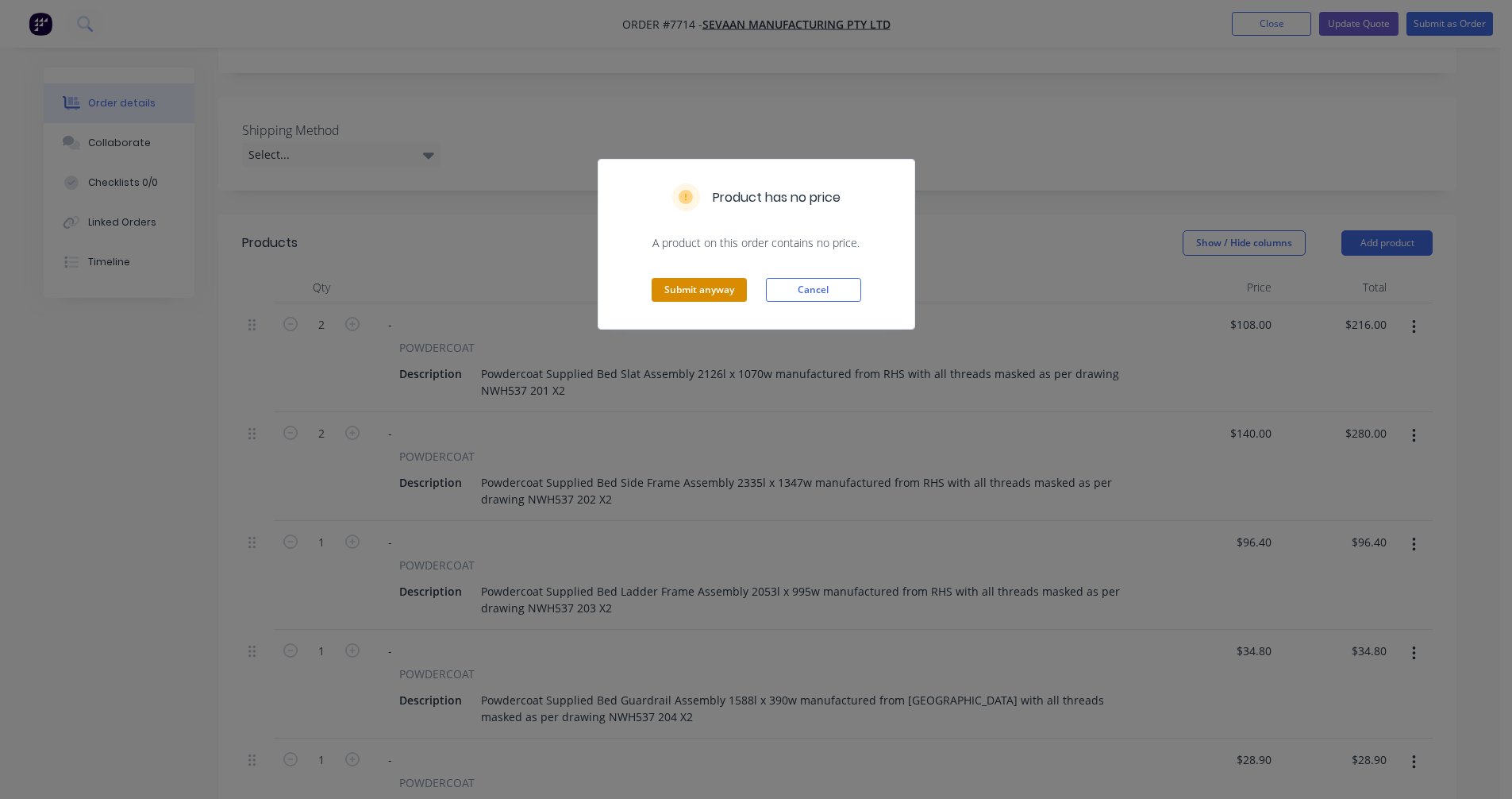
click at [710, 283] on button "Submit anyway" at bounding box center [699, 290] width 95 height 24
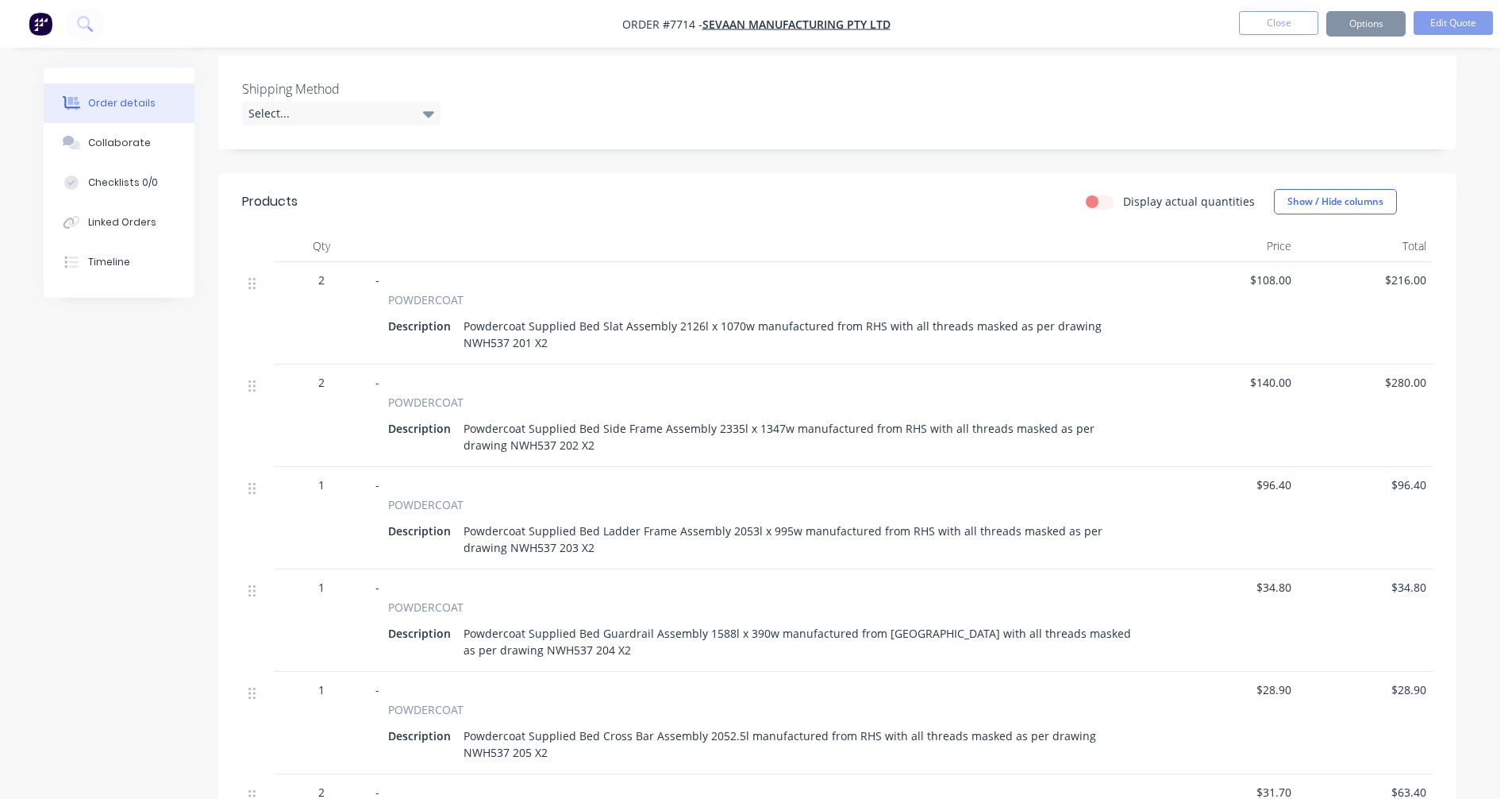
scroll to position [329, 0]
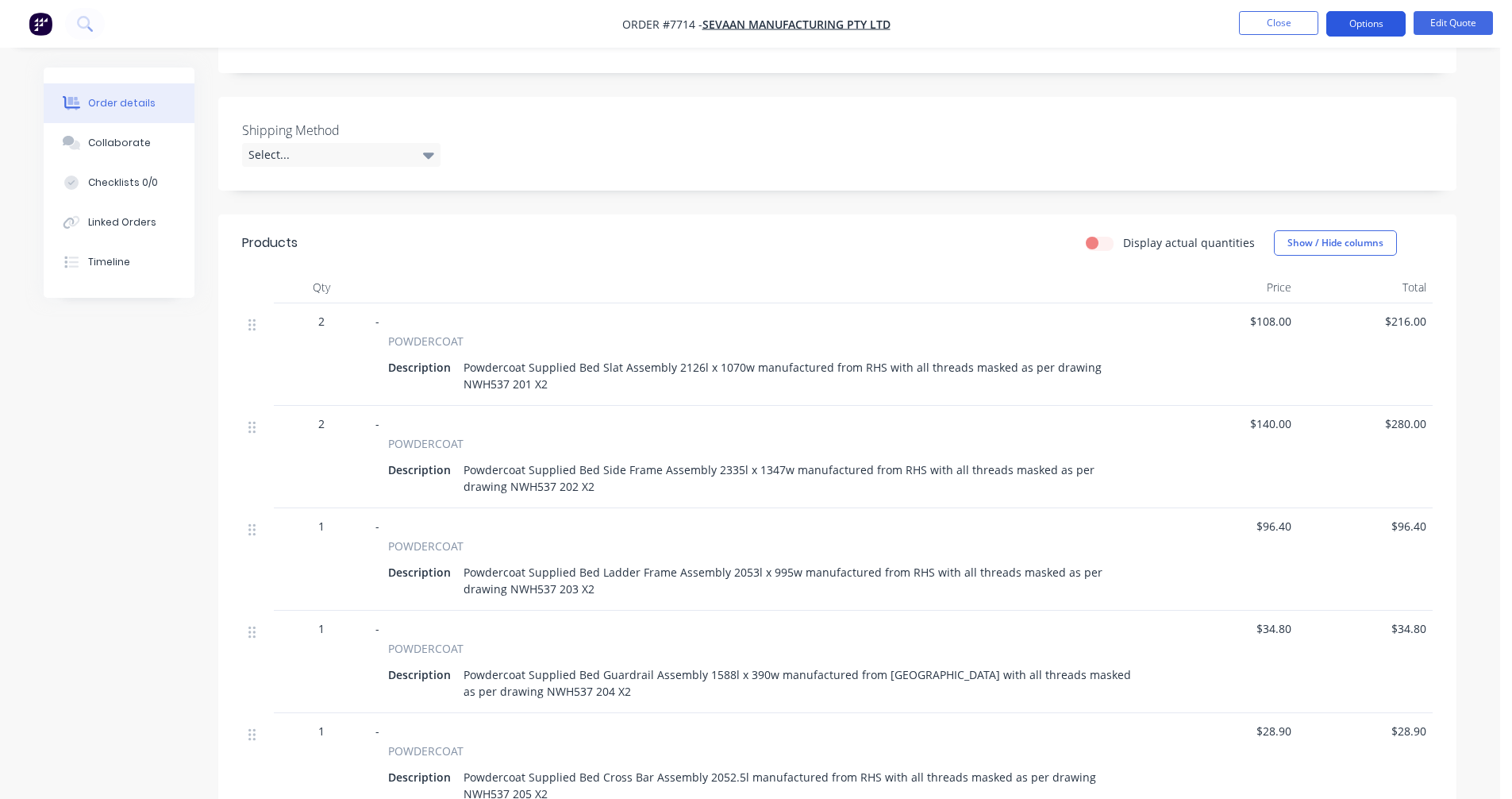
click at [1368, 18] on button "Options" at bounding box center [1366, 24] width 79 height 26
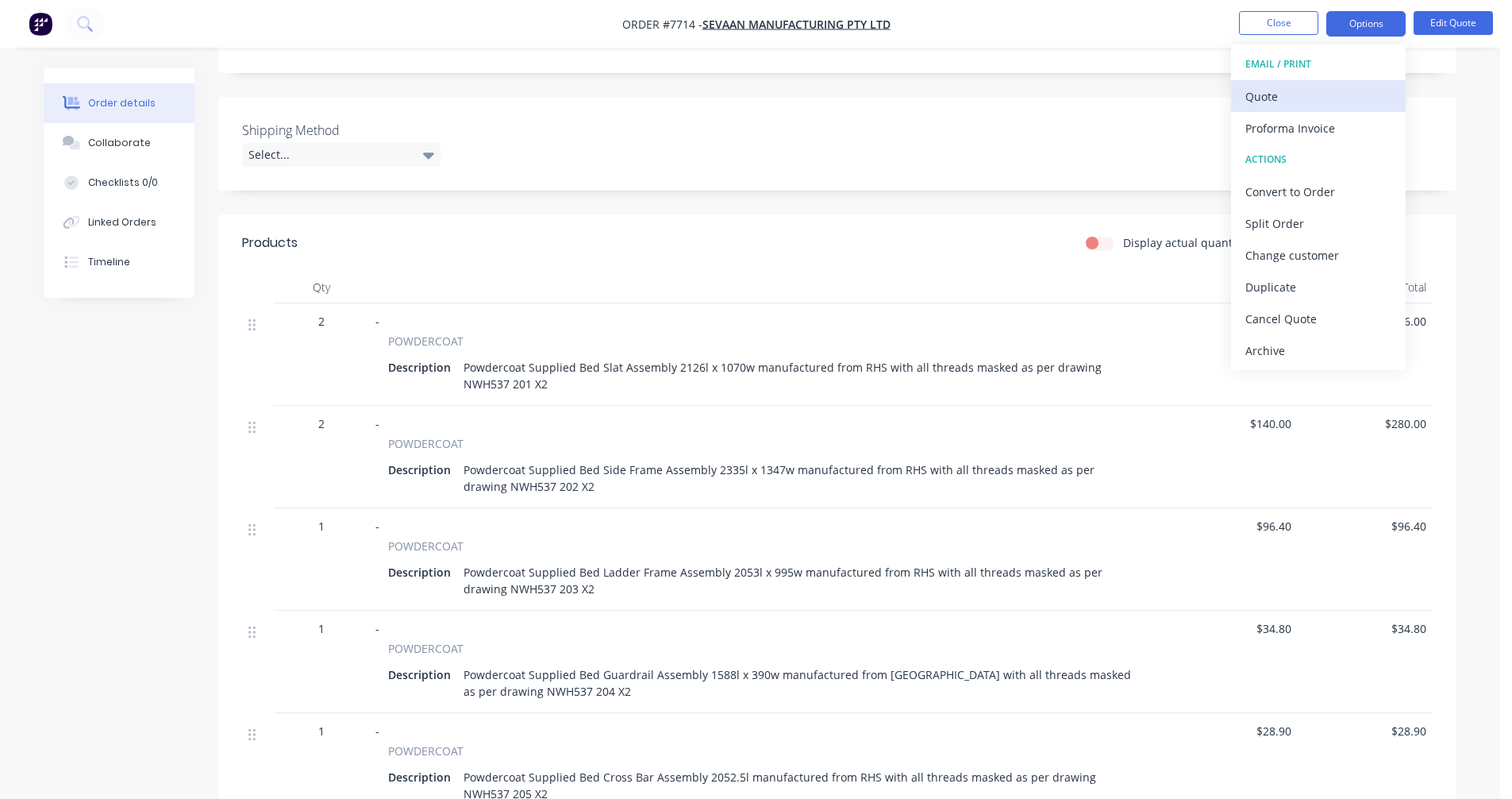
click at [1276, 94] on div "Quote" at bounding box center [1318, 96] width 146 height 23
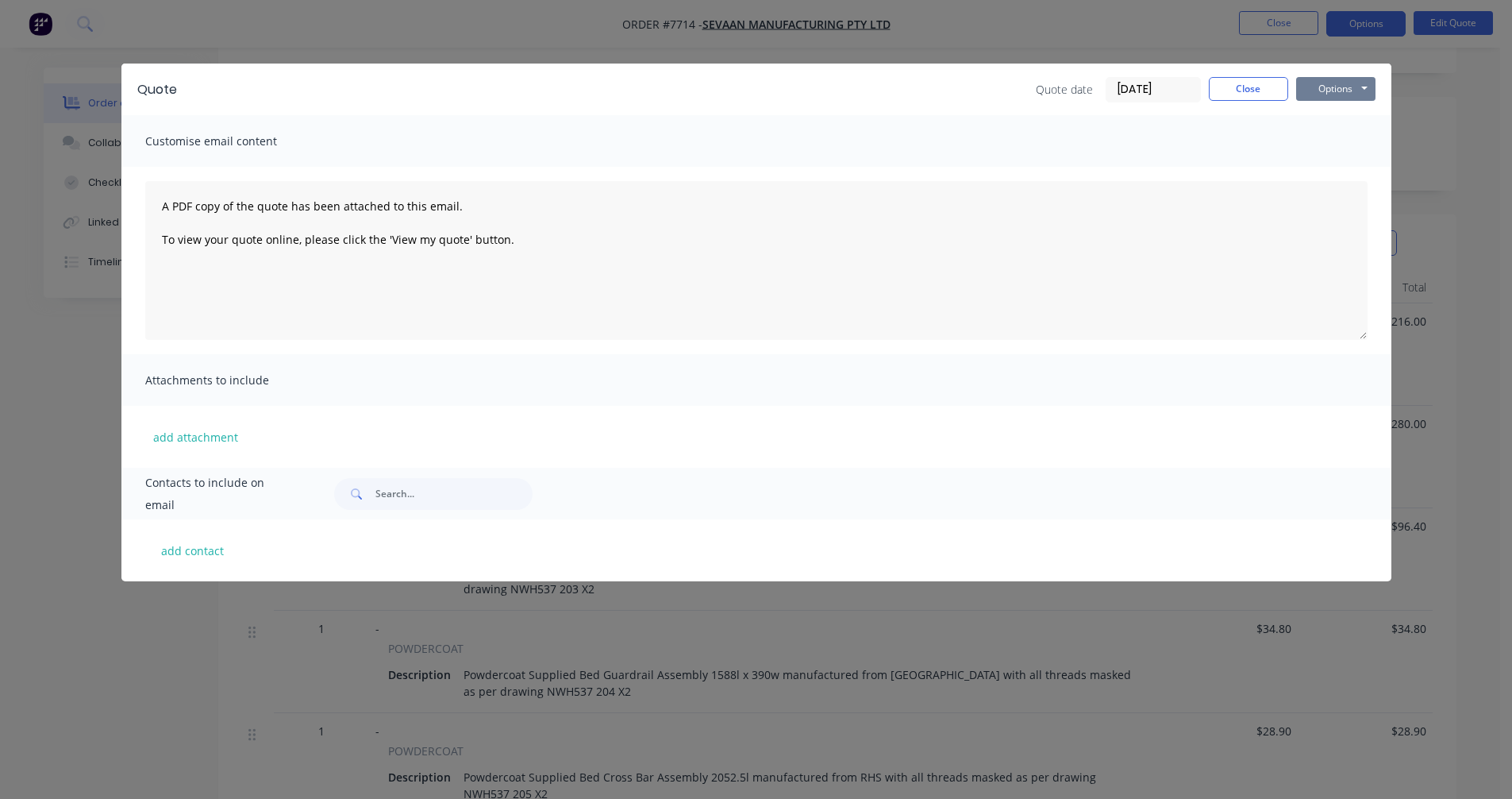
click at [1312, 85] on button "Options" at bounding box center [1335, 89] width 79 height 24
click at [1340, 119] on button "Preview" at bounding box center [1346, 117] width 102 height 26
click at [1256, 88] on button "Close" at bounding box center [1248, 89] width 79 height 24
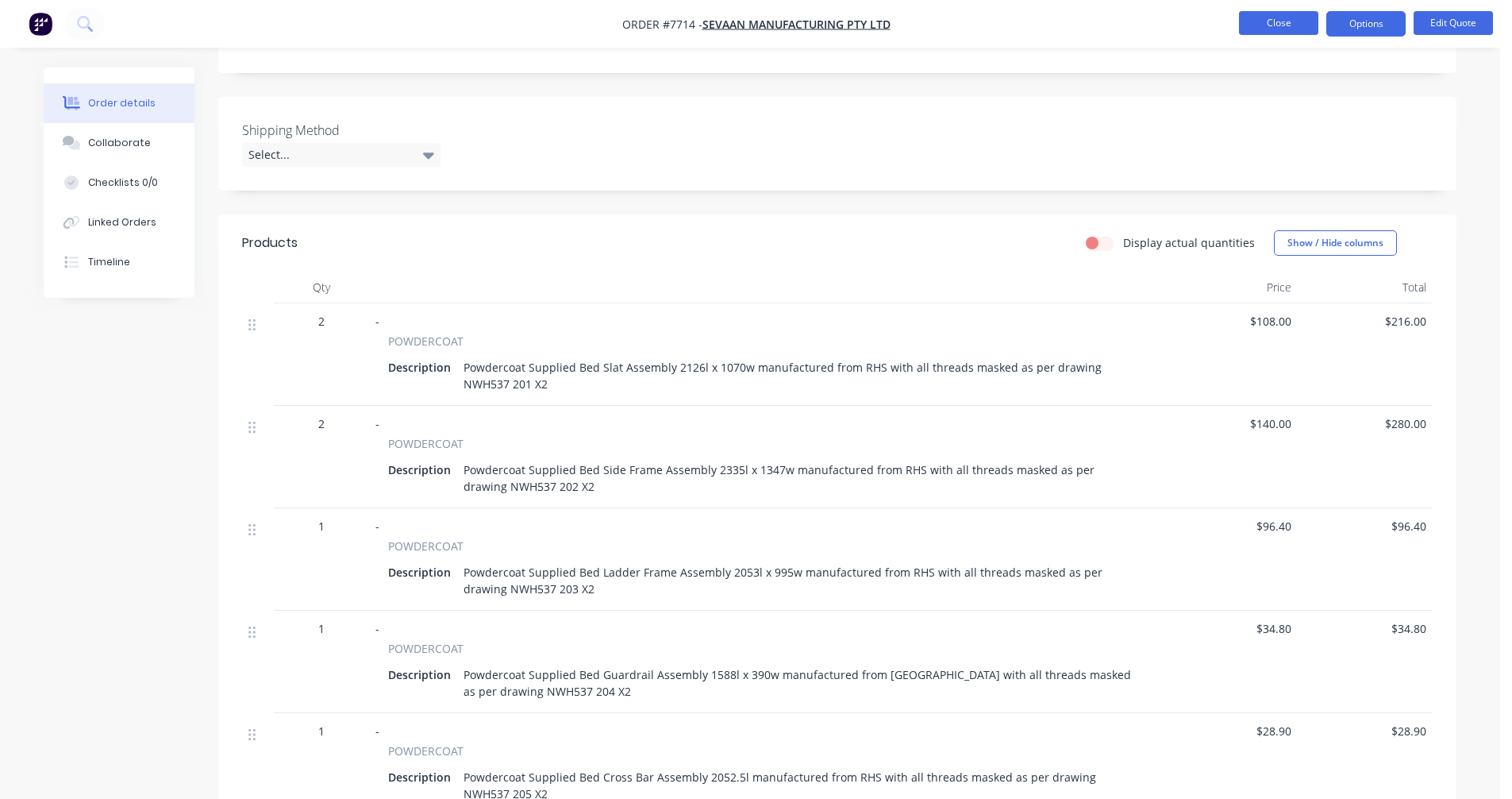
click at [1283, 21] on button "Close" at bounding box center [1278, 23] width 79 height 24
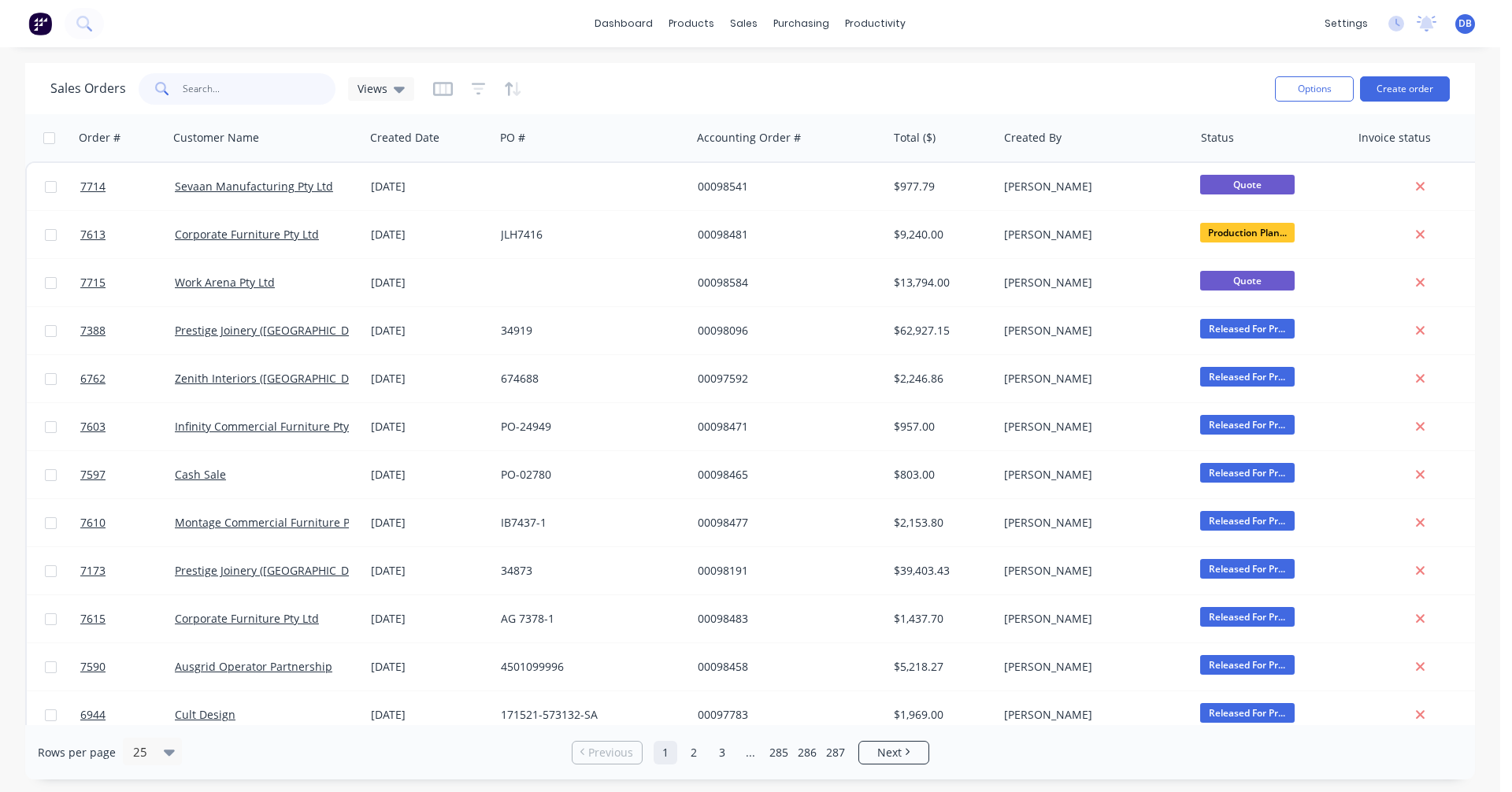
click at [201, 88] on input "text" at bounding box center [259, 89] width 153 height 31
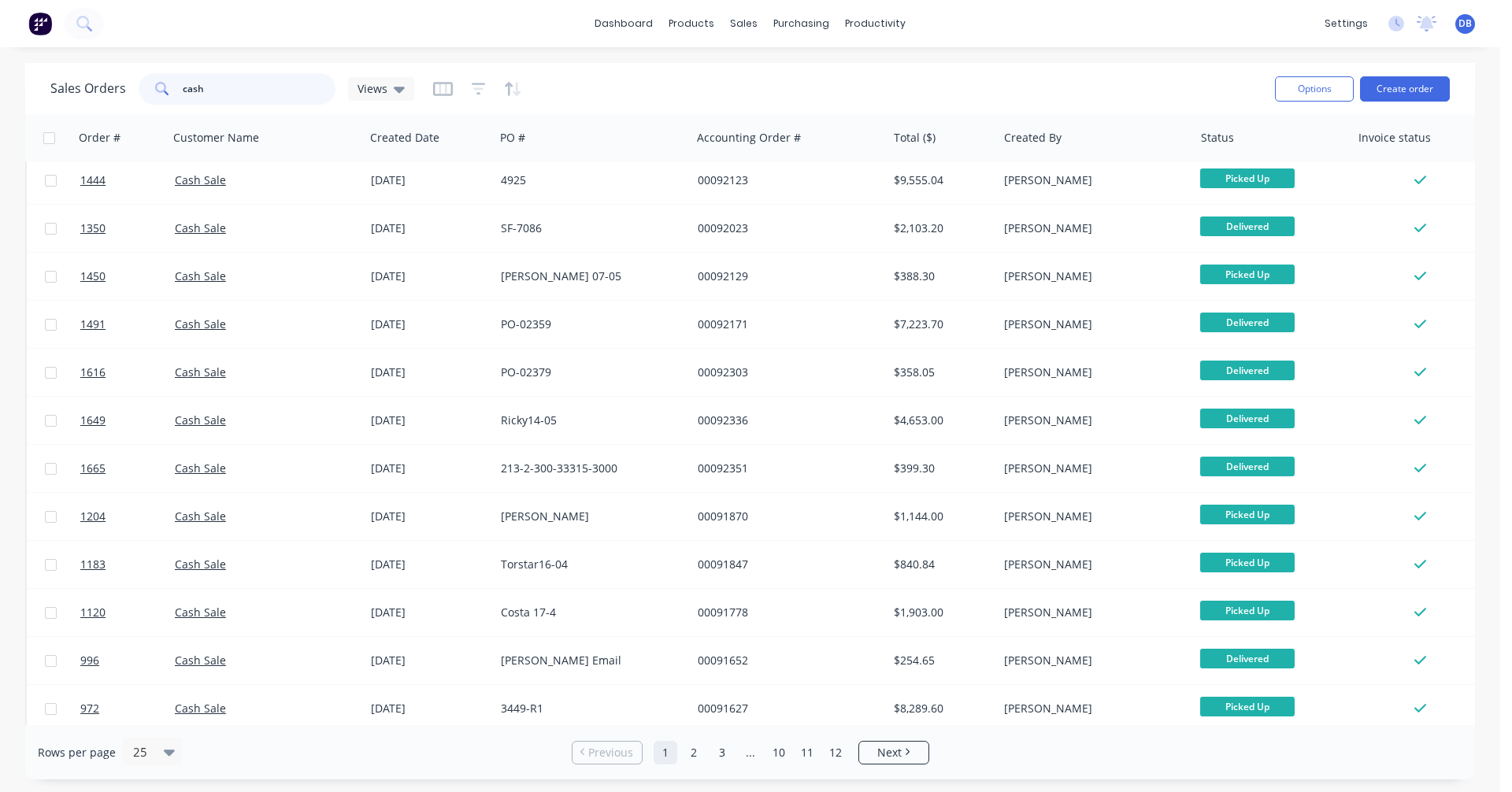
scroll to position [630, 0]
click at [879, 747] on span "Next" at bounding box center [889, 753] width 25 height 16
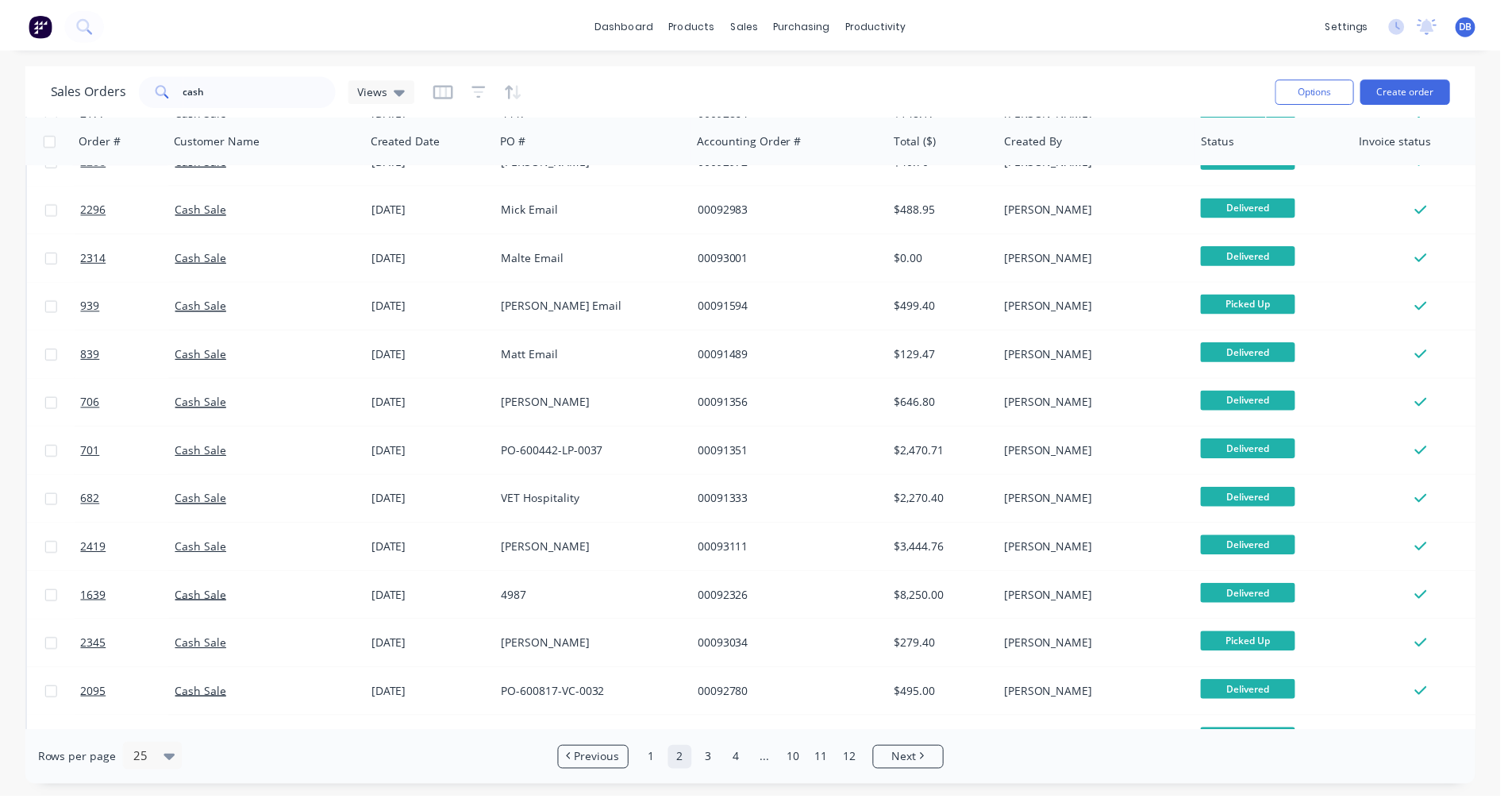
scroll to position [0, 0]
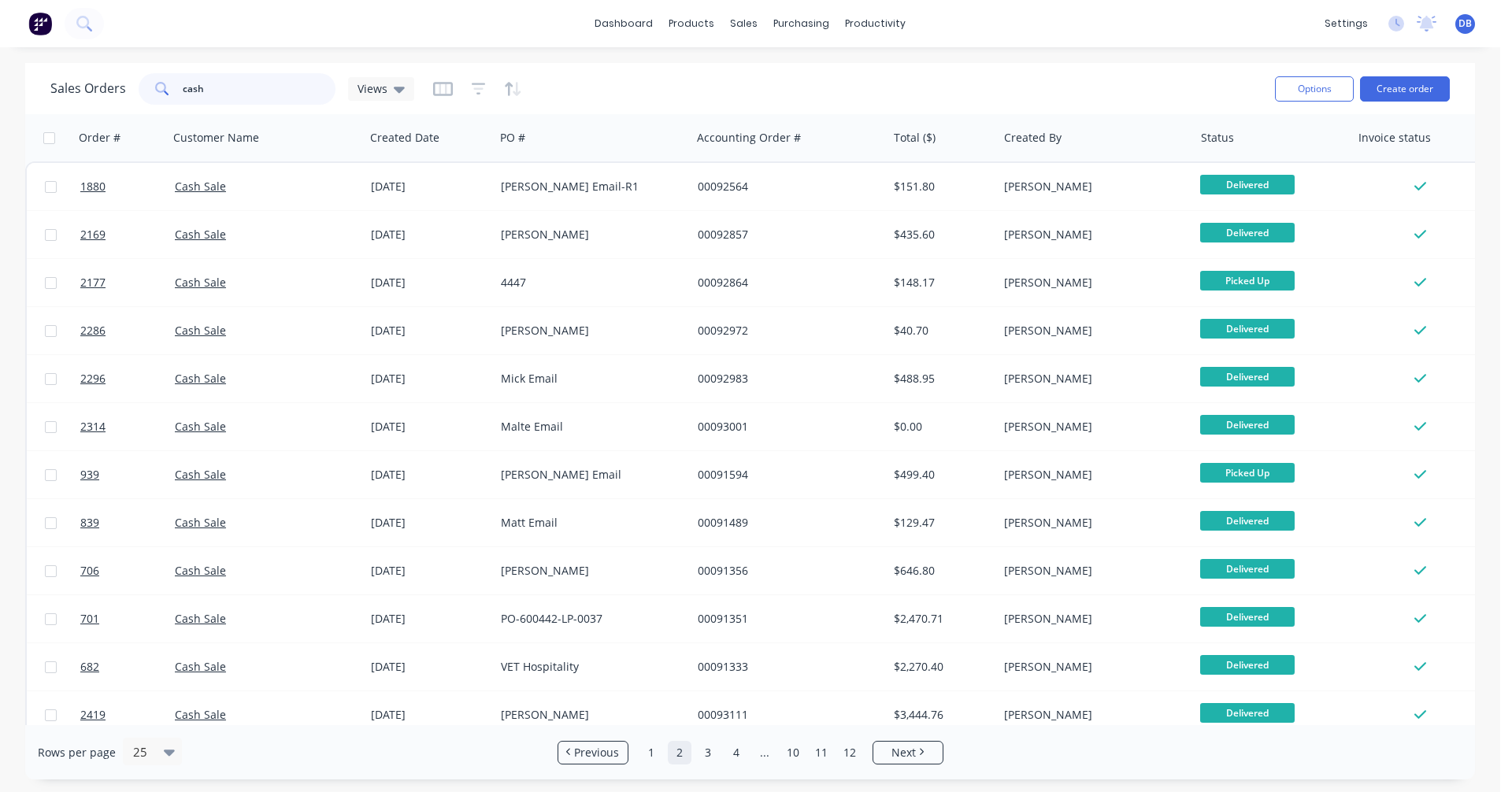
drag, startPoint x: 224, startPoint y: 91, endPoint x: 132, endPoint y: 89, distance: 92.0
click at [132, 89] on div "Sales Orders cash Views" at bounding box center [232, 89] width 363 height 31
type input "02778"
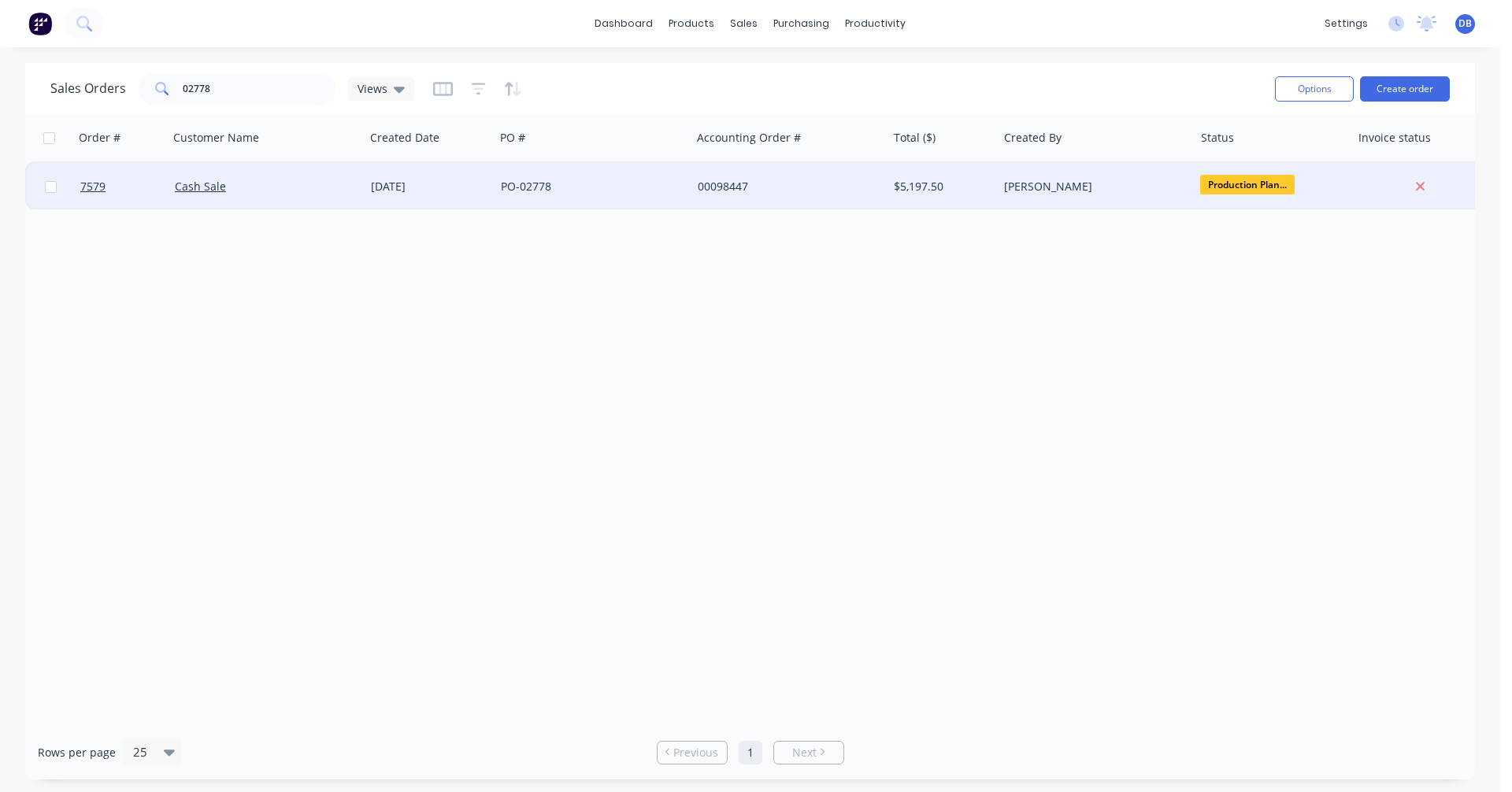
click at [534, 181] on div "PO-02778" at bounding box center [588, 186] width 175 height 16
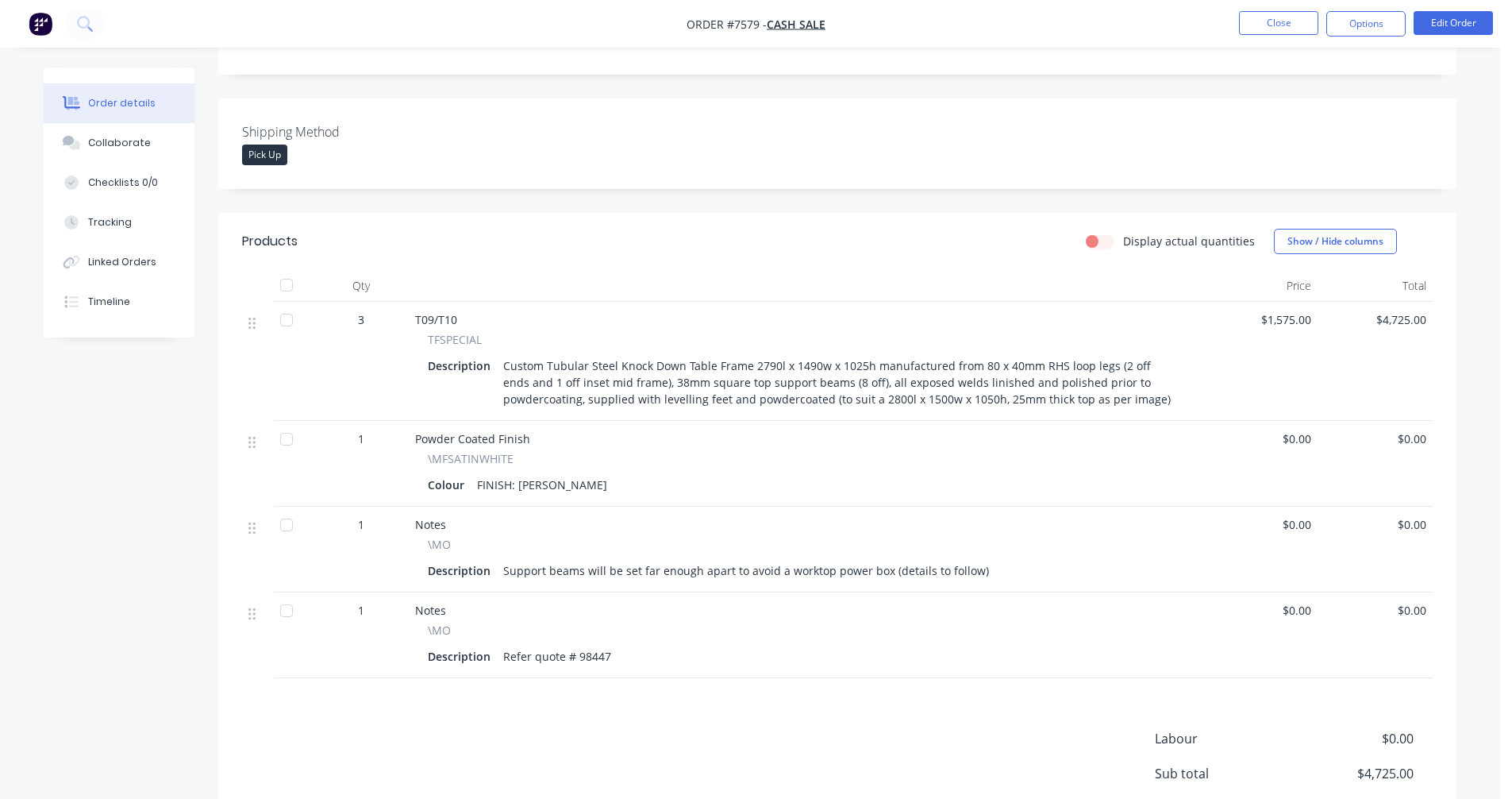
scroll to position [318, 0]
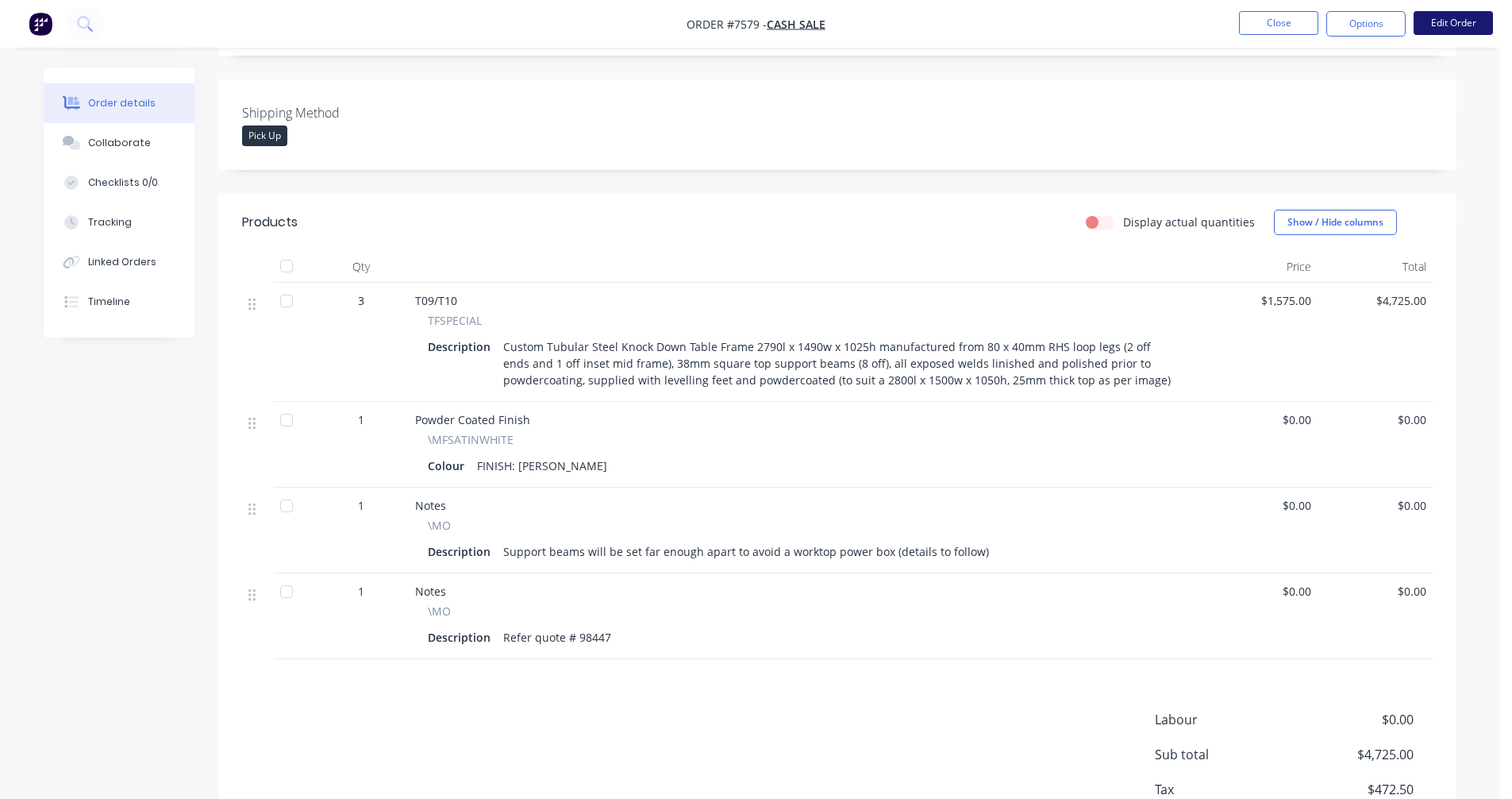
click at [1460, 17] on button "Edit Order" at bounding box center [1453, 23] width 79 height 24
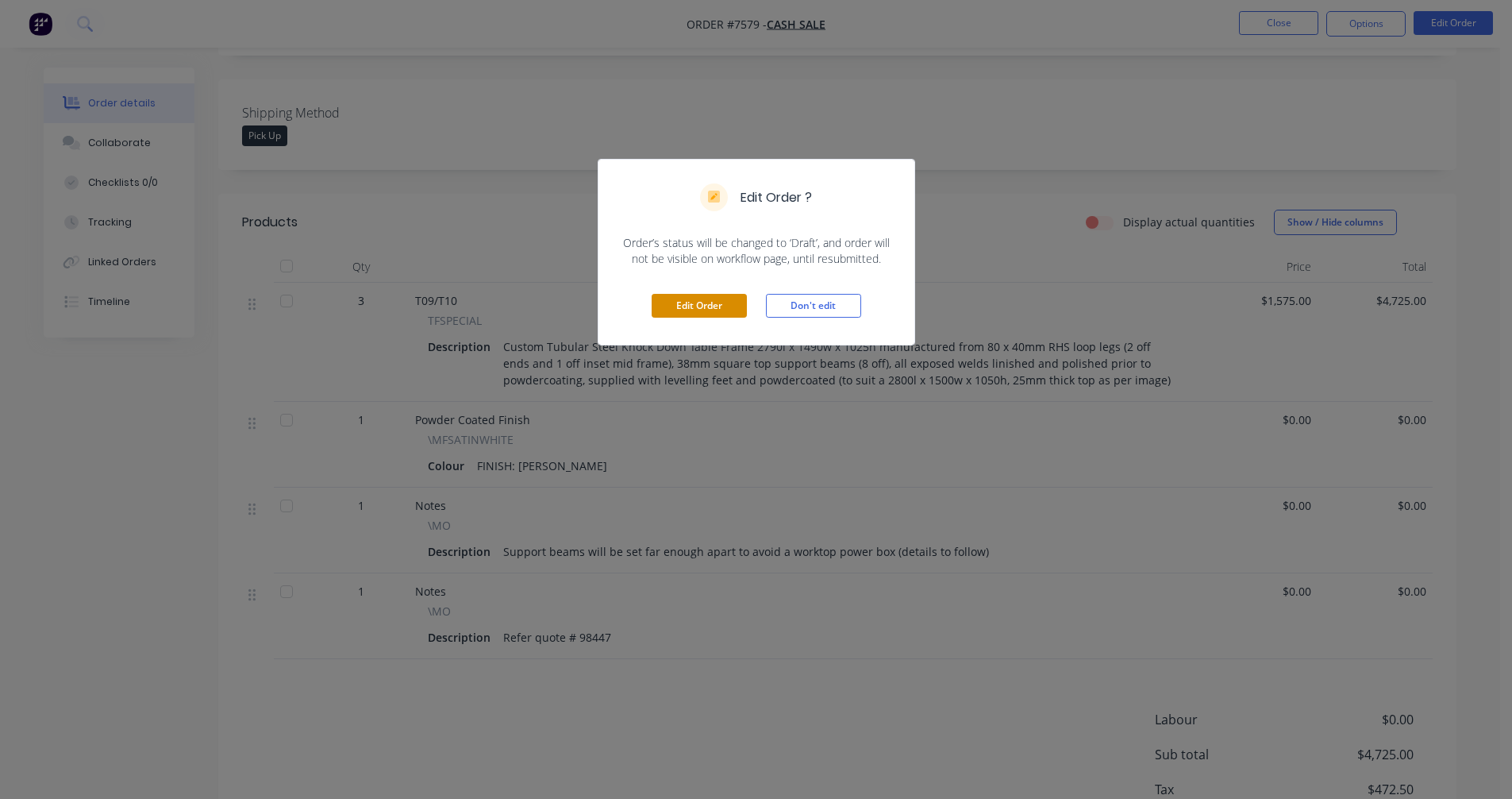
click at [683, 303] on button "Edit Order" at bounding box center [699, 306] width 95 height 24
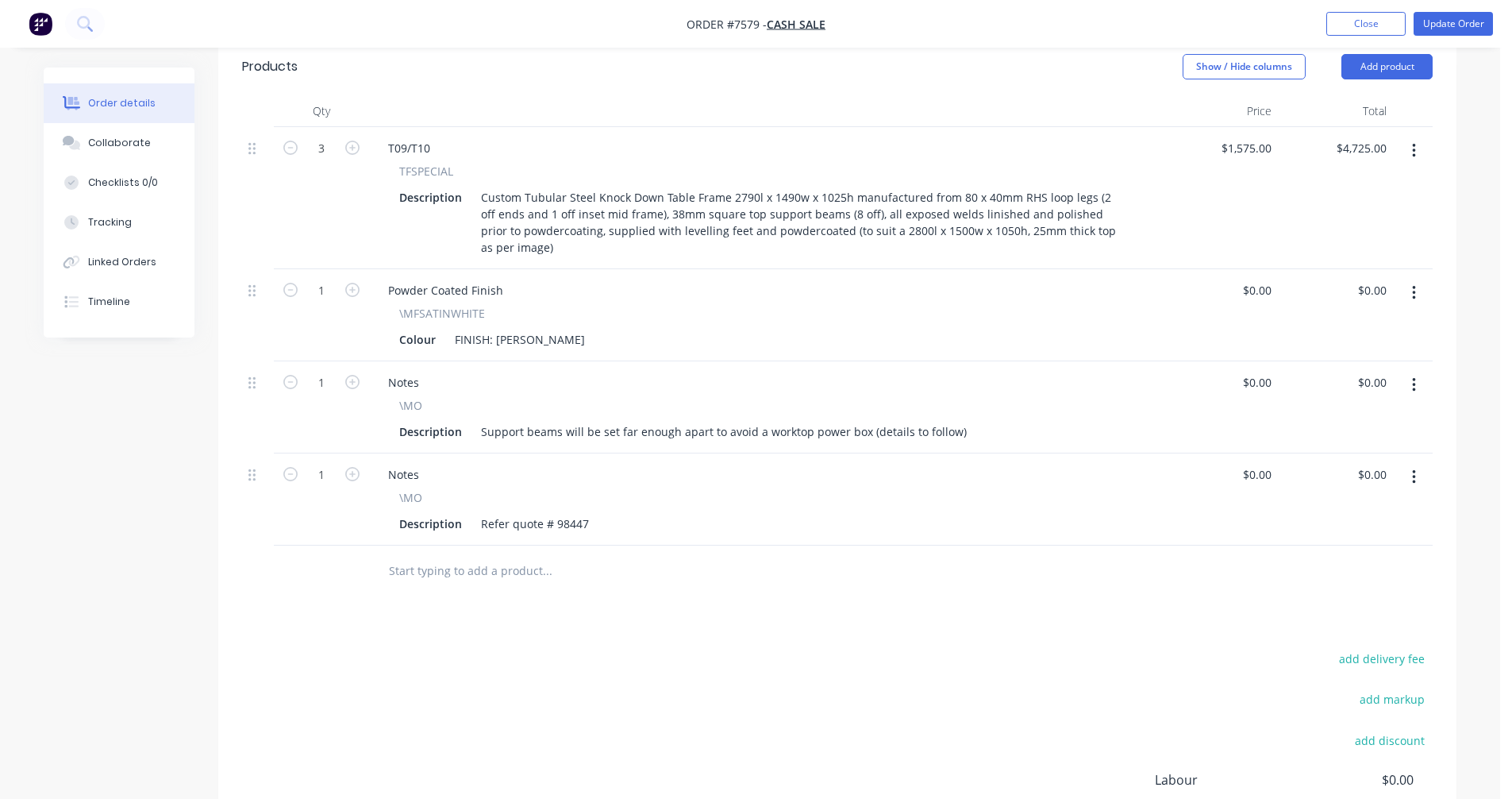
scroll to position [476, 0]
drag, startPoint x: 956, startPoint y: 430, endPoint x: 863, endPoint y: 431, distance: 93.0
click at [863, 431] on div "Support beams will be set far enough apart to avoid a worktop power box (detail…" at bounding box center [724, 430] width 499 height 23
click at [523, 430] on div "Support beams will be set far enough apart to avoid a centrally located CMS UC-…" at bounding box center [754, 430] width 558 height 23
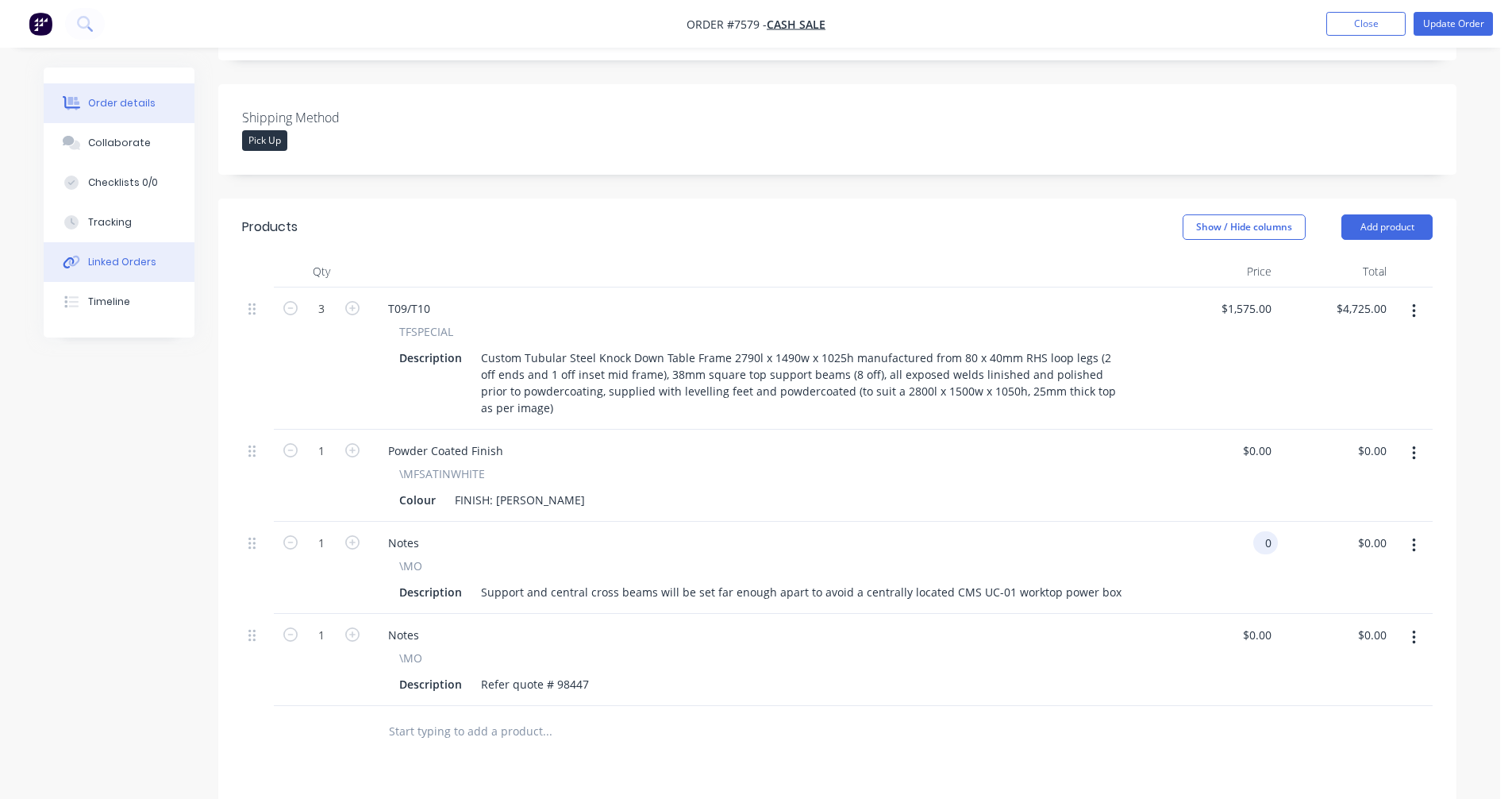
scroll to position [158, 0]
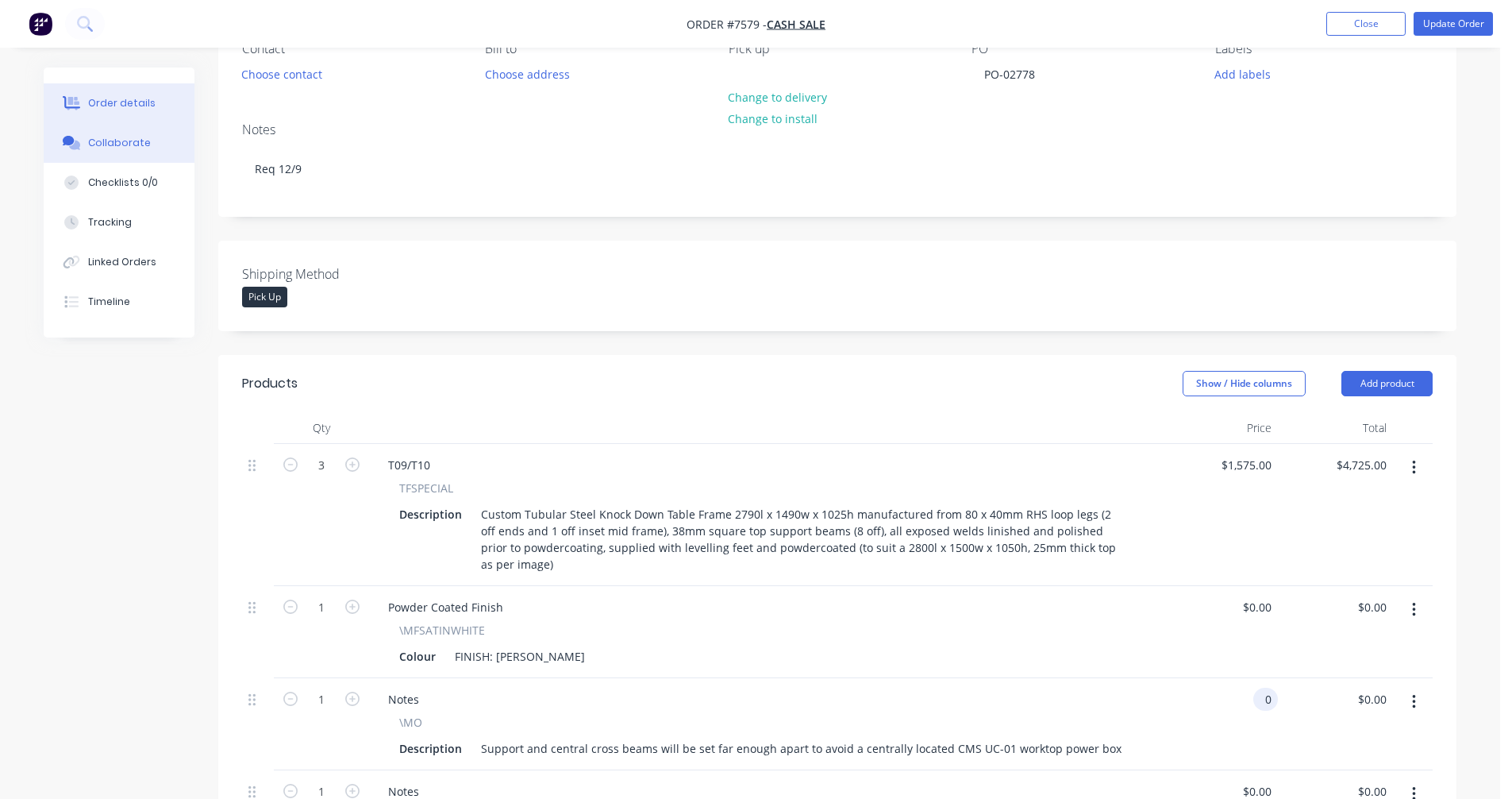
type input "$0.00"
click at [122, 140] on div "Collaborate" at bounding box center [119, 143] width 62 height 14
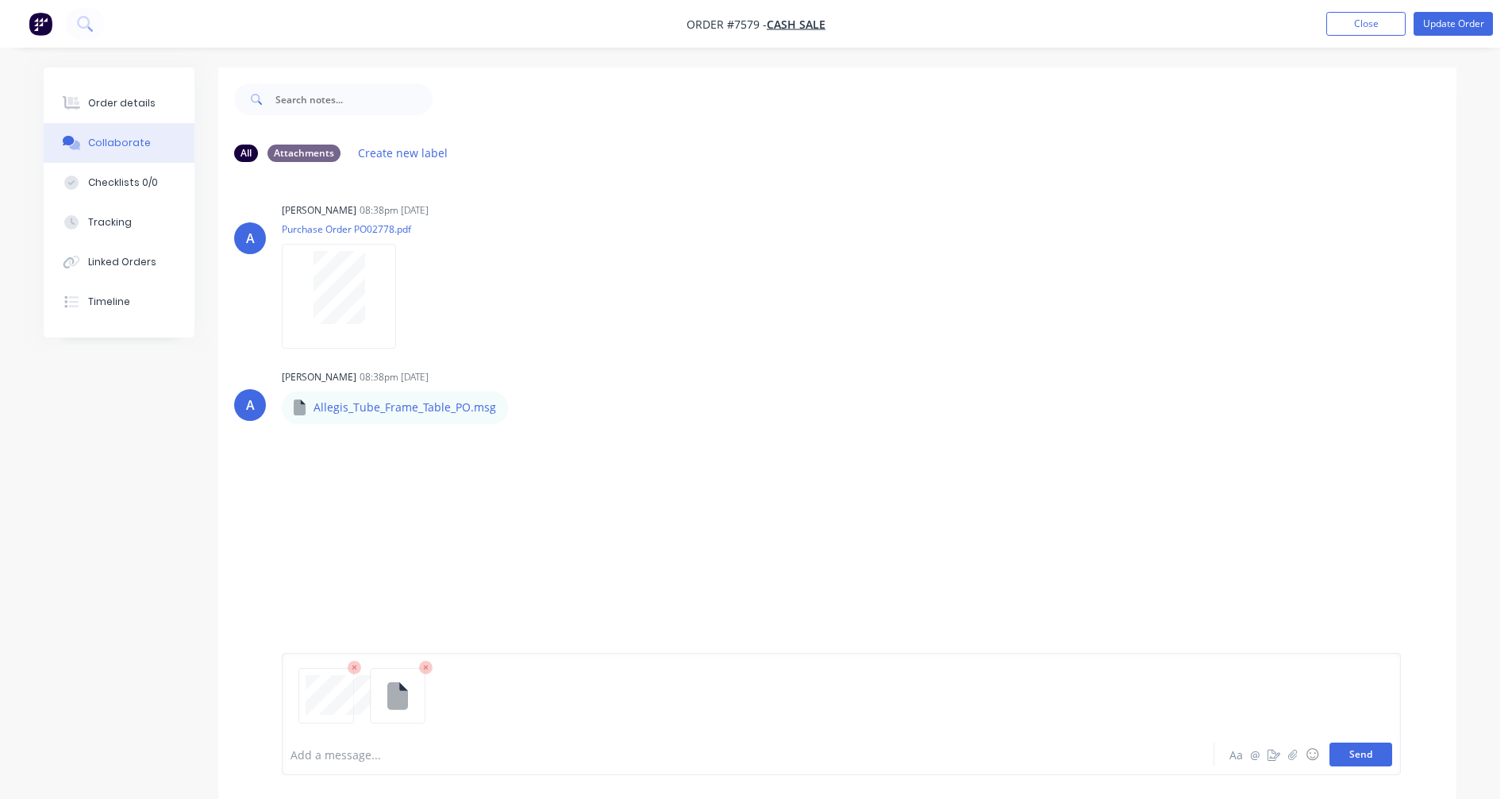
click at [1360, 753] on button "Send" at bounding box center [1360, 754] width 62 height 24
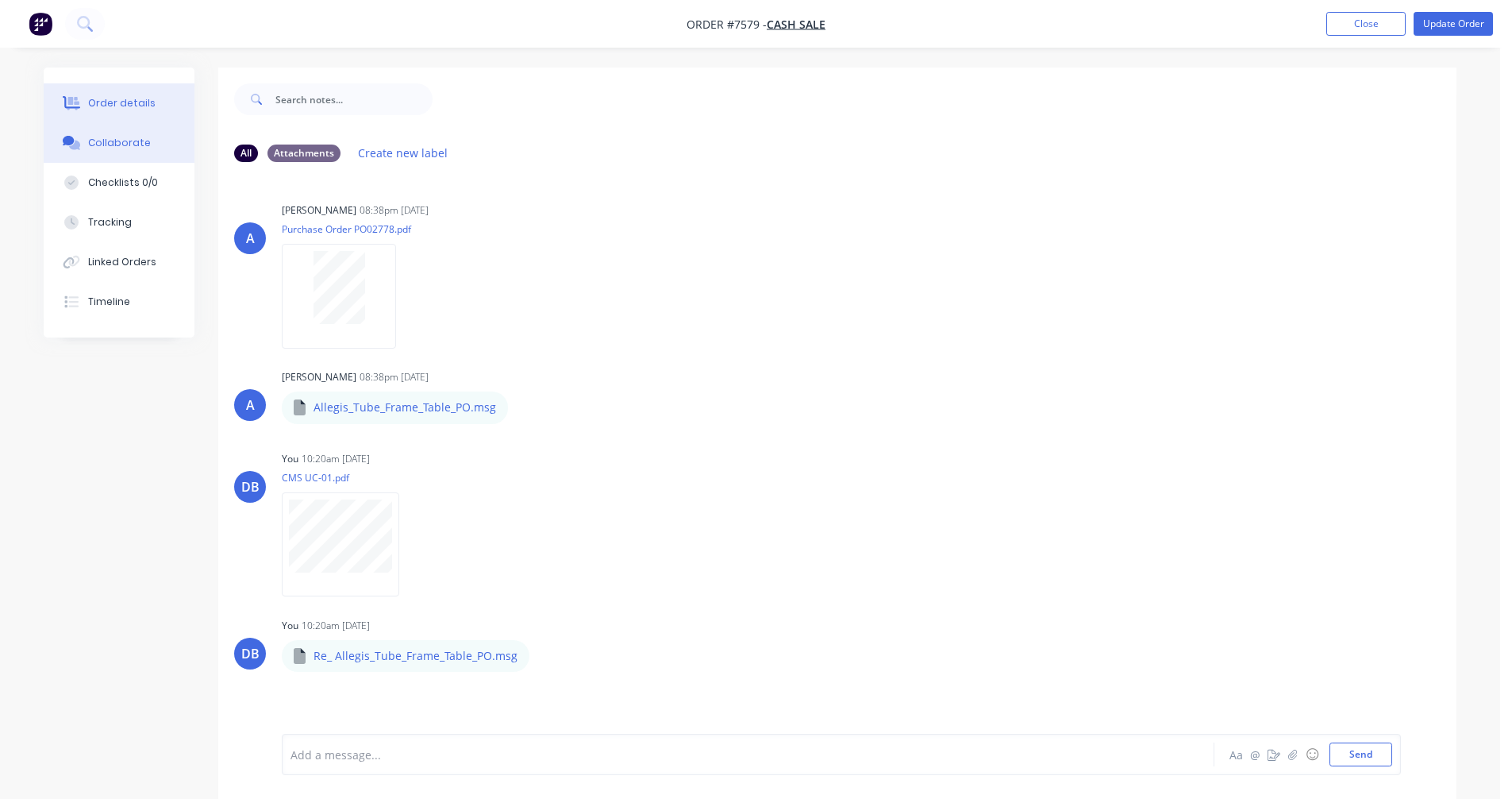
click at [118, 103] on div "Order details" at bounding box center [122, 103] width 67 height 14
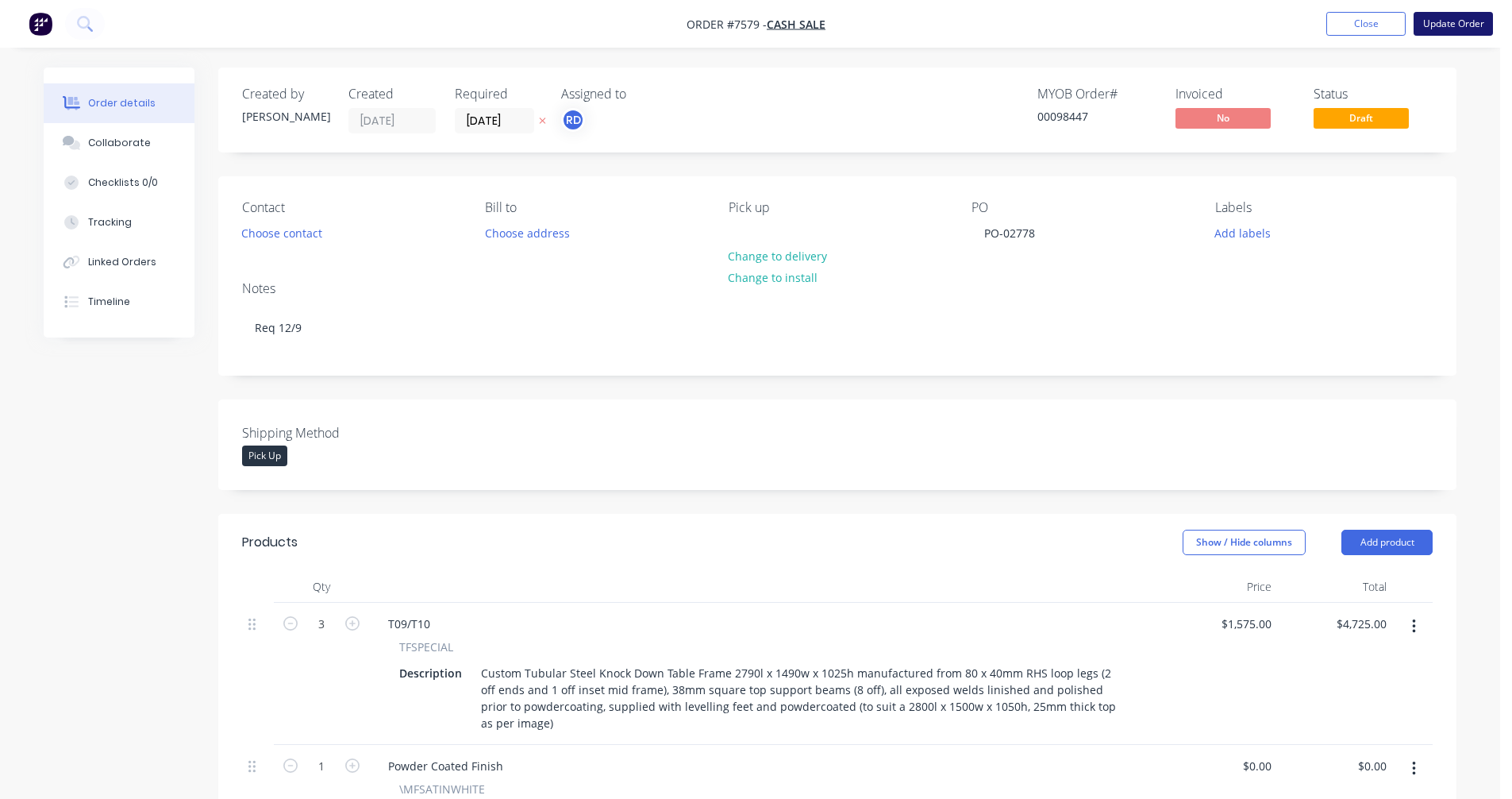
click at [1455, 23] on button "Update Order" at bounding box center [1453, 24] width 79 height 24
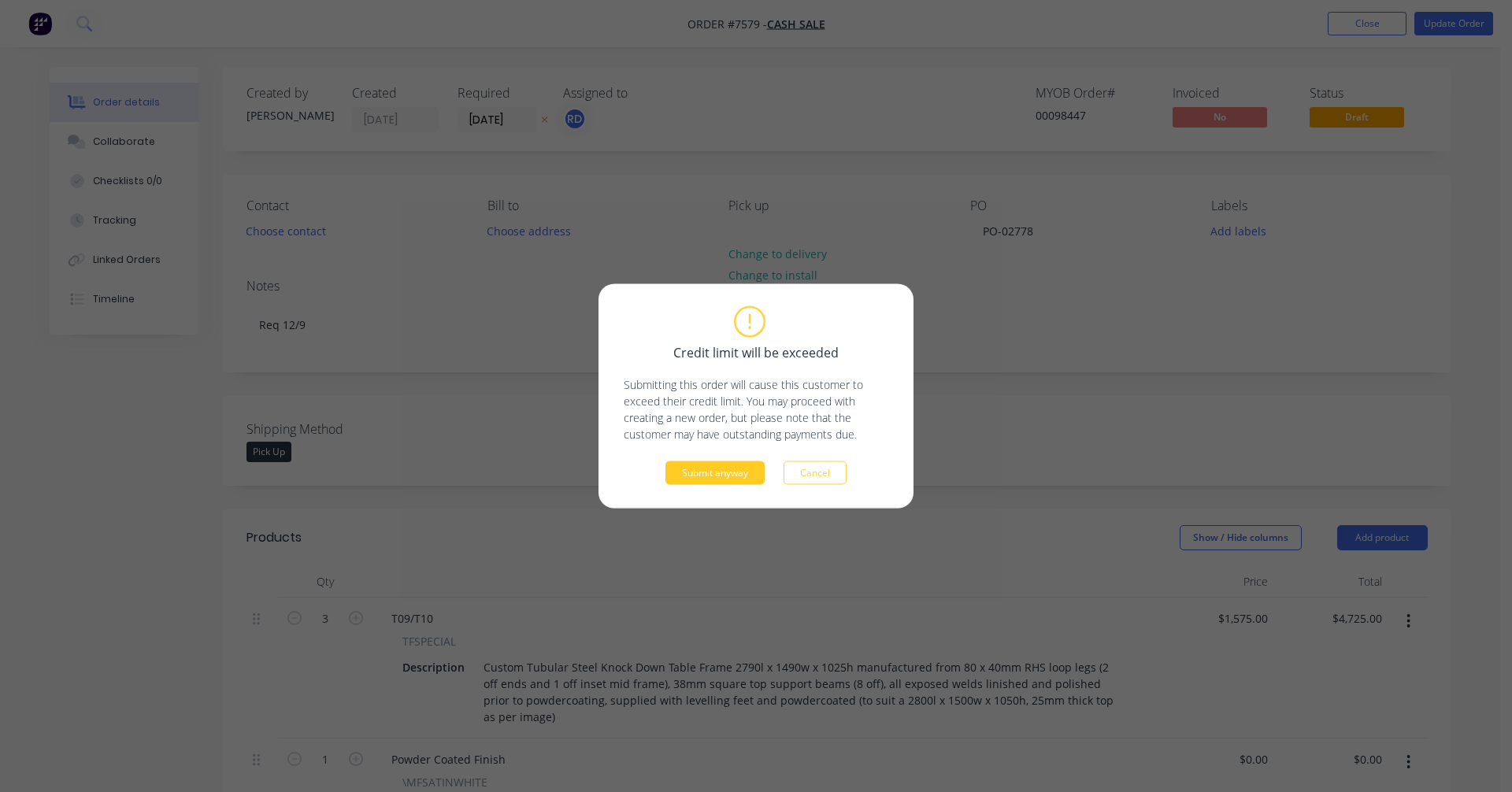
click at [719, 471] on button "Submit anyway" at bounding box center [715, 473] width 99 height 24
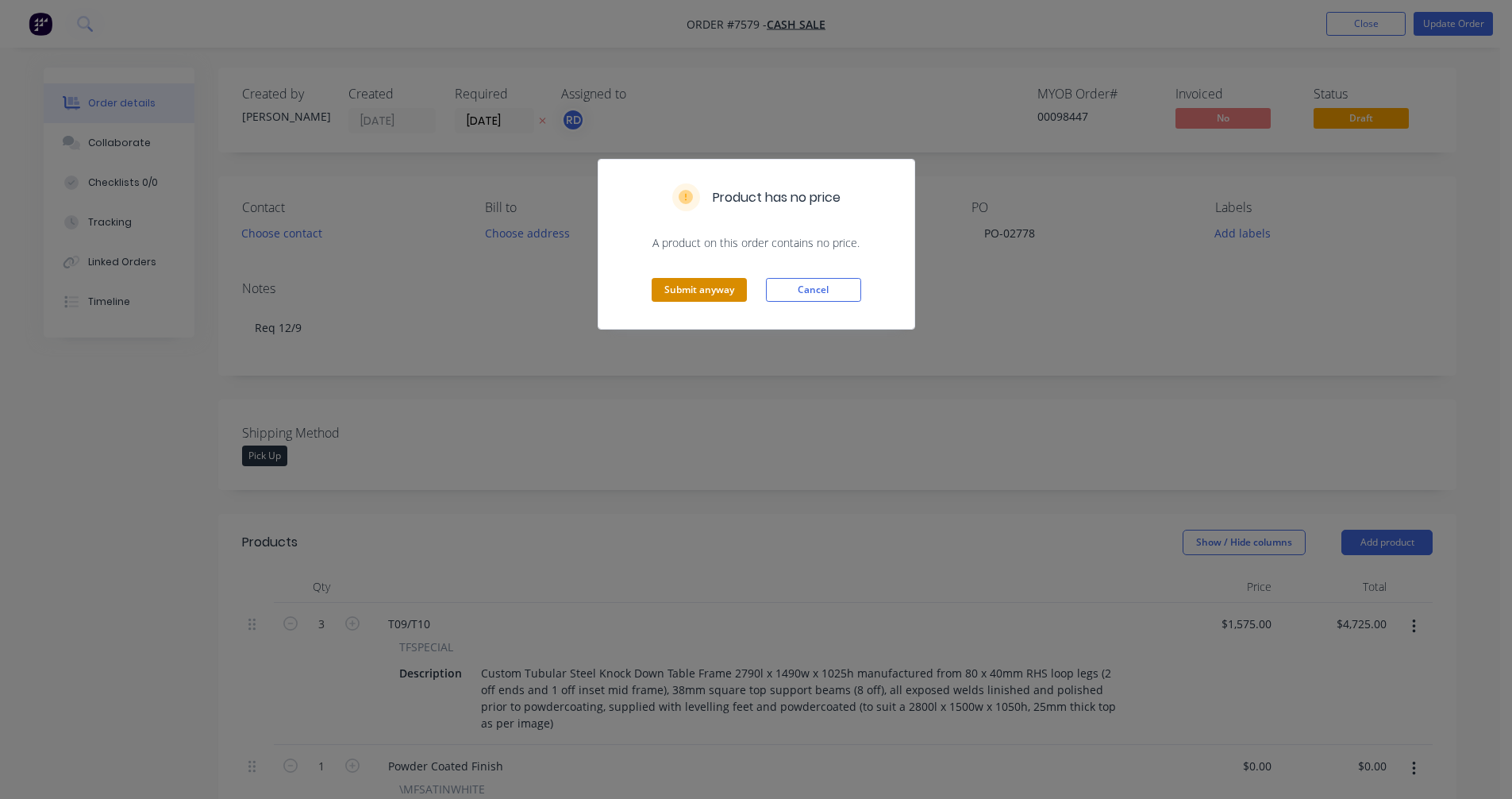
click at [699, 298] on button "Submit anyway" at bounding box center [699, 290] width 95 height 24
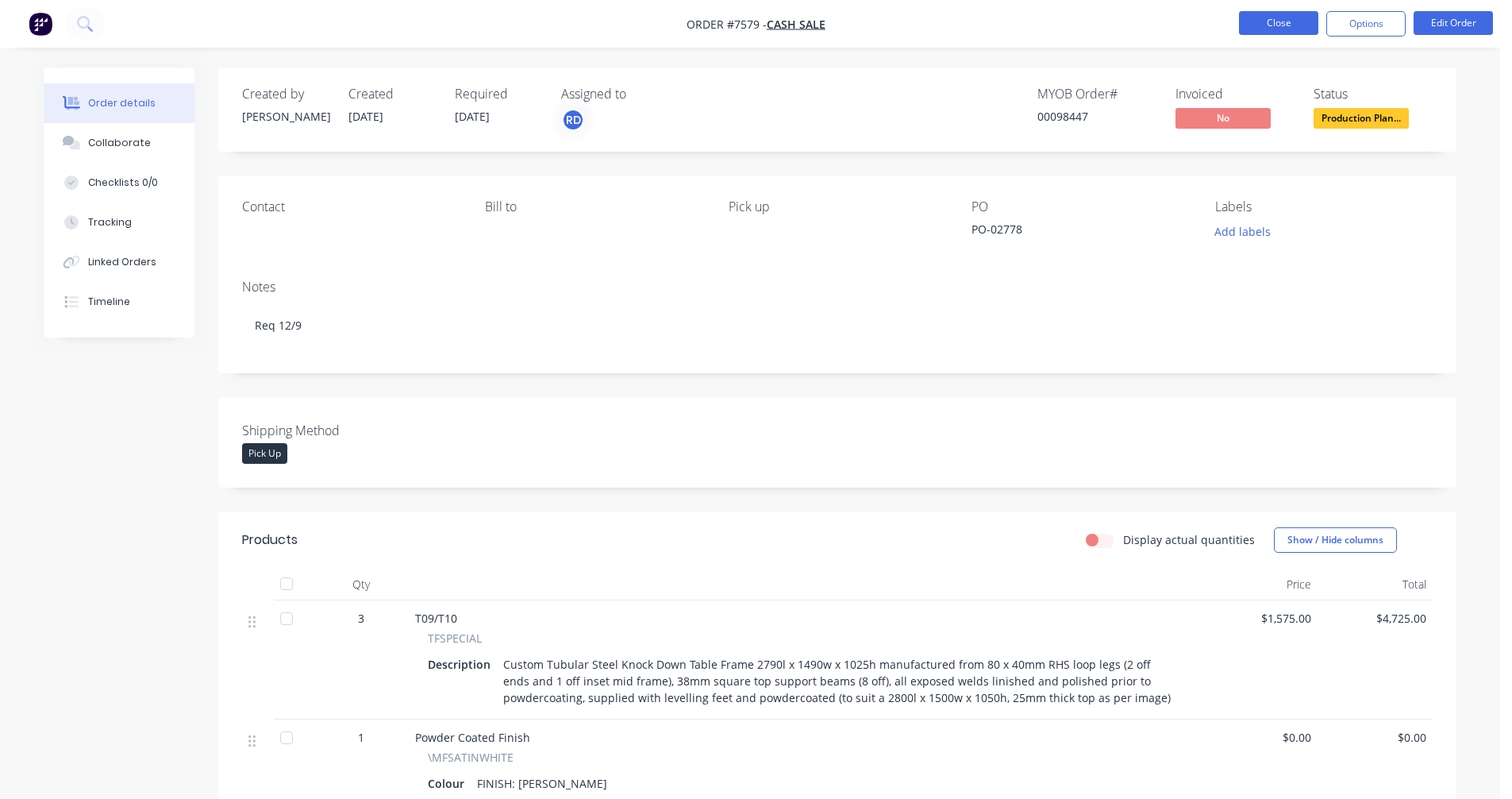
click at [1276, 26] on button "Close" at bounding box center [1278, 23] width 79 height 24
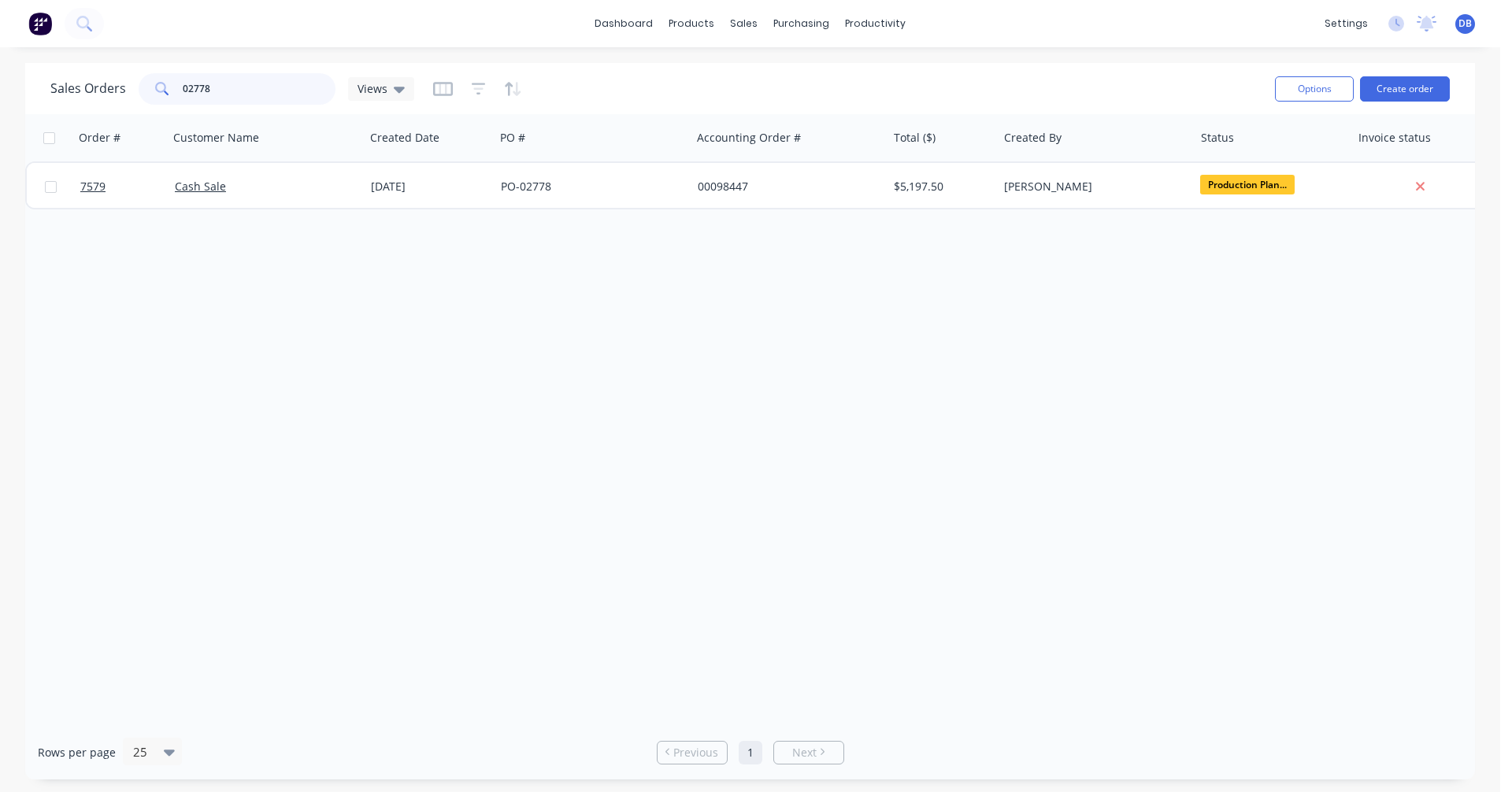
drag, startPoint x: 223, startPoint y: 90, endPoint x: 131, endPoint y: 85, distance: 92.1
click at [132, 84] on div "Sales Orders 02778 Views" at bounding box center [232, 89] width 363 height 31
type input "675699"
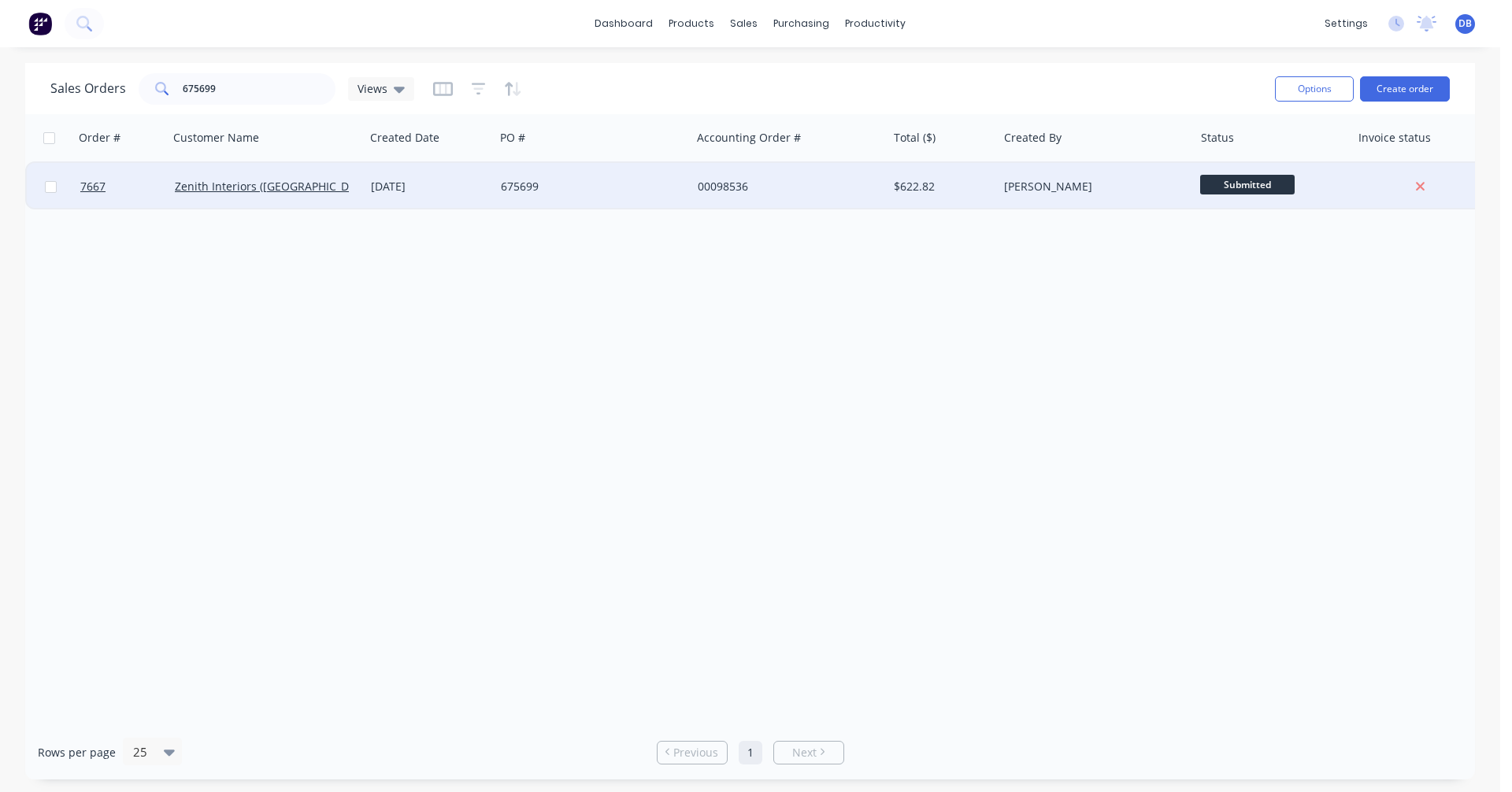
click at [430, 185] on div "[DATE]" at bounding box center [429, 186] width 117 height 16
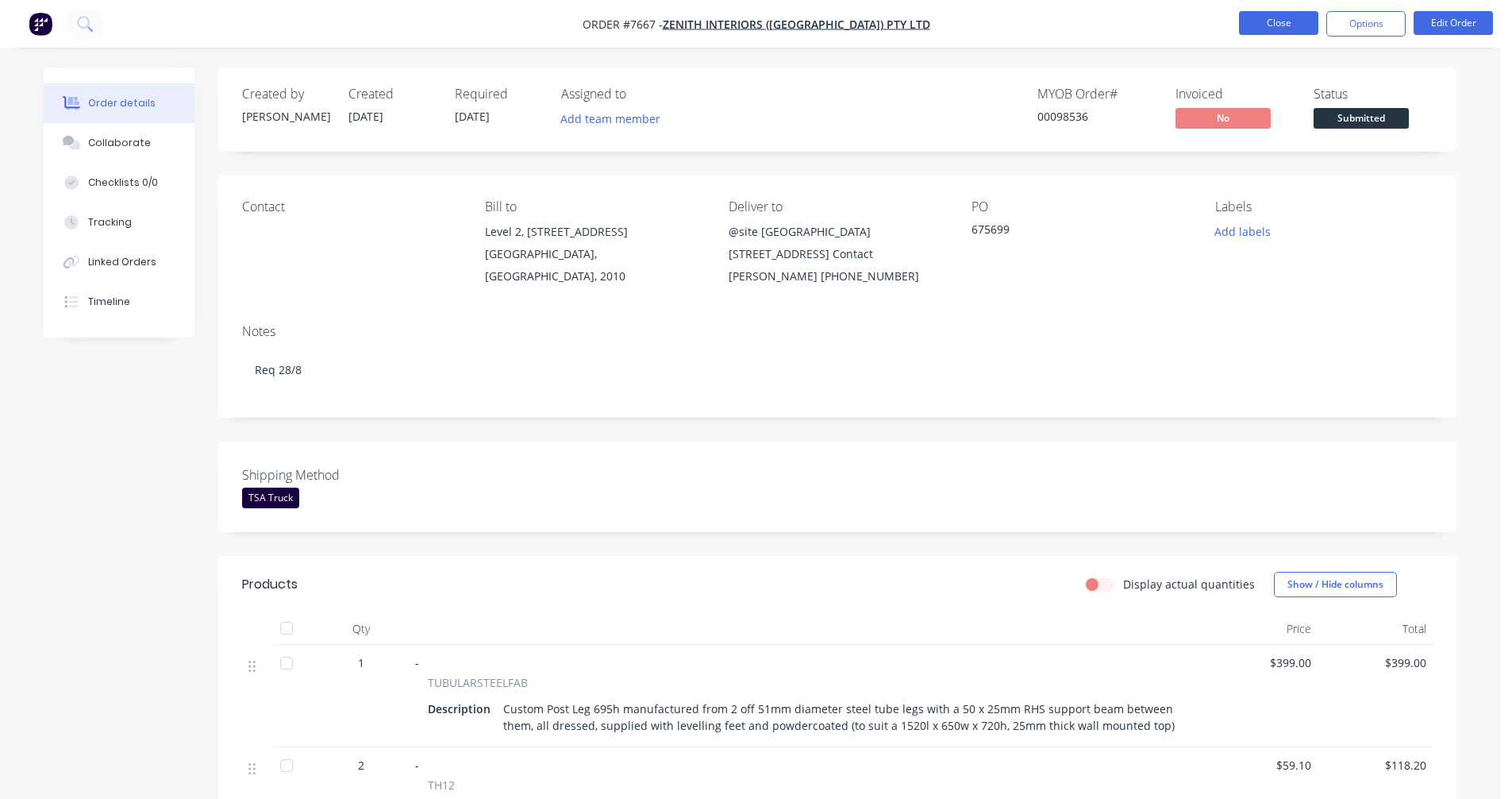
click at [1276, 19] on button "Close" at bounding box center [1278, 23] width 79 height 24
